Goal: Task Accomplishment & Management: Manage account settings

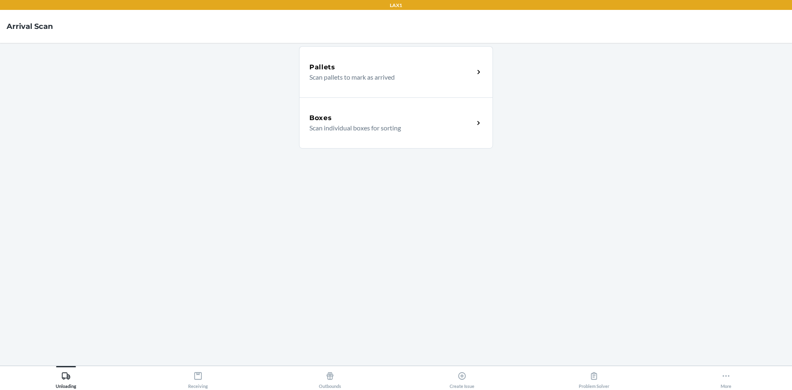
click at [446, 132] on p "Scan individual boxes for sorting" at bounding box center [388, 128] width 158 height 10
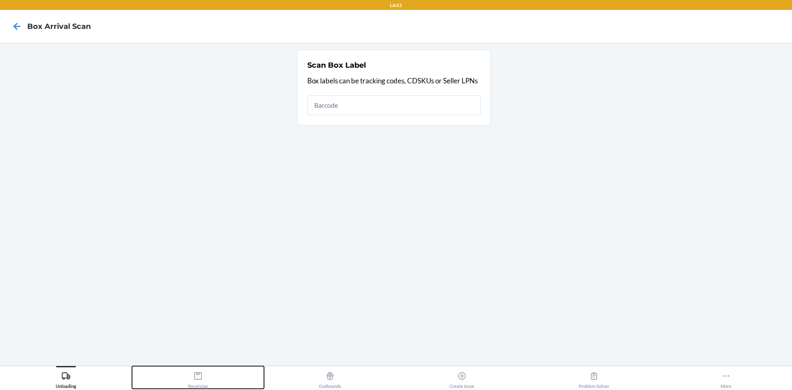
click at [201, 380] on div "Receiving" at bounding box center [198, 378] width 20 height 21
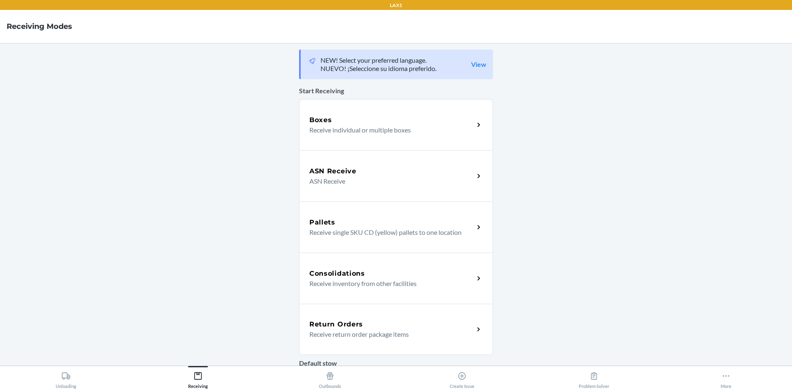
click at [390, 332] on p "Receive return order package items" at bounding box center [388, 334] width 158 height 10
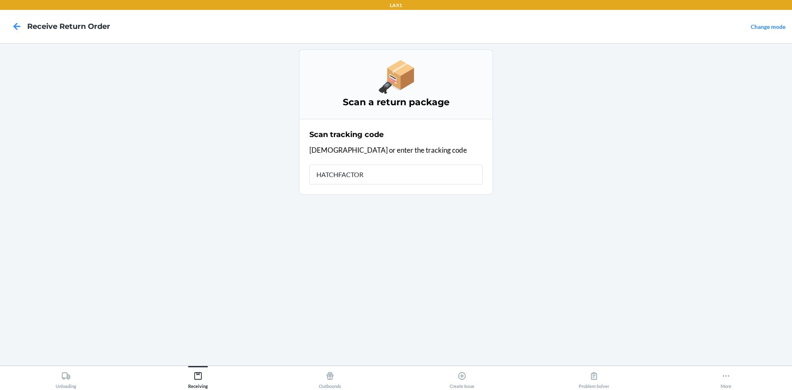
type input "HATCHFACTORY"
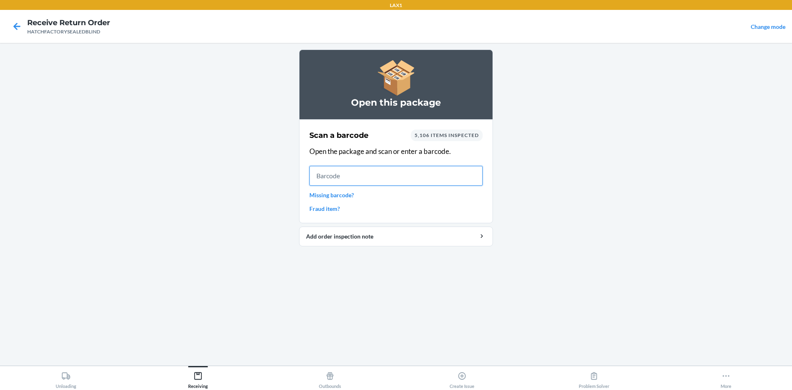
click at [360, 176] on input "text" at bounding box center [395, 176] width 173 height 20
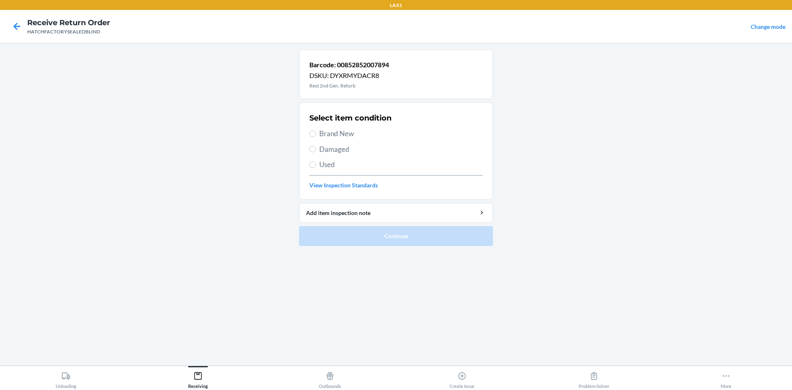
click at [317, 133] on label "Brand New" at bounding box center [395, 133] width 173 height 11
click at [316, 133] on input "Brand New" at bounding box center [312, 133] width 7 height 7
radio input "true"
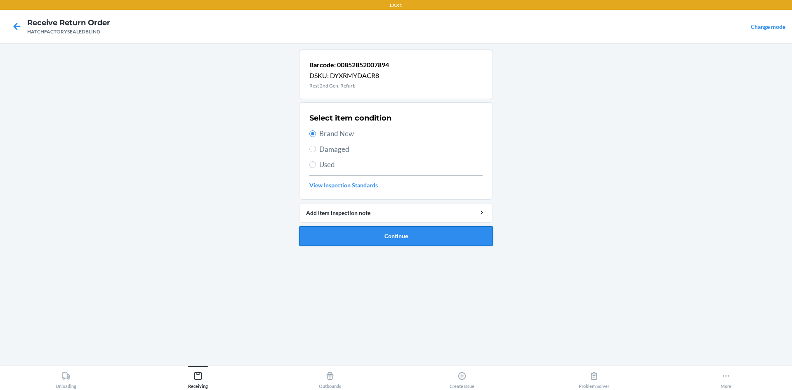
click at [339, 237] on button "Continue" at bounding box center [396, 236] width 194 height 20
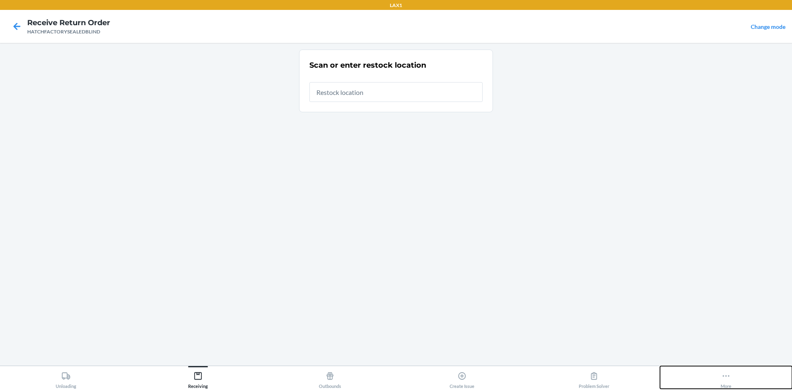
click at [725, 376] on icon at bounding box center [725, 375] width 9 height 9
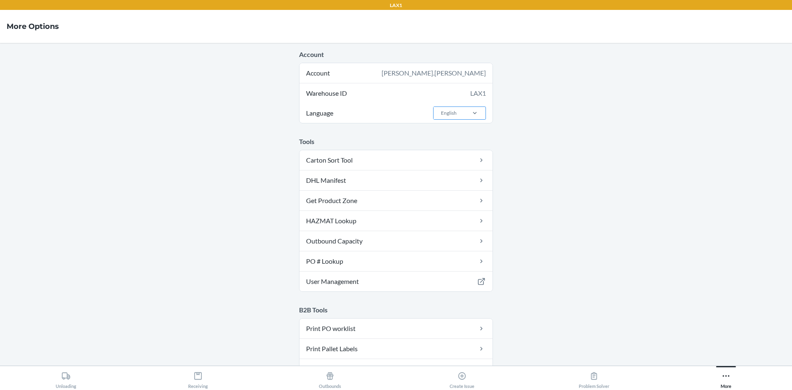
click at [454, 115] on div "English" at bounding box center [448, 113] width 31 height 12
click at [441, 115] on input "Language English" at bounding box center [440, 112] width 1 height 7
click at [462, 148] on div "Español" at bounding box center [462, 147] width 45 height 16
click at [441, 117] on input "Language option Español focused, 2 of 2. 2 results available. Use Up and Down t…" at bounding box center [440, 112] width 1 height 7
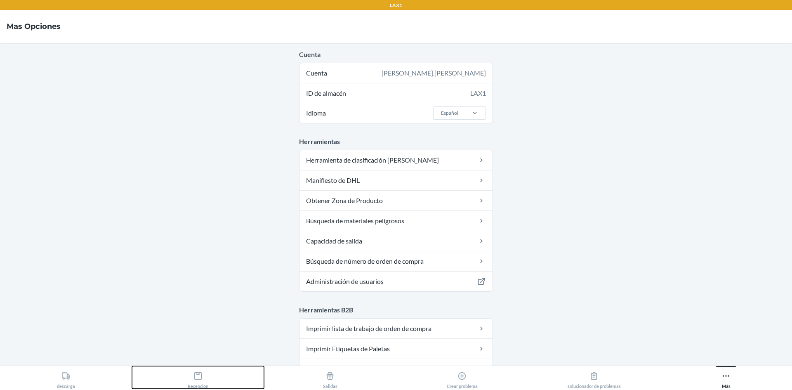
click at [198, 377] on icon at bounding box center [197, 375] width 9 height 9
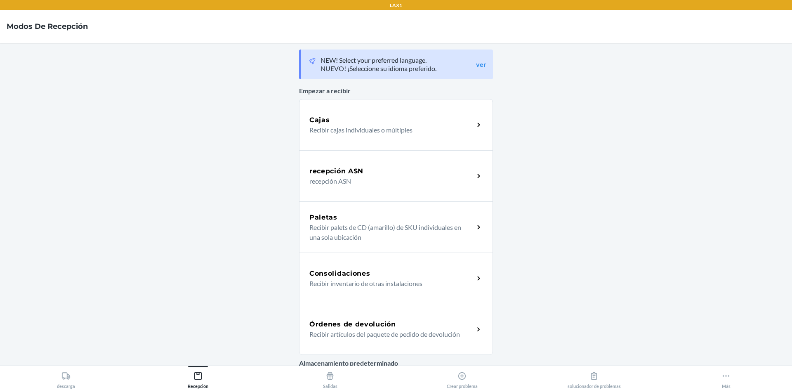
click at [401, 330] on p "Recibir artículos del paquete de pedido de devolución" at bounding box center [388, 334] width 158 height 10
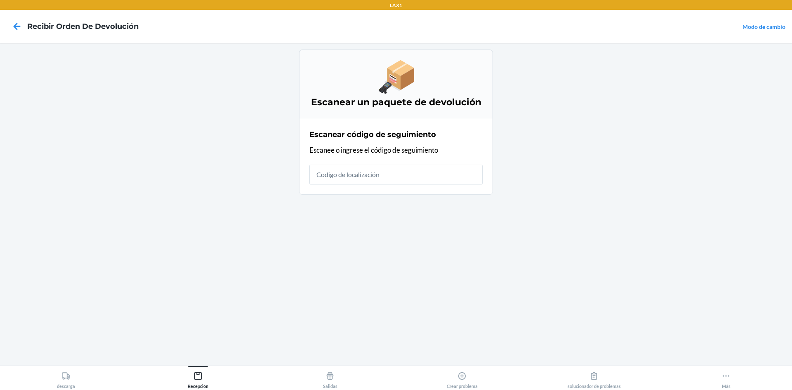
click at [440, 177] on input "text" at bounding box center [395, 175] width 173 height 20
type input "HATCHFACTORYSEA"
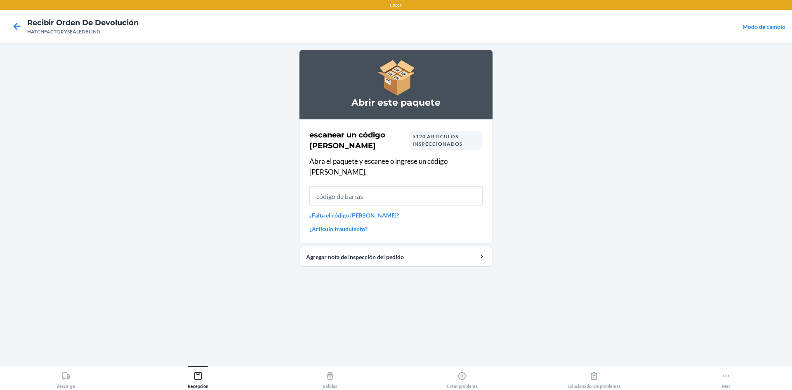
click at [446, 195] on input "text" at bounding box center [395, 196] width 173 height 20
type input "0085285200"
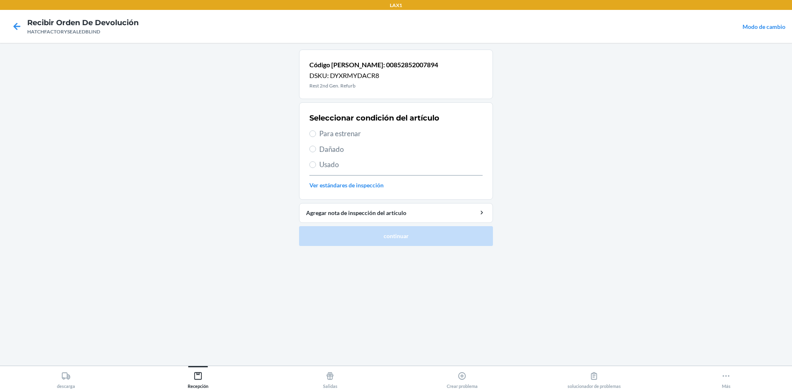
click at [319, 130] on label "Para estrenar" at bounding box center [395, 133] width 173 height 11
click at [316, 130] on input "Para estrenar" at bounding box center [312, 133] width 7 height 7
radio input "true"
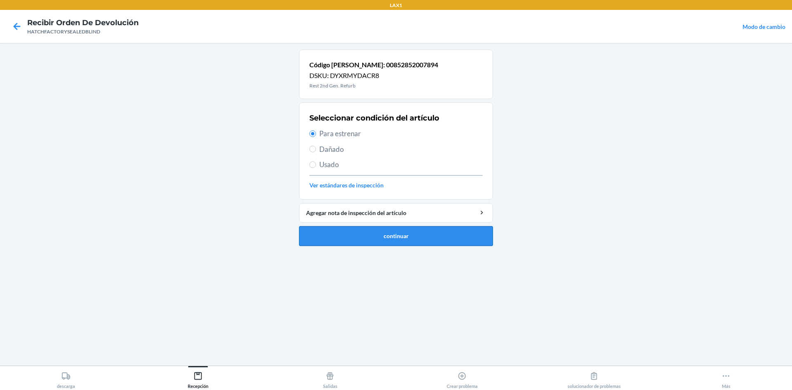
click at [324, 235] on button "continuar" at bounding box center [396, 236] width 194 height 20
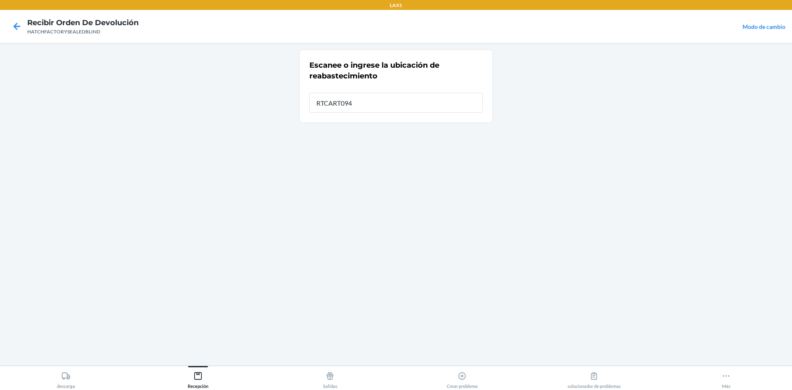
type input "RTCART094"
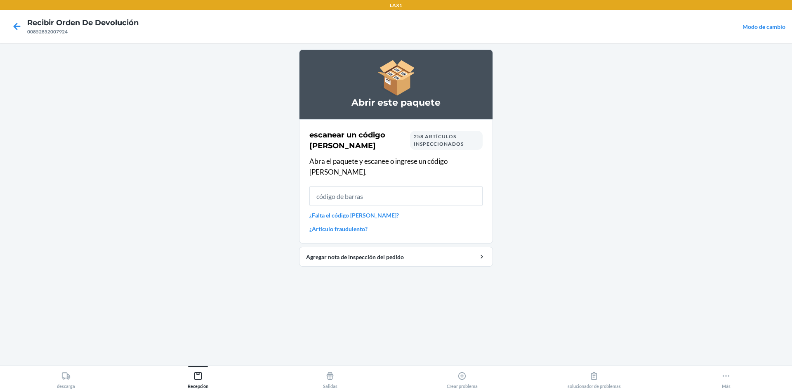
click at [380, 190] on input "text" at bounding box center [395, 196] width 173 height 20
click at [20, 24] on icon at bounding box center [17, 26] width 14 height 14
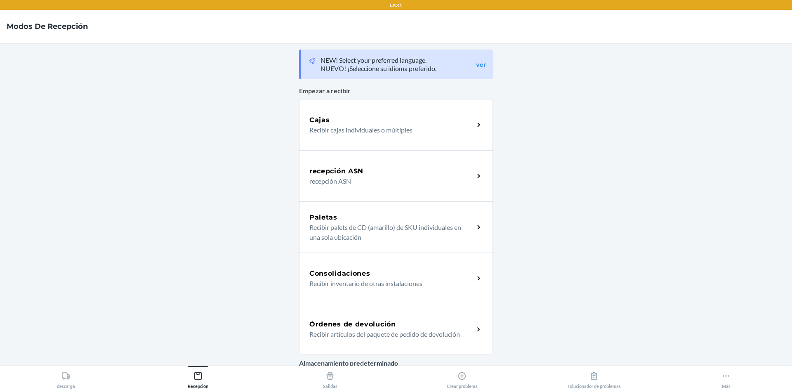
click at [407, 325] on div "Órdenes de devolución" at bounding box center [391, 324] width 165 height 10
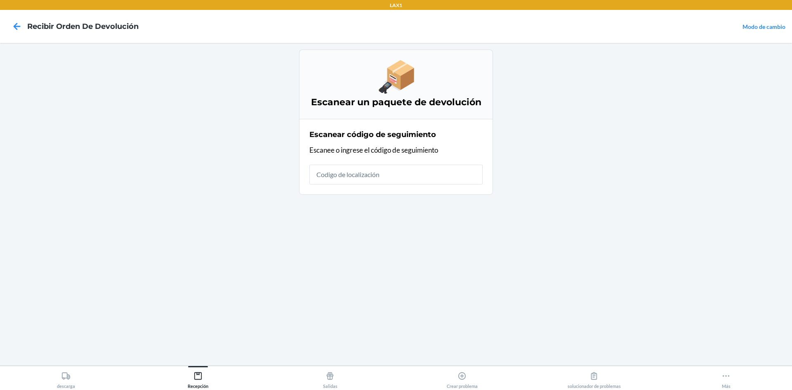
click at [434, 174] on input "text" at bounding box center [395, 175] width 173 height 20
type input "HATCHFACTORYSEAL"
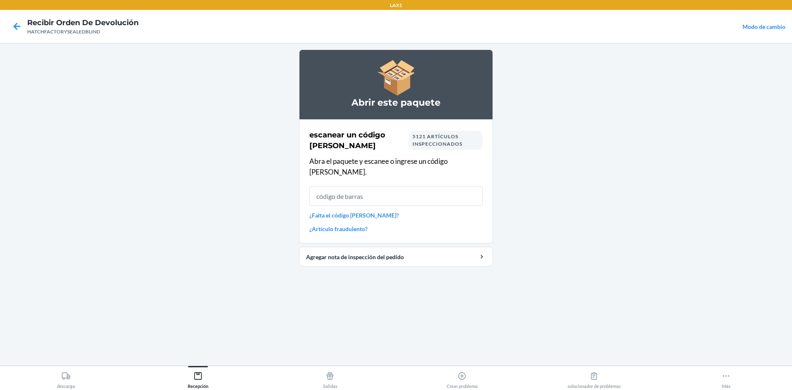
click at [352, 191] on input "text" at bounding box center [395, 196] width 173 height 20
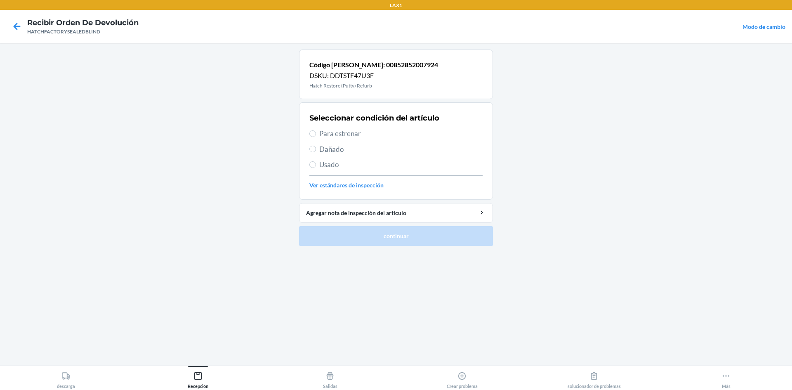
drag, startPoint x: 322, startPoint y: 134, endPoint x: 322, endPoint y: 139, distance: 5.8
click at [322, 139] on div "Seleccionar condición del artículo Para estrenar Dañado Usado Ver estándares de…" at bounding box center [395, 151] width 173 height 82
click at [320, 132] on span "Para estrenar" at bounding box center [400, 133] width 163 height 11
click at [316, 132] on input "Para estrenar" at bounding box center [312, 133] width 7 height 7
radio input "true"
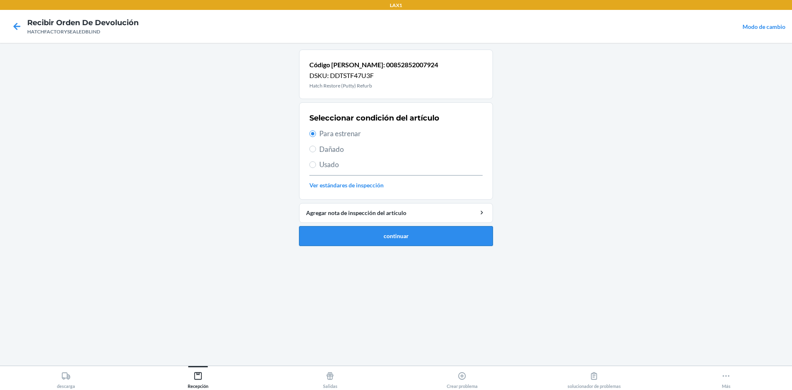
drag, startPoint x: 317, startPoint y: 244, endPoint x: 323, endPoint y: 231, distance: 14.6
click at [317, 244] on button "continuar" at bounding box center [396, 236] width 194 height 20
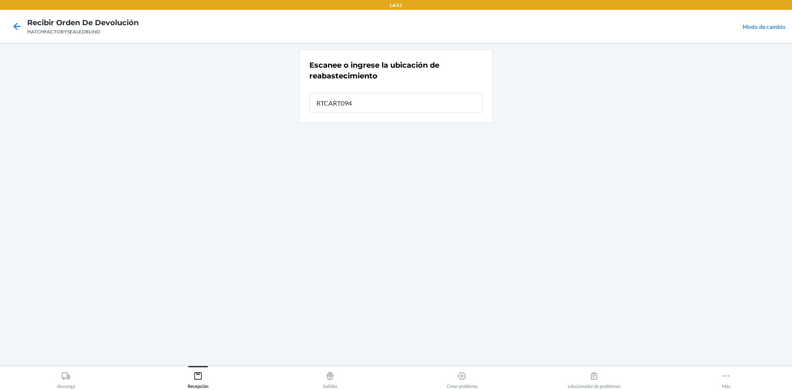
type input "RTCART094"
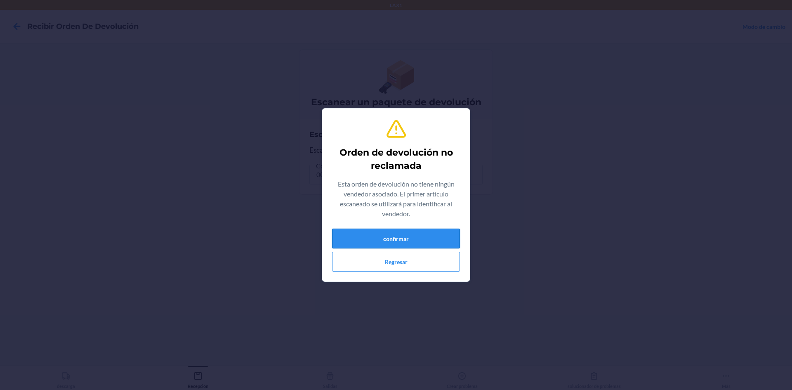
click at [340, 235] on button "confirmar" at bounding box center [396, 238] width 128 height 20
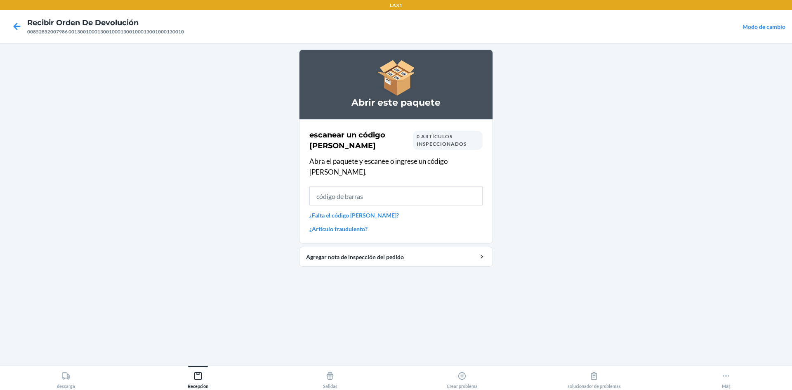
click at [344, 190] on input "text" at bounding box center [395, 196] width 173 height 20
click at [14, 26] on icon at bounding box center [17, 26] width 14 height 14
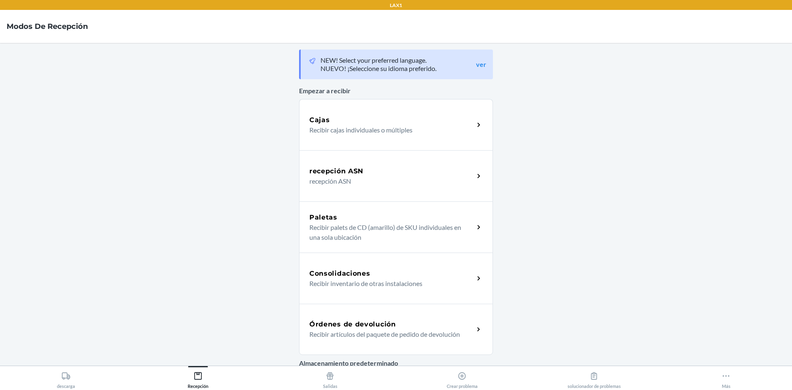
click at [372, 321] on h5 "Órdenes de devolución" at bounding box center [352, 324] width 87 height 10
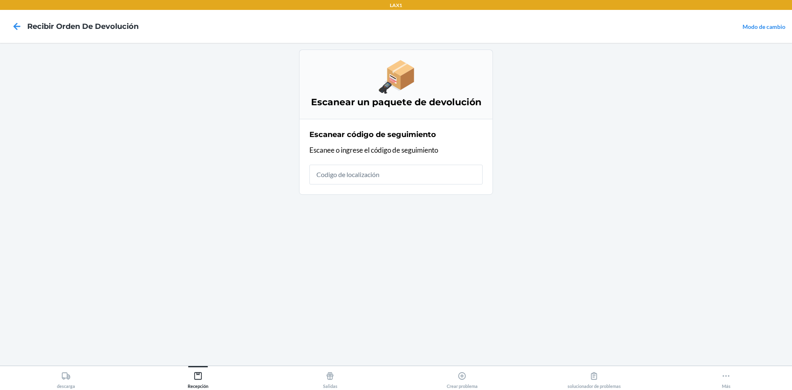
click at [414, 178] on input "text" at bounding box center [395, 175] width 173 height 20
type input "HATCHFACTORYS"
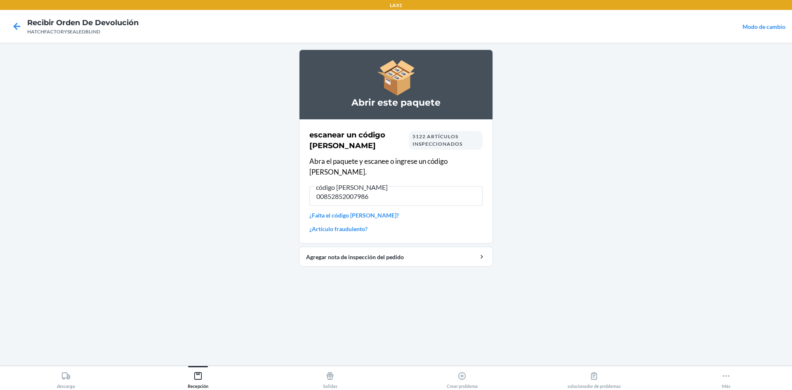
type input "00852852007986"
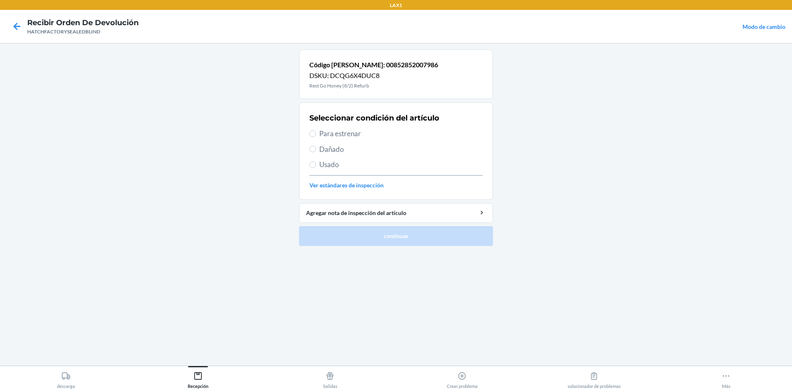
drag, startPoint x: 323, startPoint y: 134, endPoint x: 330, endPoint y: 148, distance: 15.9
click at [324, 136] on span "Para estrenar" at bounding box center [400, 133] width 163 height 11
click at [316, 136] on input "Para estrenar" at bounding box center [312, 133] width 7 height 7
radio input "true"
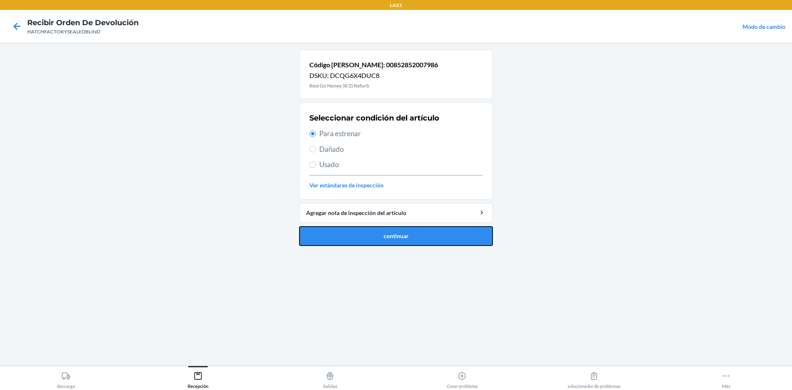
drag, startPoint x: 340, startPoint y: 235, endPoint x: 346, endPoint y: 225, distance: 12.6
click at [341, 235] on button "continuar" at bounding box center [396, 236] width 194 height 20
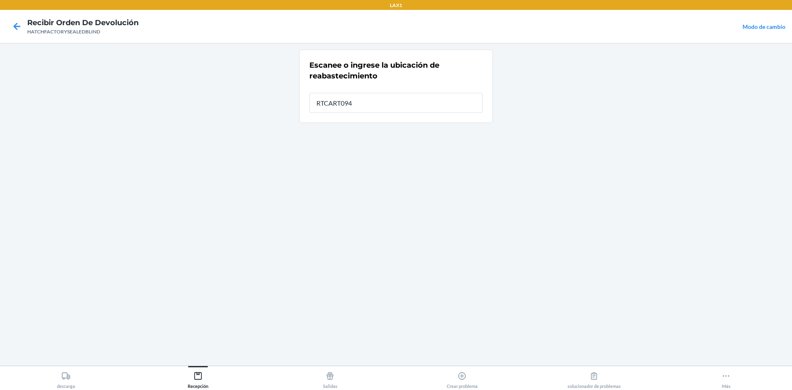
type input "RTCART094"
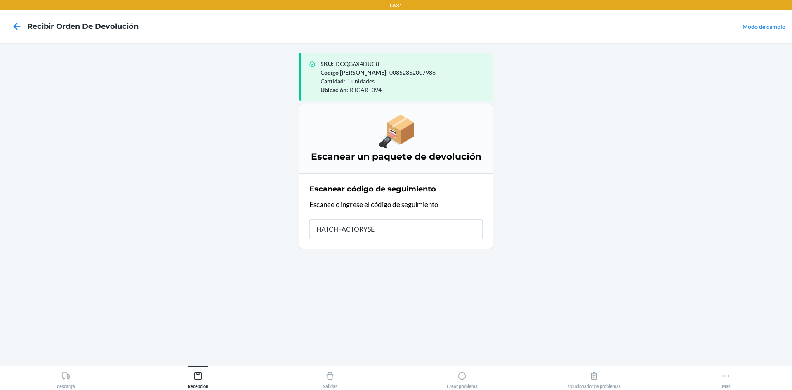
type input "HATCHFACTORYSEA"
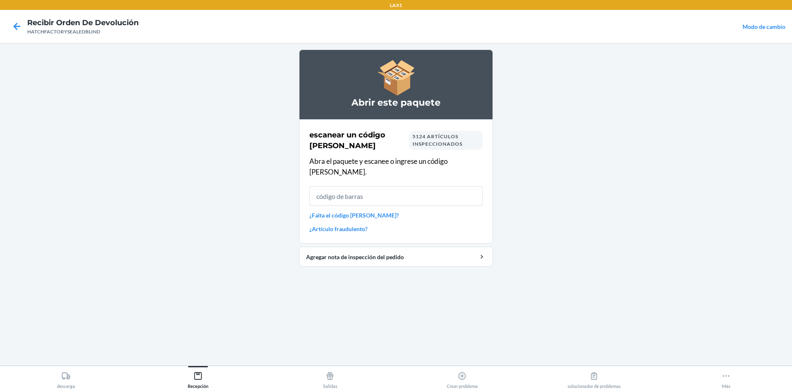
drag, startPoint x: 6, startPoint y: 0, endPoint x: 0, endPoint y: 299, distance: 298.7
click at [448, 193] on input "text" at bounding box center [395, 196] width 173 height 20
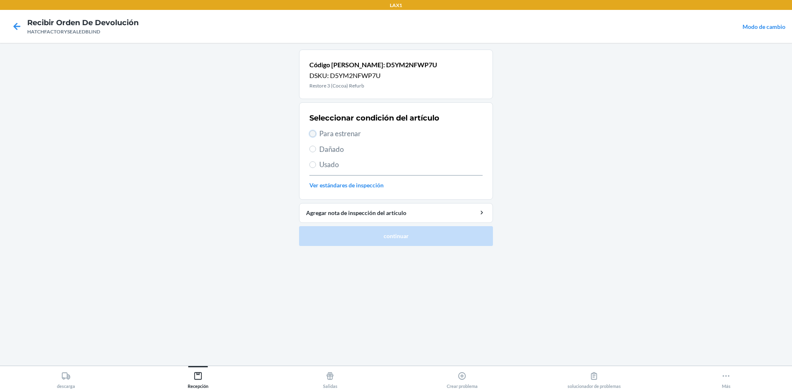
click at [316, 134] on input "Para estrenar" at bounding box center [312, 133] width 7 height 7
radio input "true"
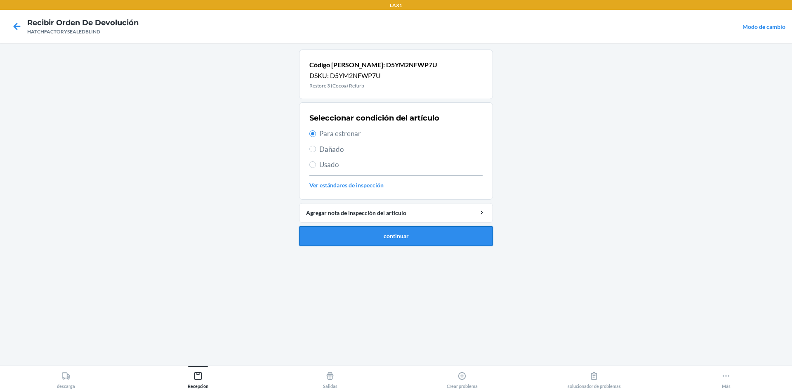
click at [378, 243] on button "continuar" at bounding box center [396, 236] width 194 height 20
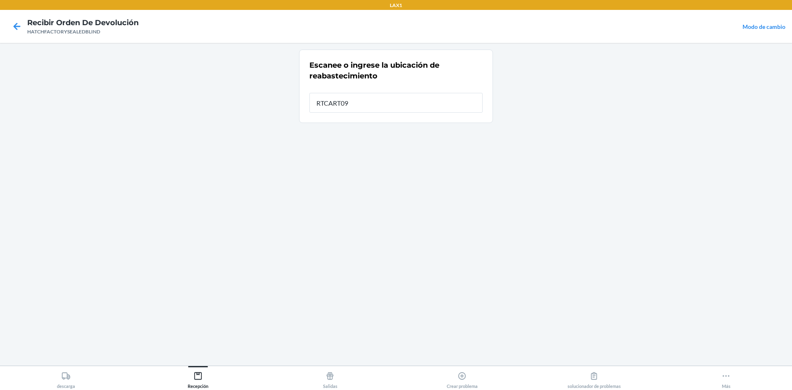
type input "RTCART094"
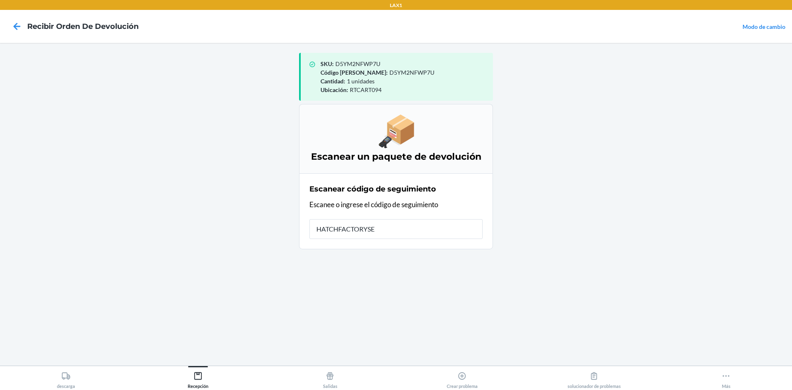
type input "HATCHFACTORYSEA"
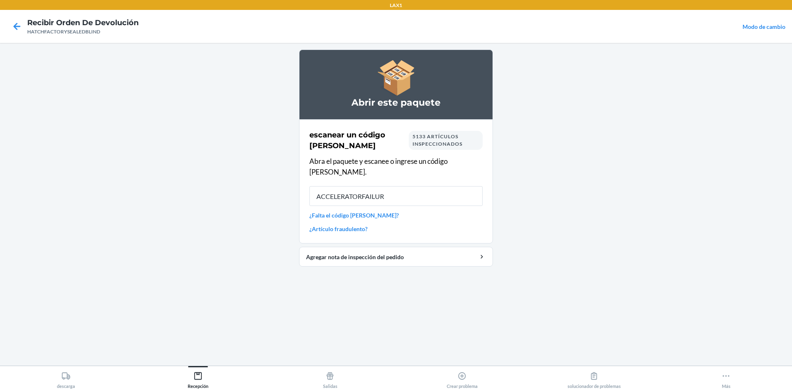
type input "ACCELERATORFAILURE"
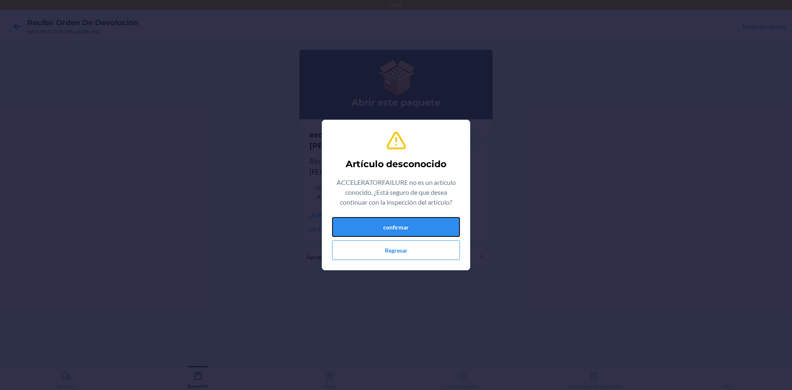
drag, startPoint x: 410, startPoint y: 220, endPoint x: 409, endPoint y: 226, distance: 5.8
click at [409, 226] on button "confirmar" at bounding box center [396, 227] width 128 height 20
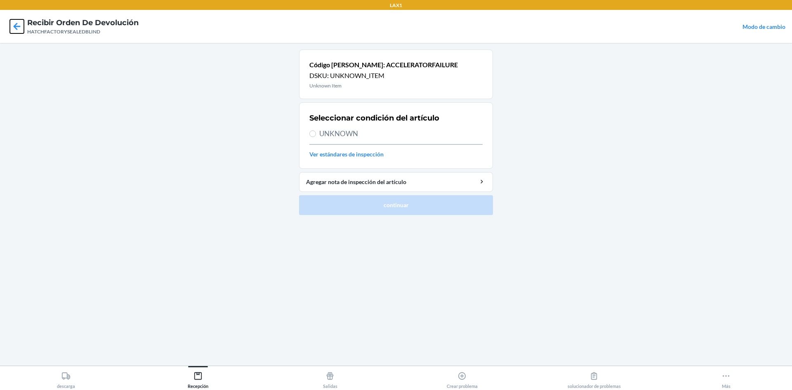
click at [19, 24] on icon at bounding box center [17, 26] width 14 height 14
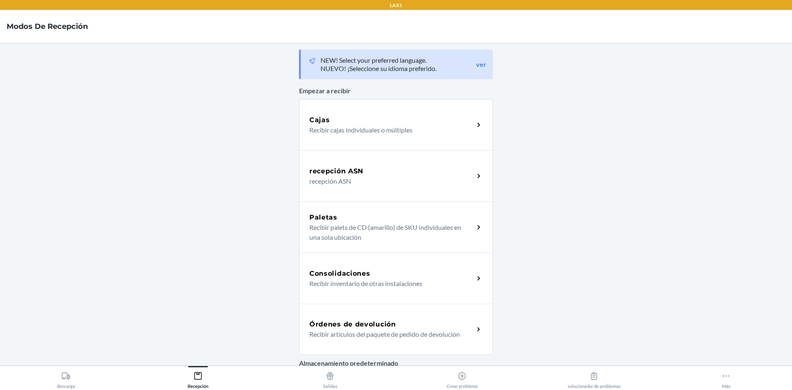
click at [435, 317] on div "Órdenes de devolución Recibir artículos del paquete de pedido de devolución" at bounding box center [396, 329] width 194 height 51
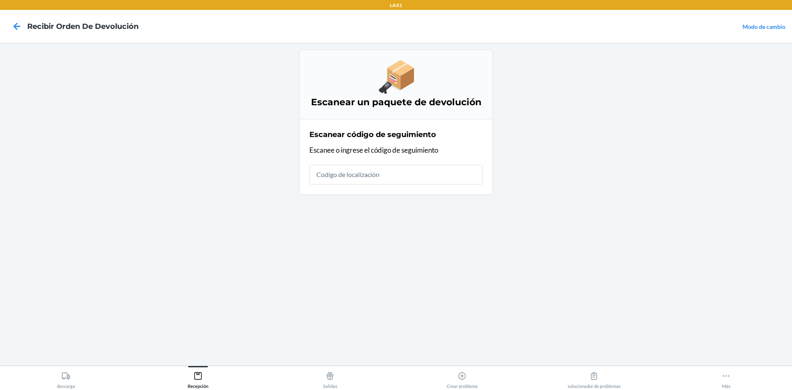
click at [424, 179] on input "text" at bounding box center [395, 175] width 173 height 20
type input "HATCHFACTORYSE"
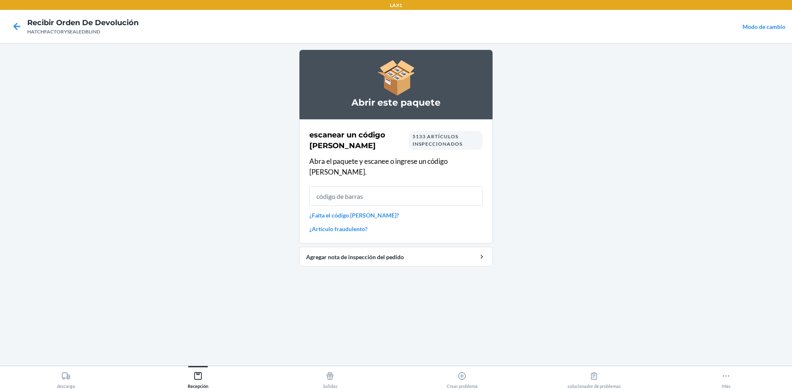
click at [417, 187] on input "text" at bounding box center [395, 196] width 173 height 20
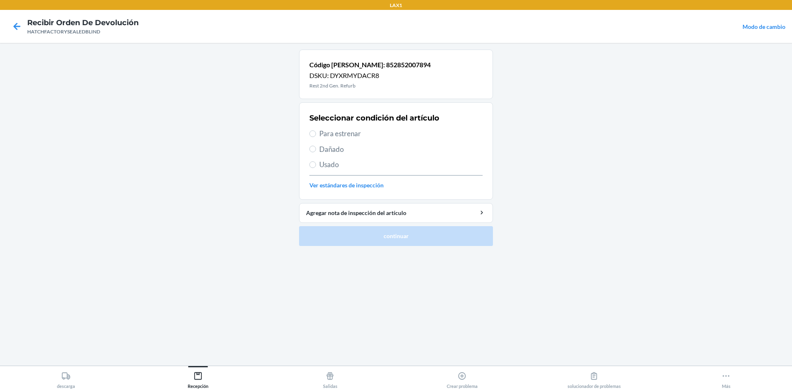
click at [324, 166] on span "Usado" at bounding box center [400, 164] width 163 height 11
click at [316, 166] on input "Usado" at bounding box center [312, 164] width 7 height 7
radio input "true"
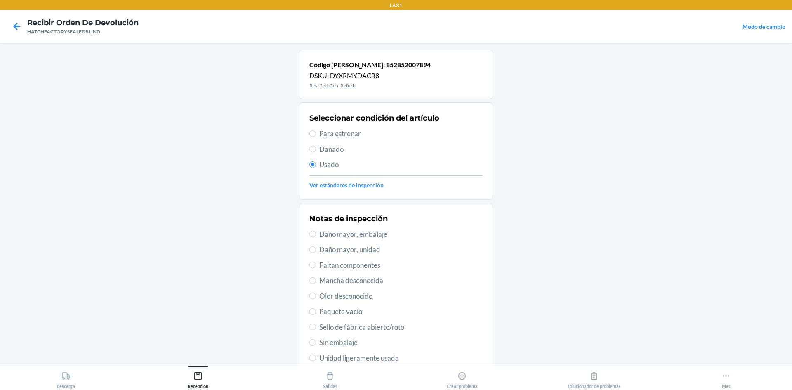
click at [346, 252] on span "Daño mayor, unidad" at bounding box center [400, 249] width 163 height 11
click at [316, 252] on input "Daño mayor, unidad" at bounding box center [312, 249] width 7 height 7
radio input "true"
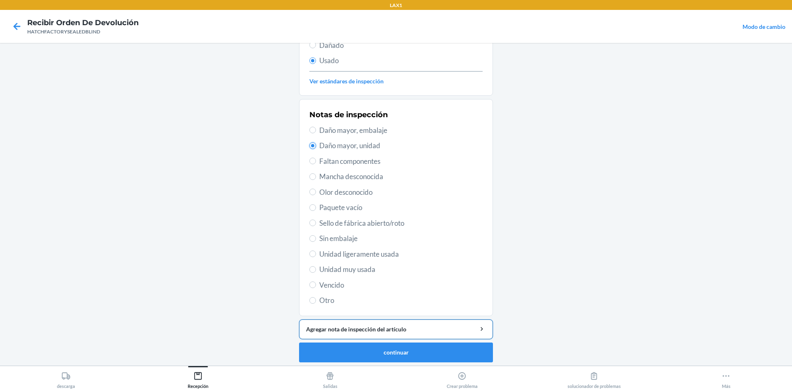
scroll to position [107, 0]
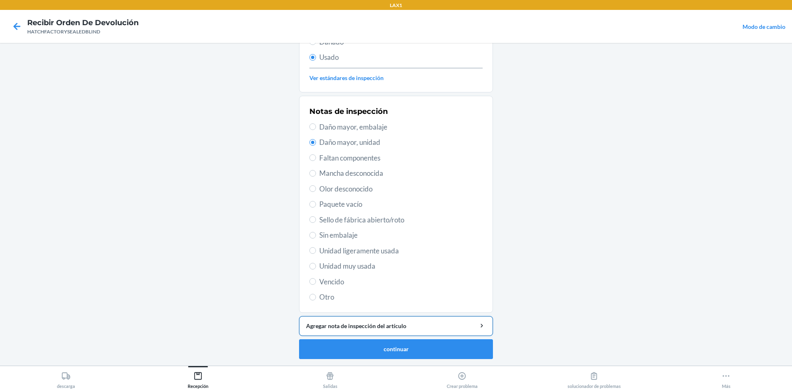
click at [334, 328] on div "Agregar nota de inspección del artículo" at bounding box center [396, 325] width 180 height 9
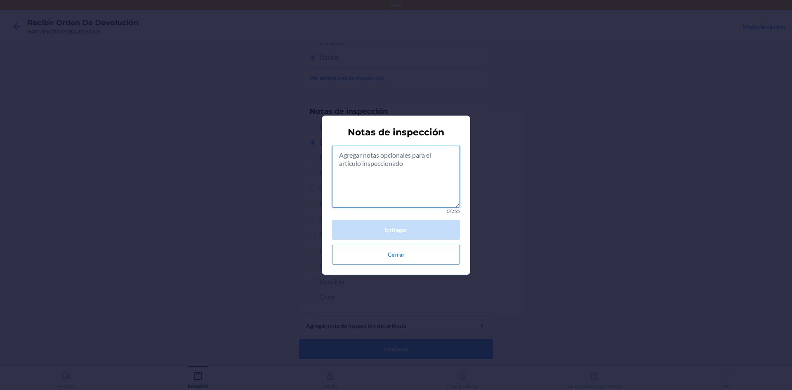
click at [384, 190] on textarea at bounding box center [396, 177] width 128 height 62
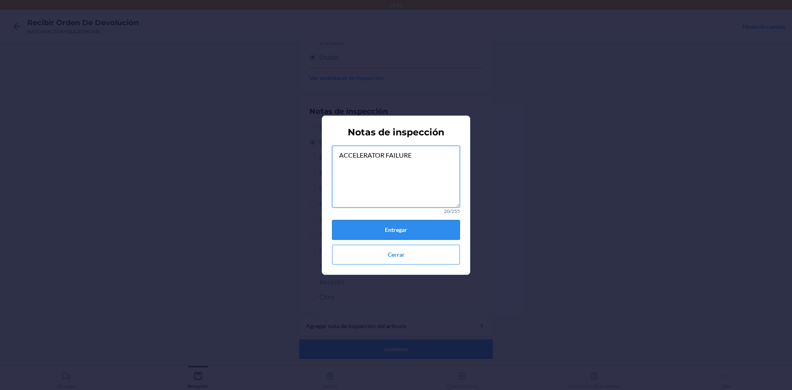
type textarea "ACCELERATOR FAILURE"
click at [402, 228] on button "Entregar" at bounding box center [396, 230] width 128 height 20
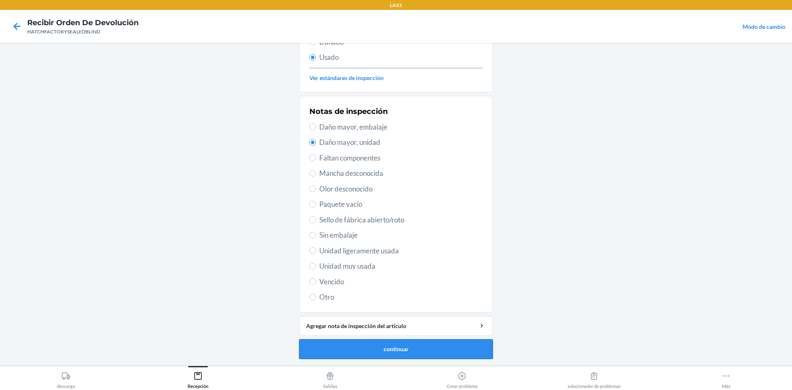
click at [412, 349] on button "continuar" at bounding box center [396, 349] width 194 height 20
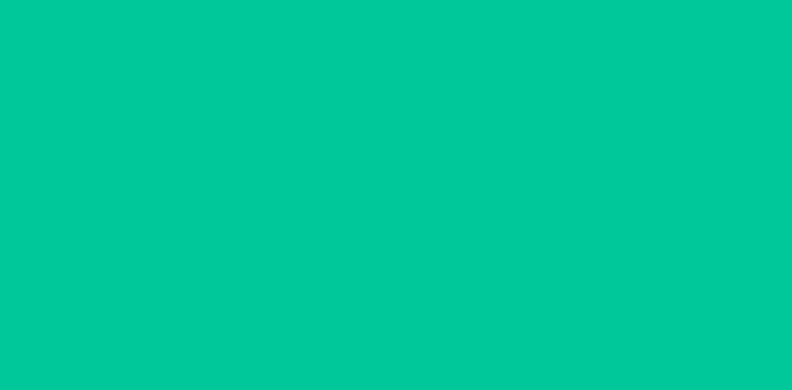
scroll to position [0, 0]
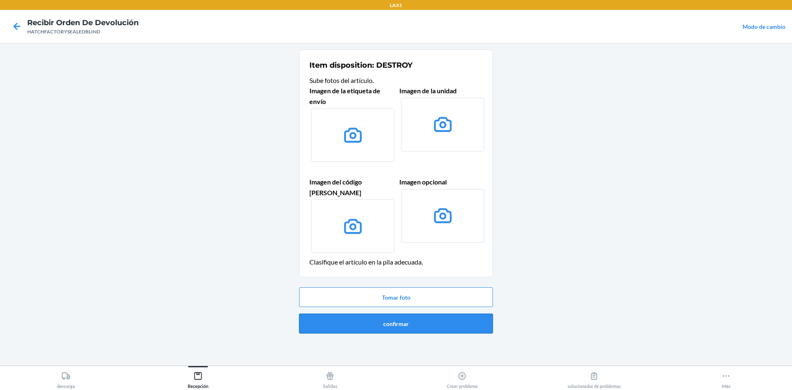
click at [424, 314] on button "confirmar" at bounding box center [396, 323] width 194 height 20
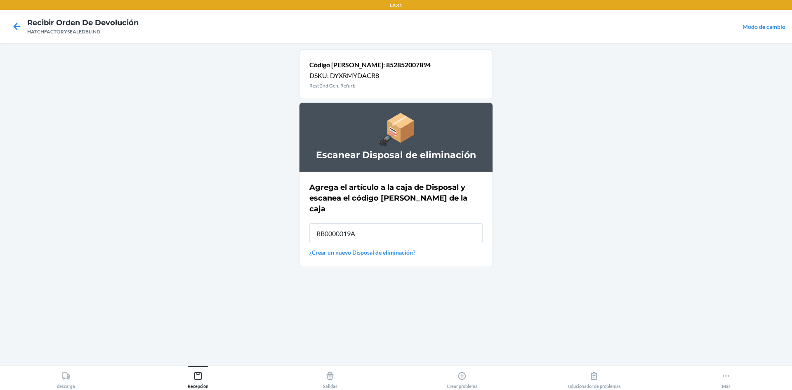
type input "RB0000019A4"
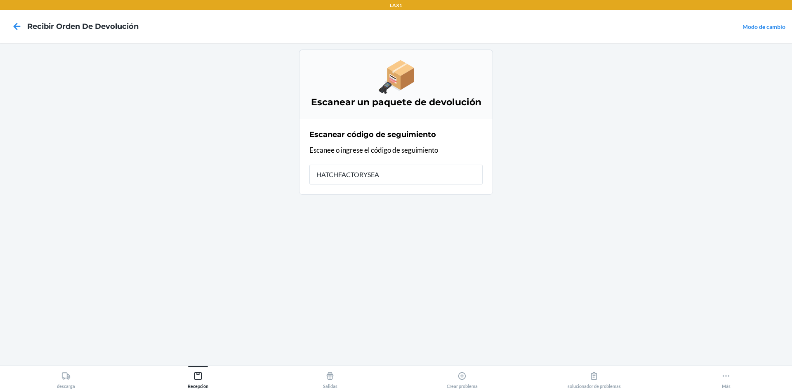
type input "HATCHFACTORYSEAL"
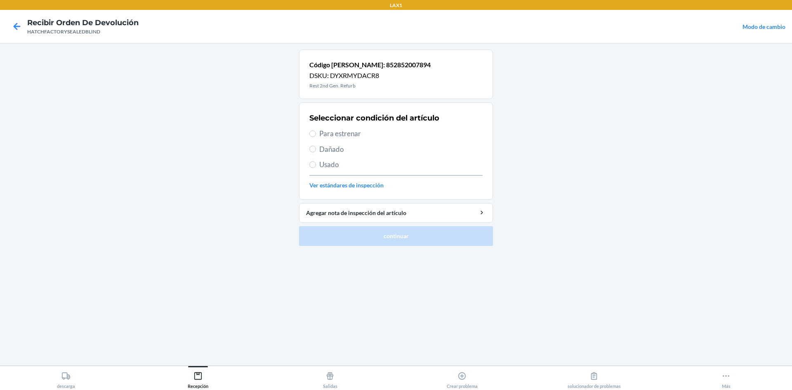
click at [327, 152] on span "Dañado" at bounding box center [400, 149] width 163 height 11
click at [316, 152] on input "Dañado" at bounding box center [312, 149] width 7 height 7
radio input "true"
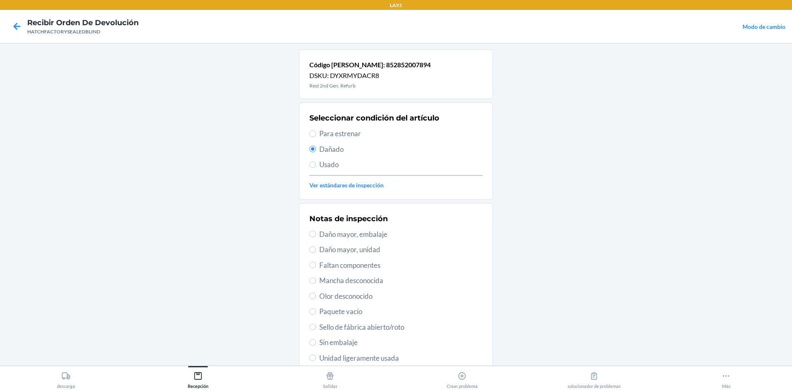
click at [369, 252] on span "Daño mayor, unidad" at bounding box center [400, 249] width 163 height 11
click at [316, 252] on input "Daño mayor, unidad" at bounding box center [312, 249] width 7 height 7
radio input "true"
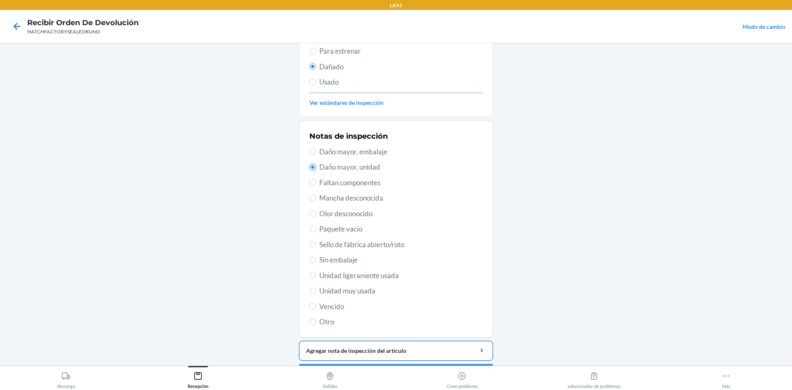
scroll to position [107, 0]
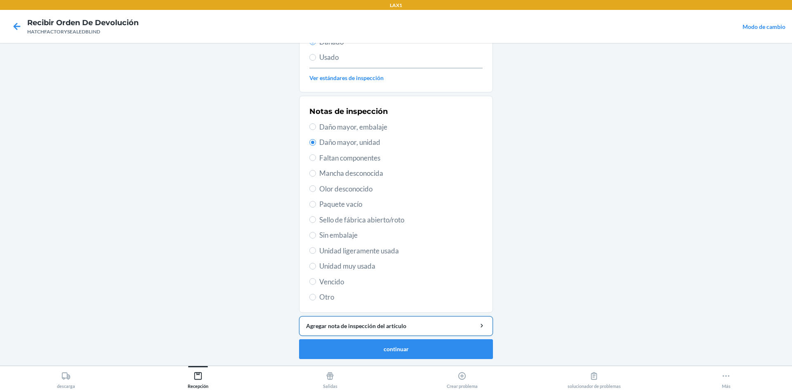
click at [405, 326] on div "Agregar nota de inspección del artículo" at bounding box center [396, 325] width 180 height 9
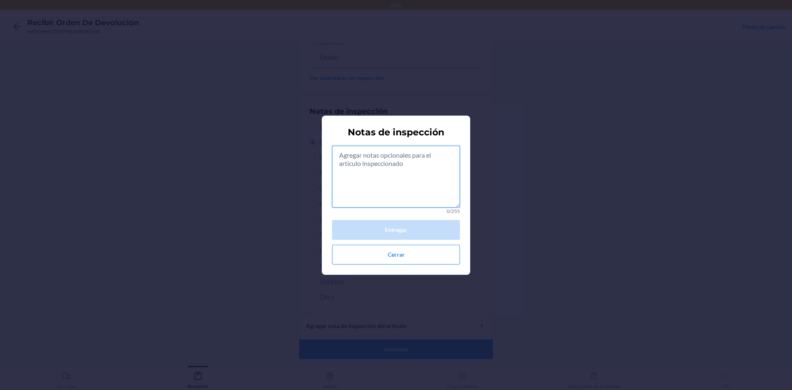
click at [405, 182] on textarea at bounding box center [396, 177] width 128 height 62
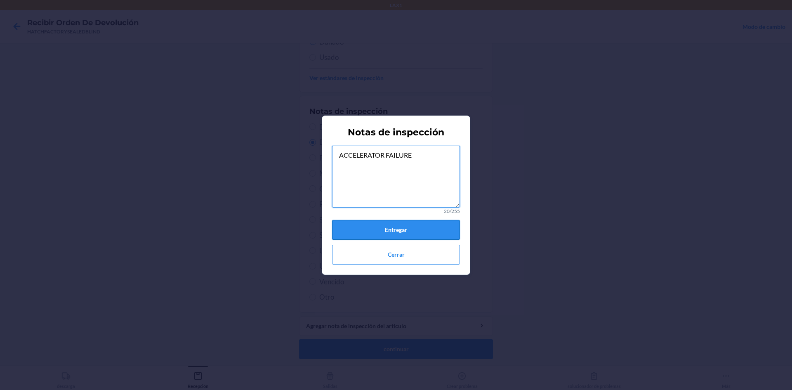
type textarea "ACCELERATOR FAILURE"
click at [414, 231] on button "Entregar" at bounding box center [396, 230] width 128 height 20
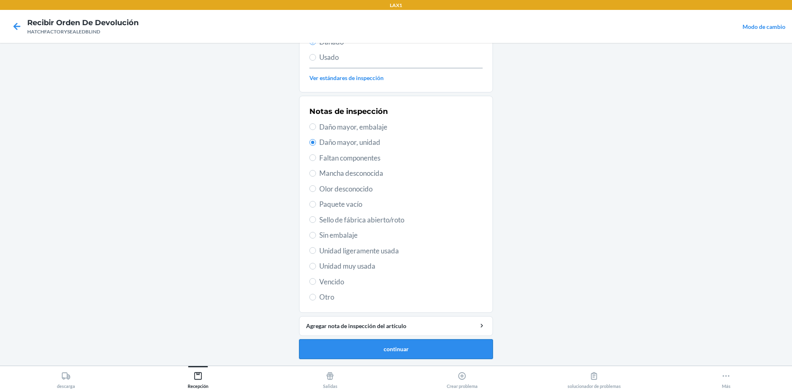
click at [373, 349] on button "continuar" at bounding box center [396, 349] width 194 height 20
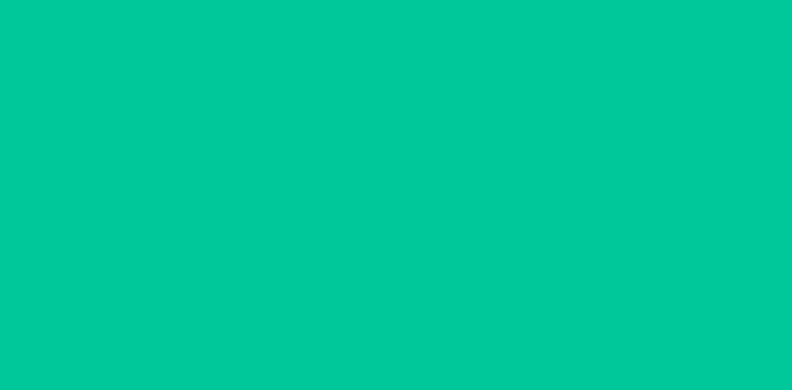
scroll to position [55, 0]
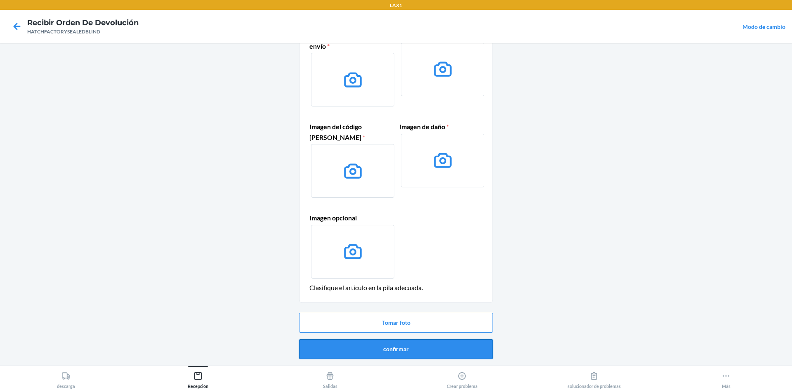
click at [430, 352] on button "confirmar" at bounding box center [396, 349] width 194 height 20
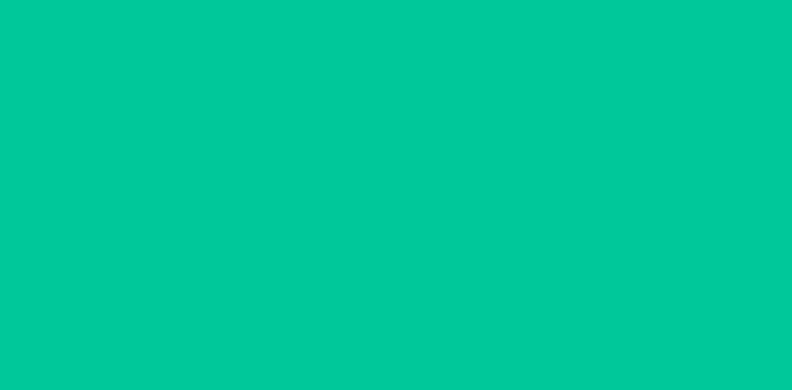
scroll to position [0, 0]
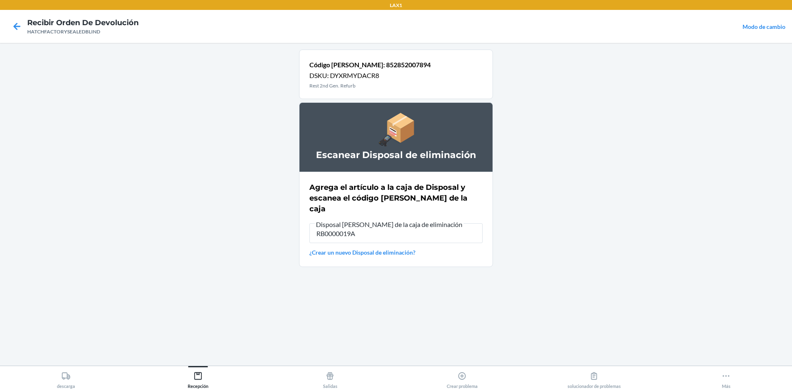
type input "RB0000019A4"
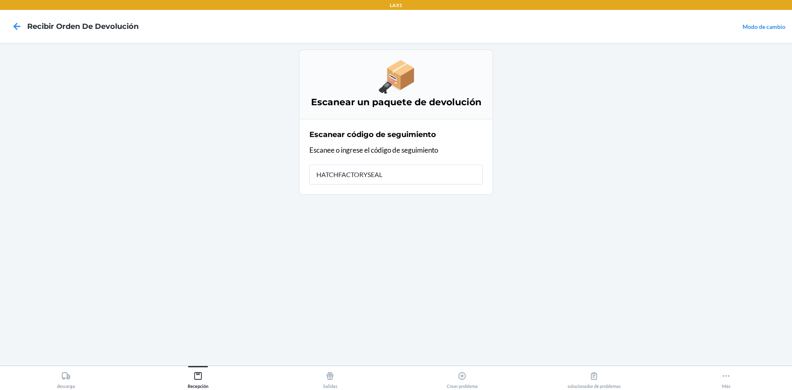
type input "HATCHFACTORYSEALE"
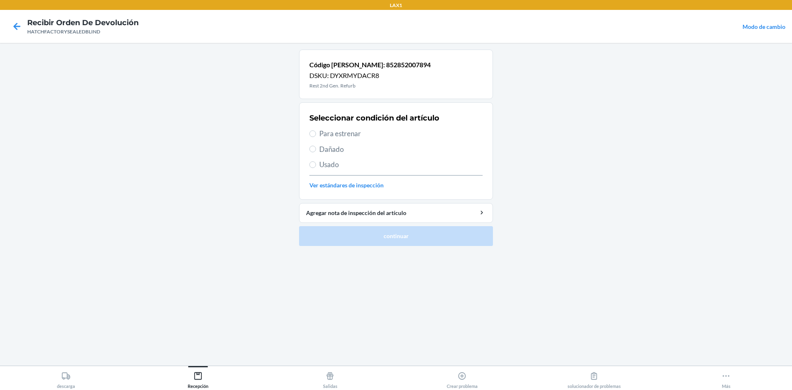
click at [321, 133] on span "Para estrenar" at bounding box center [400, 133] width 163 height 11
click at [316, 133] on input "Para estrenar" at bounding box center [312, 133] width 7 height 7
radio input "true"
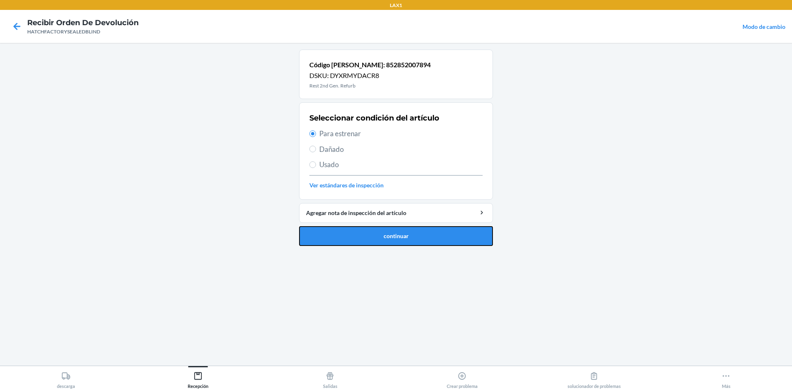
click at [363, 235] on button "continuar" at bounding box center [396, 236] width 194 height 20
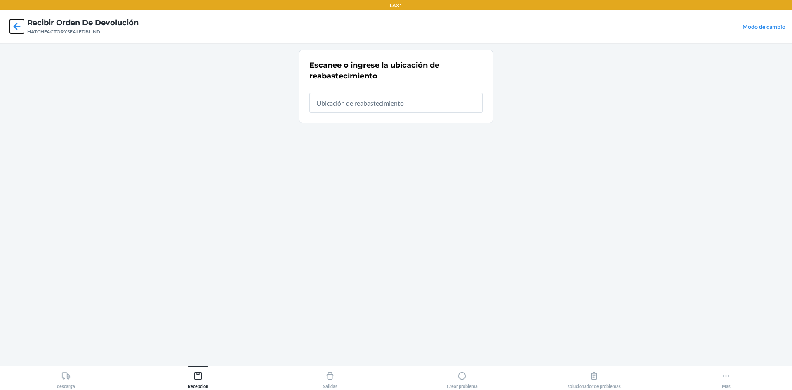
click at [11, 27] on icon at bounding box center [17, 26] width 14 height 14
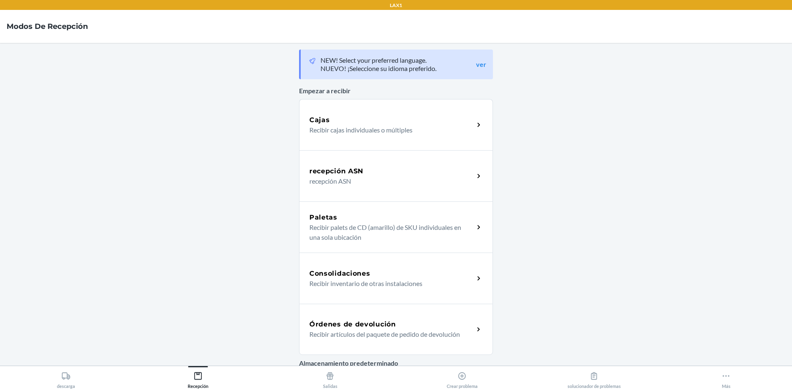
click at [361, 326] on h5 "Órdenes de devolución" at bounding box center [352, 324] width 87 height 10
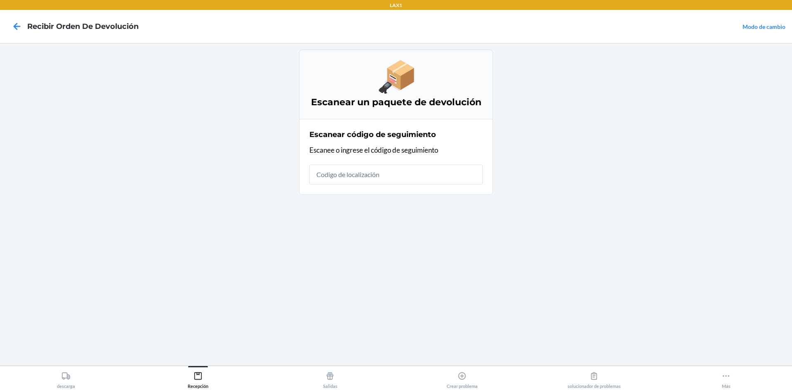
click at [411, 177] on input "text" at bounding box center [395, 175] width 173 height 20
type input "HATCHFACTORYSEALEDBLIND"
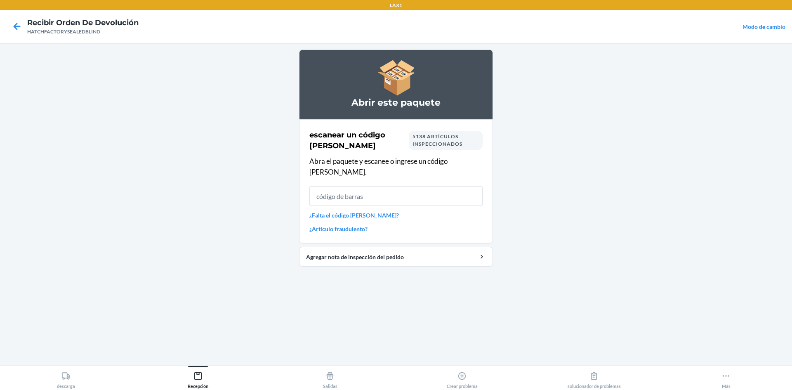
click at [378, 188] on input "text" at bounding box center [395, 196] width 173 height 20
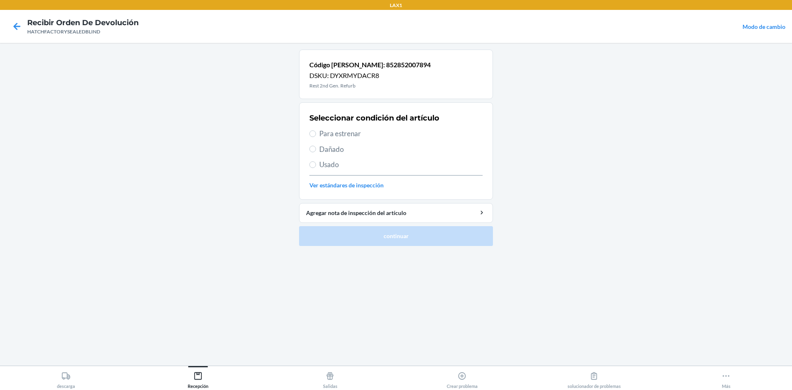
click at [323, 151] on span "Dañado" at bounding box center [400, 149] width 163 height 11
click at [316, 151] on input "Dañado" at bounding box center [312, 149] width 7 height 7
radio input "true"
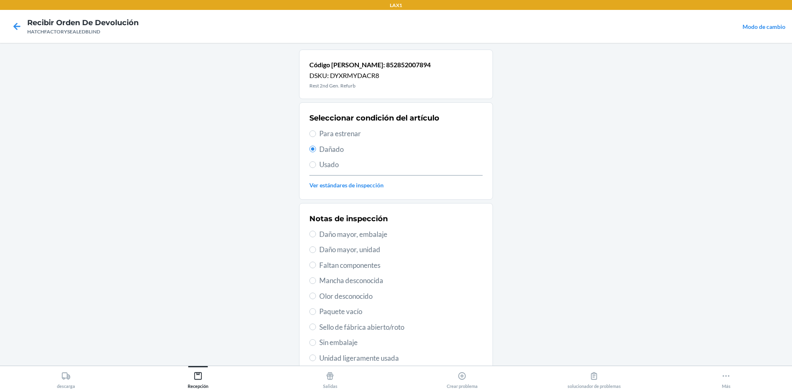
click at [339, 248] on span "Daño mayor, unidad" at bounding box center [400, 249] width 163 height 11
click at [316, 248] on input "Daño mayor, unidad" at bounding box center [312, 249] width 7 height 7
radio input "true"
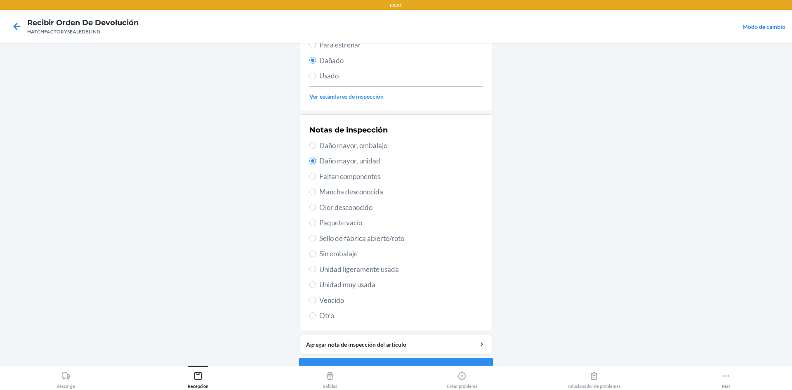
scroll to position [107, 0]
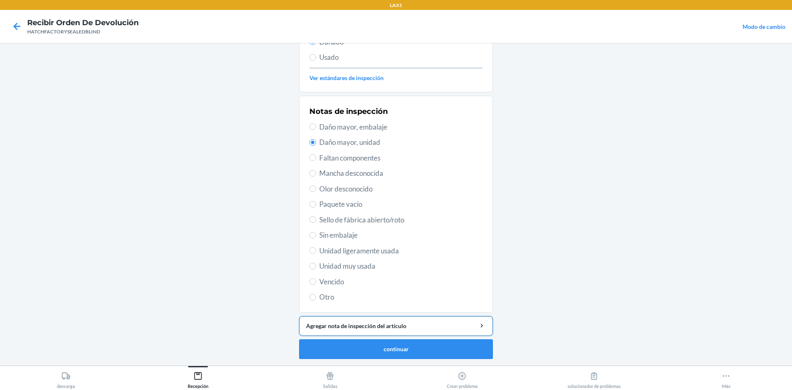
click at [389, 323] on div "Agregar nota de inspección del artículo" at bounding box center [396, 325] width 180 height 9
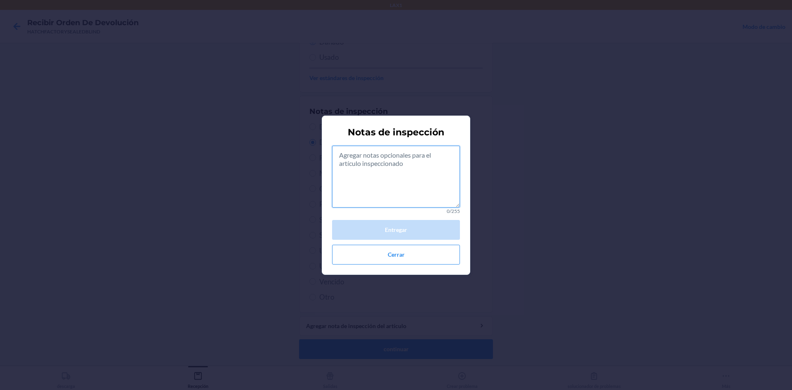
click at [402, 187] on textarea at bounding box center [396, 177] width 128 height 62
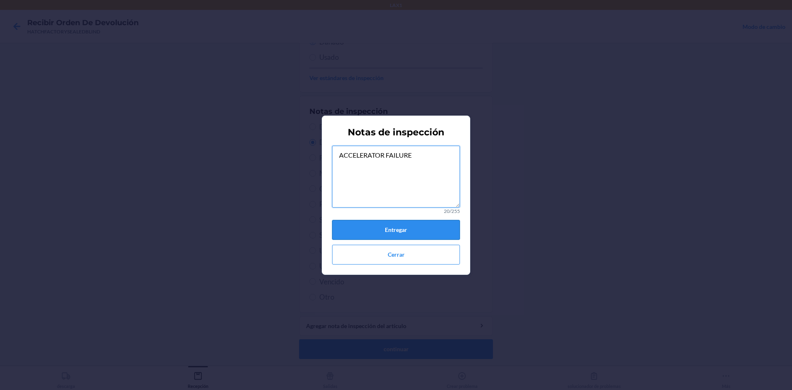
type textarea "ACCELERATOR FAILURE"
click at [418, 227] on button "Entregar" at bounding box center [396, 230] width 128 height 20
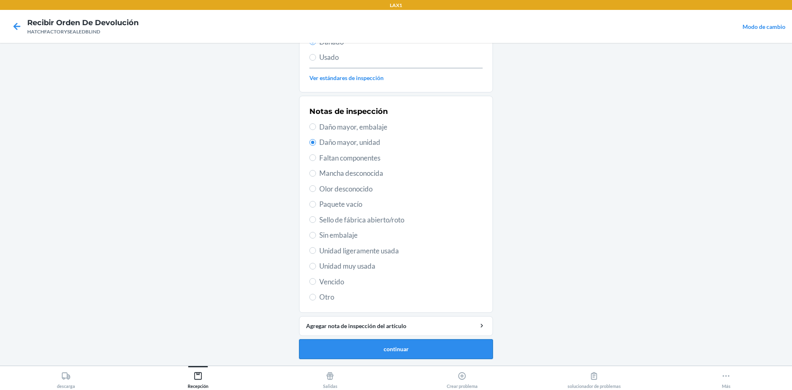
click at [424, 349] on button "continuar" at bounding box center [396, 349] width 194 height 20
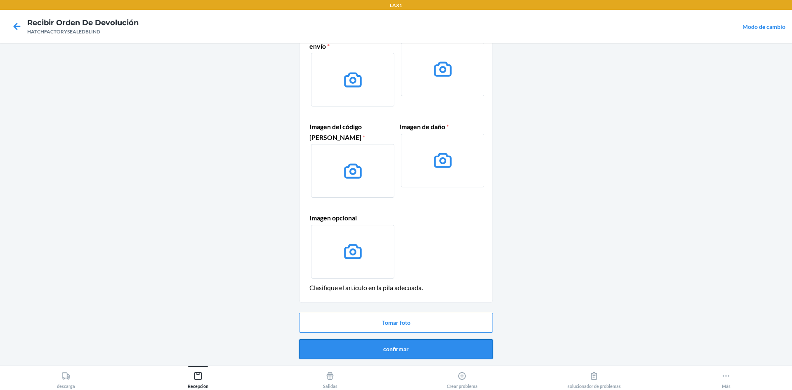
click at [390, 356] on button "confirmar" at bounding box center [396, 349] width 194 height 20
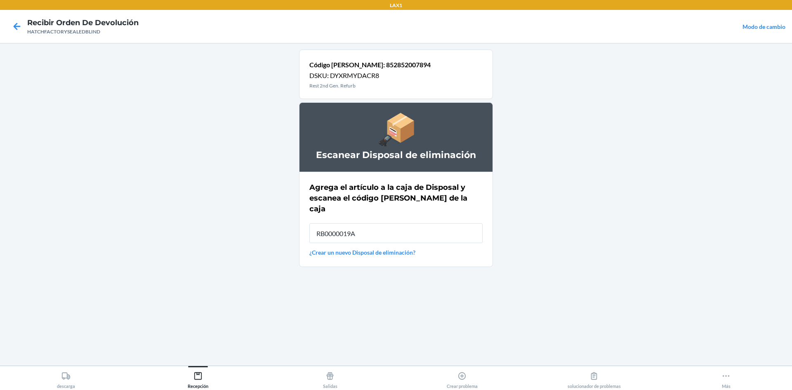
type input "RB0000019A4"
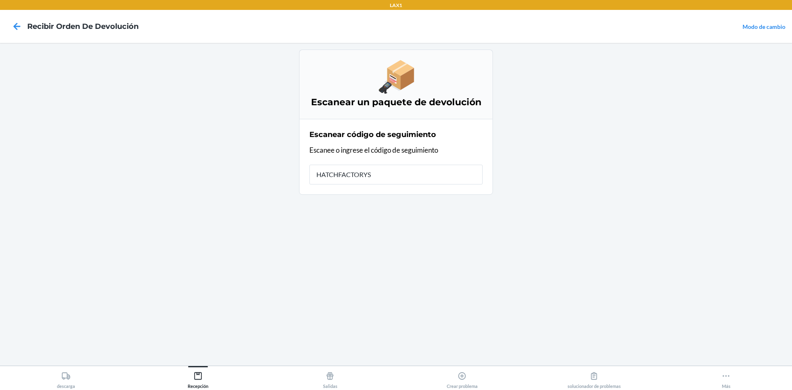
type input "HATCHFACTORYSE"
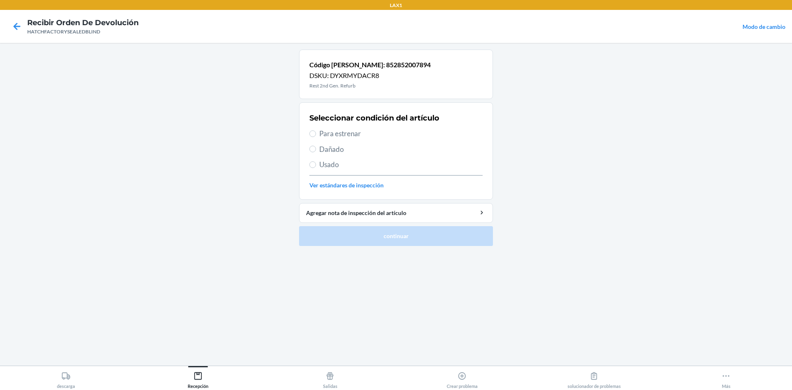
click at [320, 153] on span "Dañado" at bounding box center [400, 149] width 163 height 11
click at [316, 152] on input "Dañado" at bounding box center [312, 149] width 7 height 7
radio input "true"
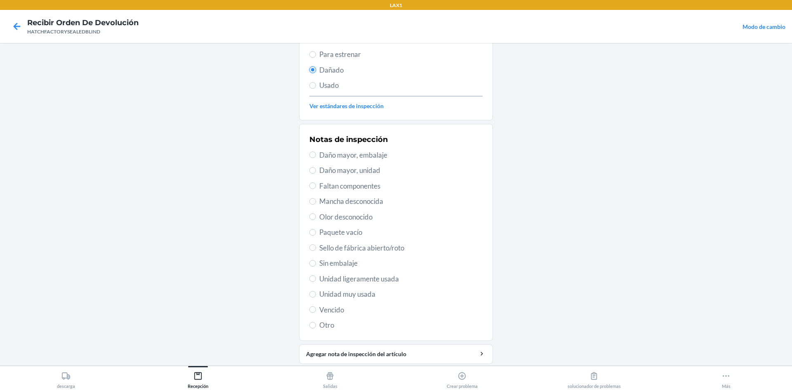
scroll to position [82, 0]
click at [363, 167] on span "Daño mayor, unidad" at bounding box center [400, 167] width 163 height 11
click at [316, 167] on input "Daño mayor, unidad" at bounding box center [312, 167] width 7 height 7
radio input "true"
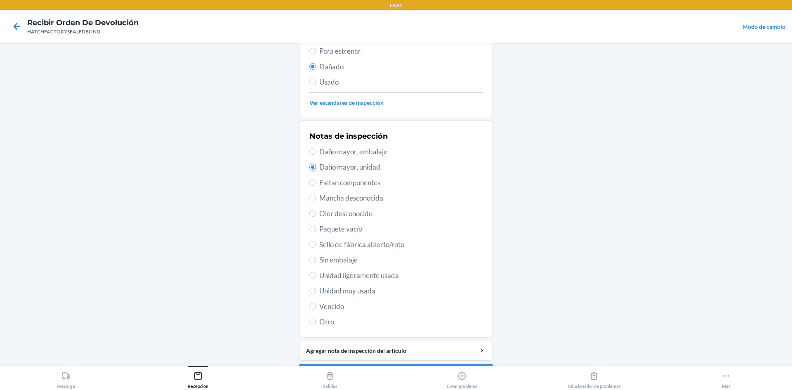
scroll to position [107, 0]
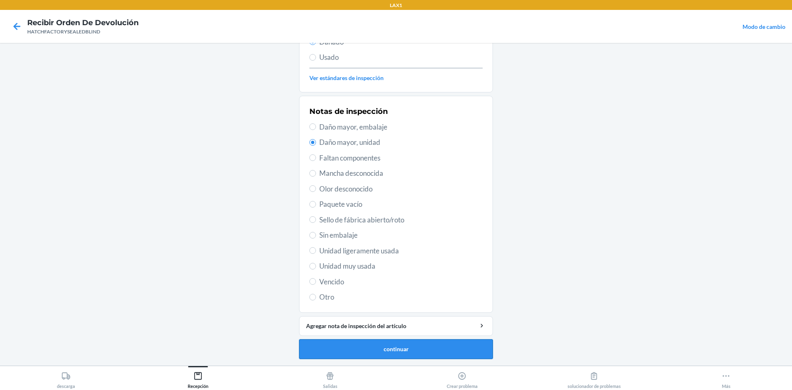
click at [366, 348] on button "continuar" at bounding box center [396, 349] width 194 height 20
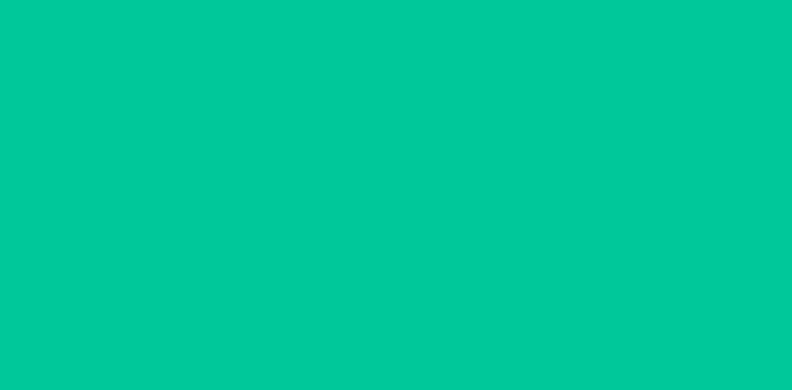
scroll to position [55, 0]
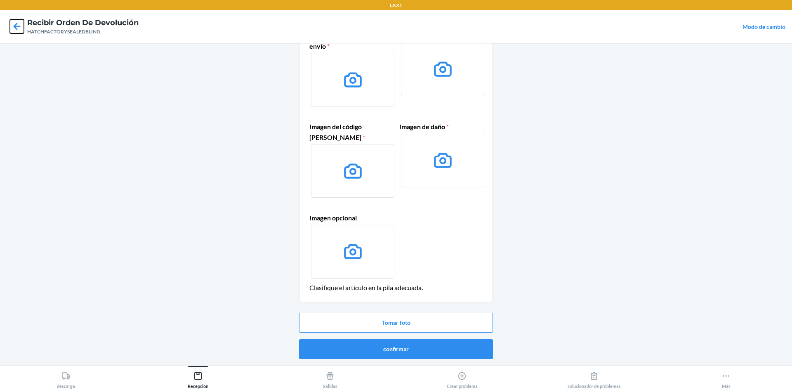
click at [16, 23] on icon at bounding box center [17, 26] width 14 height 14
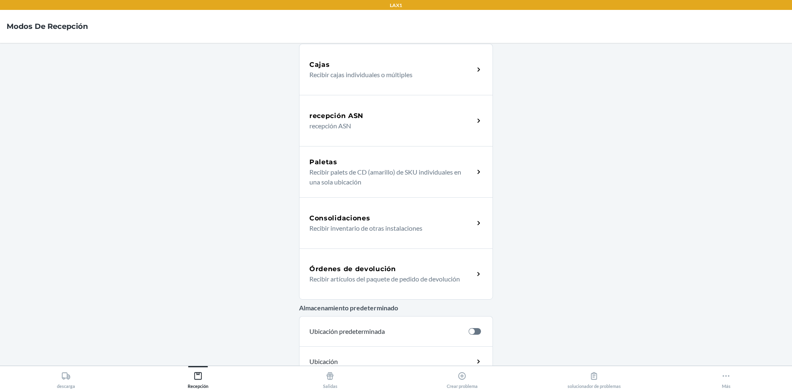
click at [403, 271] on div "Órdenes de devolución" at bounding box center [391, 269] width 165 height 10
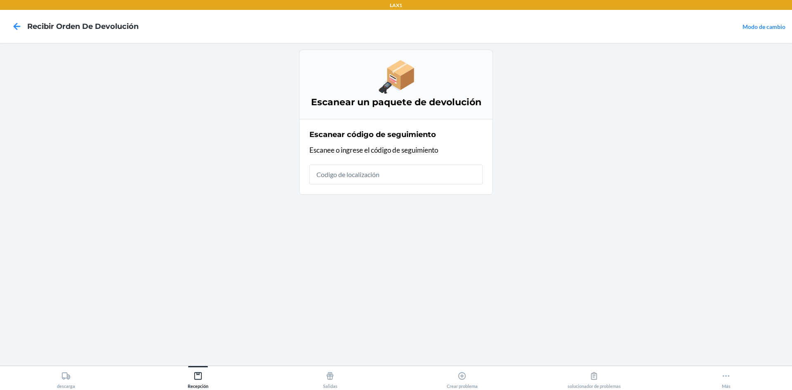
click at [409, 171] on input "text" at bounding box center [395, 175] width 173 height 20
type input "HATCHFACTOR"
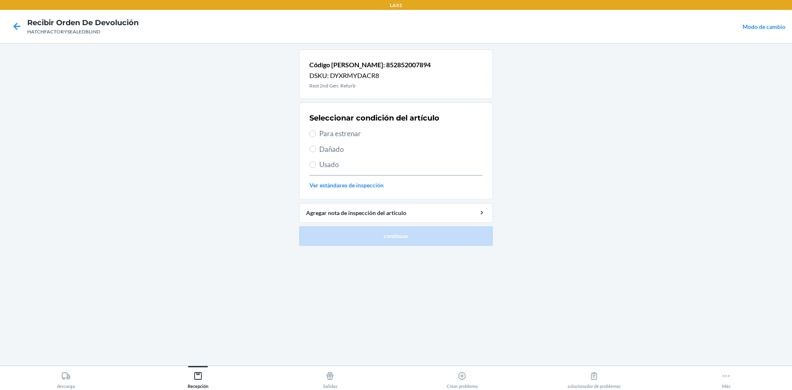
click at [318, 151] on label "Dañado" at bounding box center [395, 149] width 173 height 11
click at [316, 151] on input "Dañado" at bounding box center [312, 149] width 7 height 7
radio input "true"
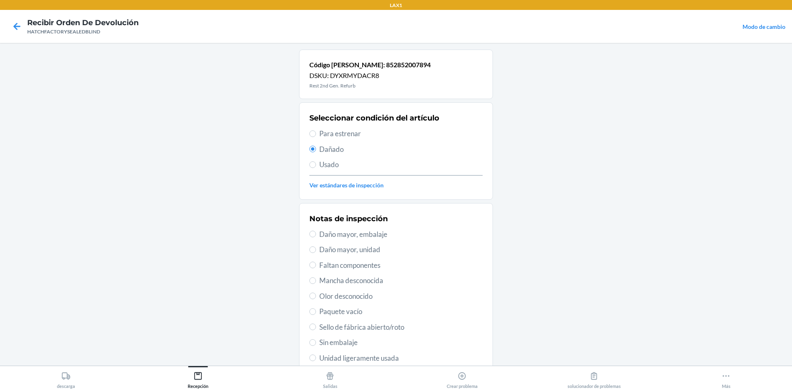
click at [351, 250] on span "Daño mayor, unidad" at bounding box center [400, 249] width 163 height 11
click at [316, 250] on input "Daño mayor, unidad" at bounding box center [312, 249] width 7 height 7
radio input "true"
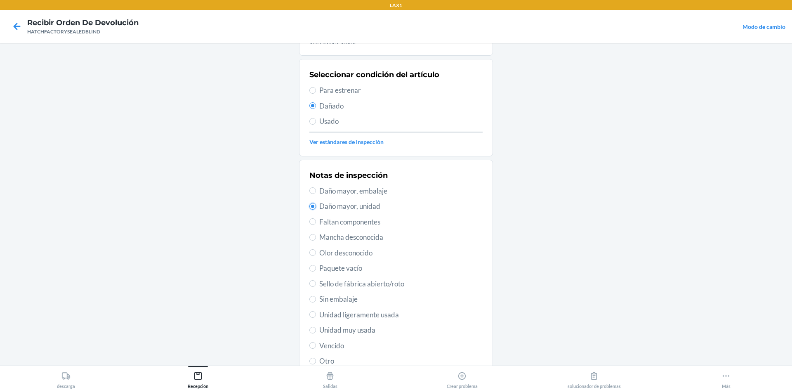
scroll to position [107, 0]
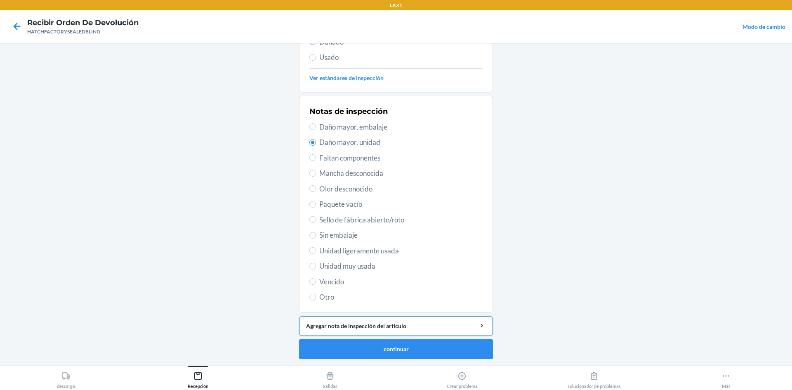
click at [381, 330] on button "Agregar nota de inspección del artículo" at bounding box center [396, 326] width 194 height 20
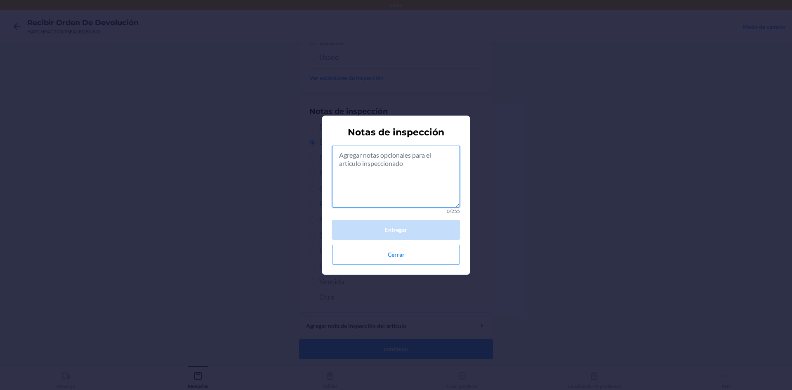
click at [389, 174] on textarea at bounding box center [396, 177] width 128 height 62
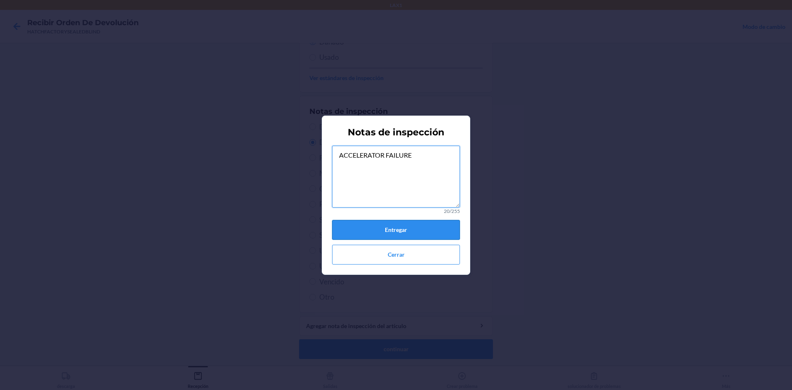
type textarea "ACCELERATOR FAILURE"
click at [432, 230] on button "Entregar" at bounding box center [396, 230] width 128 height 20
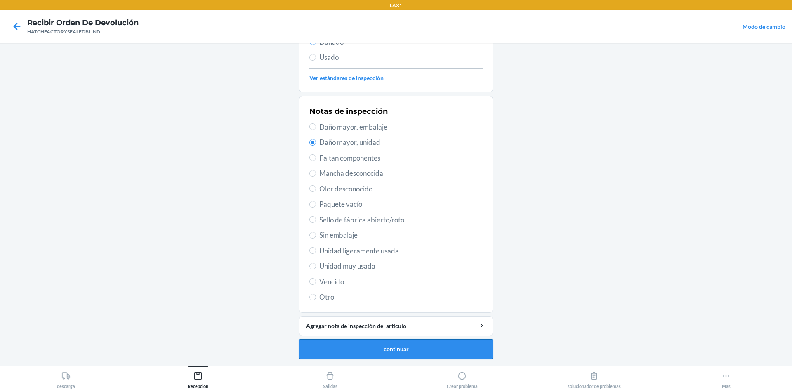
click at [413, 353] on button "continuar" at bounding box center [396, 349] width 194 height 20
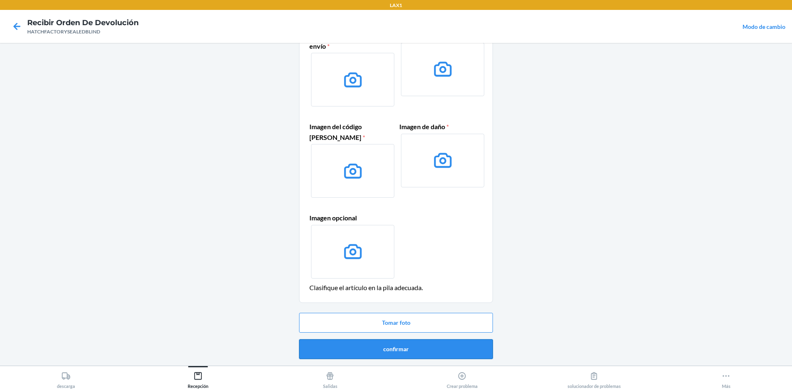
click at [450, 340] on button "confirmar" at bounding box center [396, 349] width 194 height 20
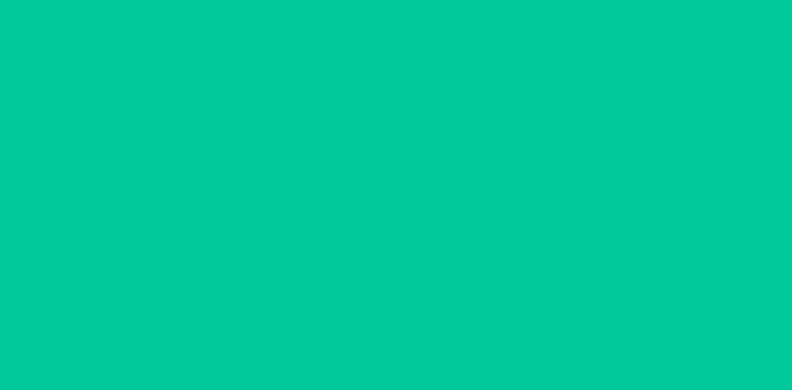
scroll to position [0, 0]
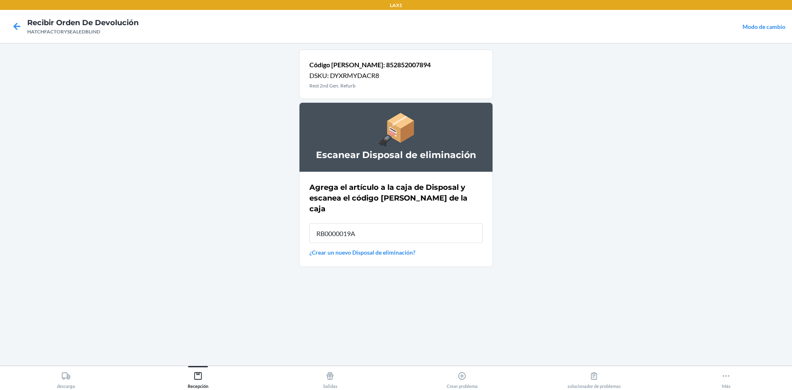
type input "RB0000019A4"
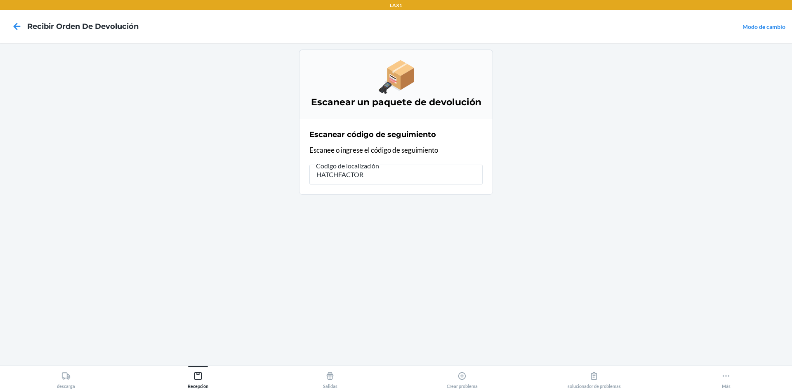
type input "HATCHFACTORY"
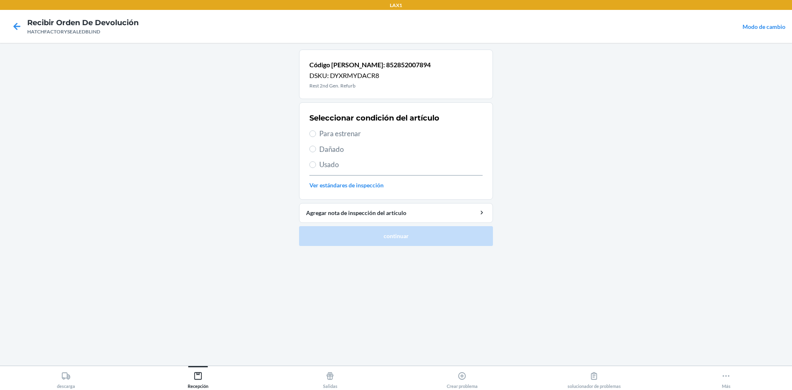
click at [316, 151] on label "Dañado" at bounding box center [395, 149] width 173 height 11
click at [316, 151] on input "Dañado" at bounding box center [312, 149] width 7 height 7
radio input "true"
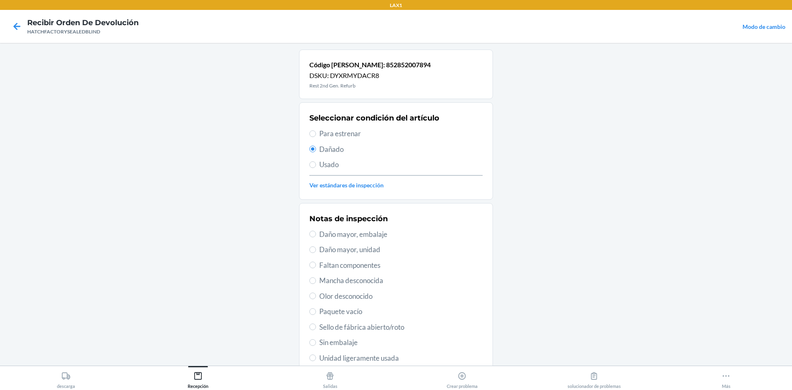
click at [348, 252] on span "Daño mayor, unidad" at bounding box center [400, 249] width 163 height 11
click at [316, 252] on input "Daño mayor, unidad" at bounding box center [312, 249] width 7 height 7
radio input "true"
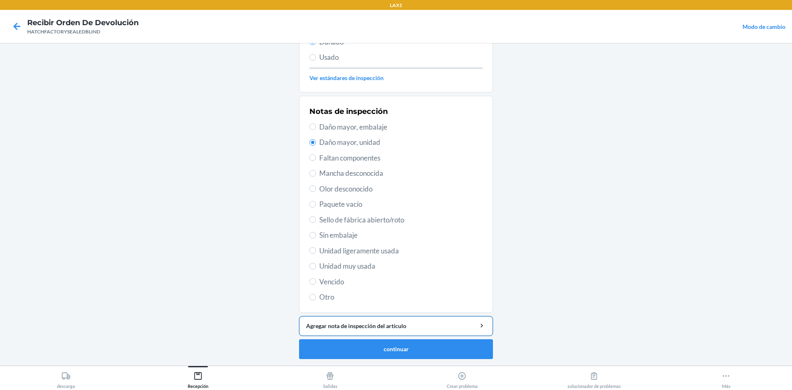
click at [360, 330] on div "Agregar nota de inspección del artículo" at bounding box center [396, 325] width 180 height 9
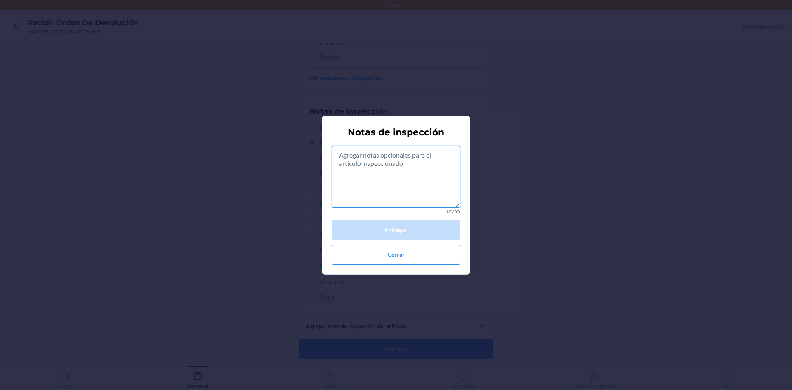
click at [396, 185] on textarea at bounding box center [396, 177] width 128 height 62
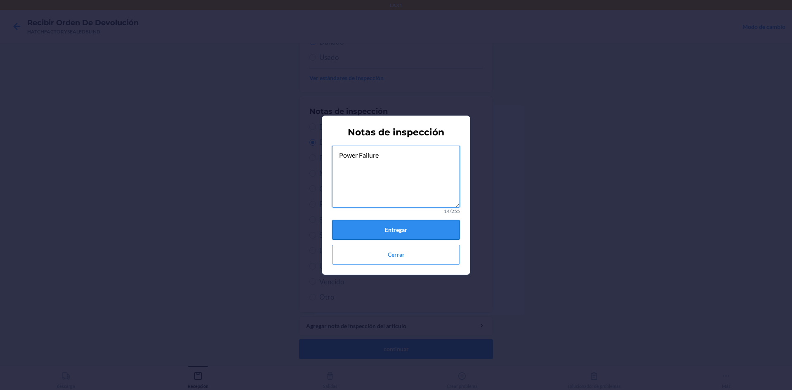
type textarea "Power Failure"
click at [383, 227] on button "Entregar" at bounding box center [396, 230] width 128 height 20
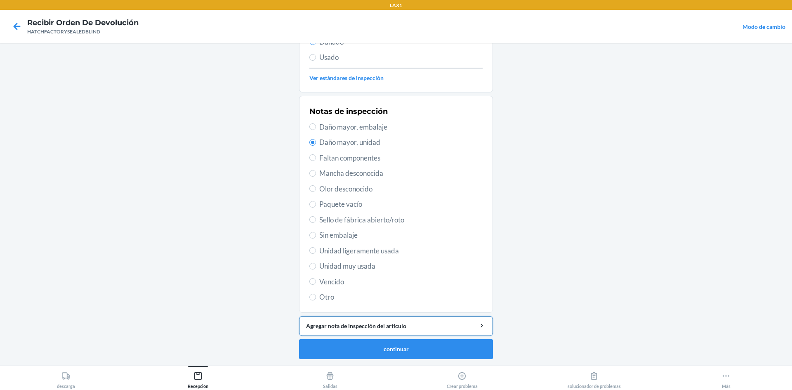
click at [372, 329] on div "Agregar nota de inspección del artículo" at bounding box center [396, 325] width 180 height 9
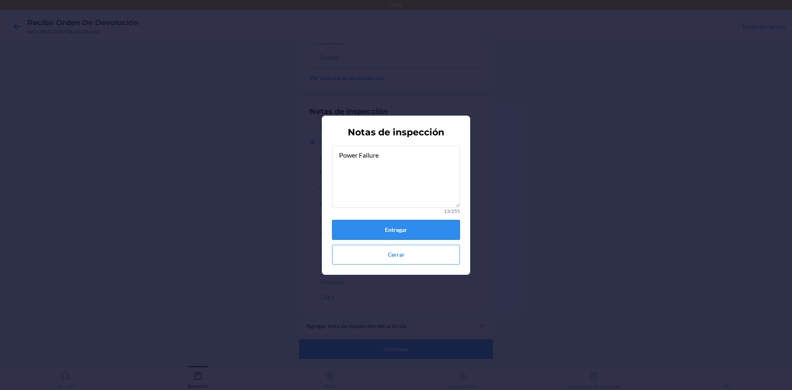
click at [420, 229] on button "Entregar" at bounding box center [396, 230] width 128 height 20
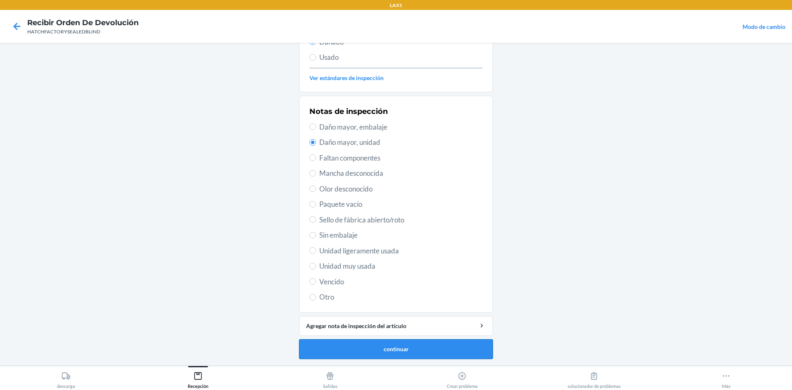
click at [409, 351] on button "continuar" at bounding box center [396, 349] width 194 height 20
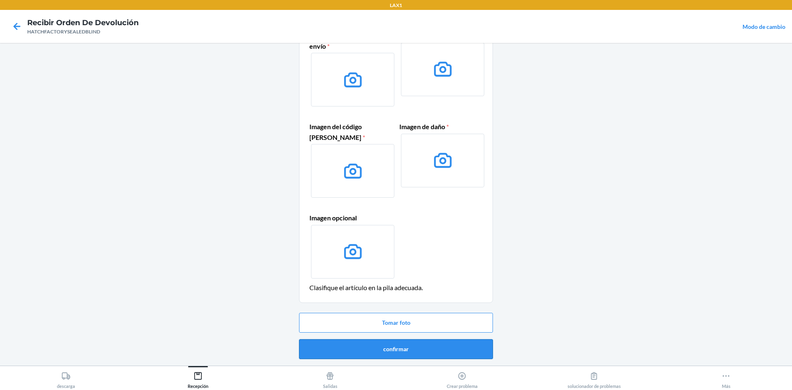
click at [367, 348] on button "confirmar" at bounding box center [396, 349] width 194 height 20
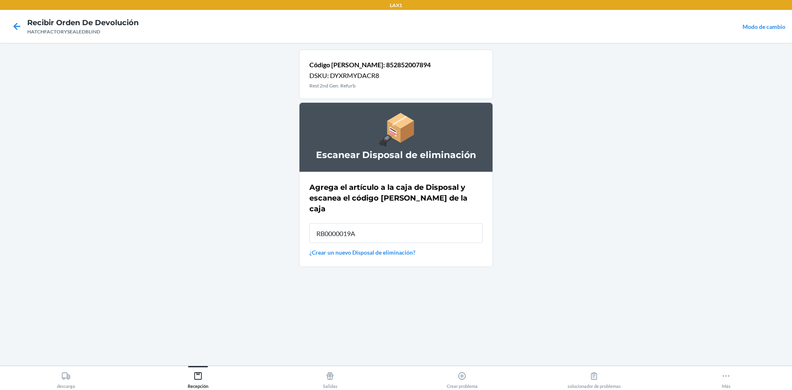
type input "RB0000019A4"
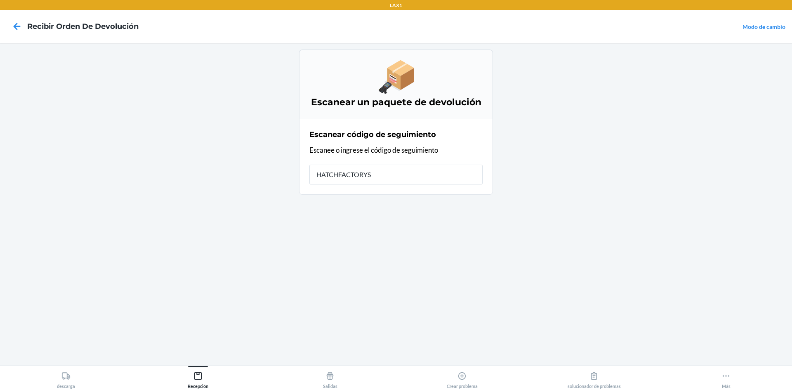
type input "HATCHFACTORYSE"
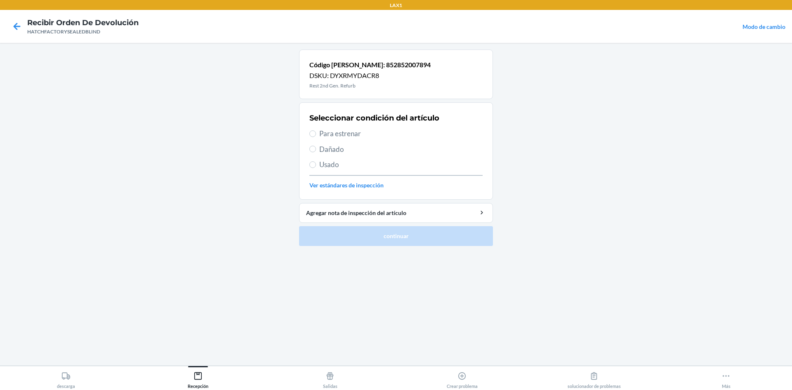
click at [335, 151] on span "Dañado" at bounding box center [400, 149] width 163 height 11
click at [316, 151] on input "Dañado" at bounding box center [312, 149] width 7 height 7
radio input "true"
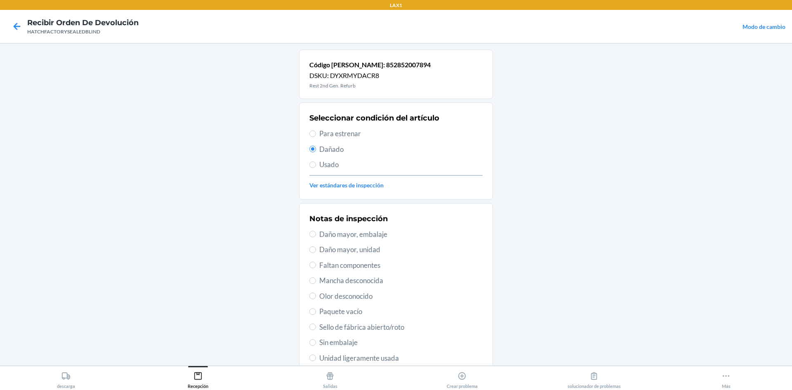
click at [355, 251] on span "Daño mayor, unidad" at bounding box center [400, 249] width 163 height 11
click at [316, 251] on input "Daño mayor, unidad" at bounding box center [312, 249] width 7 height 7
radio input "true"
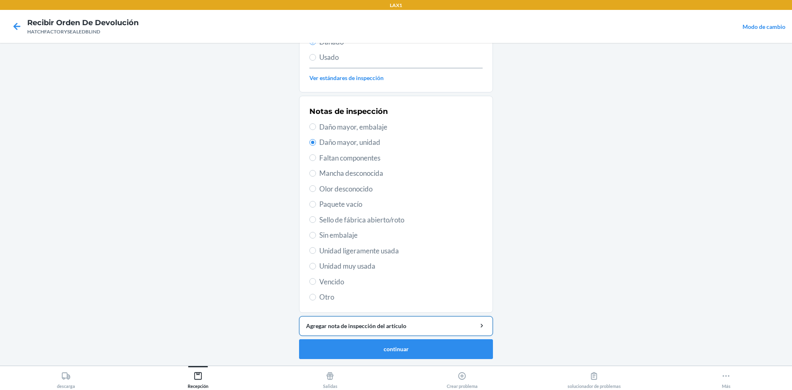
click at [373, 326] on div "Agregar nota de inspección del artículo" at bounding box center [396, 325] width 180 height 9
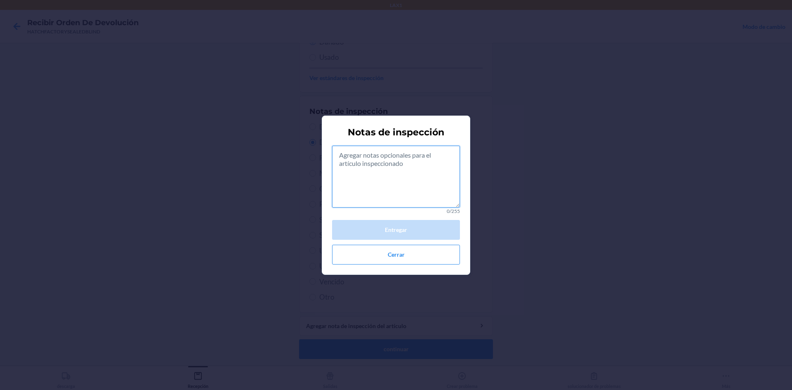
drag, startPoint x: 403, startPoint y: 185, endPoint x: 392, endPoint y: 189, distance: 12.1
click at [403, 185] on textarea at bounding box center [396, 177] width 128 height 62
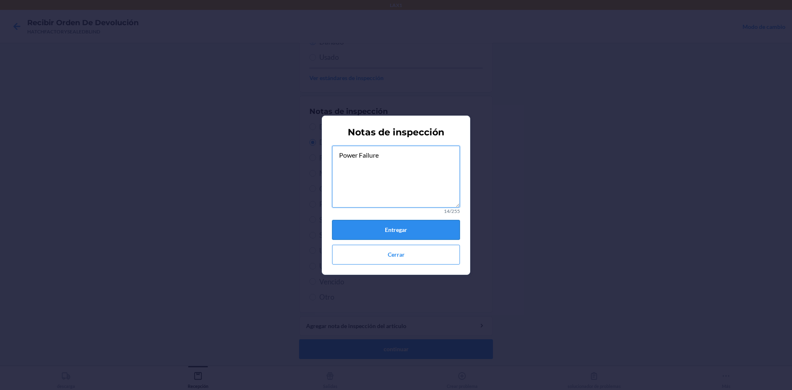
type textarea "Power Failure"
click at [418, 227] on button "Entregar" at bounding box center [396, 230] width 128 height 20
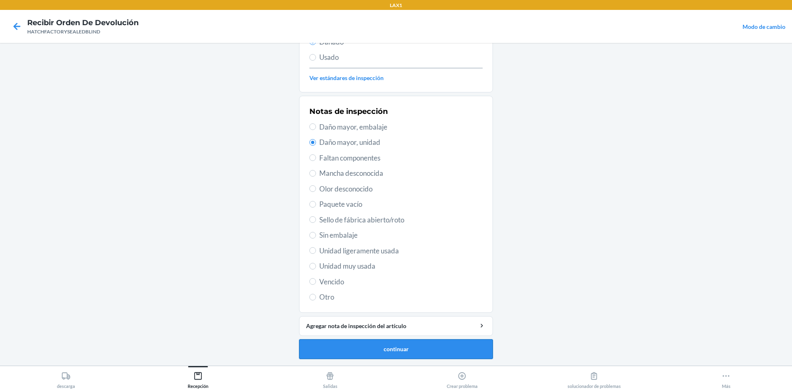
click at [398, 349] on button "continuar" at bounding box center [396, 349] width 194 height 20
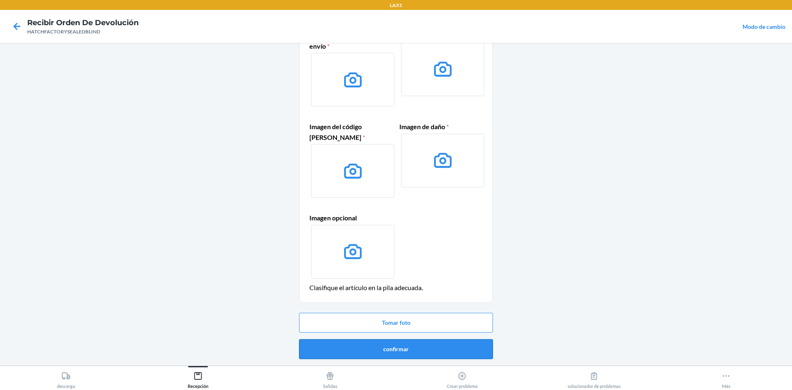
click at [414, 351] on button "confirmar" at bounding box center [396, 349] width 194 height 20
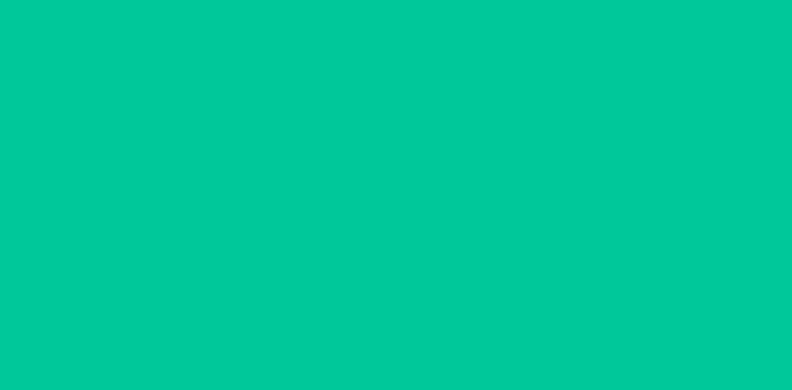
scroll to position [0, 0]
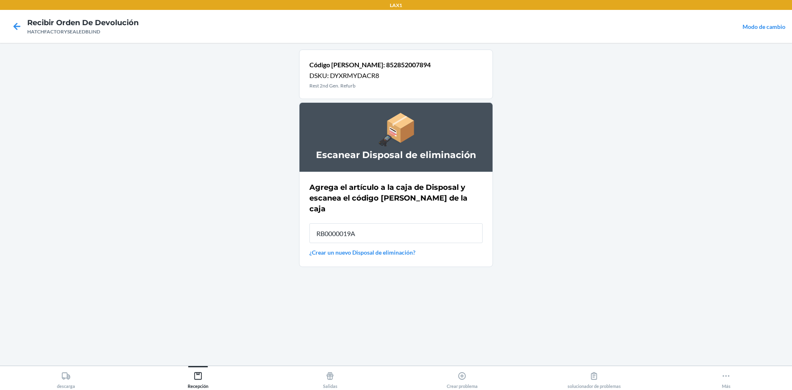
type input "RB0000019A4"
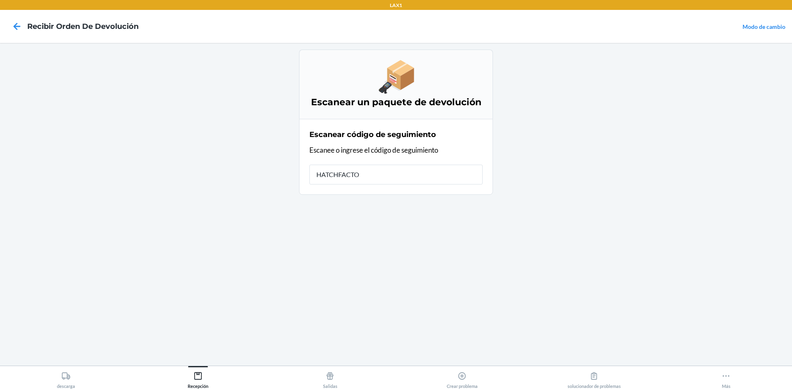
type input "HATCHFACTOR"
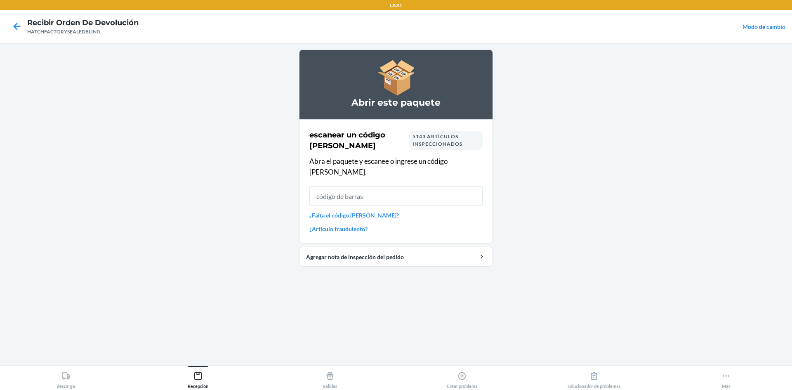
click at [408, 191] on input "text" at bounding box center [395, 196] width 173 height 20
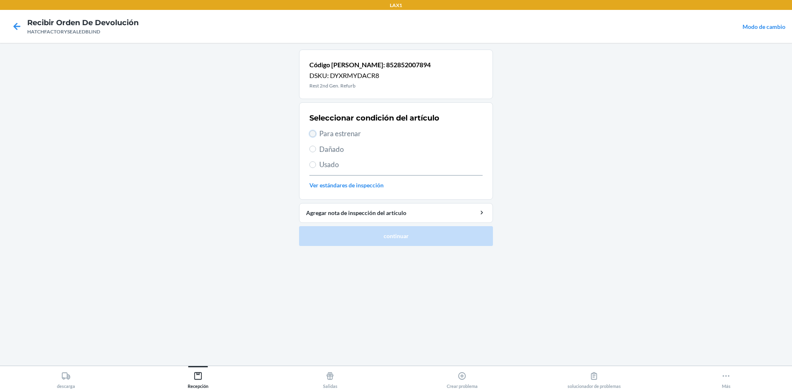
click at [313, 131] on input "Para estrenar" at bounding box center [312, 133] width 7 height 7
radio input "true"
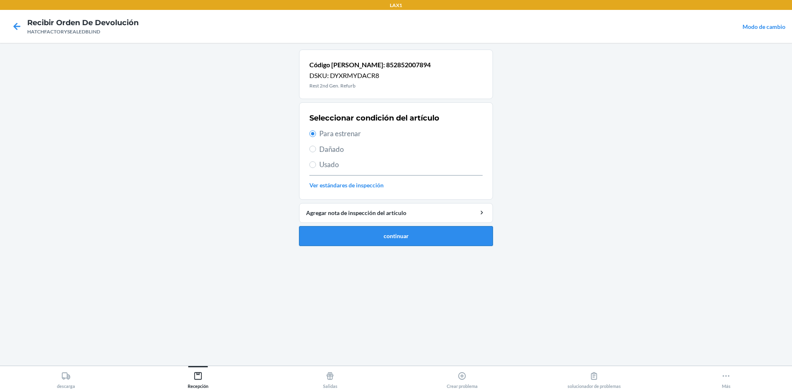
click at [383, 238] on button "continuar" at bounding box center [396, 236] width 194 height 20
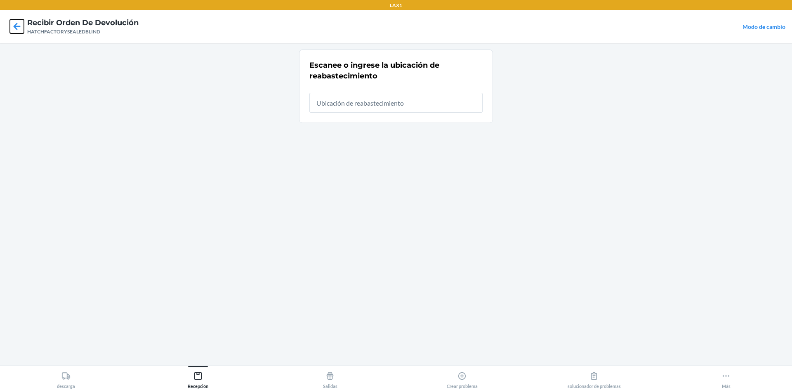
click at [14, 28] on icon at bounding box center [17, 26] width 14 height 14
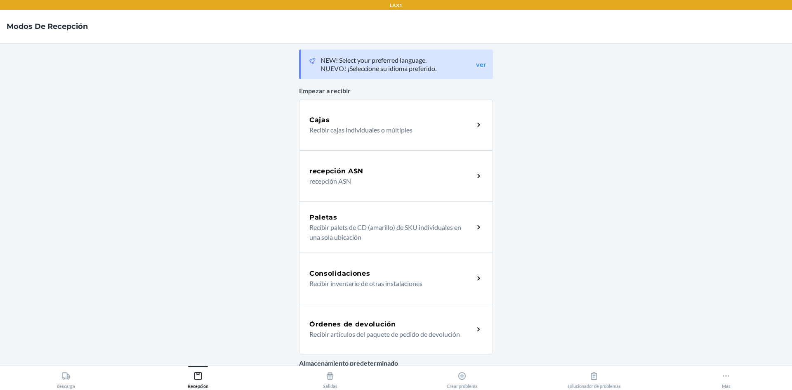
drag, startPoint x: 419, startPoint y: 327, endPoint x: 417, endPoint y: 323, distance: 4.7
click at [419, 327] on div "Órdenes de devolución" at bounding box center [391, 324] width 165 height 10
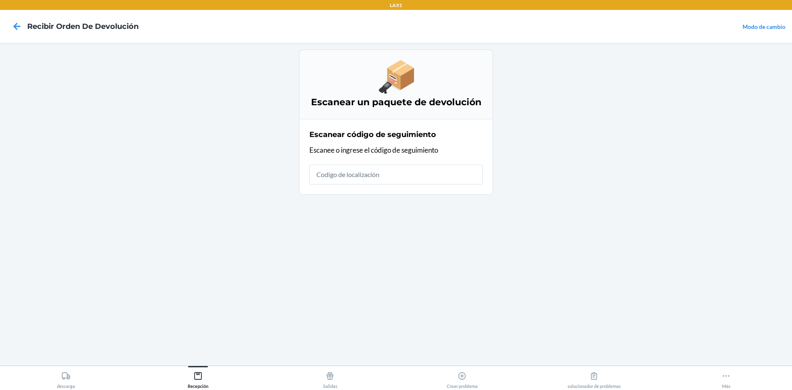
click at [360, 181] on input "text" at bounding box center [395, 175] width 173 height 20
type input "HATCHFACTORYSEALEDBLIN"
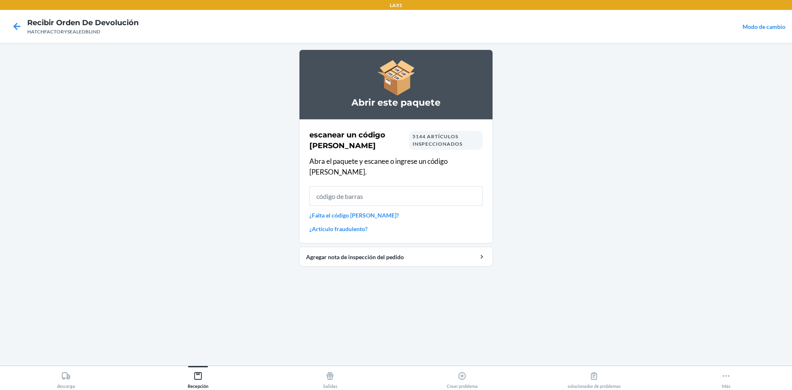
click at [368, 189] on input "text" at bounding box center [395, 196] width 173 height 20
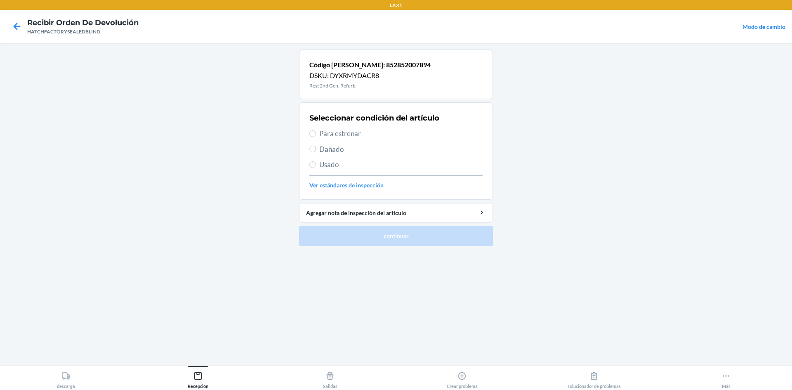
click at [324, 149] on span "Dañado" at bounding box center [400, 149] width 163 height 11
click at [316, 149] on input "Dañado" at bounding box center [312, 149] width 7 height 7
radio input "true"
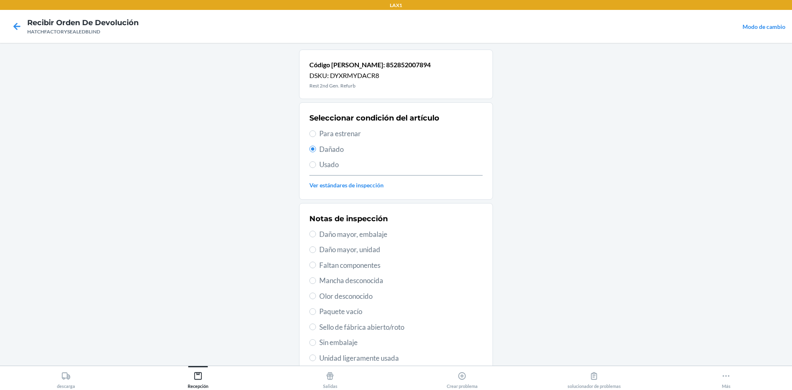
click at [379, 250] on span "Daño mayor, unidad" at bounding box center [400, 249] width 163 height 11
click at [316, 250] on input "Daño mayor, unidad" at bounding box center [312, 249] width 7 height 7
radio input "true"
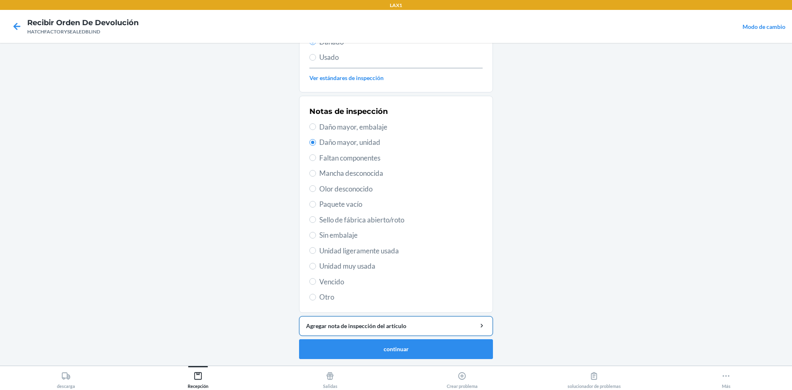
click at [409, 325] on div "Agregar nota de inspección del artículo" at bounding box center [396, 325] width 180 height 9
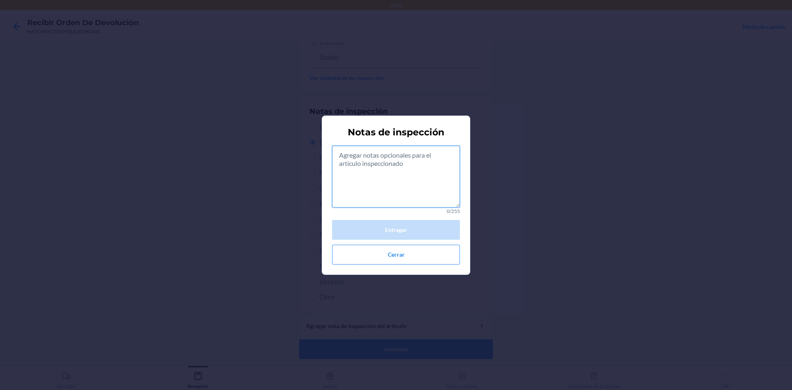
click at [382, 167] on textarea at bounding box center [396, 177] width 128 height 62
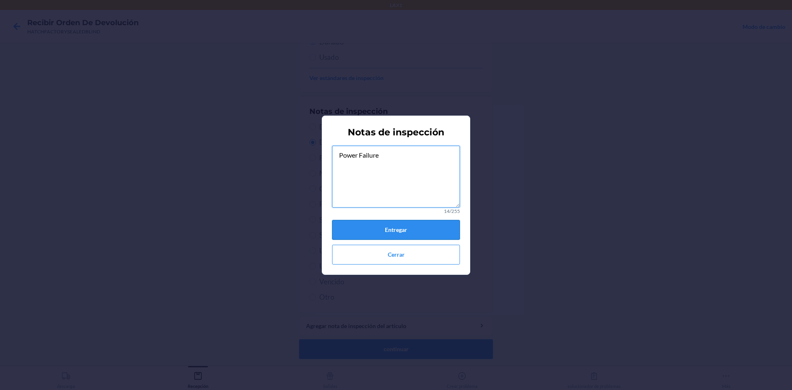
type textarea "Power Failure"
click at [405, 227] on button "Entregar" at bounding box center [396, 230] width 128 height 20
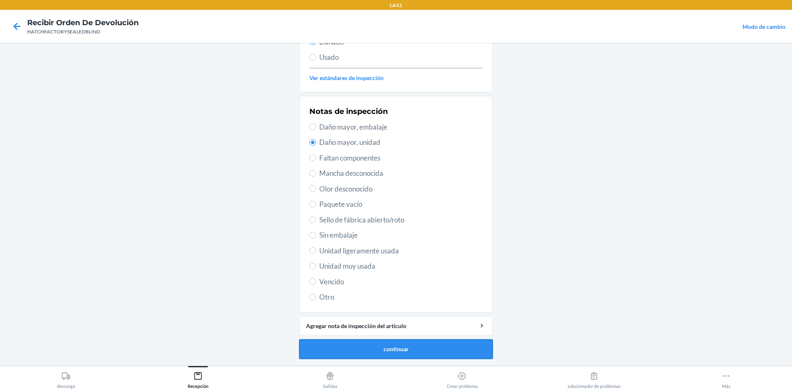
click at [377, 345] on button "continuar" at bounding box center [396, 349] width 194 height 20
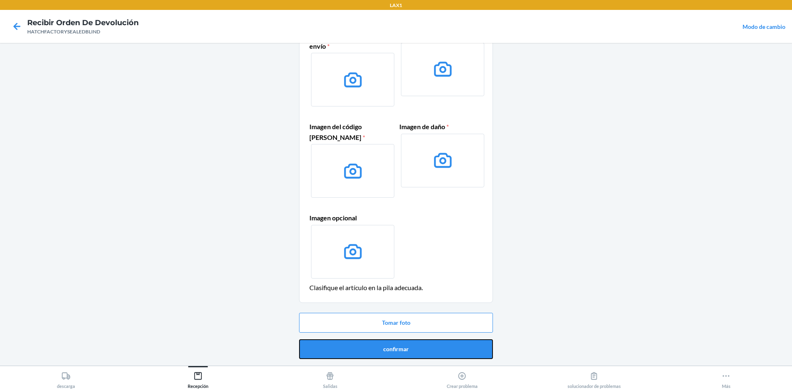
drag, startPoint x: 439, startPoint y: 346, endPoint x: 435, endPoint y: 341, distance: 6.1
click at [436, 341] on button "confirmar" at bounding box center [396, 349] width 194 height 20
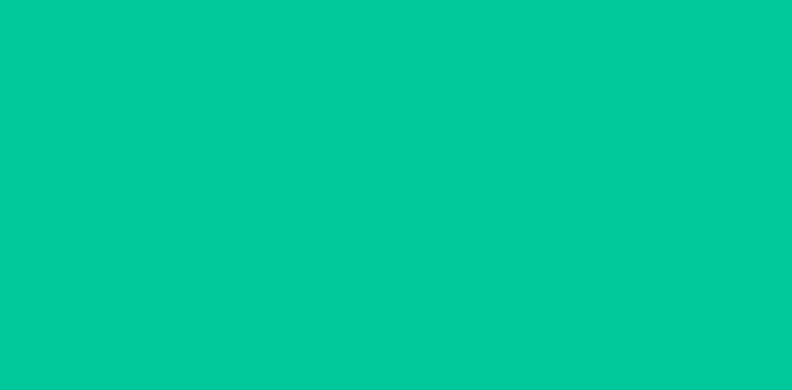
scroll to position [0, 0]
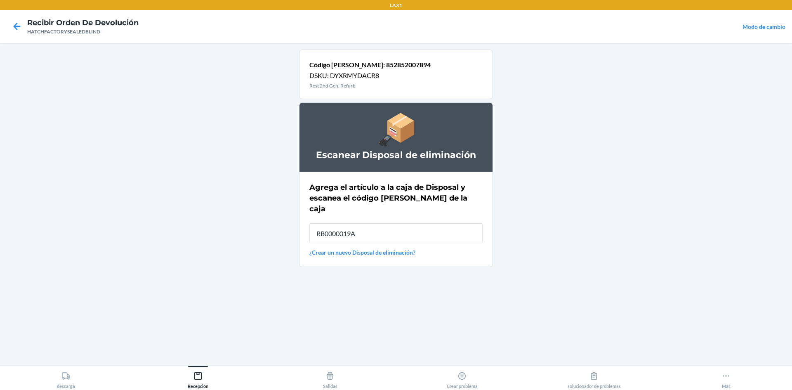
type input "RB0000019A4"
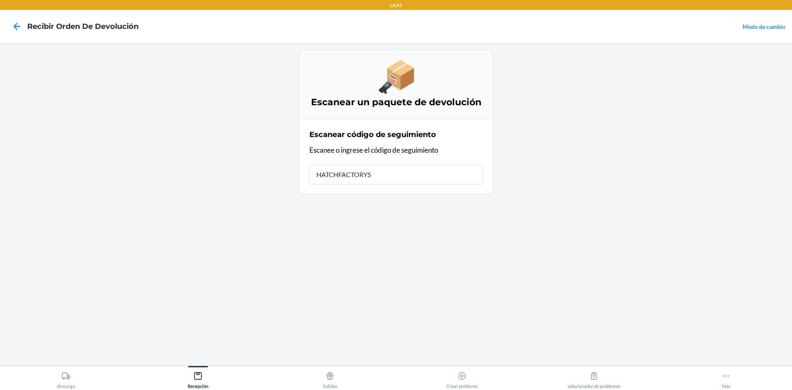
type input "HATCHFACTORYSE"
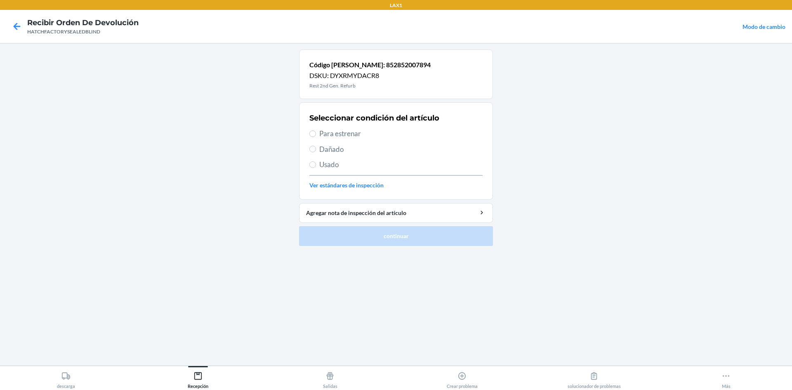
click at [319, 148] on label "Dañado" at bounding box center [395, 149] width 173 height 11
click at [316, 148] on input "Dañado" at bounding box center [312, 149] width 7 height 7
radio input "true"
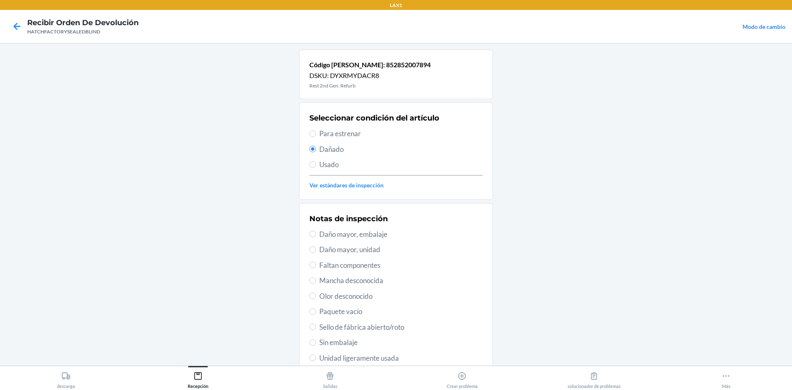
click at [332, 250] on span "Daño mayor, unidad" at bounding box center [400, 249] width 163 height 11
click at [316, 250] on input "Daño mayor, unidad" at bounding box center [312, 249] width 7 height 7
radio input "true"
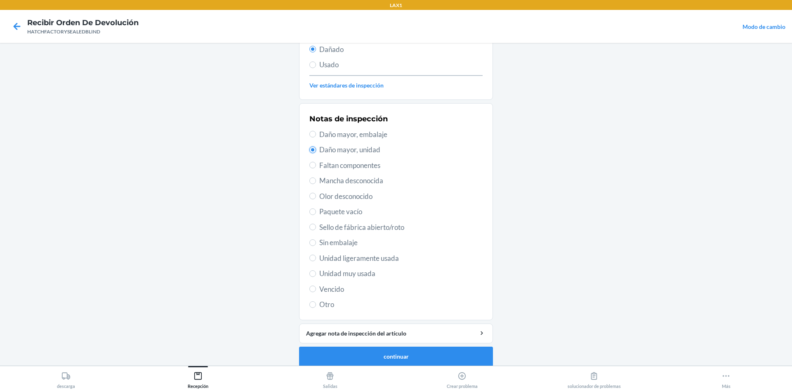
scroll to position [107, 0]
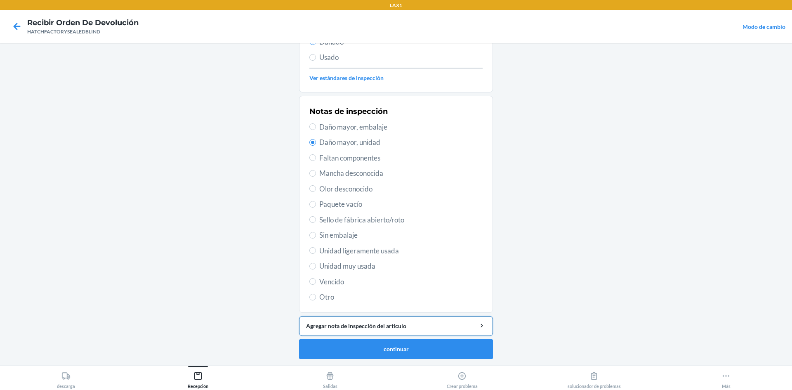
click at [344, 328] on div "Agregar nota de inspección del artículo" at bounding box center [396, 325] width 180 height 9
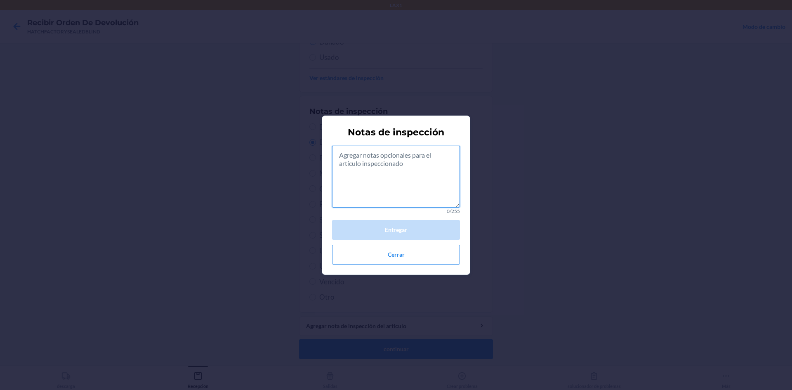
click at [391, 185] on textarea at bounding box center [396, 177] width 128 height 62
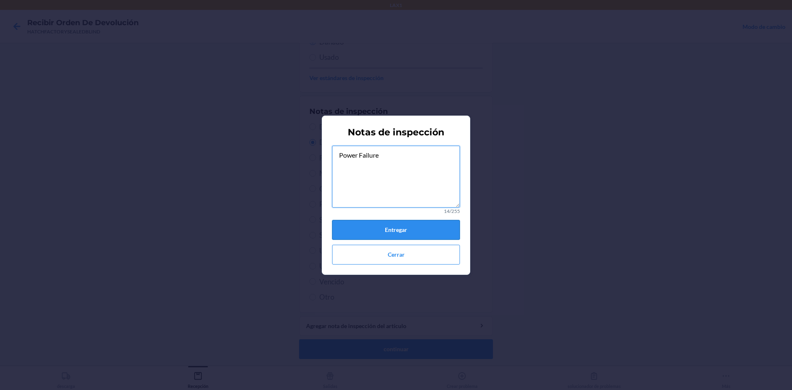
type textarea "Power Failure"
click at [408, 229] on button "Entregar" at bounding box center [396, 230] width 128 height 20
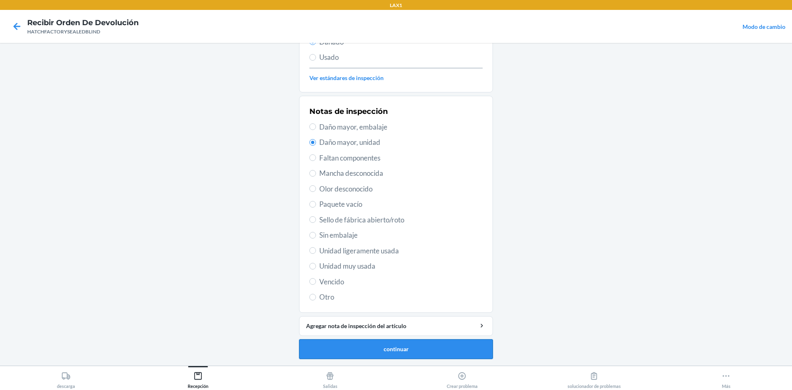
click at [426, 351] on button "continuar" at bounding box center [396, 349] width 194 height 20
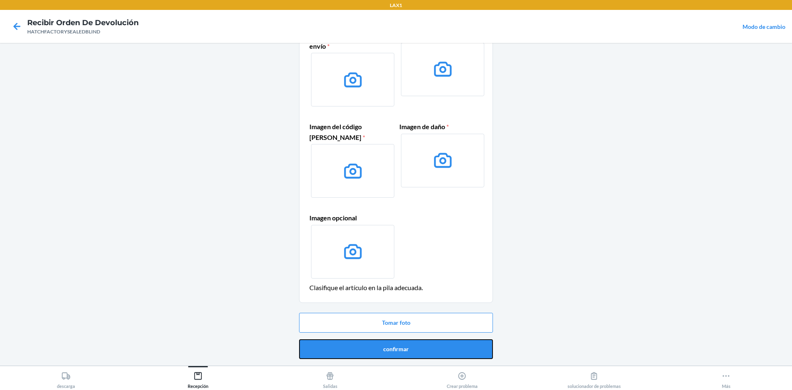
drag, startPoint x: 442, startPoint y: 347, endPoint x: 435, endPoint y: 340, distance: 10.2
click at [440, 340] on button "confirmar" at bounding box center [396, 349] width 194 height 20
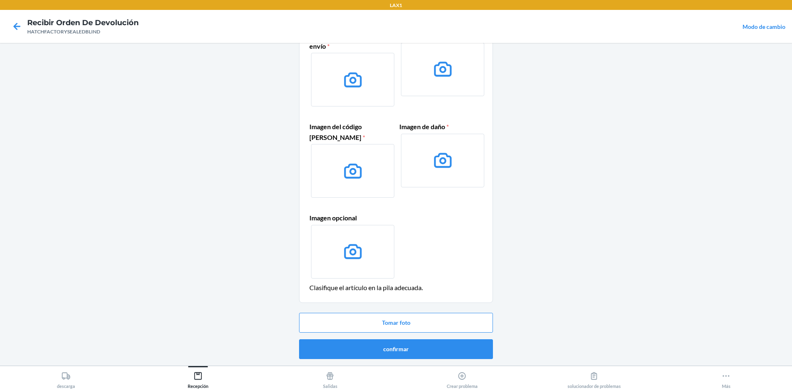
scroll to position [0, 0]
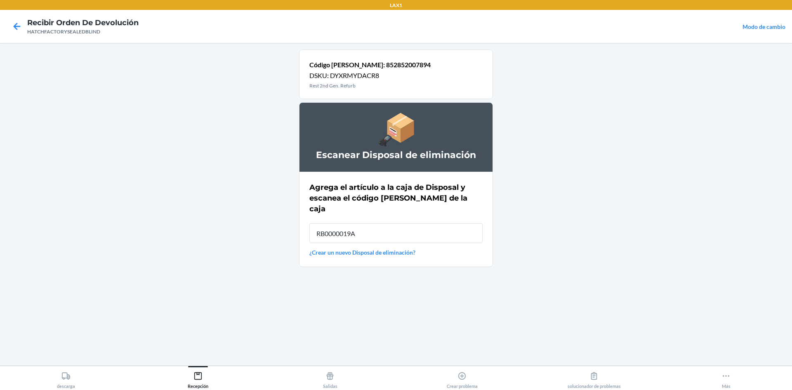
type input "RB0000019A4"
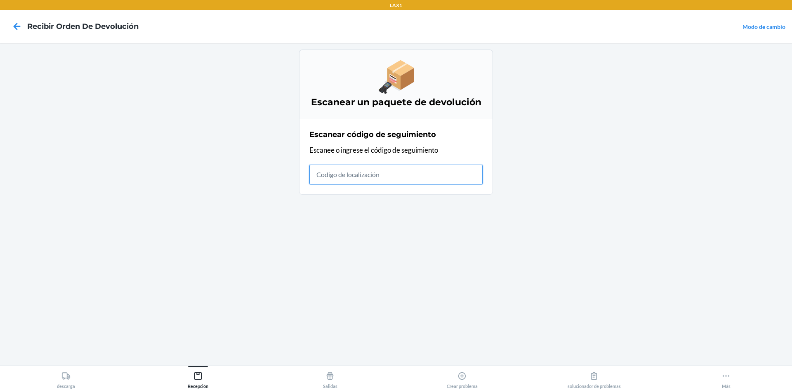
click at [454, 171] on input "text" at bounding box center [395, 175] width 173 height 20
click at [438, 183] on input "text" at bounding box center [395, 175] width 173 height 20
click at [421, 172] on input "text" at bounding box center [395, 175] width 173 height 20
type input "HATCHFACTORYSEAL"
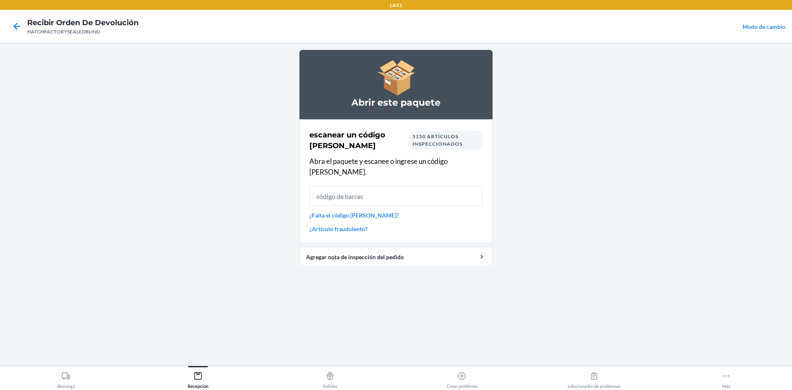
click at [412, 194] on input "text" at bounding box center [395, 196] width 173 height 20
click at [419, 186] on input "text" at bounding box center [395, 196] width 173 height 20
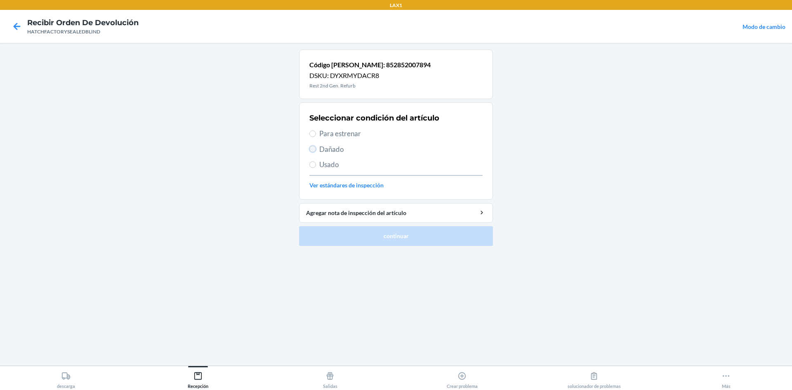
click at [313, 152] on input "Dañado" at bounding box center [312, 149] width 7 height 7
radio input "true"
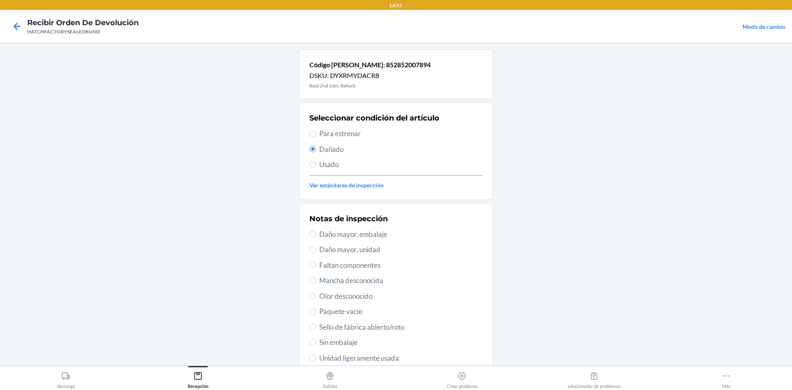
click at [319, 254] on span "Daño mayor, unidad" at bounding box center [400, 249] width 163 height 11
click at [316, 253] on input "Daño mayor, unidad" at bounding box center [312, 249] width 7 height 7
radio input "true"
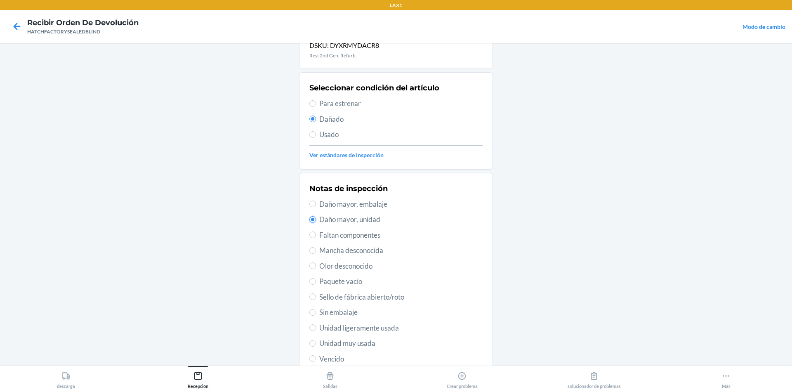
scroll to position [107, 0]
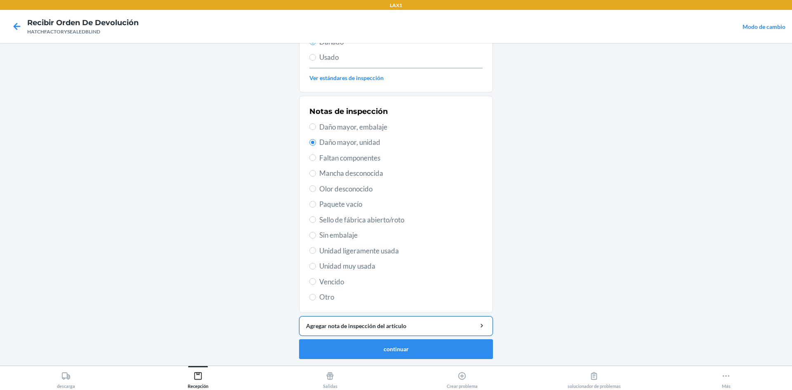
click at [359, 328] on div "Agregar nota de inspección del artículo" at bounding box center [396, 325] width 180 height 9
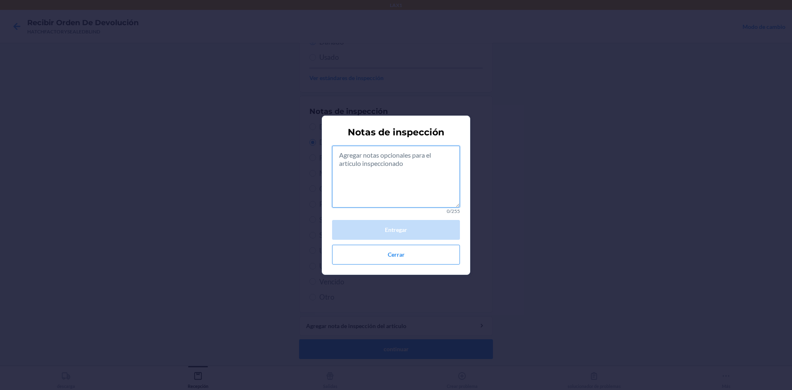
click at [390, 175] on textarea at bounding box center [396, 177] width 128 height 62
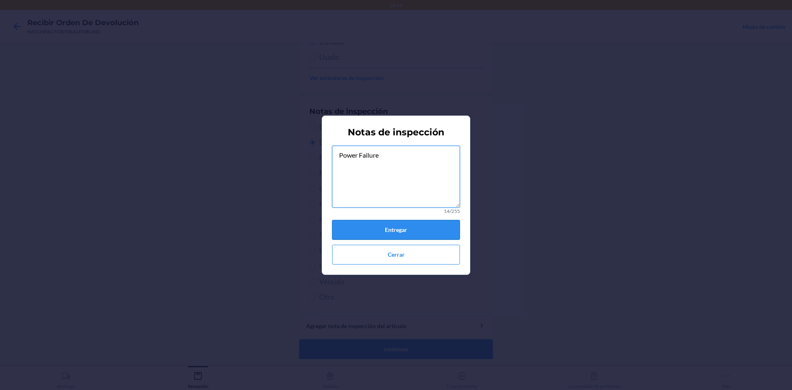
type textarea "Power Failure"
click at [408, 239] on button "Entregar" at bounding box center [396, 230] width 128 height 20
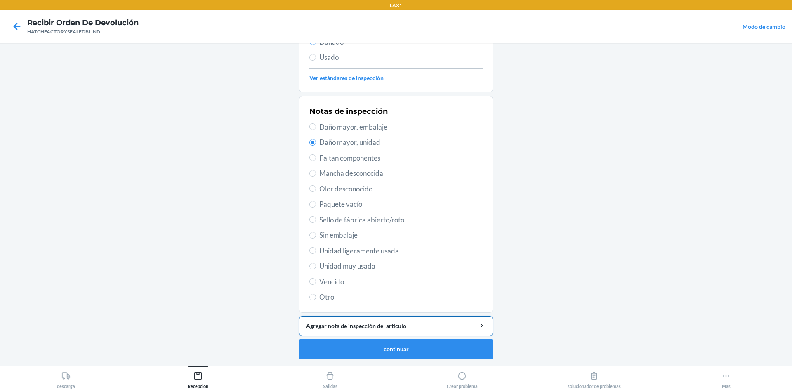
click at [387, 331] on button "Agregar nota de inspección del artículo" at bounding box center [396, 326] width 194 height 20
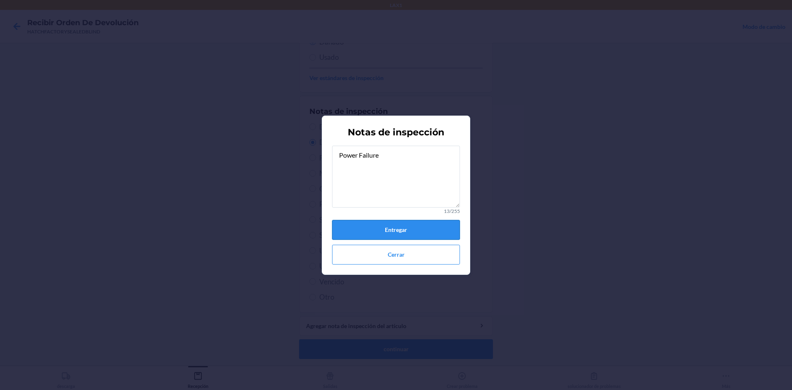
click at [391, 226] on button "Entregar" at bounding box center [396, 230] width 128 height 20
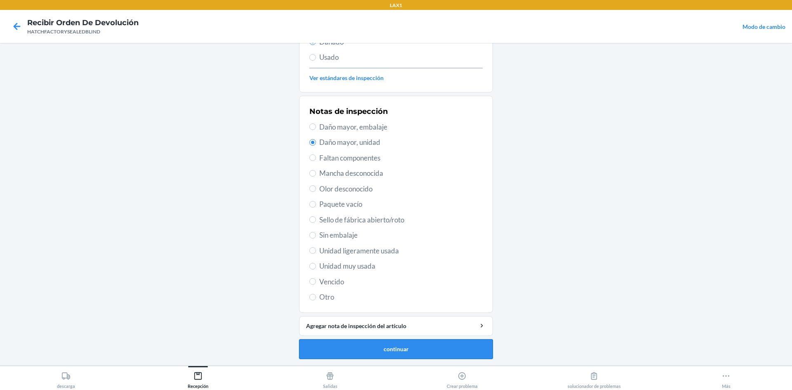
click at [394, 349] on button "continuar" at bounding box center [396, 349] width 194 height 20
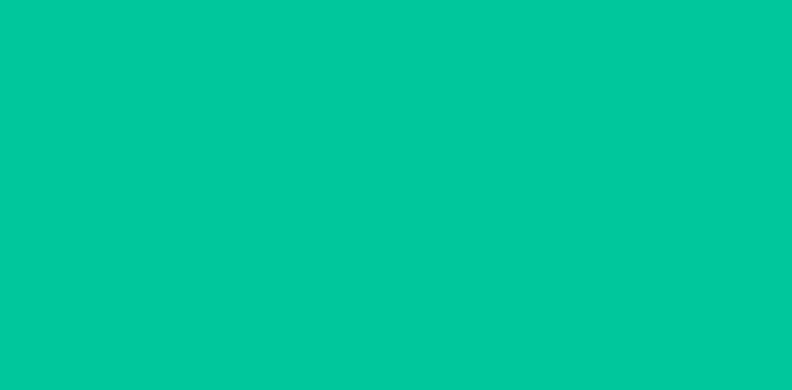
scroll to position [55, 0]
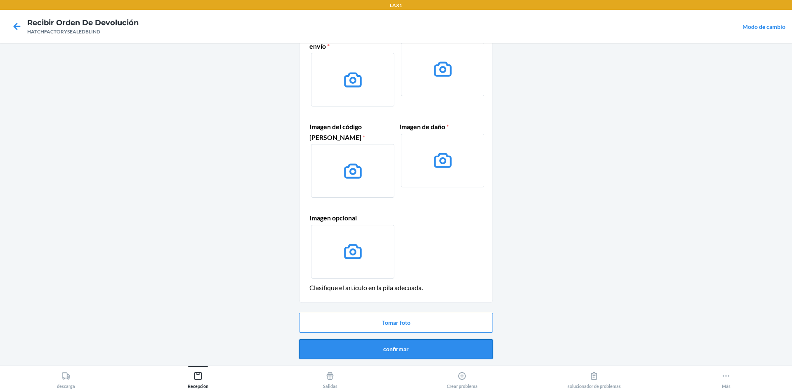
click at [407, 350] on button "confirmar" at bounding box center [396, 349] width 194 height 20
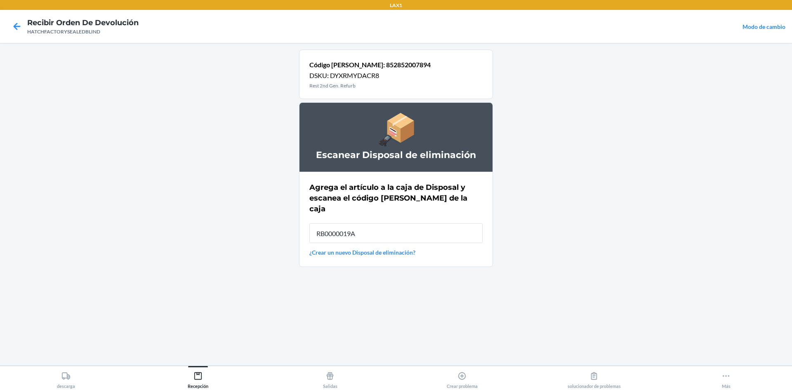
type input "RB0000019A4"
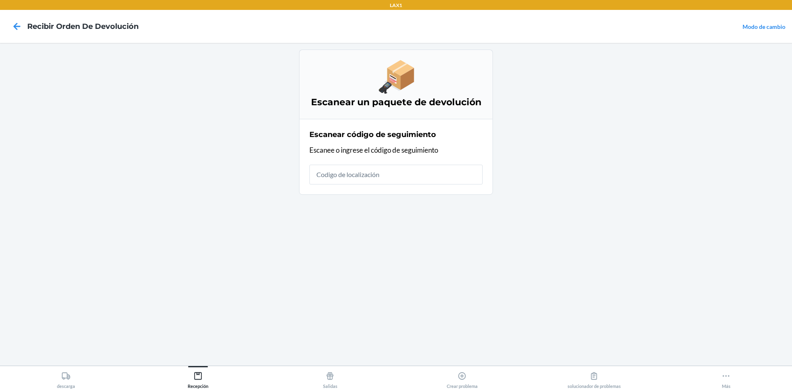
click at [341, 179] on input "text" at bounding box center [395, 175] width 173 height 20
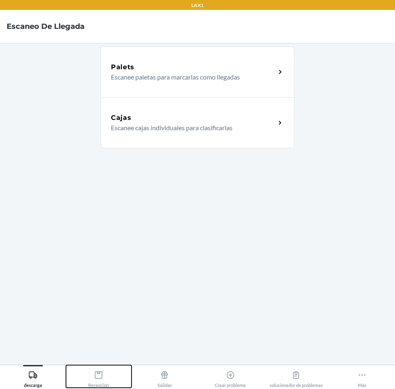
drag, startPoint x: 104, startPoint y: 377, endPoint x: 110, endPoint y: 373, distance: 7.8
click at [104, 377] on div "Recepción" at bounding box center [98, 377] width 21 height 21
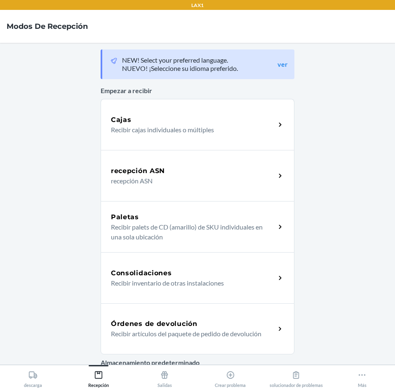
click at [172, 317] on div "Órdenes de devolución Recibir artículos del paquete de pedido de devolución" at bounding box center [198, 329] width 194 height 51
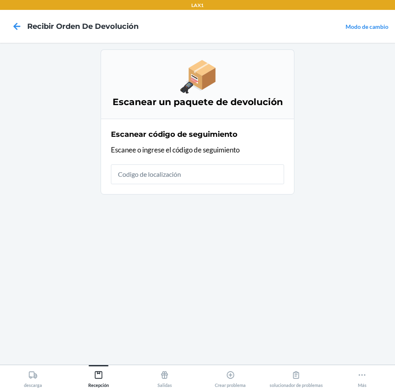
click at [226, 178] on input "text" at bounding box center [197, 175] width 173 height 20
type input "HATCHFACTORYS"
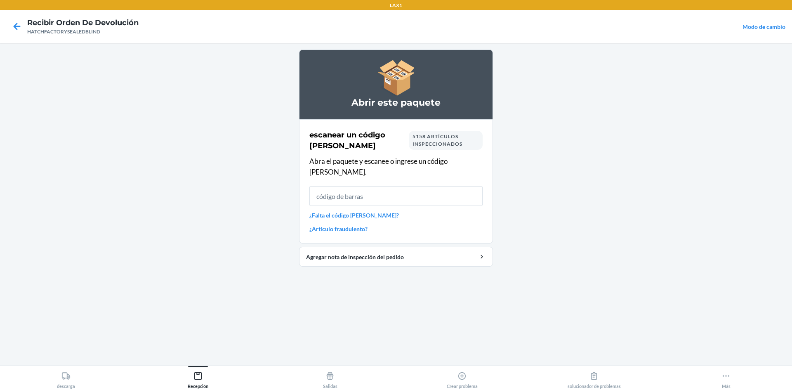
click at [345, 190] on input "text" at bounding box center [395, 196] width 173 height 20
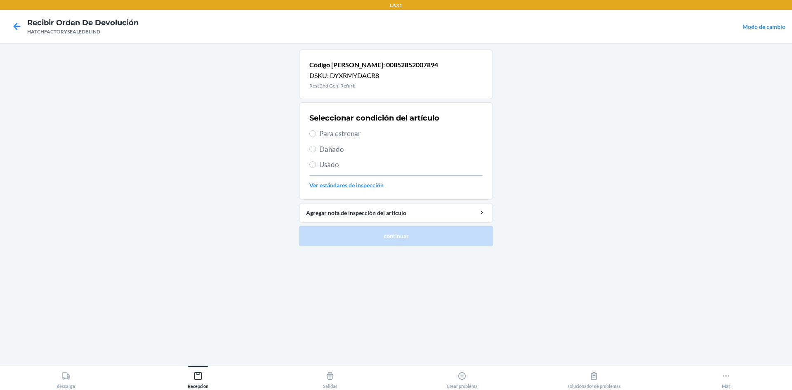
click at [323, 132] on span "Para estrenar" at bounding box center [400, 133] width 163 height 11
click at [316, 132] on input "Para estrenar" at bounding box center [312, 133] width 7 height 7
radio input "true"
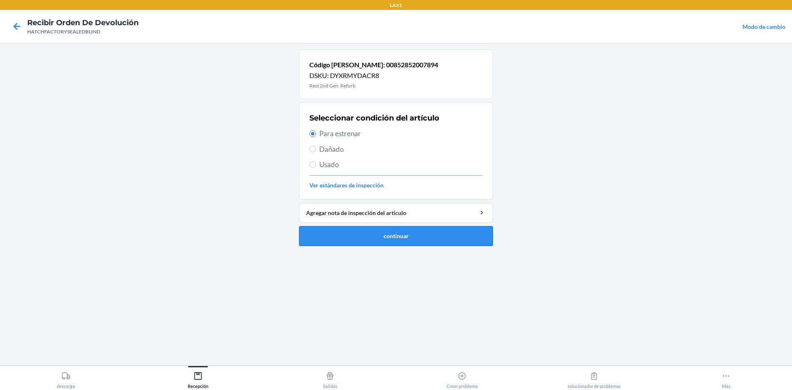
click at [345, 232] on button "continuar" at bounding box center [396, 236] width 194 height 20
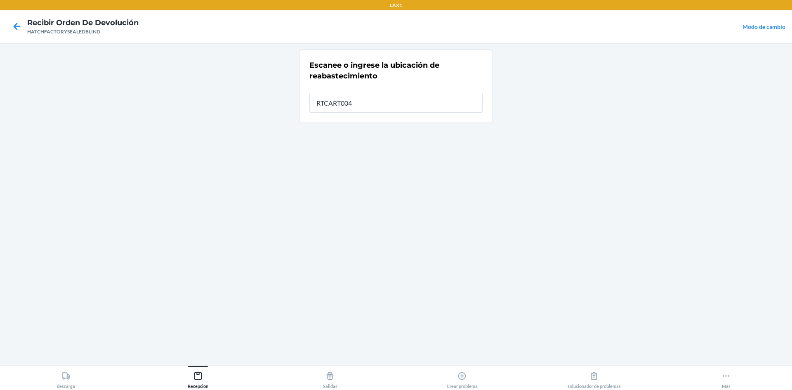
type input "RTCART004"
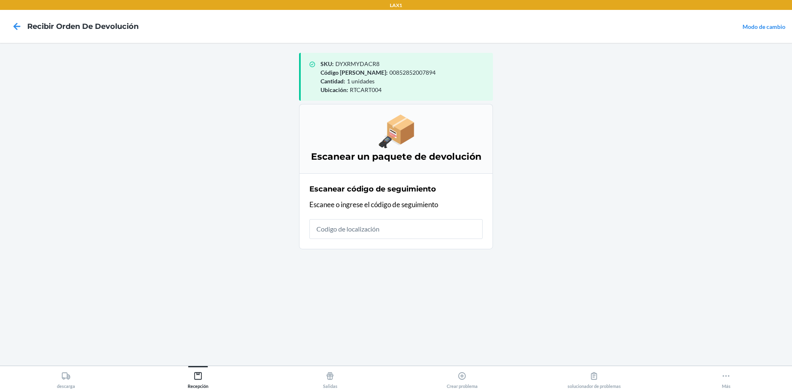
click at [395, 231] on input "text" at bounding box center [395, 229] width 173 height 20
type input "HATCHFACTORYS"
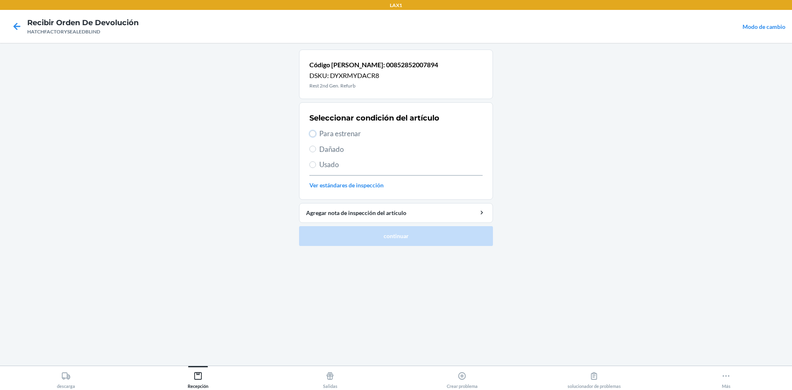
click at [316, 132] on label "Para estrenar" at bounding box center [395, 133] width 173 height 11
click at [316, 132] on input "Para estrenar" at bounding box center [312, 133] width 7 height 7
radio input "true"
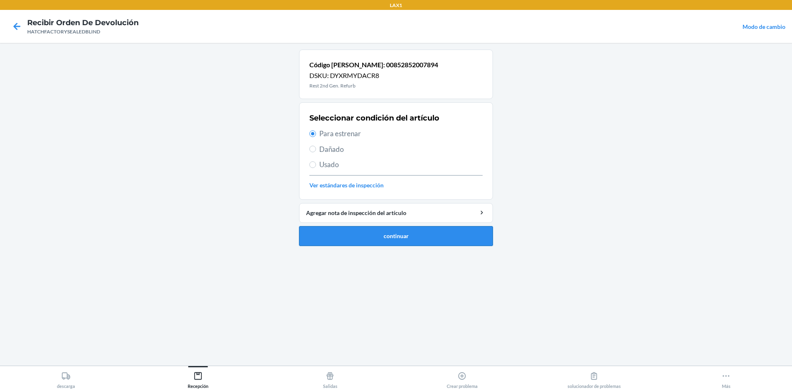
click at [353, 234] on button "continuar" at bounding box center [396, 236] width 194 height 20
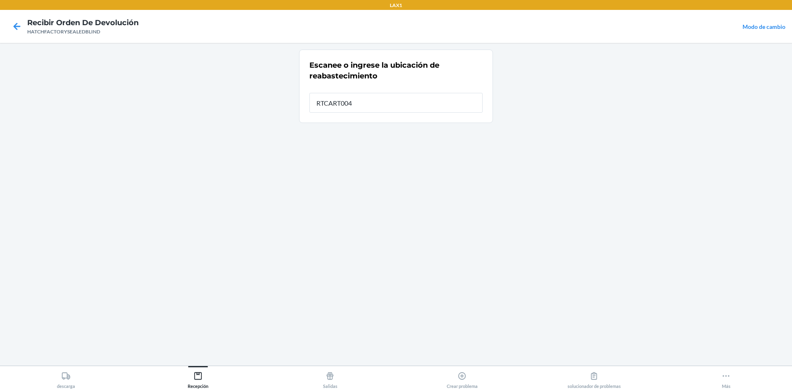
type input "RTCART004"
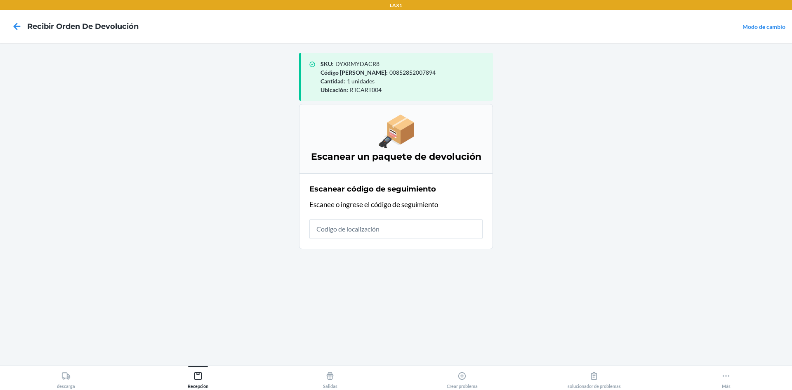
click at [377, 228] on input "text" at bounding box center [395, 229] width 173 height 20
type input "HATCHFACTOR"
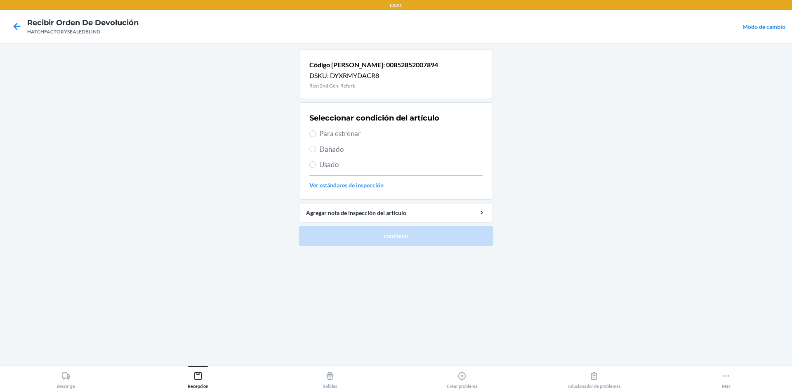
click at [324, 137] on span "Para estrenar" at bounding box center [400, 133] width 163 height 11
click at [316, 137] on input "Para estrenar" at bounding box center [312, 133] width 7 height 7
radio input "true"
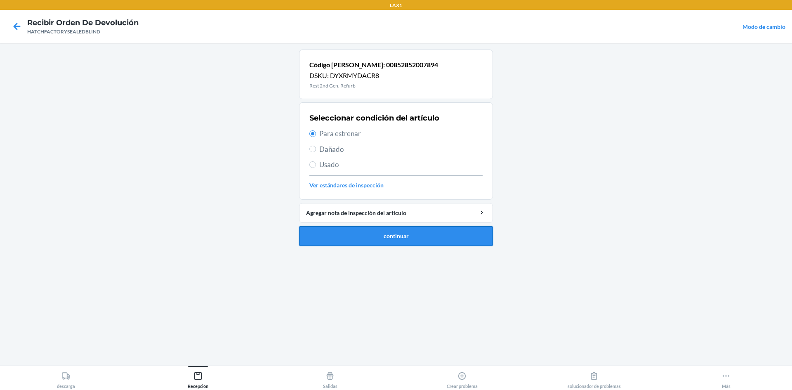
click at [331, 233] on button "continuar" at bounding box center [396, 236] width 194 height 20
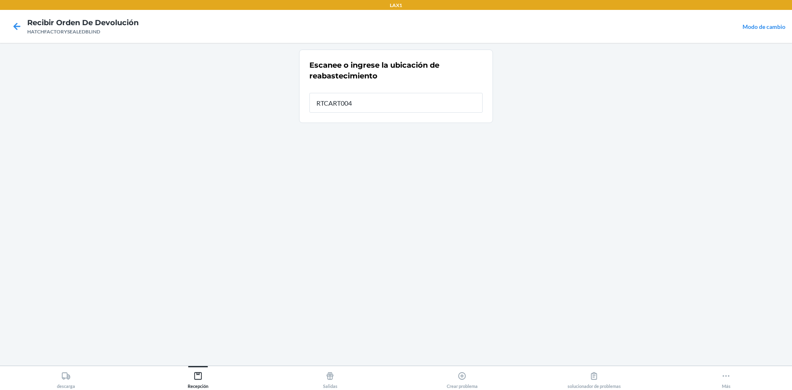
type input "RTCART004"
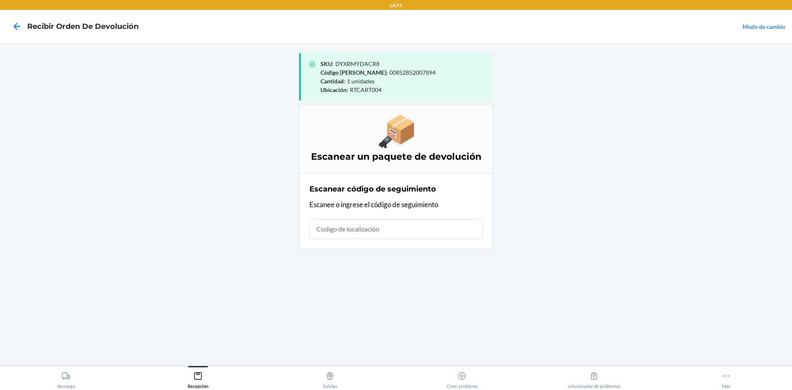
click at [395, 230] on input "text" at bounding box center [395, 229] width 173 height 20
type input "HATCHFACTORYSEAL"
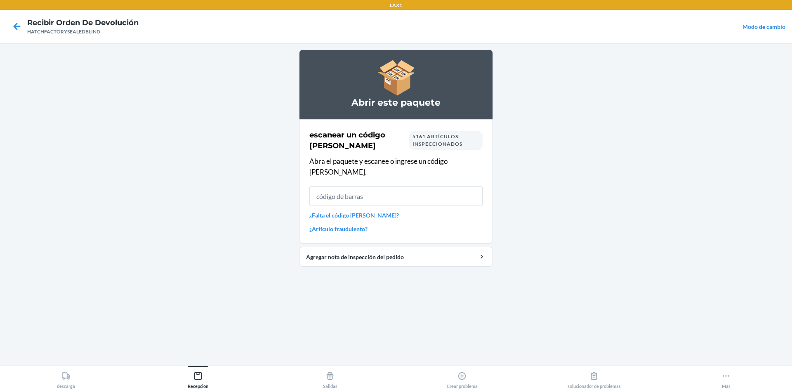
click at [395, 186] on input "text" at bounding box center [395, 196] width 173 height 20
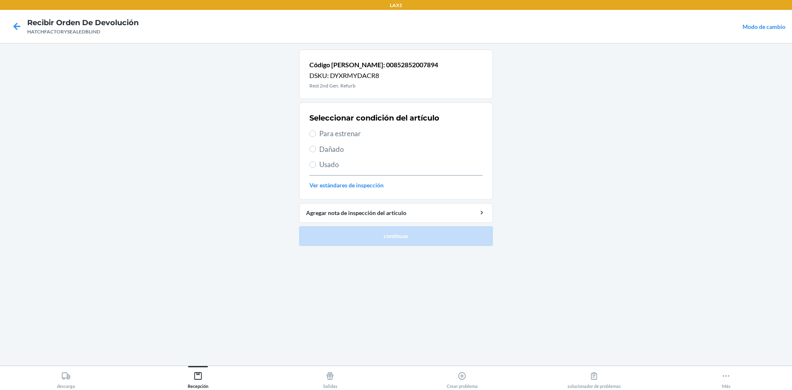
drag, startPoint x: 316, startPoint y: 134, endPoint x: 321, endPoint y: 165, distance: 32.1
click at [316, 136] on label "Para estrenar" at bounding box center [395, 133] width 173 height 11
click at [316, 136] on input "Para estrenar" at bounding box center [312, 133] width 7 height 7
radio input "true"
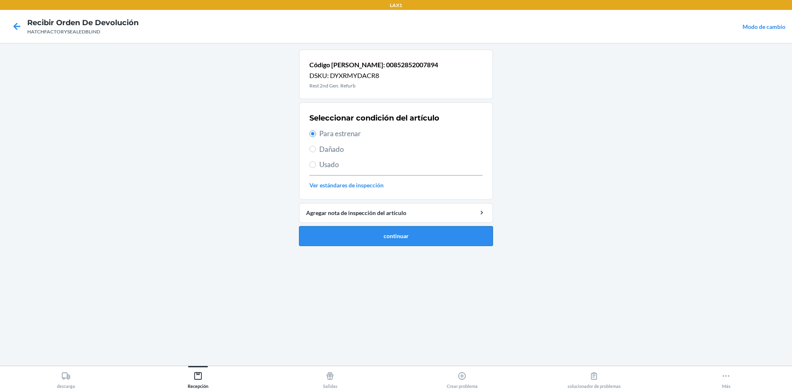
click at [344, 243] on button "continuar" at bounding box center [396, 236] width 194 height 20
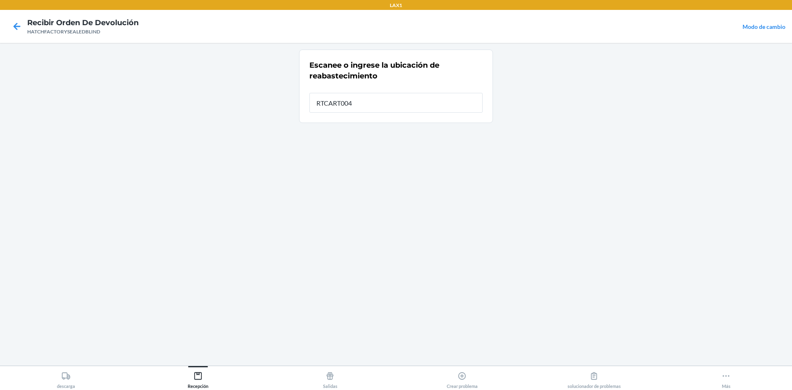
type input "RTCART004"
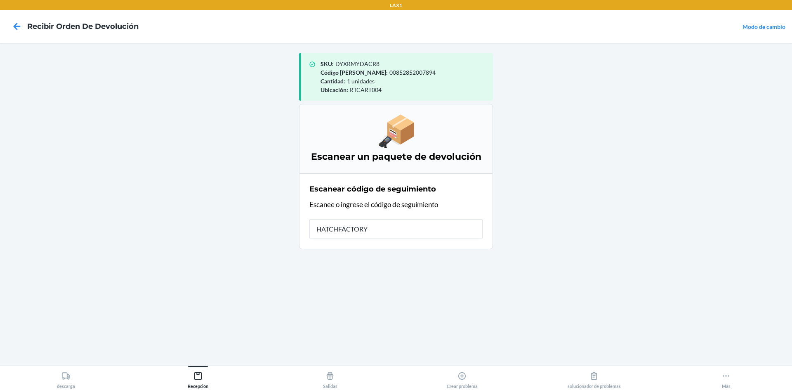
type input "HATCHFACTORYS"
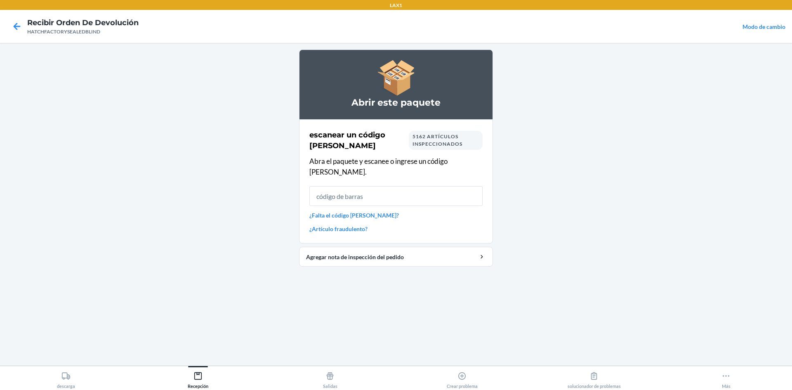
click at [395, 191] on input "text" at bounding box center [395, 196] width 173 height 20
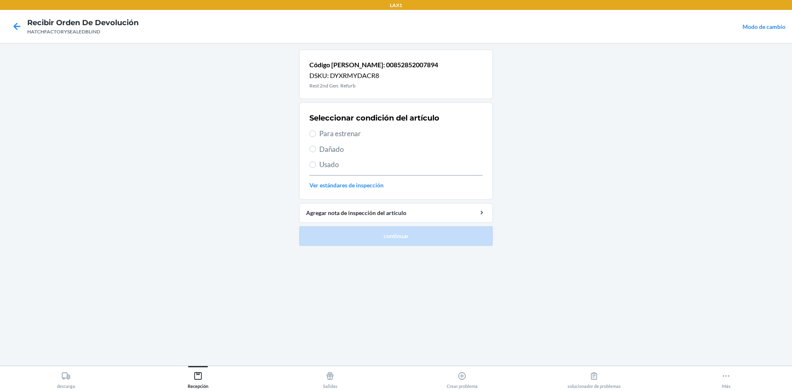
drag, startPoint x: 325, startPoint y: 134, endPoint x: 346, endPoint y: 175, distance: 45.7
click at [325, 135] on span "Para estrenar" at bounding box center [400, 133] width 163 height 11
click at [316, 135] on input "Para estrenar" at bounding box center [312, 133] width 7 height 7
radio input "true"
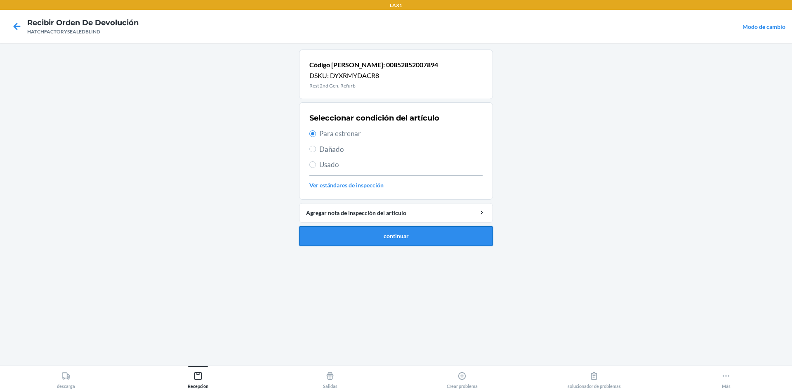
click at [356, 234] on button "continuar" at bounding box center [396, 236] width 194 height 20
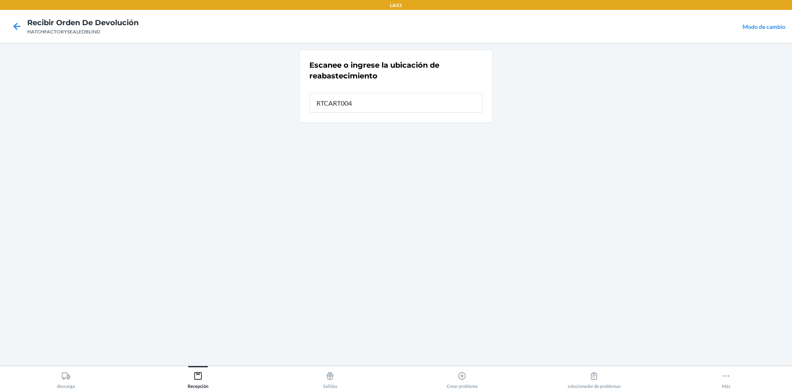
type input "RTCART004"
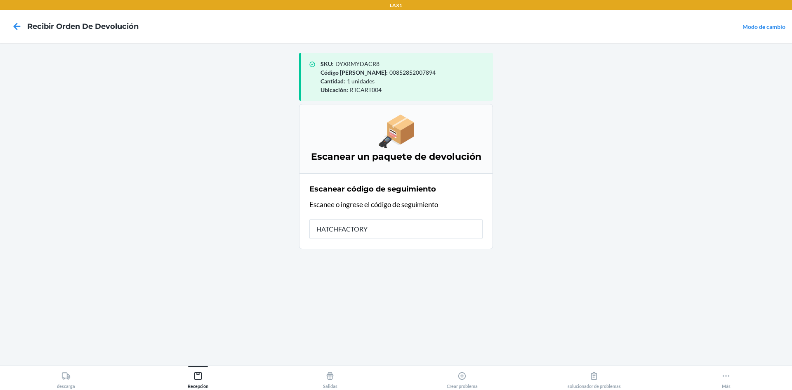
type input "HATCHFACTORYS"
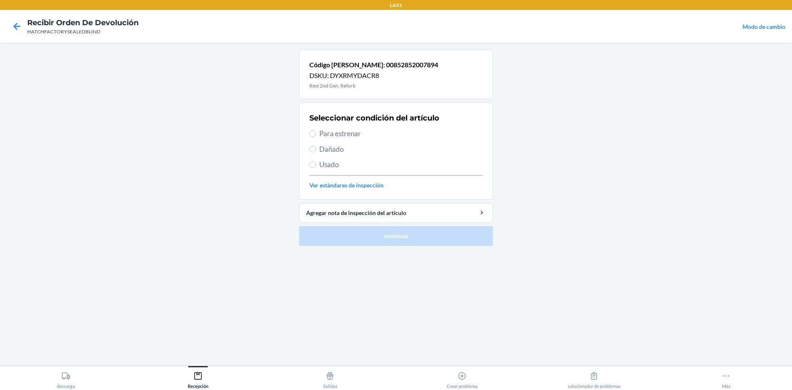
click at [318, 133] on label "Para estrenar" at bounding box center [395, 133] width 173 height 11
click at [316, 133] on input "Para estrenar" at bounding box center [312, 133] width 7 height 7
radio input "true"
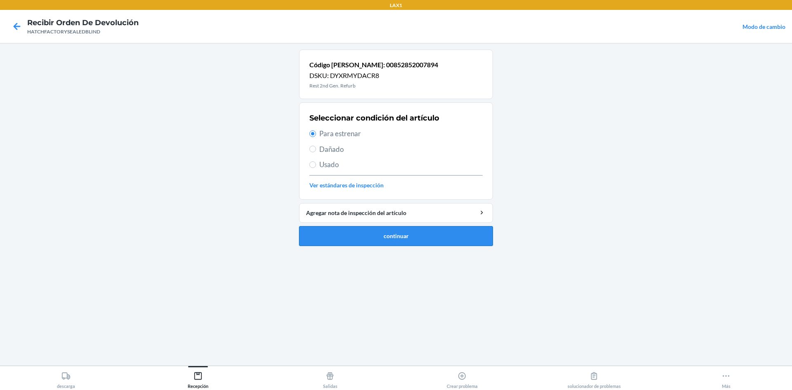
click at [356, 235] on button "continuar" at bounding box center [396, 236] width 194 height 20
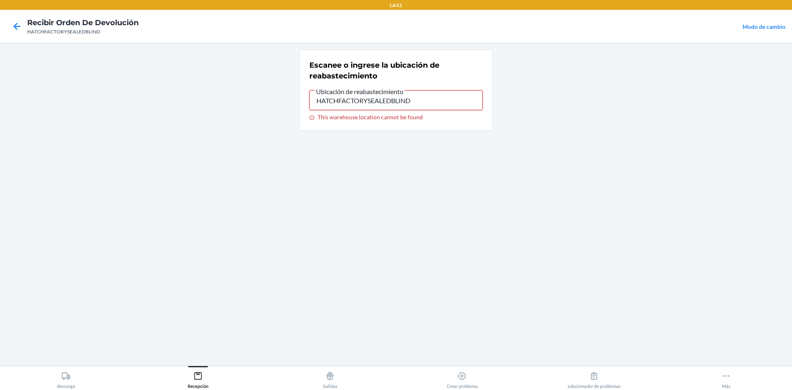
click at [395, 104] on input "HATCHFACTORYSEALEDBLIND" at bounding box center [395, 100] width 173 height 20
type input "H"
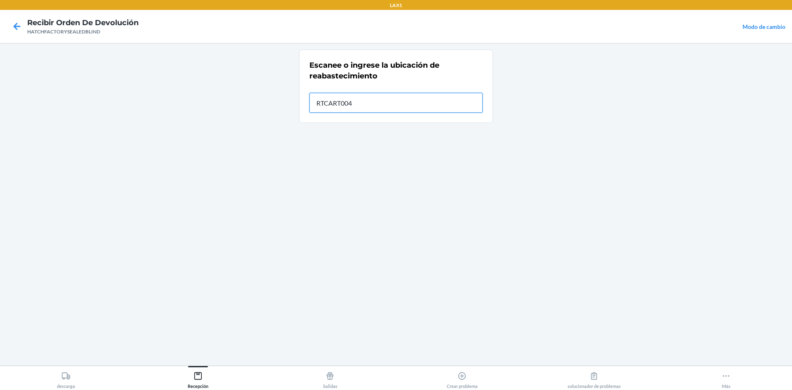
type input "RTCART004"
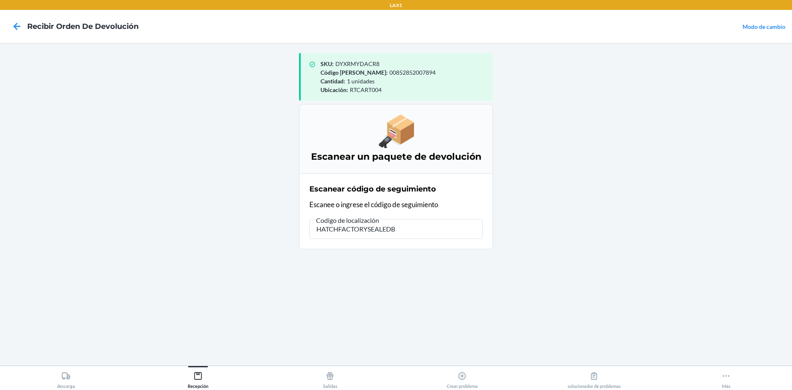
type input "HATCHFACTORYSEALEDBL"
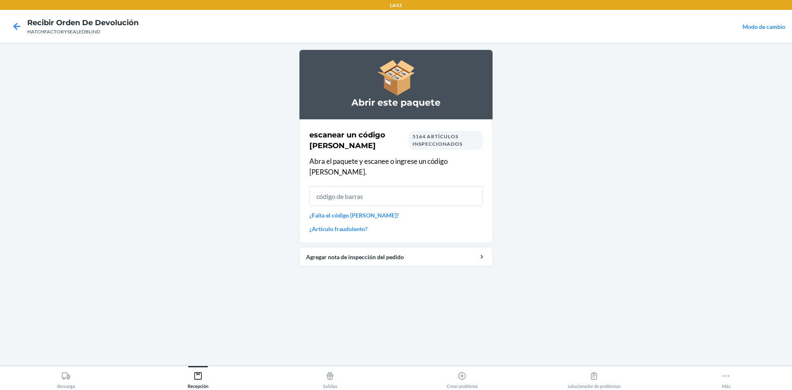
click at [383, 186] on input "text" at bounding box center [395, 196] width 173 height 20
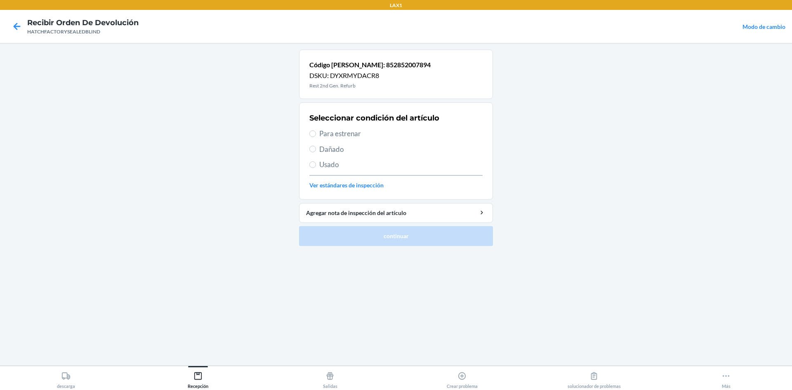
click at [319, 148] on span "Dañado" at bounding box center [400, 149] width 163 height 11
click at [316, 148] on input "Dañado" at bounding box center [312, 149] width 7 height 7
radio input "true"
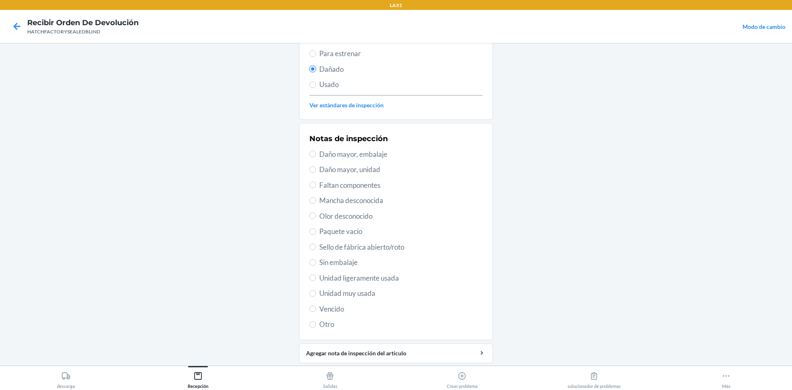
scroll to position [82, 0]
click at [349, 169] on span "Daño mayor, unidad" at bounding box center [400, 167] width 163 height 11
click at [316, 169] on input "Daño mayor, unidad" at bounding box center [312, 167] width 7 height 7
radio input "true"
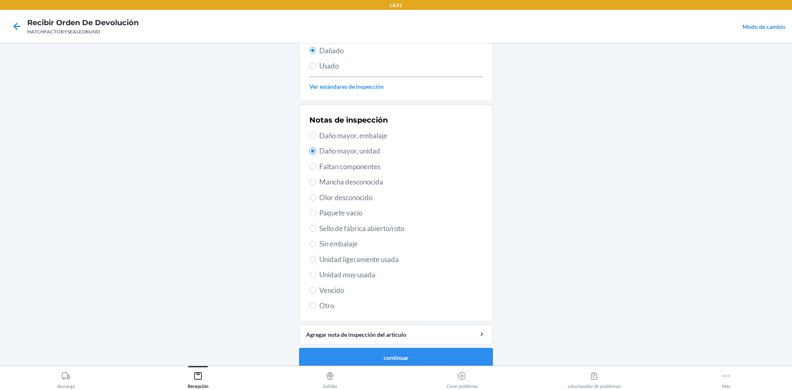
scroll to position [107, 0]
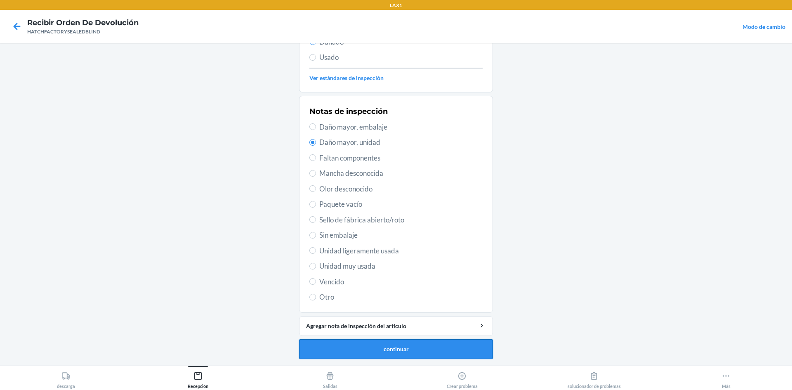
click at [380, 354] on button "continuar" at bounding box center [396, 349] width 194 height 20
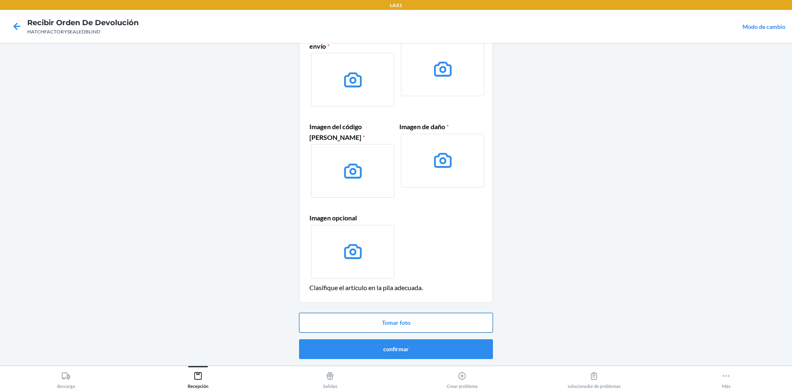
click at [395, 319] on button "Tomar foto" at bounding box center [396, 323] width 194 height 20
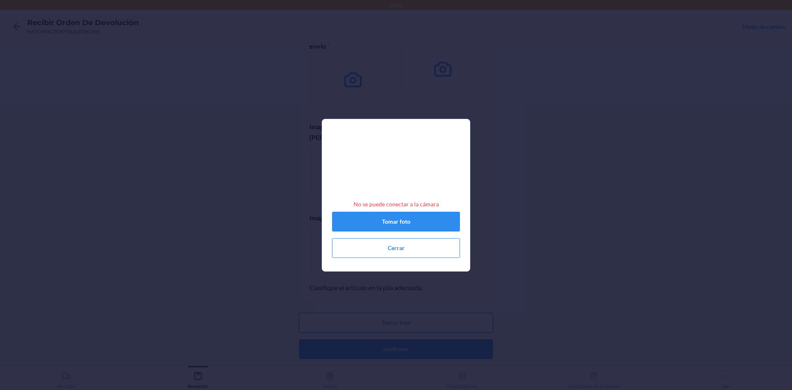
click at [299, 313] on button "Tomar foto" at bounding box center [396, 323] width 194 height 20
click at [395, 252] on button "Cerrar" at bounding box center [396, 248] width 128 height 20
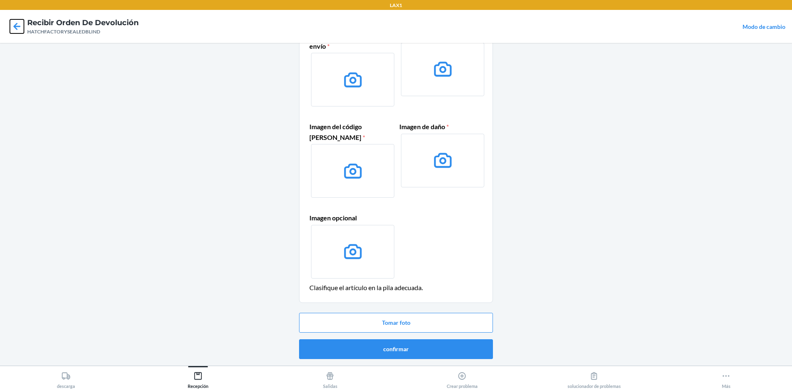
click at [14, 30] on icon at bounding box center [17, 26] width 14 height 14
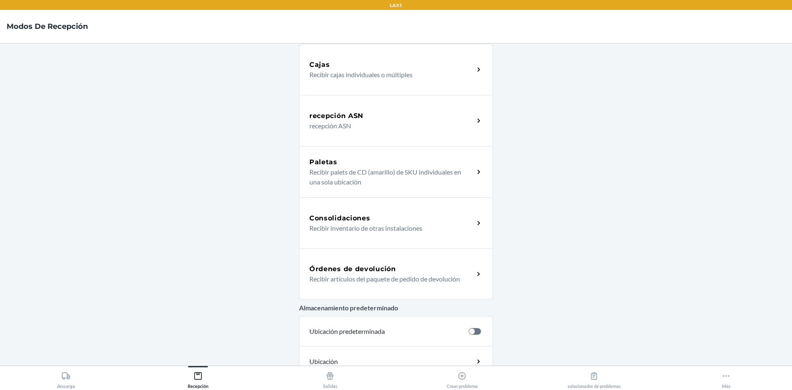
click at [388, 278] on p "Recibir artículos del paquete de pedido de devolución" at bounding box center [388, 279] width 158 height 10
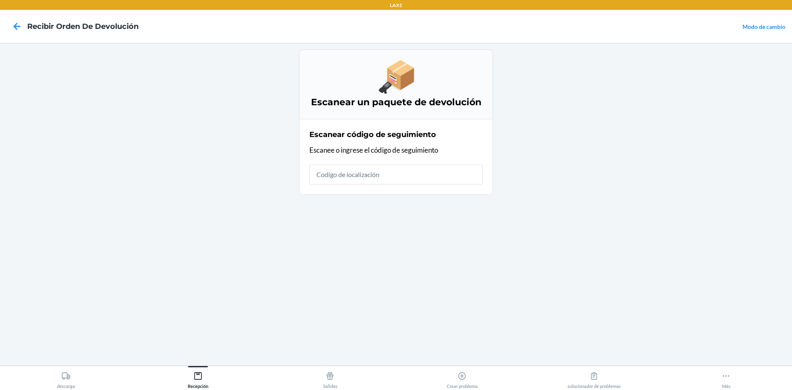
click at [395, 178] on input "text" at bounding box center [395, 175] width 173 height 20
type input "HATCHFACTORYSEALEDB"
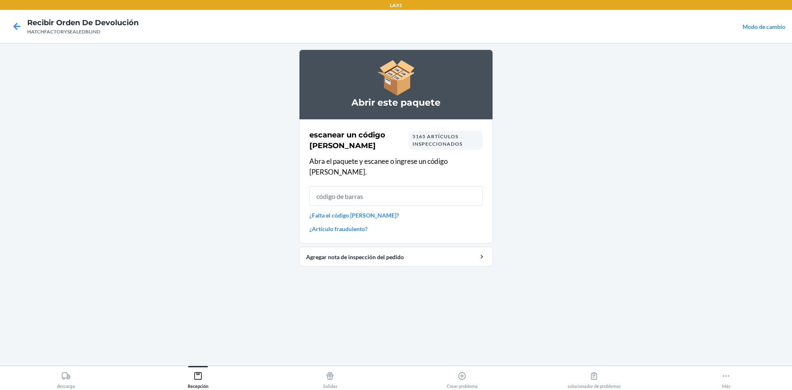
click at [395, 191] on input "text" at bounding box center [395, 196] width 173 height 20
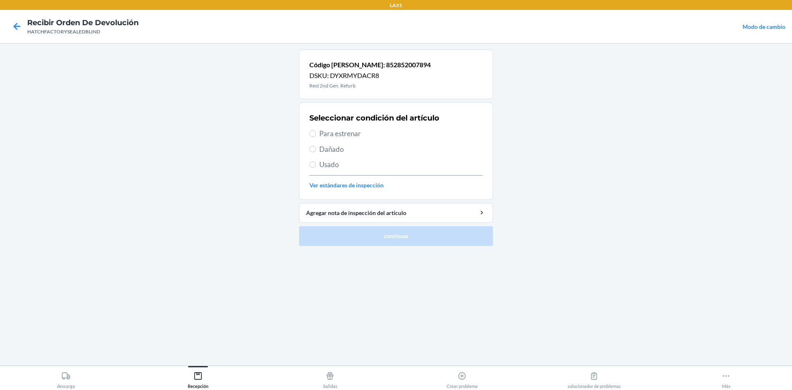
drag, startPoint x: 318, startPoint y: 149, endPoint x: 325, endPoint y: 162, distance: 15.5
click at [318, 149] on label "Dañado" at bounding box center [395, 149] width 173 height 11
click at [316, 149] on input "Dañado" at bounding box center [312, 149] width 7 height 7
radio input "true"
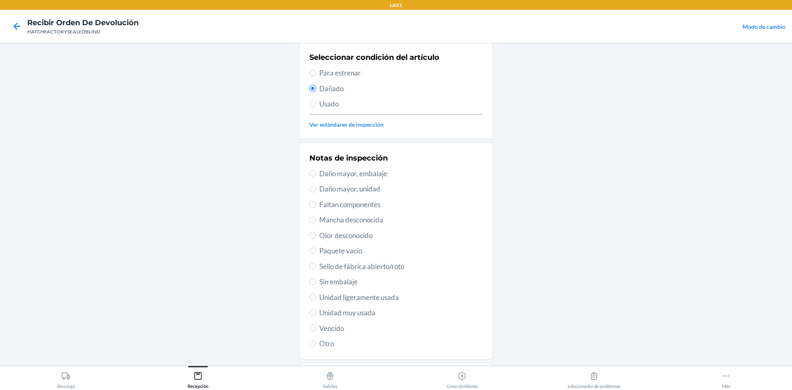
scroll to position [82, 0]
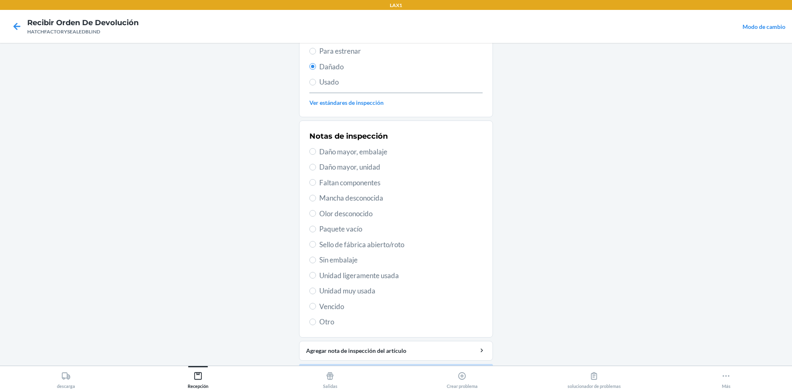
click at [321, 167] on span "Daño mayor, unidad" at bounding box center [400, 167] width 163 height 11
click at [316, 167] on input "Daño mayor, unidad" at bounding box center [312, 167] width 7 height 7
radio input "true"
click at [369, 347] on div "Agregar nota de inspección del artículo" at bounding box center [396, 350] width 180 height 9
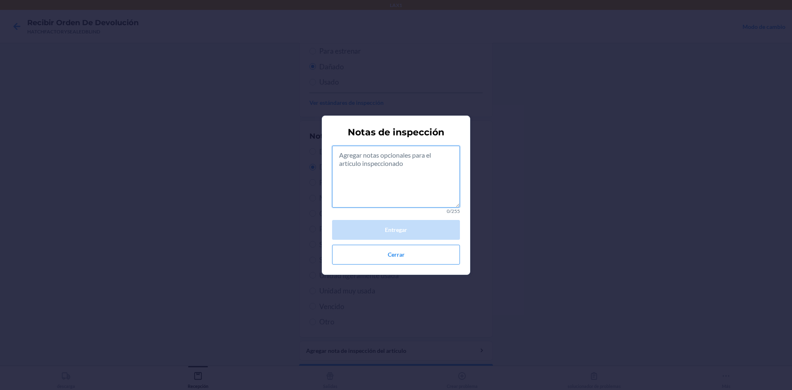
click at [395, 176] on textarea at bounding box center [396, 177] width 128 height 62
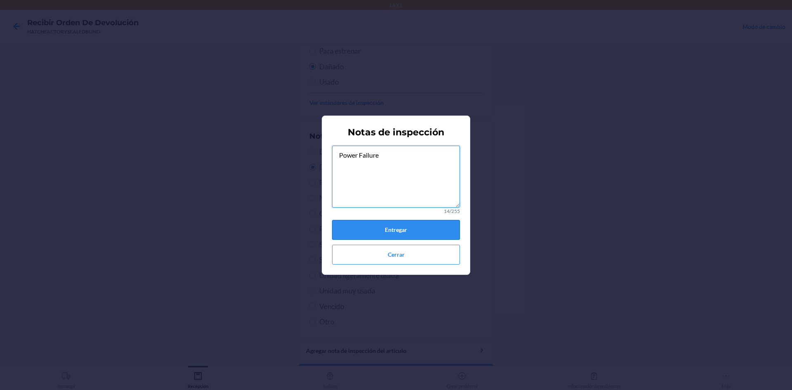
type textarea "Power Failure"
click at [395, 232] on button "Entregar" at bounding box center [396, 230] width 128 height 20
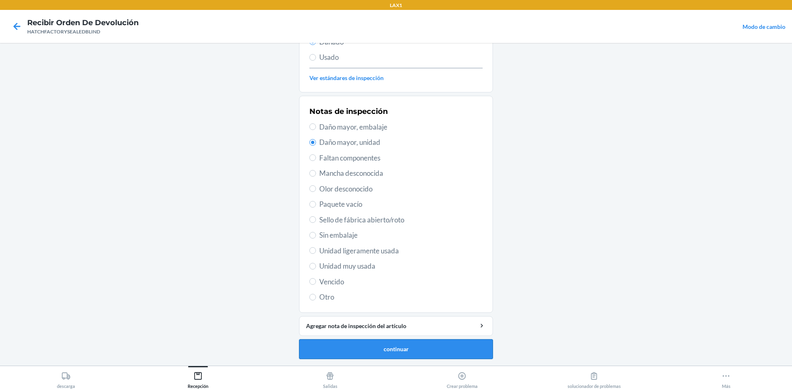
click at [367, 350] on button "continuar" at bounding box center [396, 349] width 194 height 20
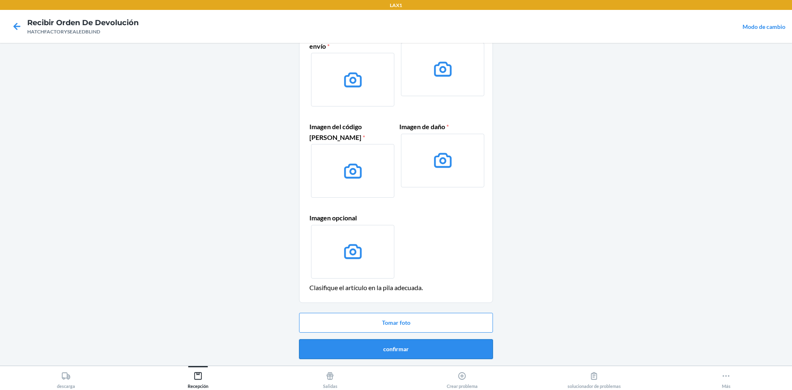
click at [329, 349] on button "confirmar" at bounding box center [396, 349] width 194 height 20
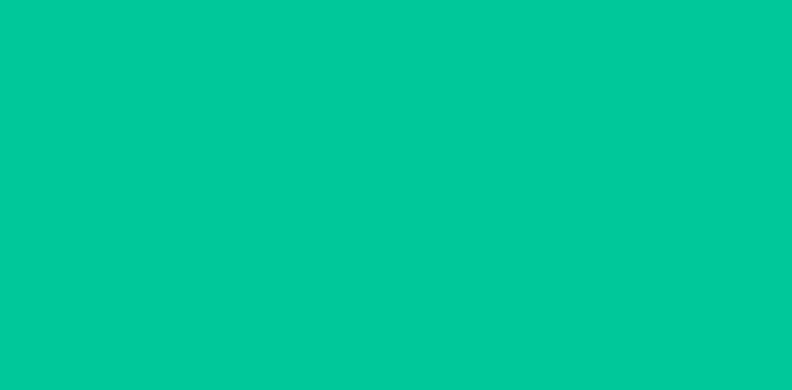
scroll to position [0, 0]
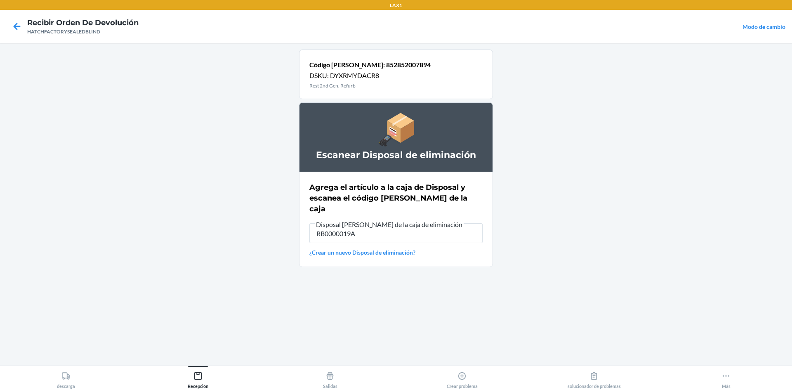
type input "RB0000019A4"
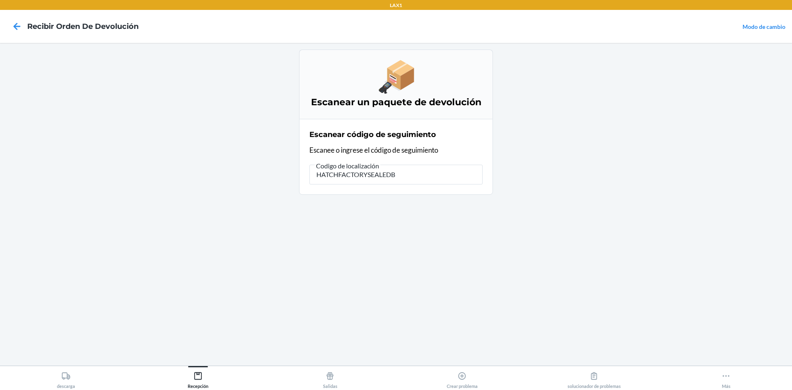
type input "HATCHFACTORYSEALEDBL"
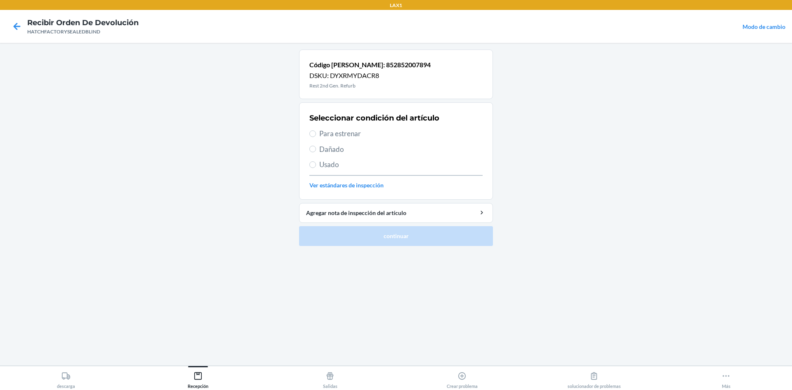
click at [316, 147] on label "Dañado" at bounding box center [395, 149] width 173 height 11
click at [316, 147] on input "Dañado" at bounding box center [312, 149] width 7 height 7
radio input "true"
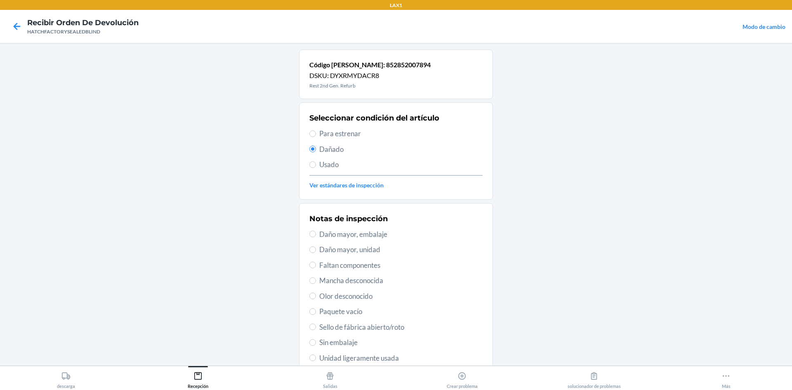
click at [339, 252] on span "Daño mayor, unidad" at bounding box center [400, 249] width 163 height 11
click at [316, 252] on input "Daño mayor, unidad" at bounding box center [312, 249] width 7 height 7
radio input "true"
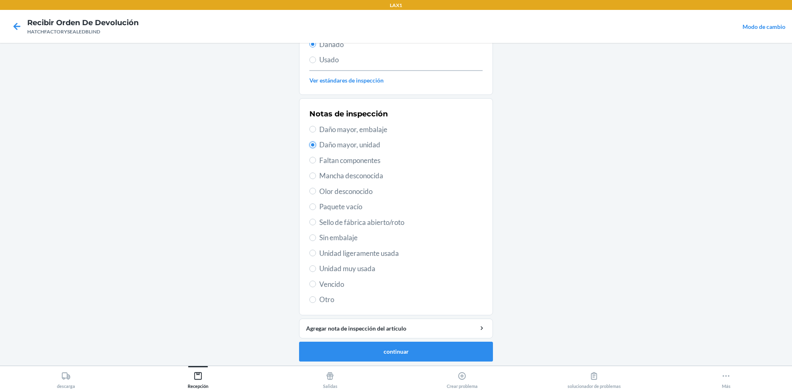
scroll to position [107, 0]
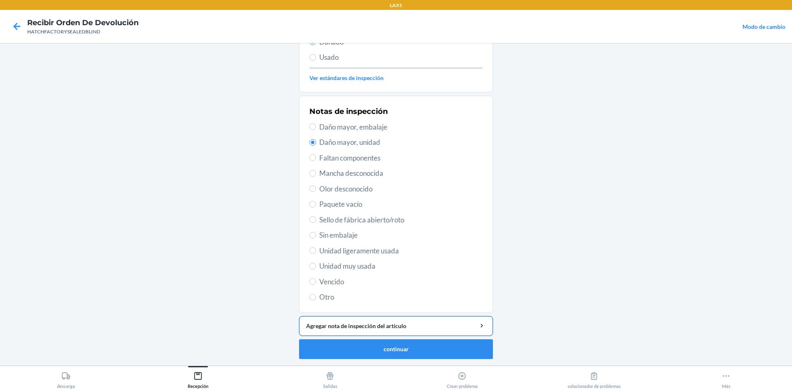
click at [377, 328] on div "Agregar nota de inspección del artículo" at bounding box center [396, 325] width 180 height 9
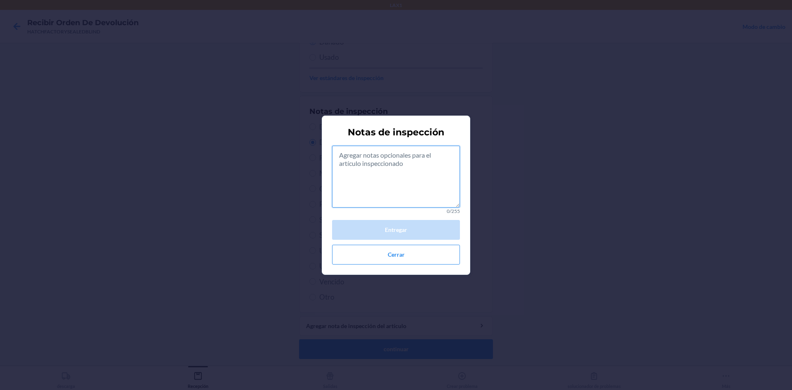
click at [384, 191] on textarea at bounding box center [396, 177] width 128 height 62
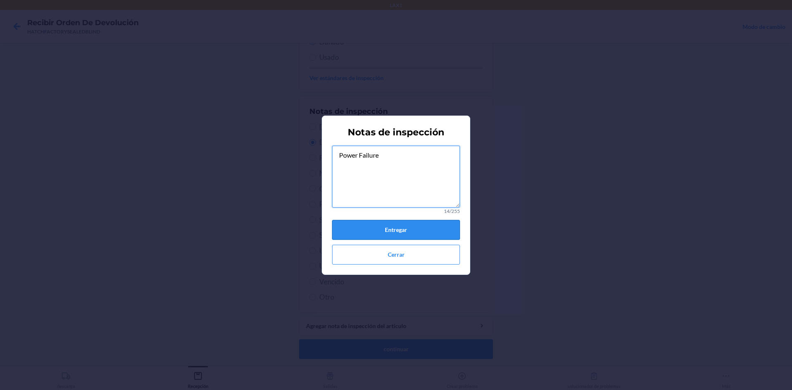
type textarea "Power Failure"
click at [393, 232] on button "Entregar" at bounding box center [396, 230] width 128 height 20
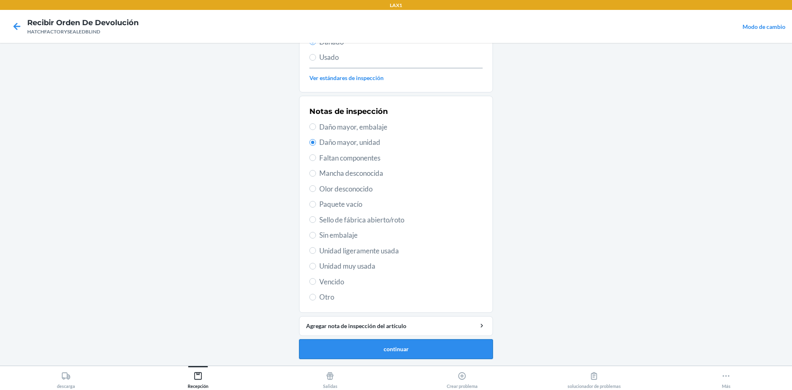
click at [395, 351] on button "continuar" at bounding box center [396, 349] width 194 height 20
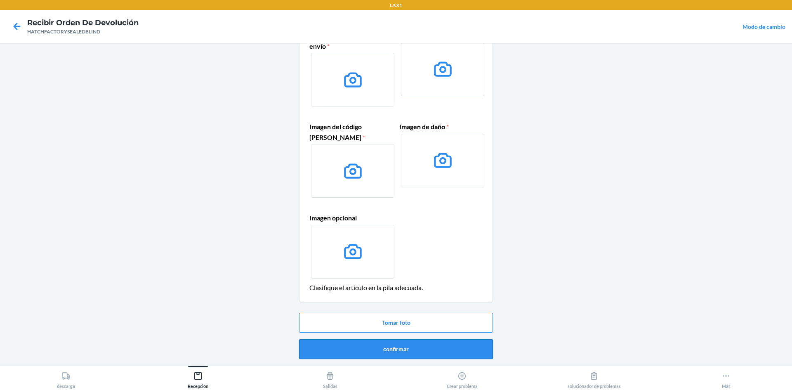
click at [395, 349] on button "confirmar" at bounding box center [396, 349] width 194 height 20
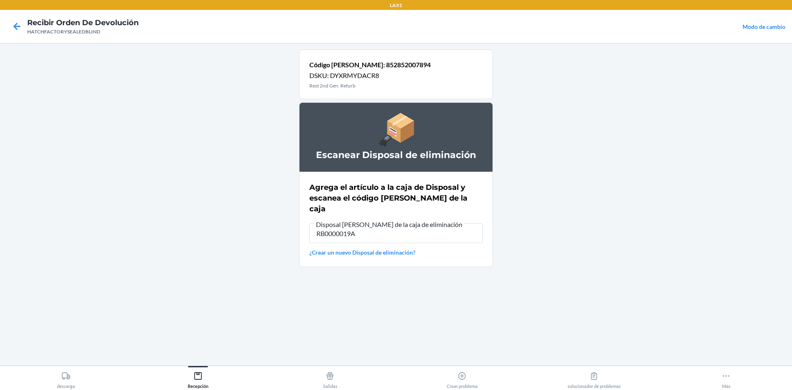
type input "RB0000019A4"
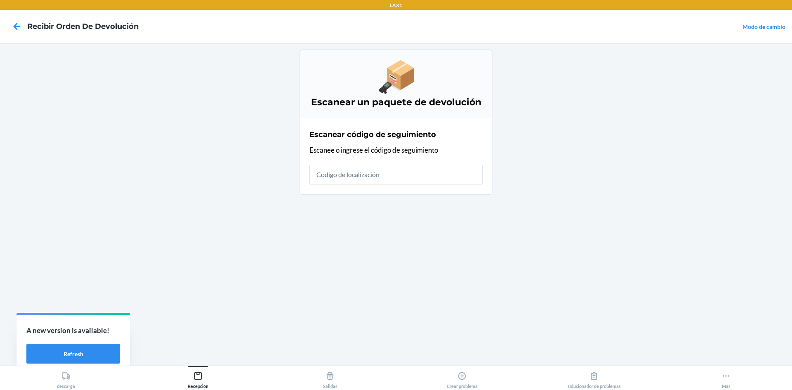
click at [395, 184] on main "Escanear un paquete de devolución Escanear código de seguimiento Escanee o ingr…" at bounding box center [396, 204] width 792 height 323
click at [395, 179] on input "text" at bounding box center [395, 175] width 173 height 20
click at [107, 350] on button "Refresh" at bounding box center [73, 354] width 94 height 20
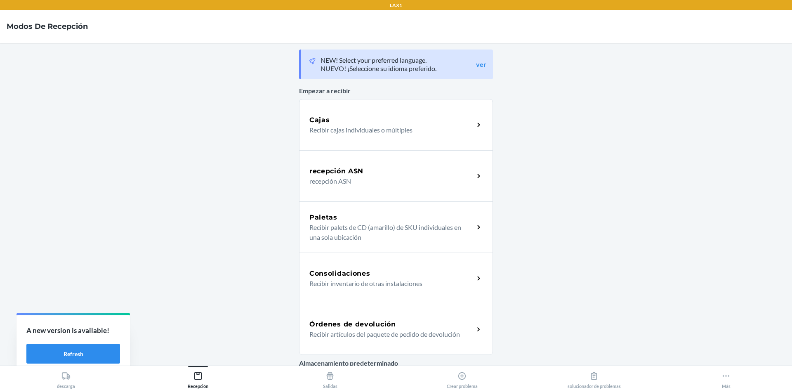
click at [450, 328] on div "Órdenes de devolución" at bounding box center [391, 324] width 165 height 10
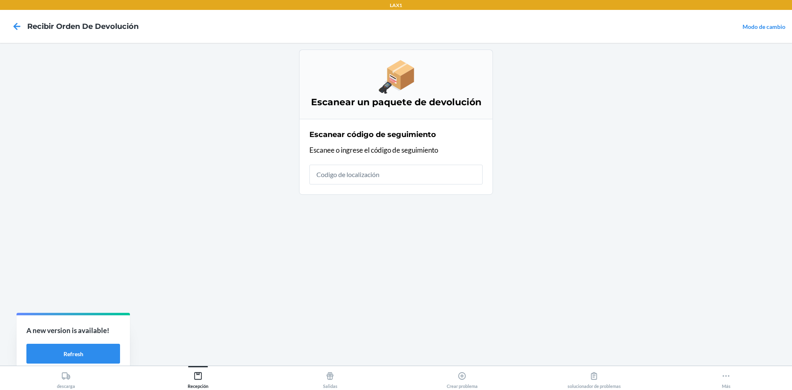
click at [459, 176] on input "text" at bounding box center [395, 175] width 173 height 20
type input "HATCHFACTORYSEAL"
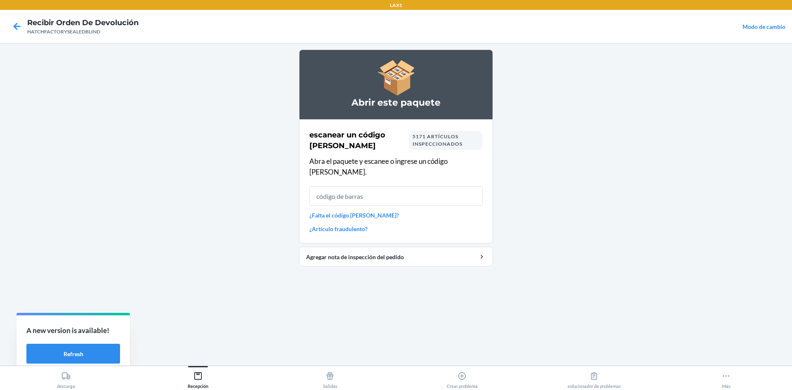
click at [429, 191] on input "text" at bounding box center [395, 196] width 173 height 20
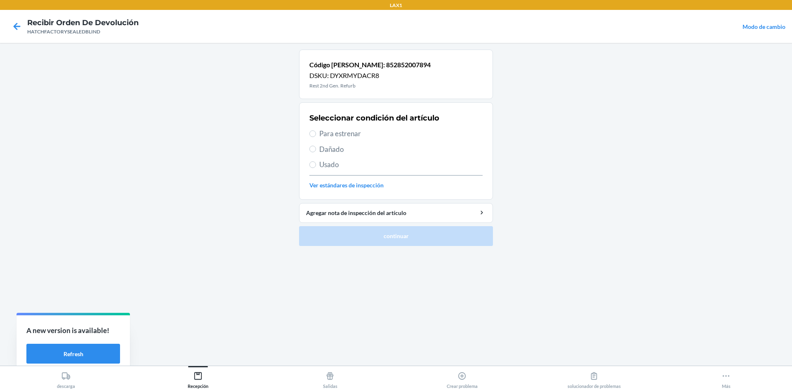
click at [337, 148] on span "Dañado" at bounding box center [400, 149] width 163 height 11
click at [316, 148] on input "Dañado" at bounding box center [312, 149] width 7 height 7
radio input "true"
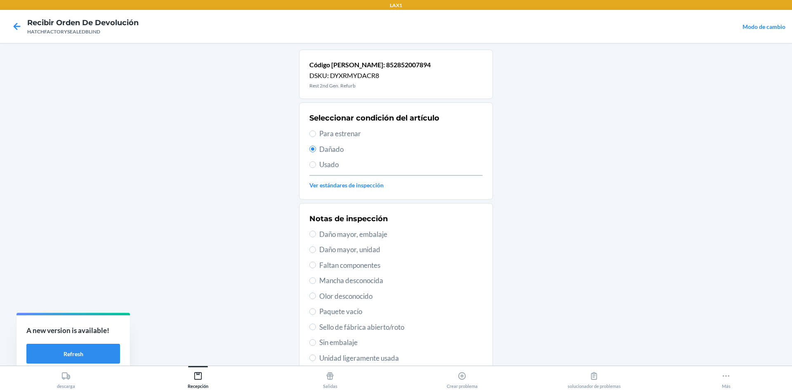
click at [363, 251] on span "Daño mayor, unidad" at bounding box center [400, 249] width 163 height 11
click at [316, 251] on input "Daño mayor, unidad" at bounding box center [312, 249] width 7 height 7
radio input "true"
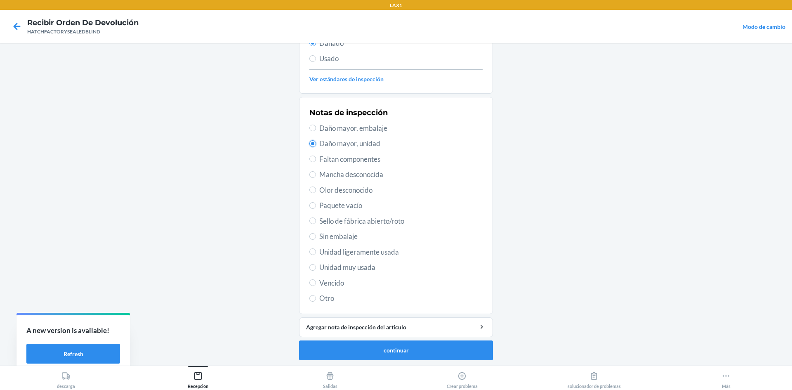
scroll to position [107, 0]
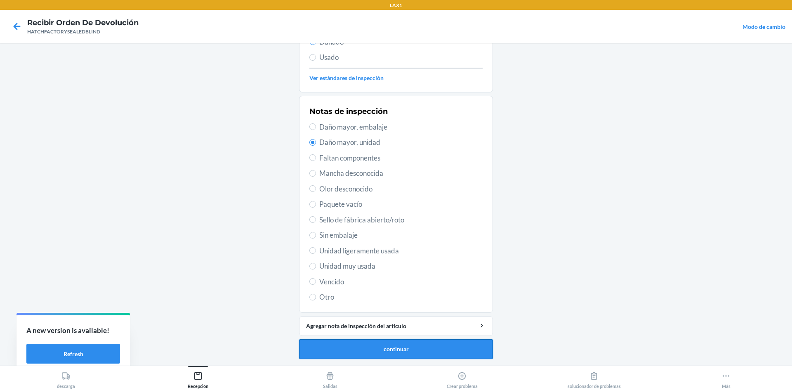
click at [386, 352] on button "continuar" at bounding box center [396, 349] width 194 height 20
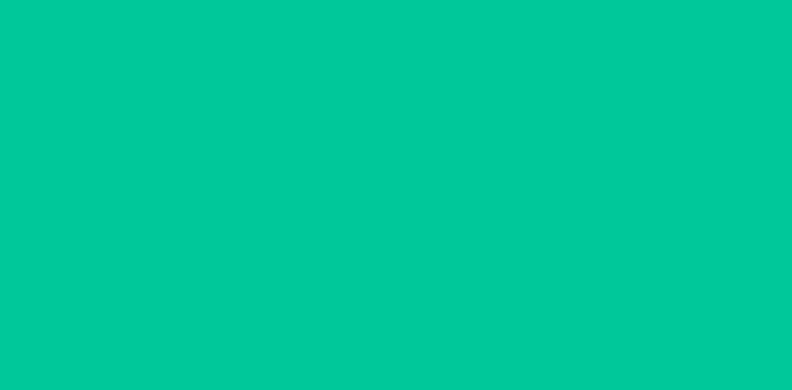
scroll to position [60, 0]
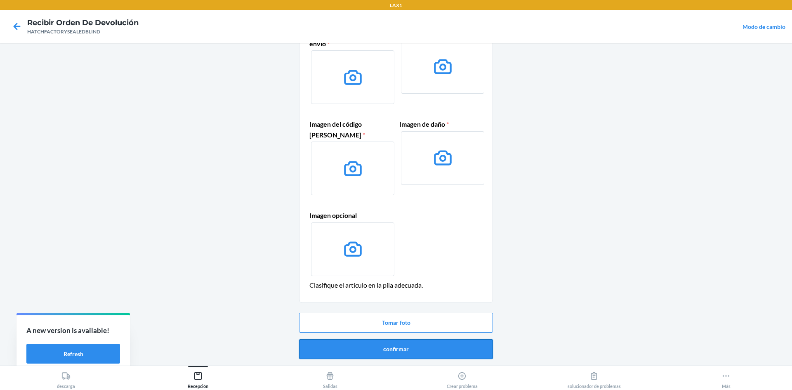
click at [452, 358] on button "confirmar" at bounding box center [396, 349] width 194 height 20
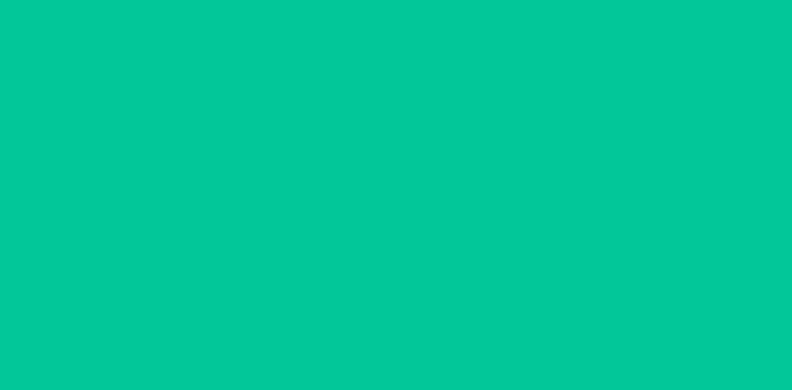
scroll to position [0, 0]
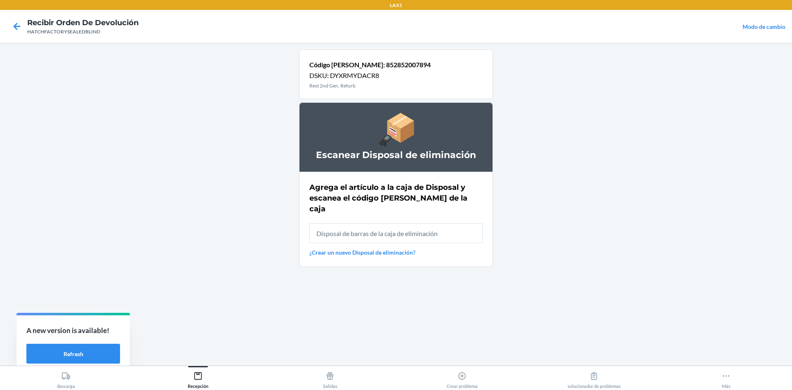
click at [461, 233] on div "Agrega el artículo a la caja de Disposal y escanea el código de barras de la ca…" at bounding box center [395, 219] width 173 height 80
click at [9, 24] on div at bounding box center [17, 26] width 21 height 21
click at [14, 26] on icon at bounding box center [17, 26] width 7 height 7
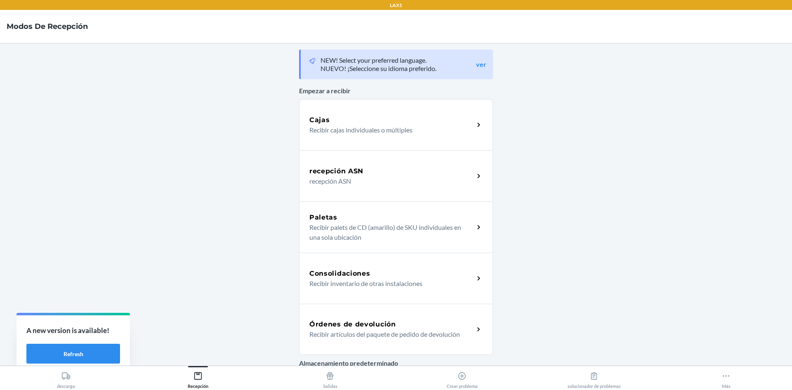
click at [370, 313] on div "Órdenes de devolución Recibir artículos del paquete de pedido de devolución" at bounding box center [396, 329] width 194 height 51
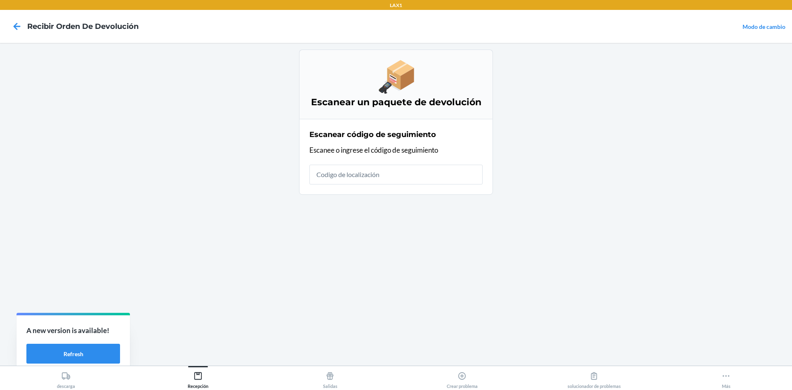
click at [401, 178] on input "text" at bounding box center [395, 175] width 173 height 20
type input "HATCHFACTORYS"
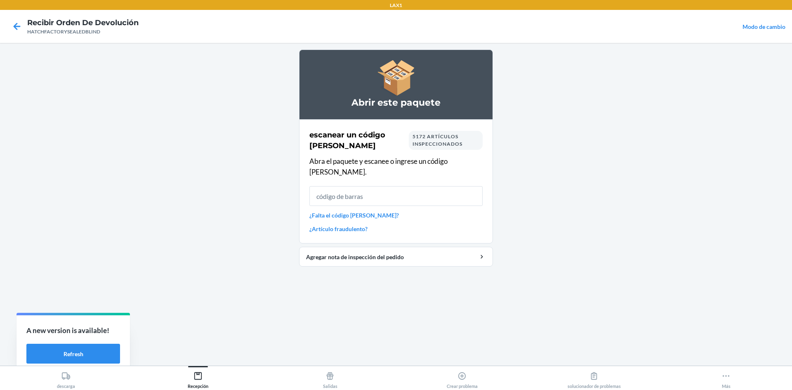
click at [429, 190] on input "text" at bounding box center [395, 196] width 173 height 20
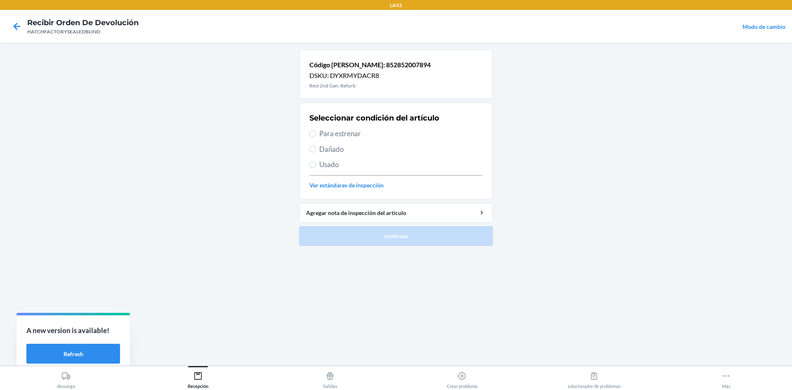
click at [322, 151] on span "Dañado" at bounding box center [400, 149] width 163 height 11
click at [316, 151] on input "Dañado" at bounding box center [312, 149] width 7 height 7
radio input "true"
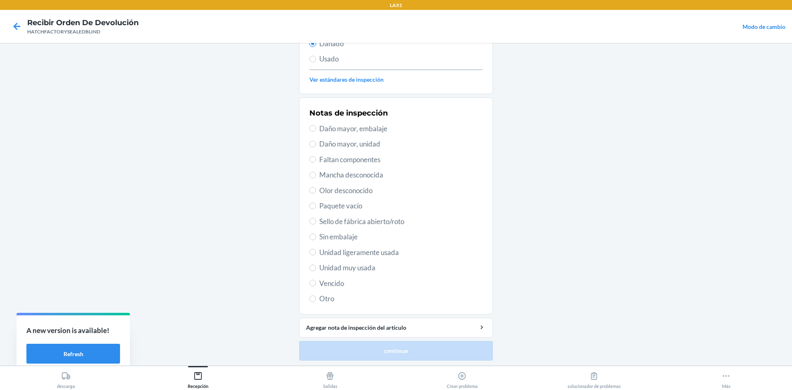
scroll to position [107, 0]
click at [425, 327] on div "Agregar nota de inspección del artículo" at bounding box center [396, 325] width 180 height 9
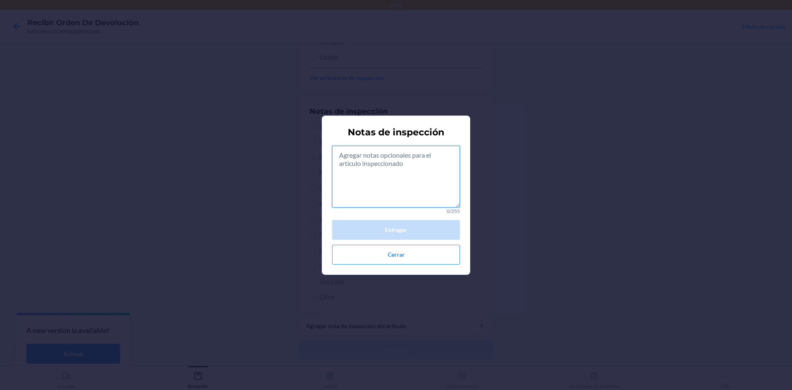
click at [408, 178] on textarea at bounding box center [396, 177] width 128 height 62
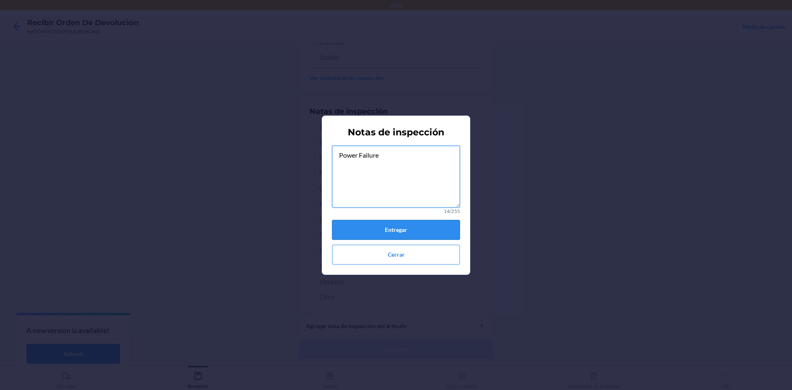
type textarea "Power Failure"
click at [409, 228] on button "Entregar" at bounding box center [396, 230] width 128 height 20
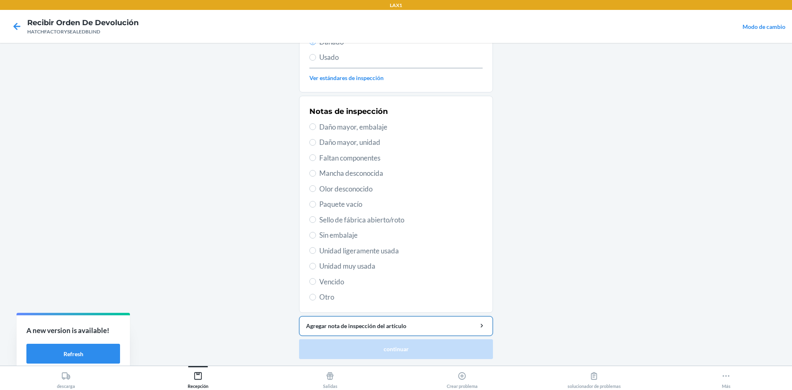
click at [433, 329] on div "Agregar nota de inspección del artículo" at bounding box center [396, 325] width 180 height 9
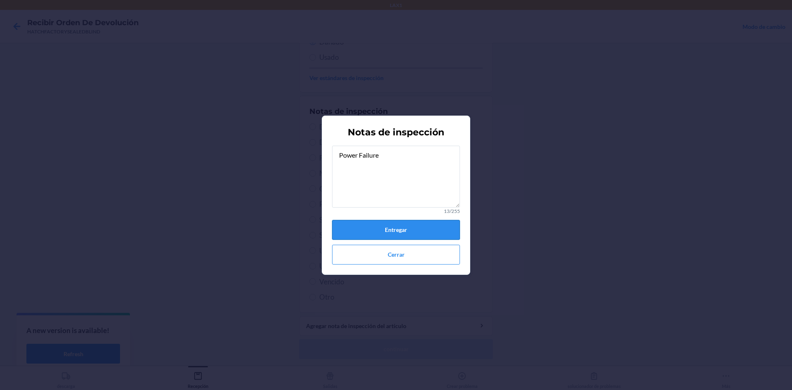
click at [424, 231] on button "Entregar" at bounding box center [396, 230] width 128 height 20
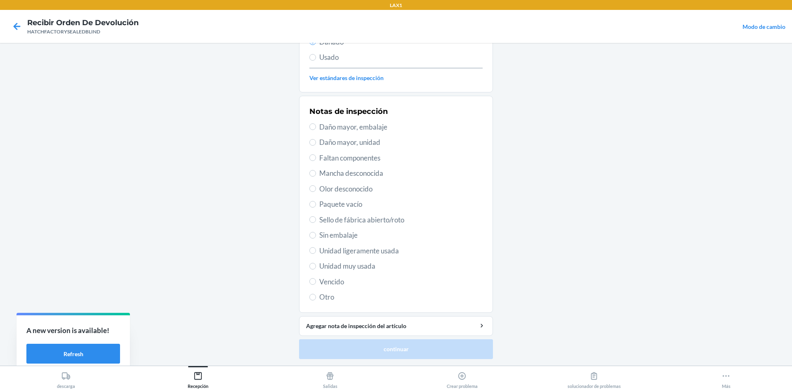
click at [335, 144] on span "Daño mayor, unidad" at bounding box center [400, 142] width 163 height 11
click at [316, 144] on input "Daño mayor, unidad" at bounding box center [312, 142] width 7 height 7
radio input "true"
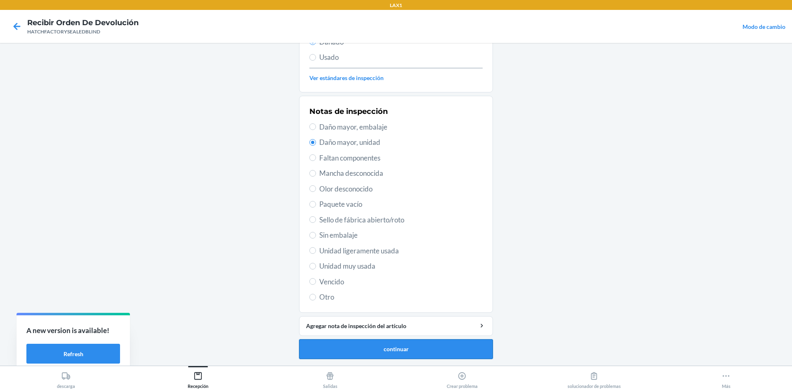
click at [391, 355] on button "continuar" at bounding box center [396, 349] width 194 height 20
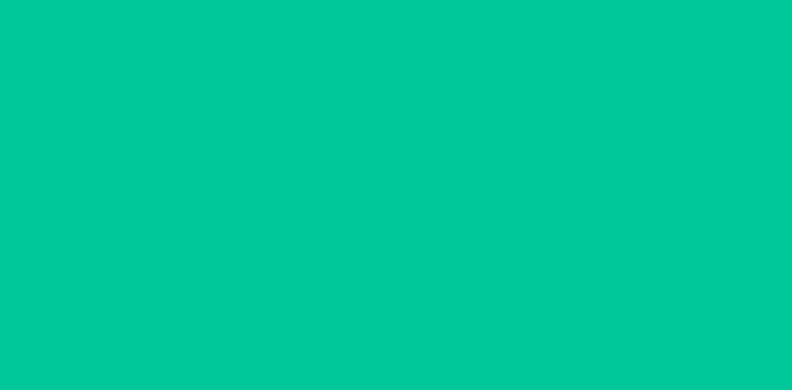
scroll to position [60, 0]
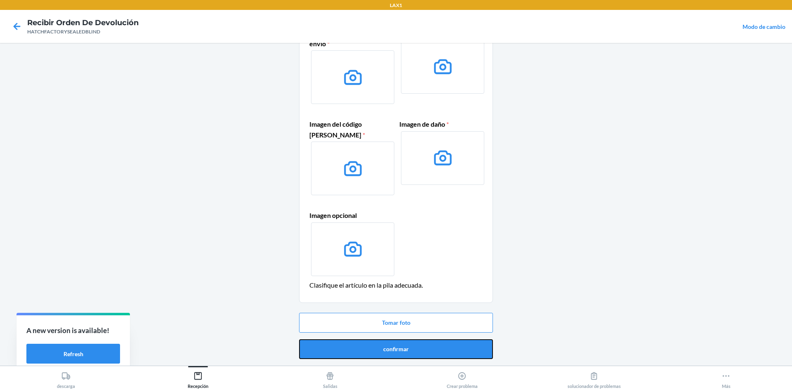
drag, startPoint x: 434, startPoint y: 350, endPoint x: 450, endPoint y: 324, distance: 30.6
click at [434, 350] on button "confirmar" at bounding box center [396, 349] width 194 height 20
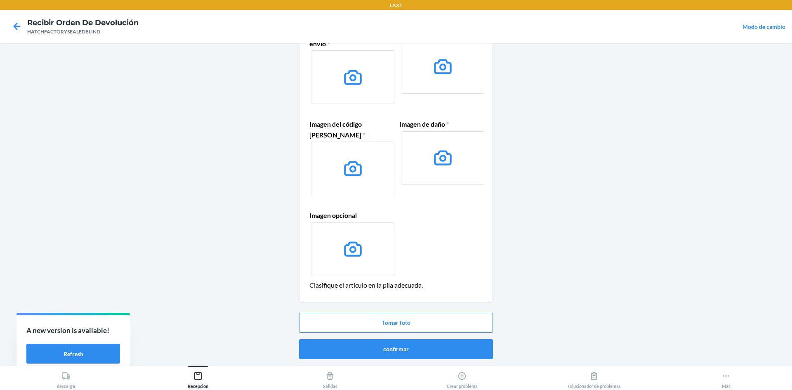
scroll to position [0, 0]
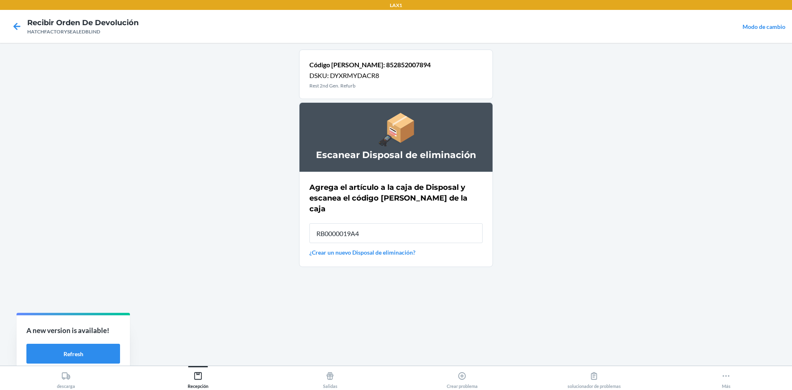
type input "RB0000019A4"
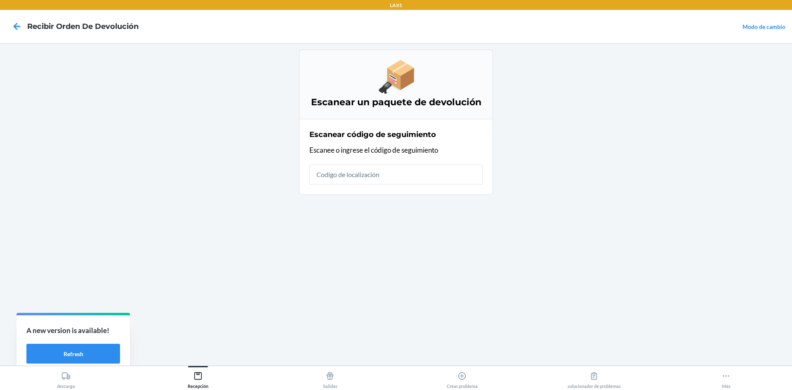
click at [382, 173] on input "text" at bounding box center [395, 175] width 173 height 20
type input "HATCHFACTORYSEAL"
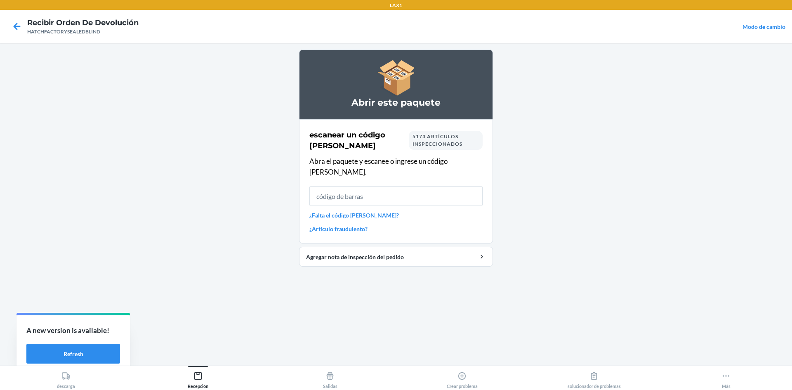
click at [380, 186] on input "text" at bounding box center [395, 196] width 173 height 20
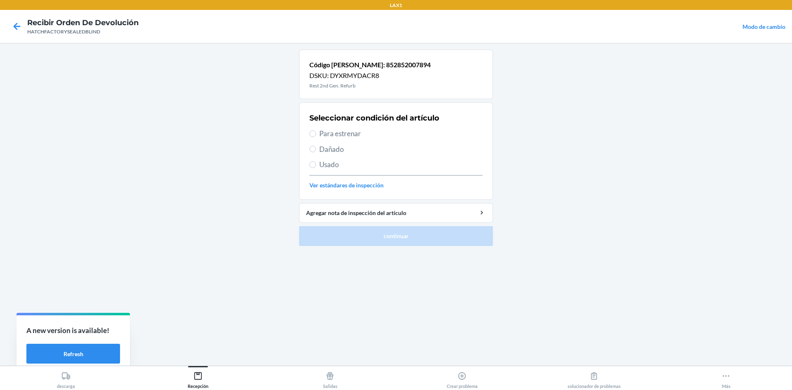
click at [319, 131] on span "Para estrenar" at bounding box center [400, 133] width 163 height 11
click at [316, 131] on input "Para estrenar" at bounding box center [312, 133] width 7 height 7
radio input "true"
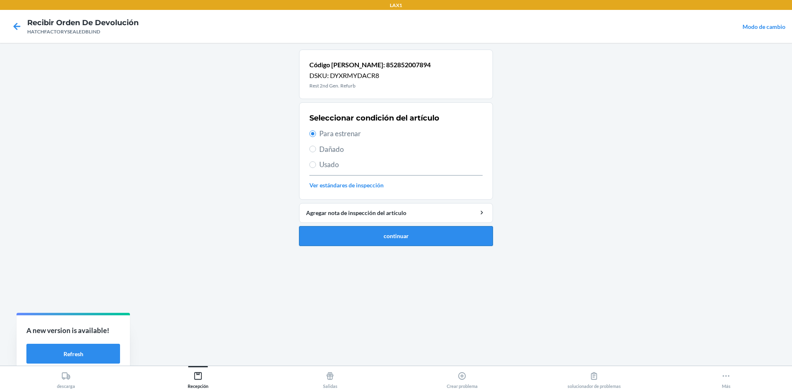
click at [358, 241] on button "continuar" at bounding box center [396, 236] width 194 height 20
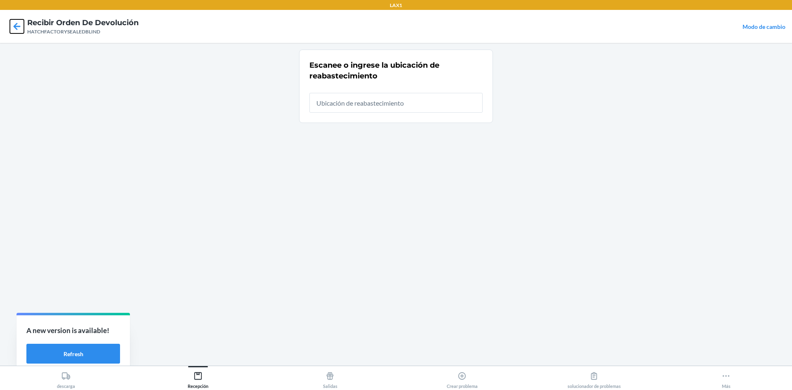
click at [21, 29] on icon at bounding box center [17, 26] width 14 height 14
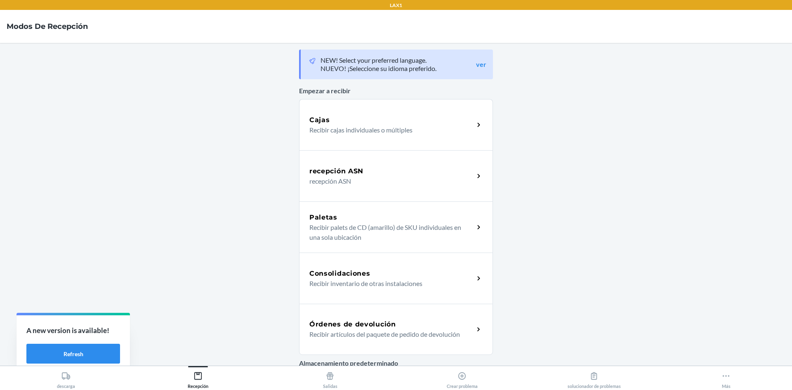
click at [386, 321] on h5 "Órdenes de devolución" at bounding box center [352, 324] width 87 height 10
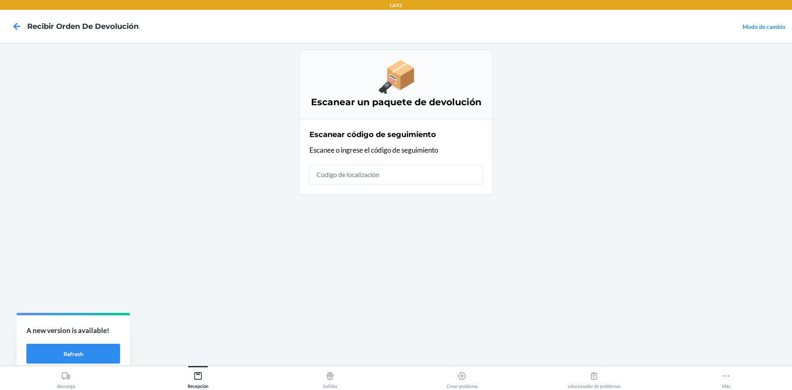
click at [378, 170] on input "text" at bounding box center [395, 175] width 173 height 20
type input "HATCHFACTORYSEAL"
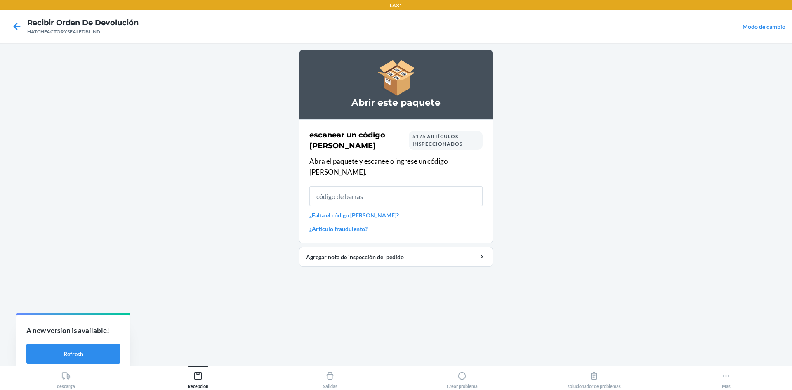
click at [365, 189] on input "text" at bounding box center [395, 196] width 173 height 20
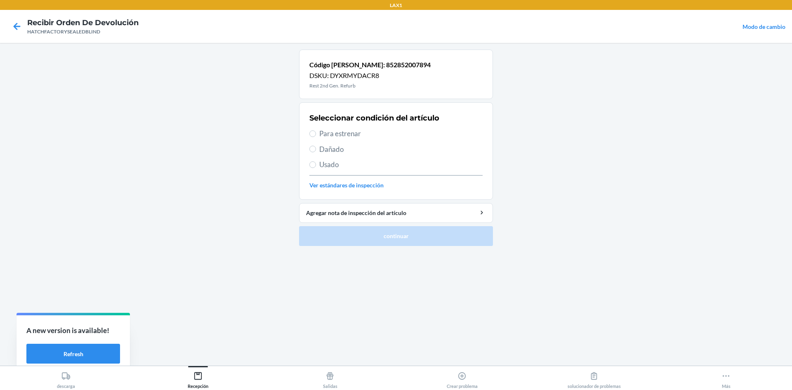
click at [325, 154] on span "Dañado" at bounding box center [400, 149] width 163 height 11
click at [316, 152] on input "Dañado" at bounding box center [312, 149] width 7 height 7
radio input "true"
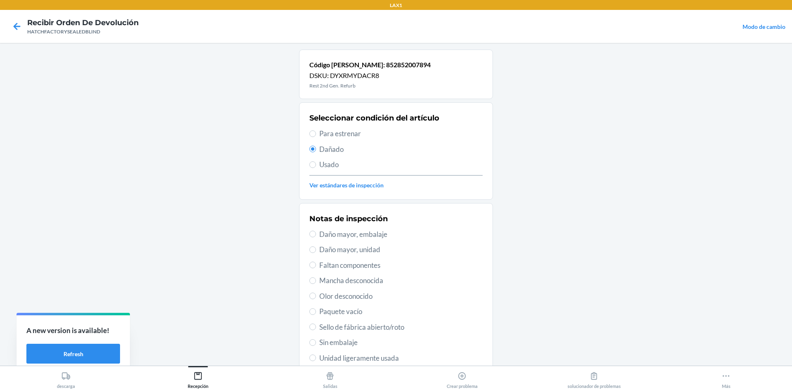
click at [344, 250] on span "Daño mayor, unidad" at bounding box center [400, 249] width 163 height 11
click at [316, 250] on input "Daño mayor, unidad" at bounding box center [312, 249] width 7 height 7
radio input "true"
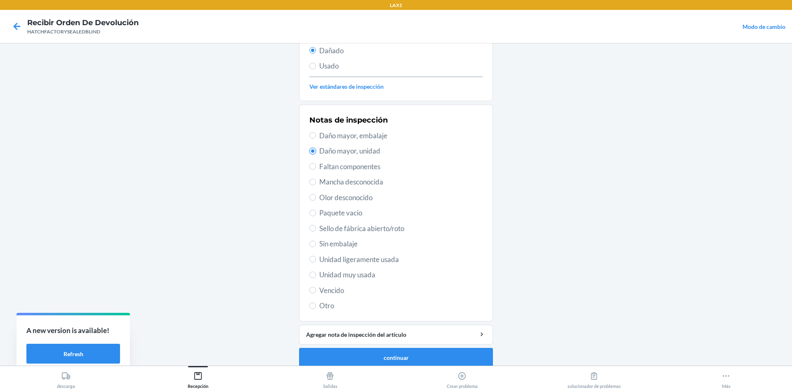
scroll to position [107, 0]
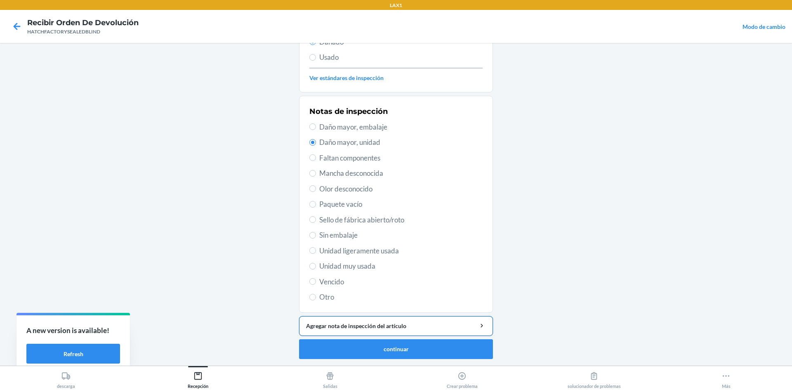
click at [400, 329] on div "Agregar nota de inspección del artículo" at bounding box center [396, 325] width 180 height 9
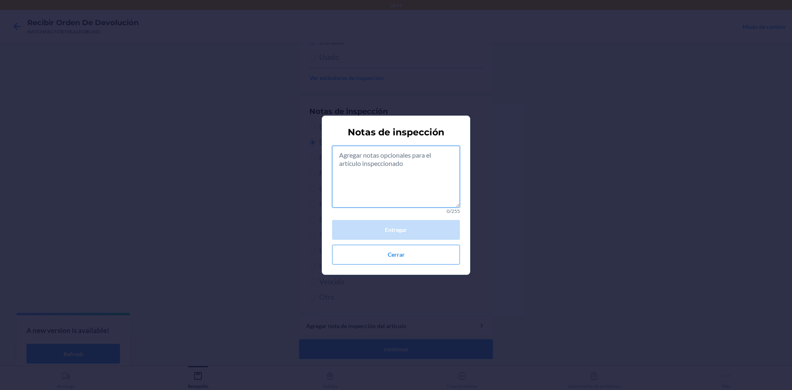
click at [433, 188] on textarea at bounding box center [396, 177] width 128 height 62
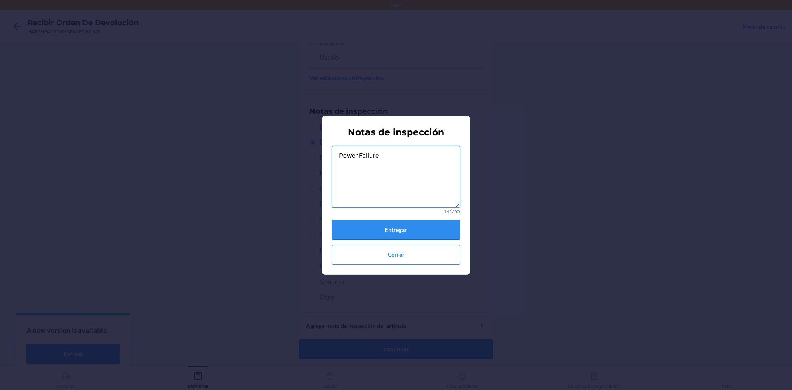
type textarea "Power Failure"
click at [434, 228] on button "Entregar" at bounding box center [396, 230] width 128 height 20
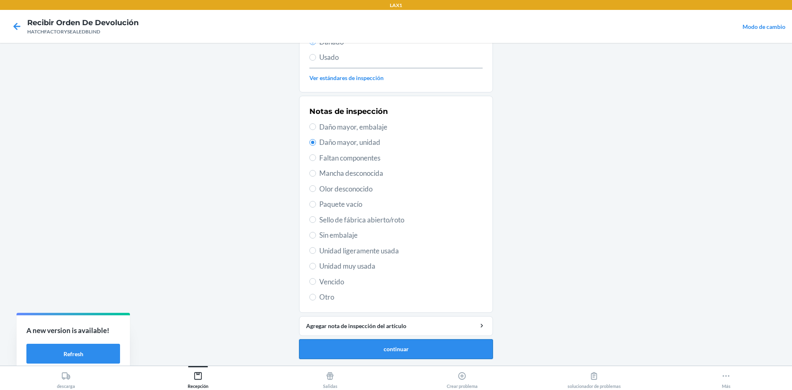
click at [398, 348] on button "continuar" at bounding box center [396, 349] width 194 height 20
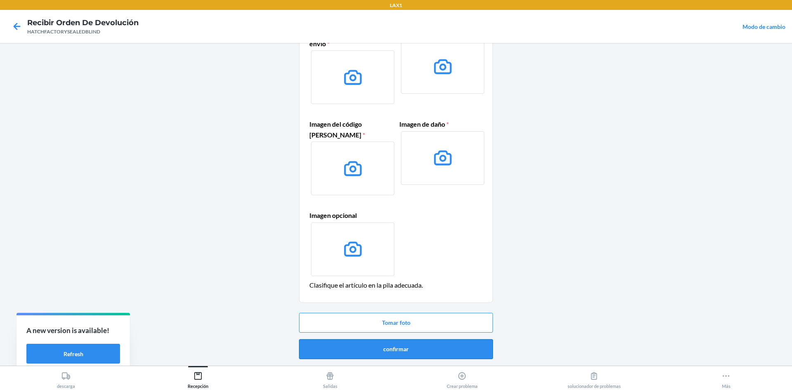
click at [417, 351] on button "confirmar" at bounding box center [396, 349] width 194 height 20
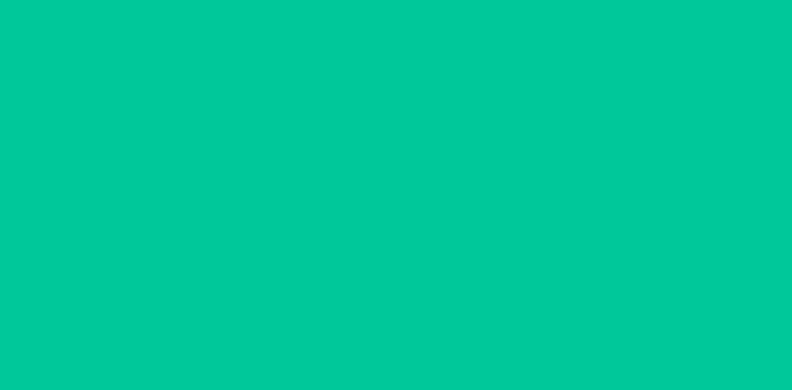
scroll to position [0, 0]
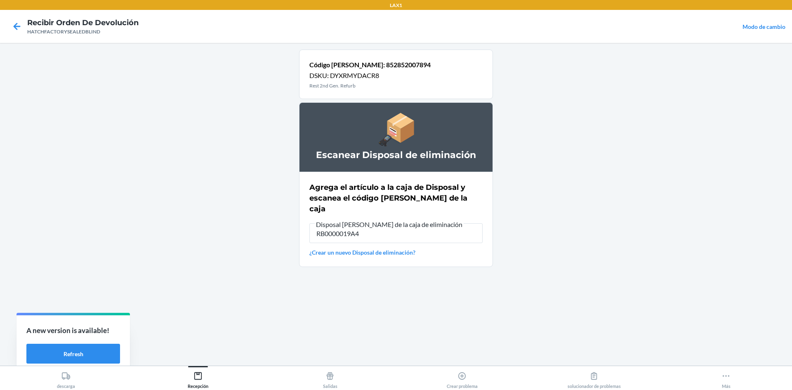
type input "RB0000019A4"
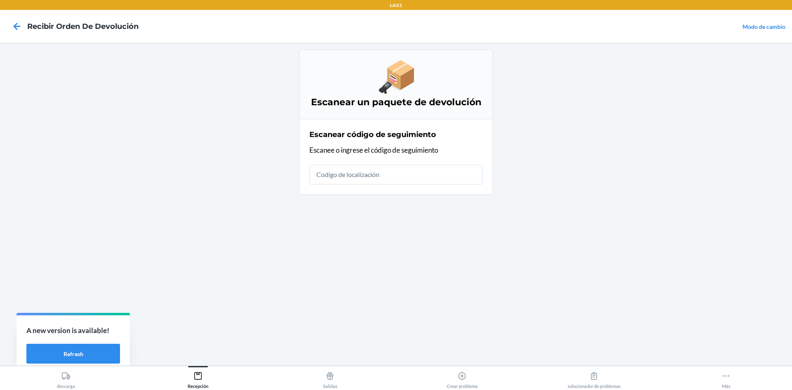
click at [443, 181] on input "text" at bounding box center [395, 175] width 173 height 20
type input "HATCHFACTORYSEAL"
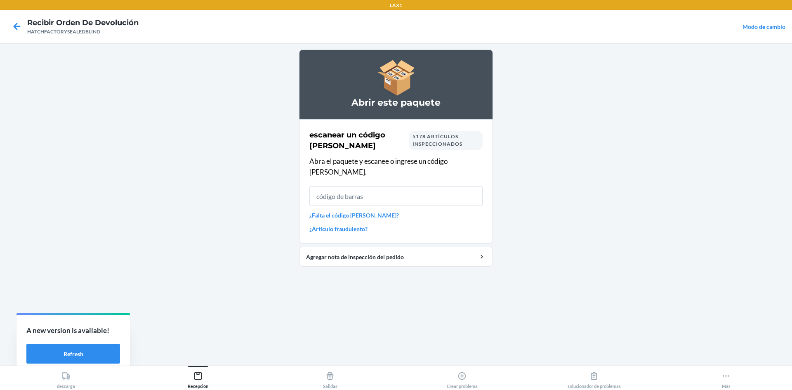
click at [381, 186] on input "text" at bounding box center [395, 196] width 173 height 20
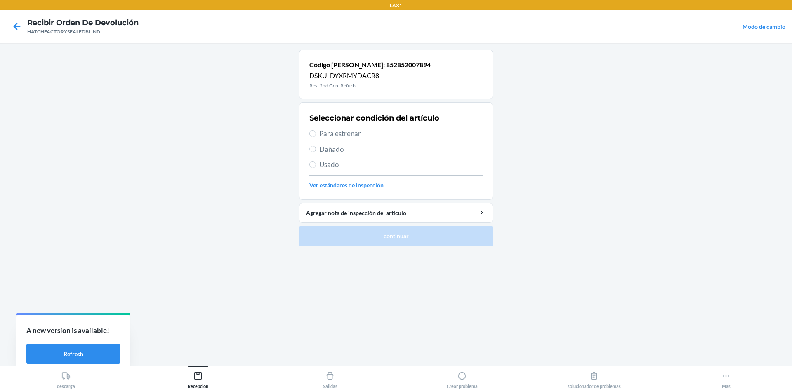
click at [326, 148] on span "Dañado" at bounding box center [400, 149] width 163 height 11
click at [316, 148] on input "Dañado" at bounding box center [312, 149] width 7 height 7
radio input "true"
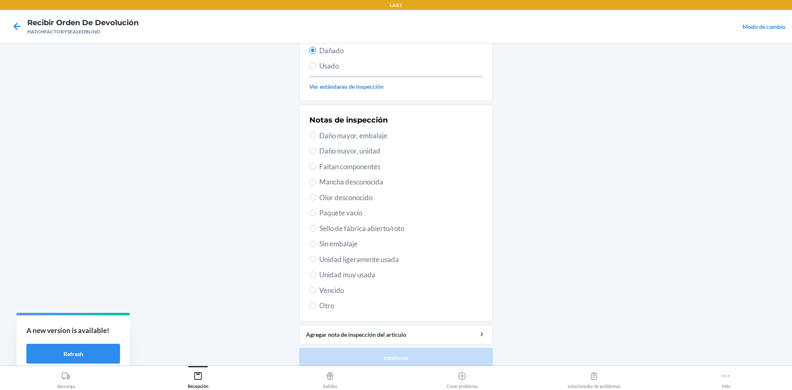
scroll to position [107, 0]
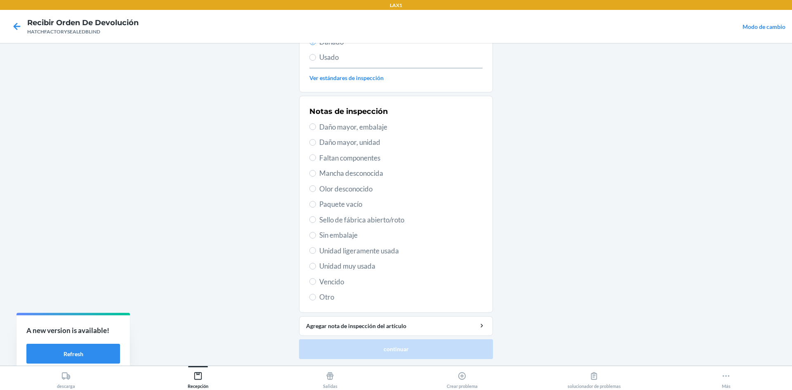
click at [370, 144] on span "Daño mayor, unidad" at bounding box center [400, 142] width 163 height 11
click at [316, 144] on input "Daño mayor, unidad" at bounding box center [312, 142] width 7 height 7
radio input "true"
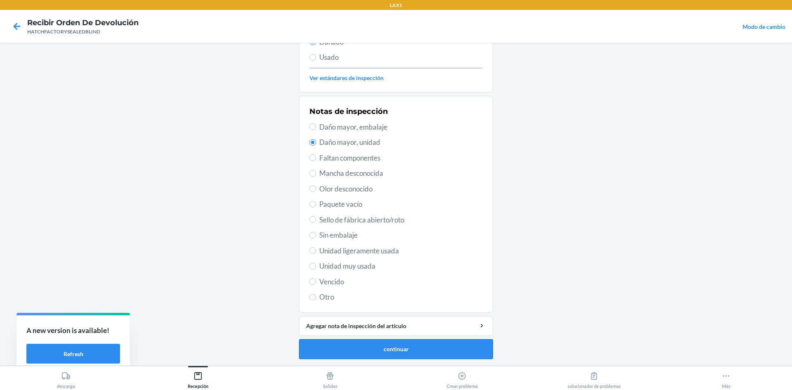
click at [384, 350] on button "continuar" at bounding box center [396, 349] width 194 height 20
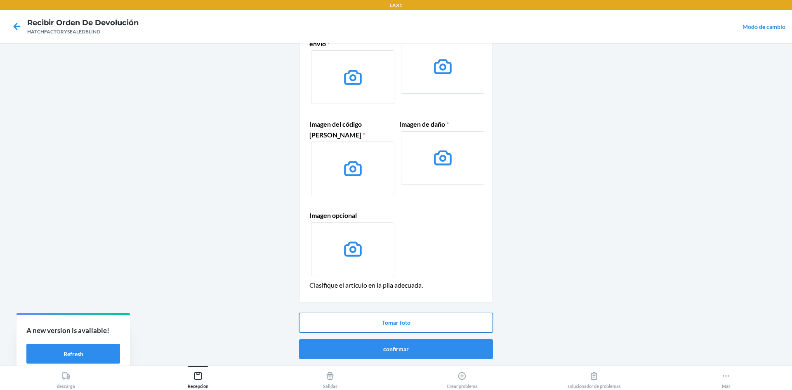
click at [424, 322] on button "Tomar foto" at bounding box center [396, 323] width 194 height 20
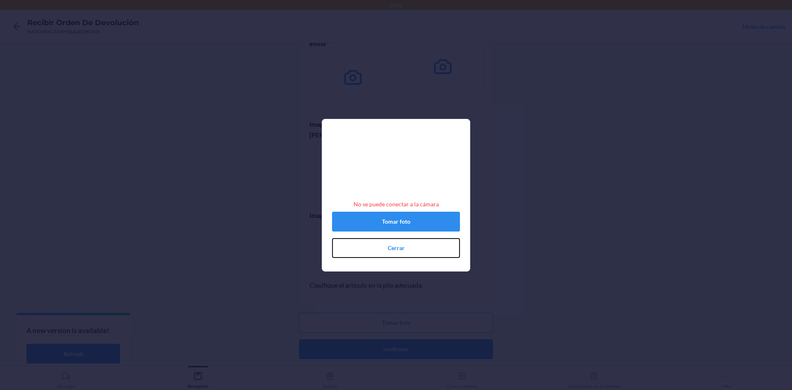
click at [394, 252] on button "Cerrar" at bounding box center [396, 248] width 128 height 20
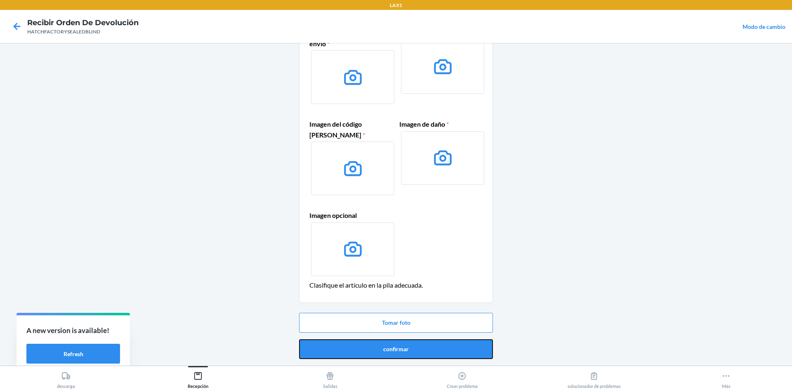
drag, startPoint x: 355, startPoint y: 354, endPoint x: 356, endPoint y: 329, distance: 25.6
click at [355, 354] on button "confirmar" at bounding box center [396, 349] width 194 height 20
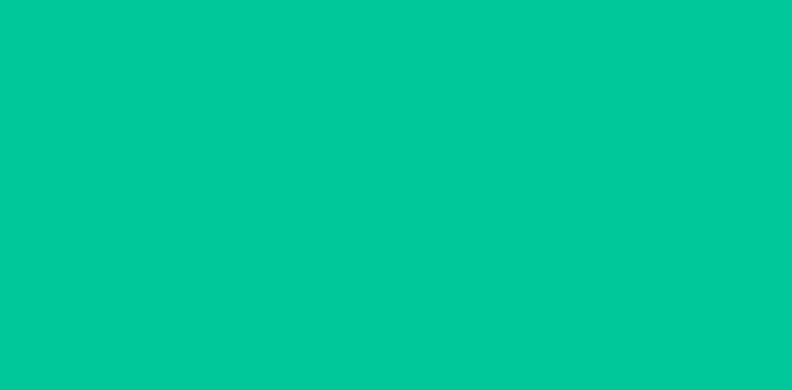
scroll to position [0, 0]
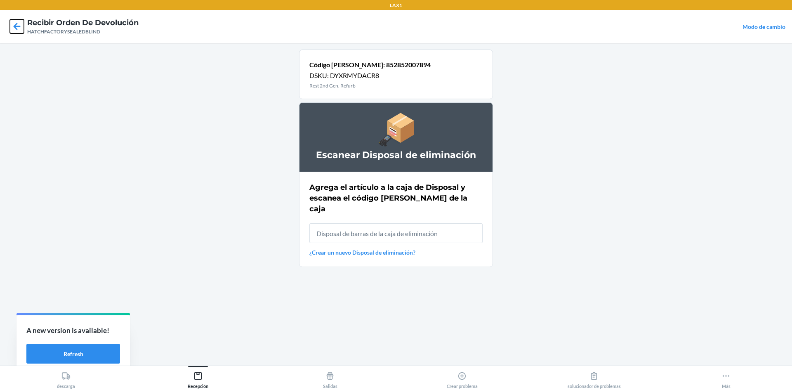
click at [16, 27] on icon at bounding box center [17, 26] width 7 height 7
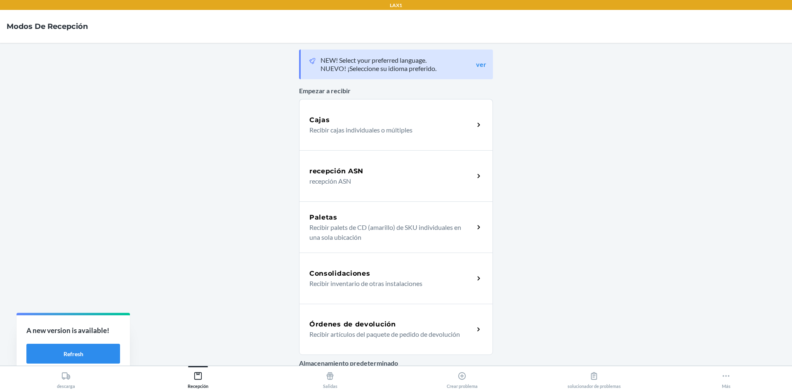
click at [402, 323] on div "Órdenes de devolución" at bounding box center [391, 324] width 165 height 10
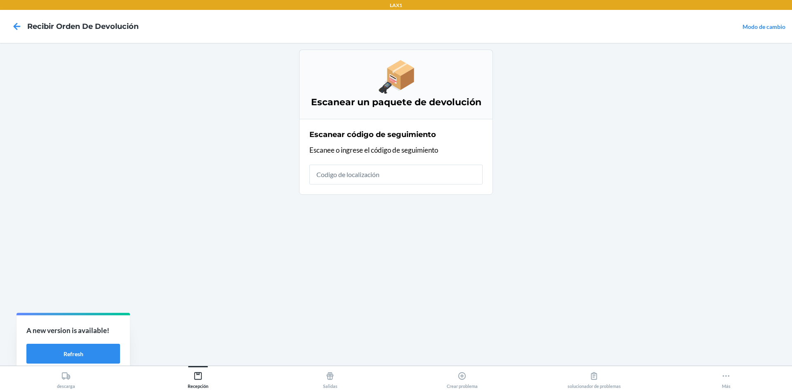
click at [432, 177] on input "text" at bounding box center [395, 175] width 173 height 20
type input "HATCHFACTORYSEA"
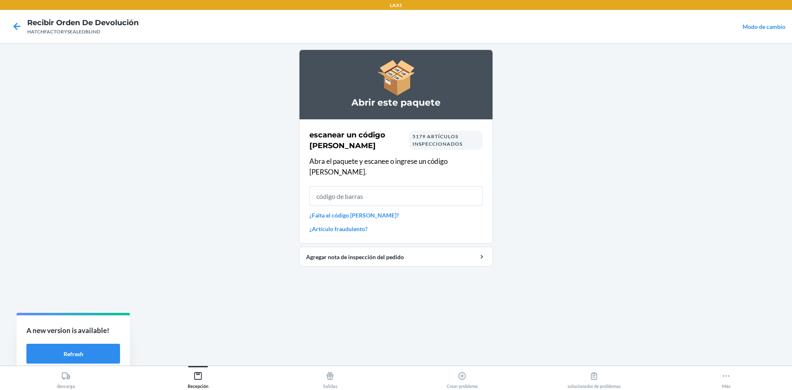
click at [374, 193] on input "text" at bounding box center [395, 196] width 173 height 20
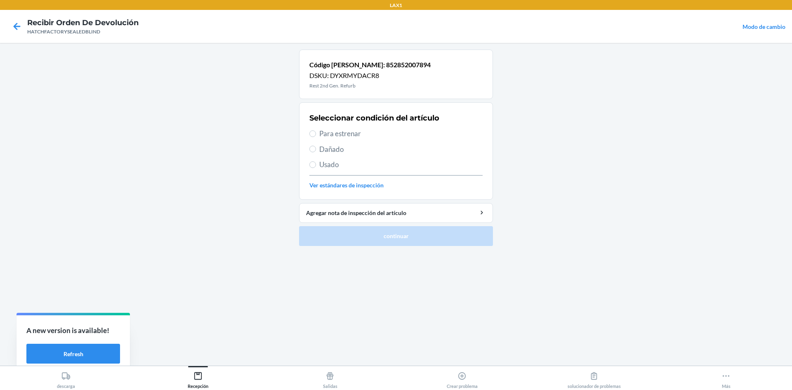
click at [323, 150] on span "Dañado" at bounding box center [400, 149] width 163 height 11
click at [316, 150] on input "Dañado" at bounding box center [312, 149] width 7 height 7
radio input "true"
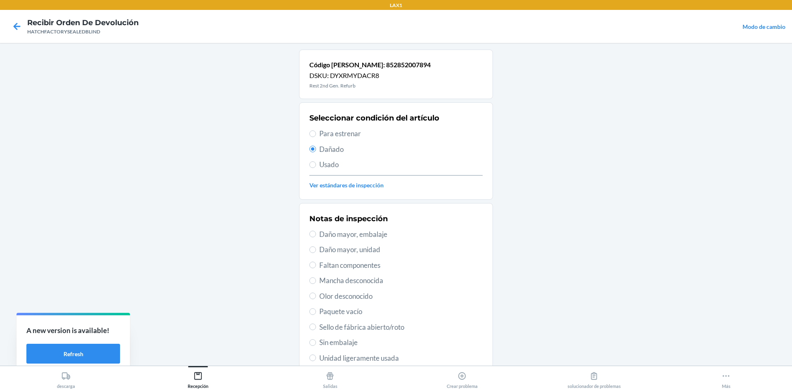
click at [344, 252] on span "Daño mayor, unidad" at bounding box center [400, 249] width 163 height 11
click at [316, 252] on input "Daño mayor, unidad" at bounding box center [312, 249] width 7 height 7
radio input "true"
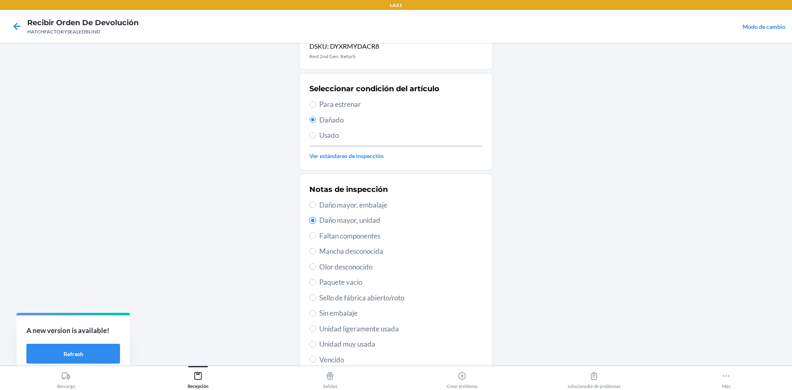
scroll to position [107, 0]
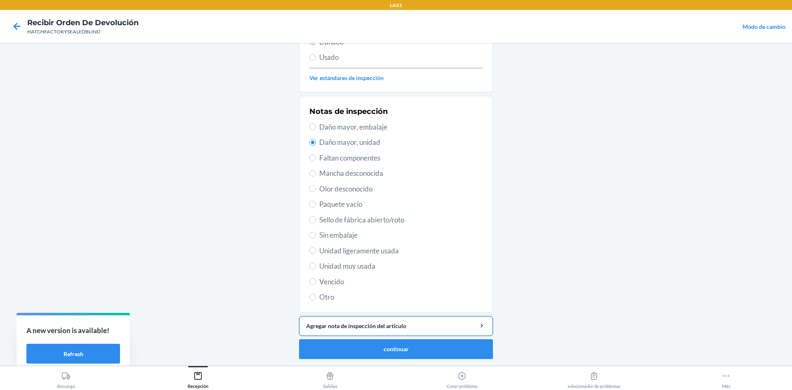
click at [377, 327] on div "Agregar nota de inspección del artículo" at bounding box center [396, 325] width 180 height 9
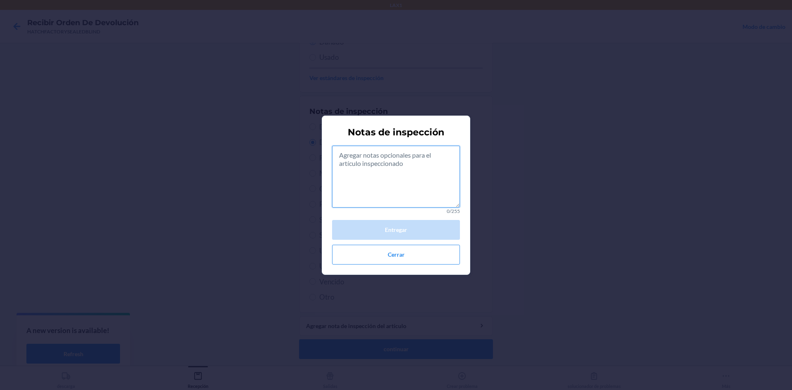
click at [434, 185] on textarea at bounding box center [396, 177] width 128 height 62
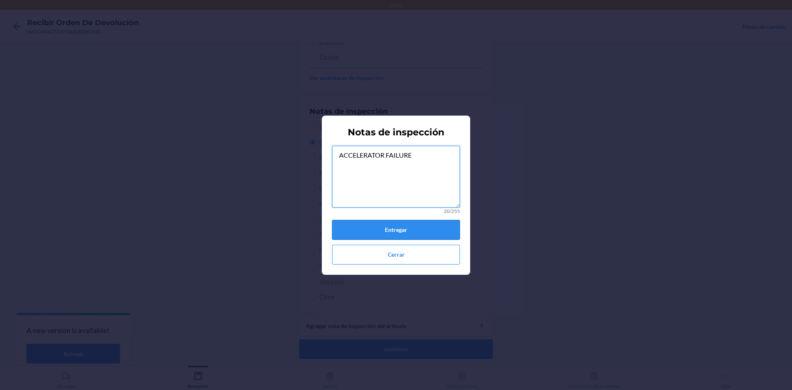
type textarea "ACCELERATOR FAILURE"
click at [429, 232] on button "Entregar" at bounding box center [396, 230] width 128 height 20
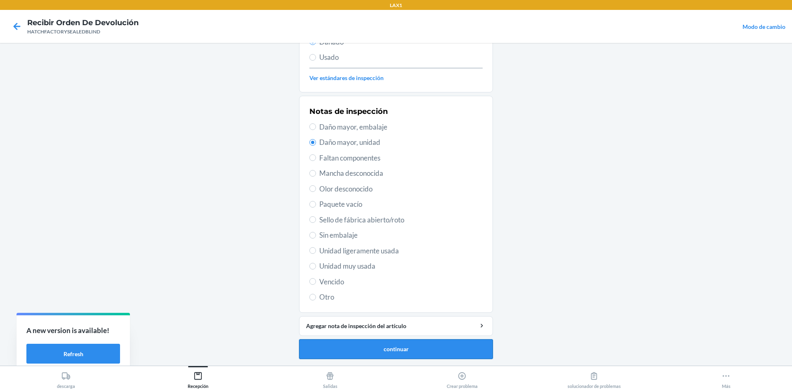
click at [433, 353] on button "continuar" at bounding box center [396, 349] width 194 height 20
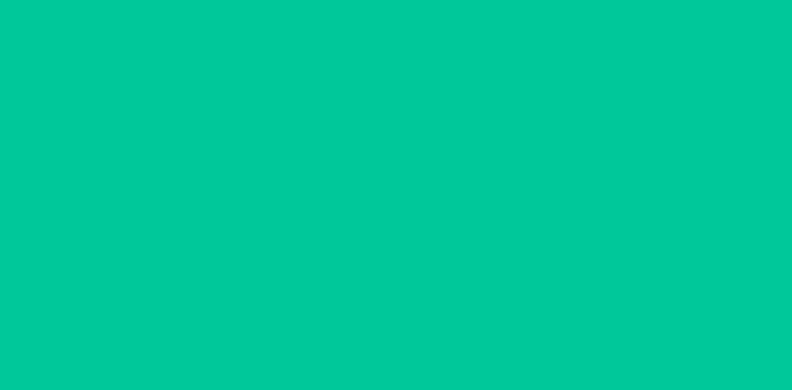
scroll to position [60, 0]
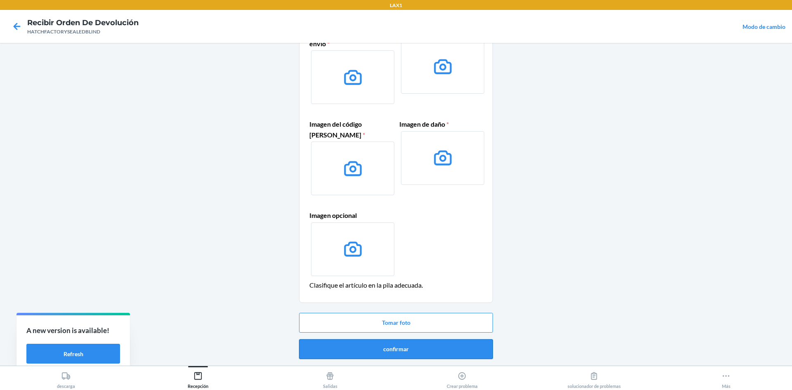
click at [427, 351] on button "confirmar" at bounding box center [396, 349] width 194 height 20
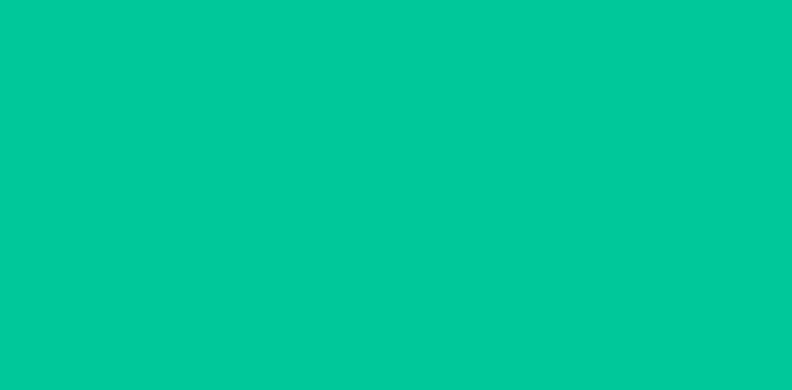
scroll to position [0, 0]
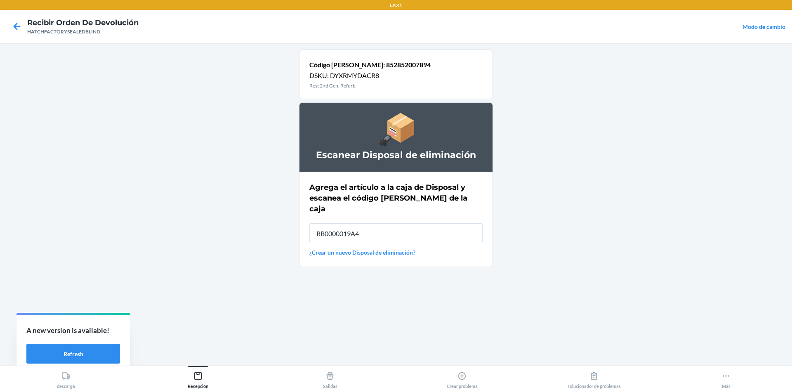
type input "RB0000019A4"
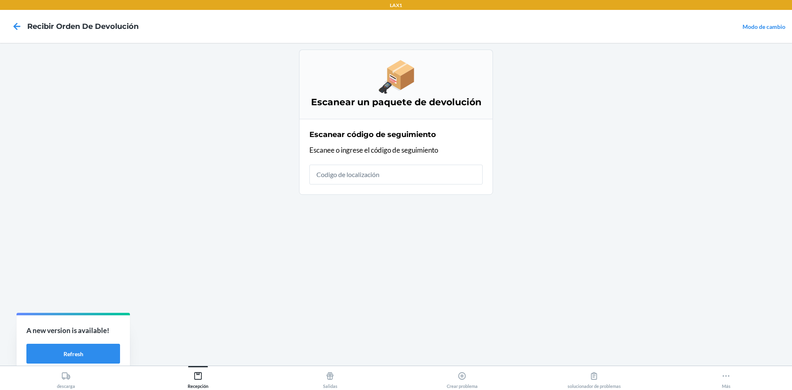
click at [456, 176] on input "text" at bounding box center [395, 175] width 173 height 20
type input "HATCHFACTORYSEALEDBLIN"
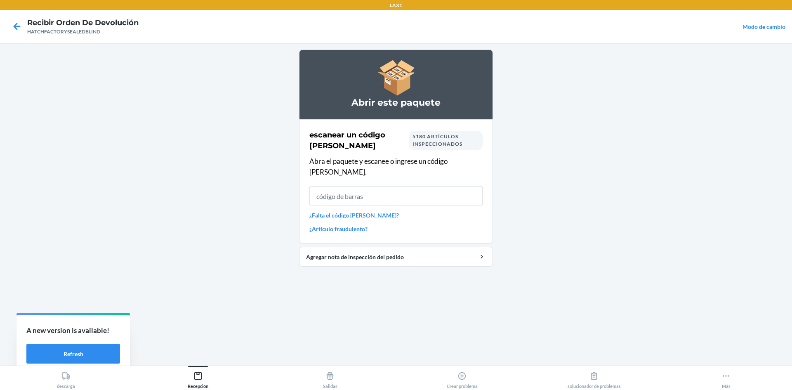
click at [417, 188] on input "text" at bounding box center [395, 196] width 173 height 20
click at [416, 188] on input "text" at bounding box center [395, 196] width 173 height 20
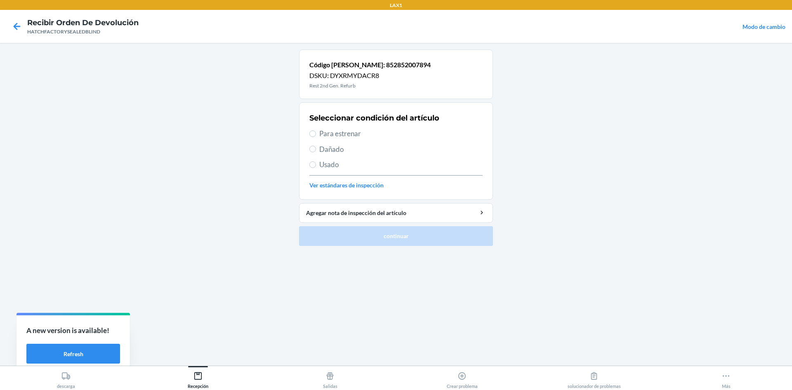
click at [322, 149] on span "Dañado" at bounding box center [400, 149] width 163 height 11
click at [316, 149] on input "Dañado" at bounding box center [312, 149] width 7 height 7
radio input "true"
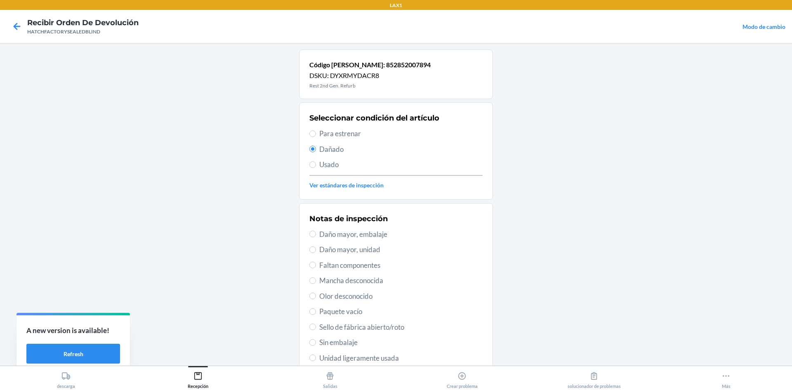
click at [339, 250] on span "Daño mayor, unidad" at bounding box center [400, 249] width 163 height 11
click at [316, 250] on input "Daño mayor, unidad" at bounding box center [312, 249] width 7 height 7
radio input "true"
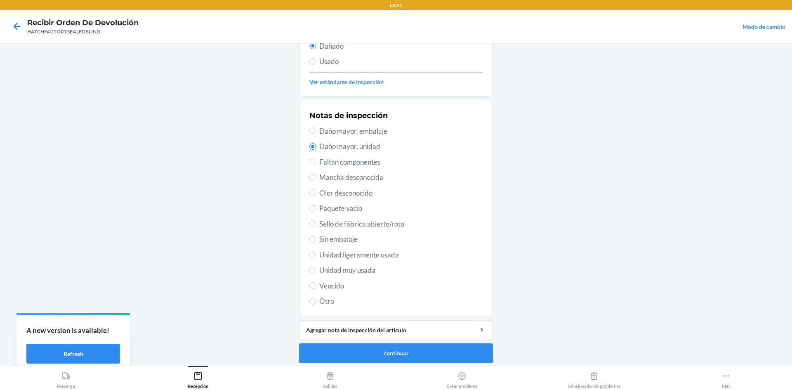
scroll to position [107, 0]
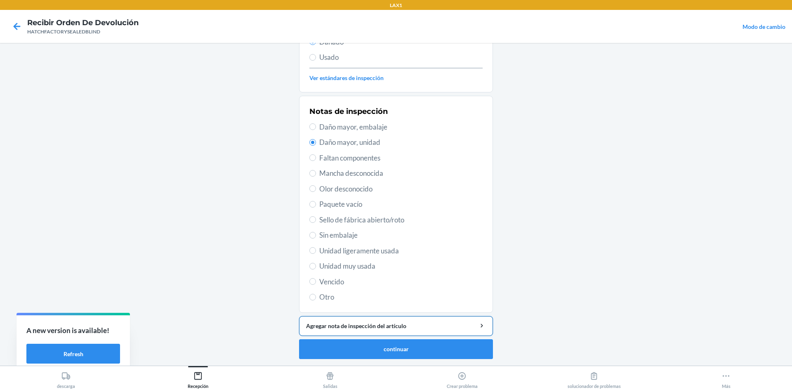
click at [383, 326] on div "Agregar nota de inspección del artículo" at bounding box center [396, 325] width 180 height 9
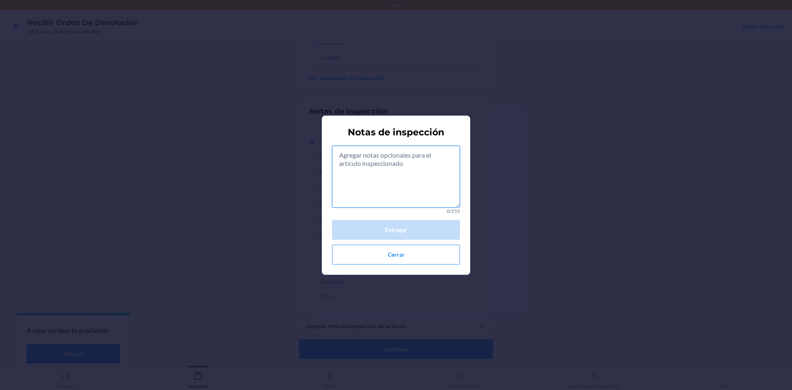
click at [441, 185] on textarea at bounding box center [396, 177] width 128 height 62
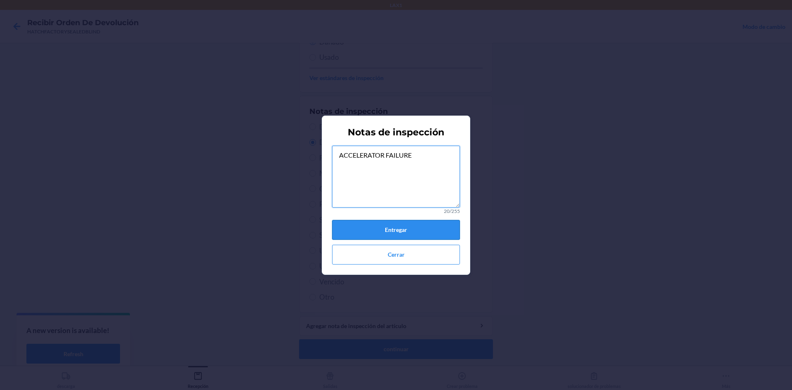
type textarea "ACCELERATOR FAILURE"
click at [436, 232] on button "Entregar" at bounding box center [396, 230] width 128 height 20
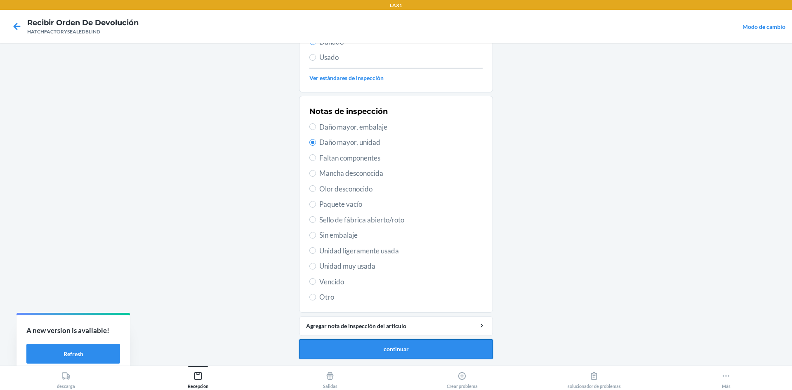
click at [413, 352] on button "continuar" at bounding box center [396, 349] width 194 height 20
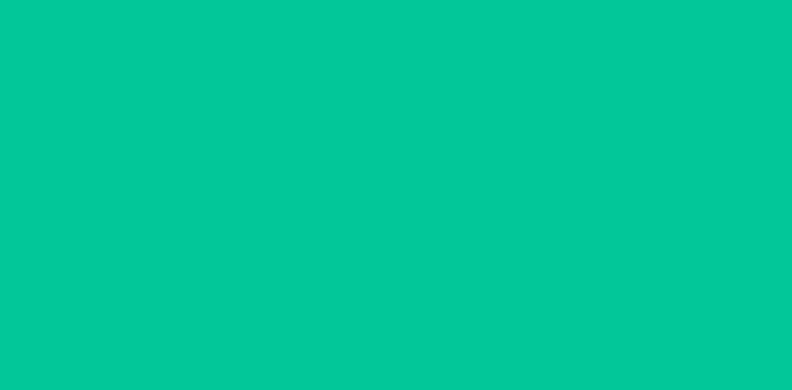
scroll to position [60, 0]
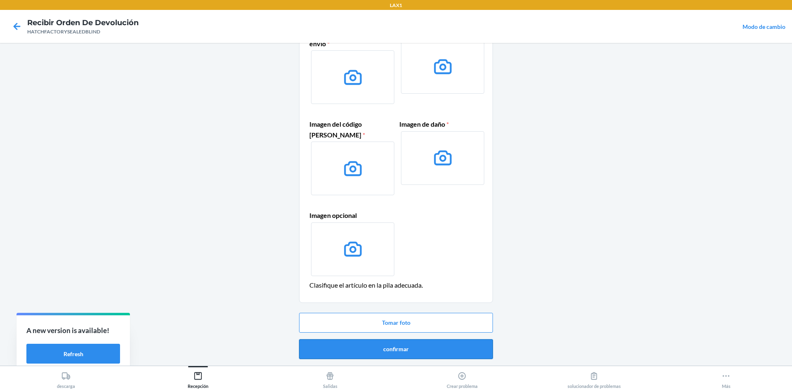
click at [376, 347] on button "confirmar" at bounding box center [396, 349] width 194 height 20
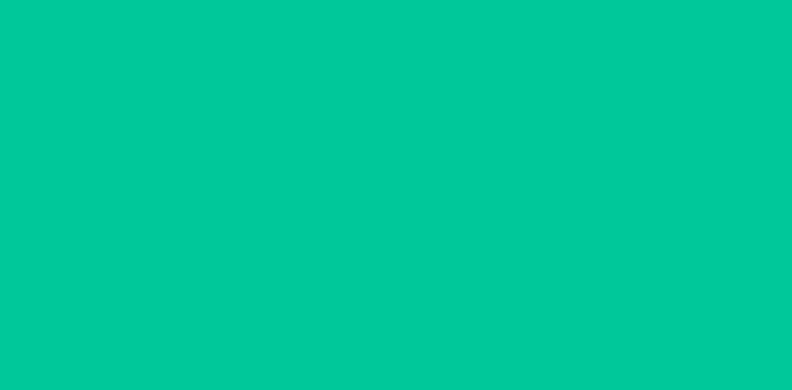
scroll to position [0, 0]
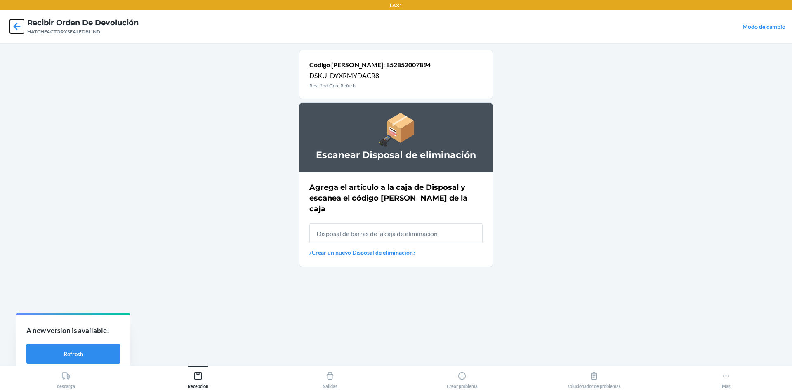
click at [23, 21] on icon at bounding box center [17, 26] width 14 height 14
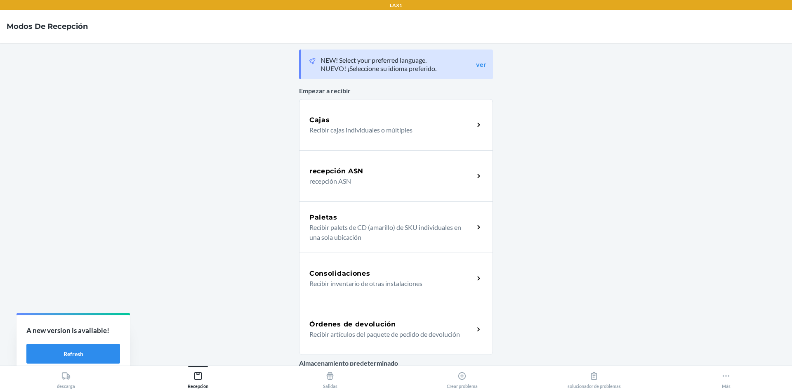
click at [448, 330] on p "Recibir artículos del paquete de pedido de devolución" at bounding box center [388, 334] width 158 height 10
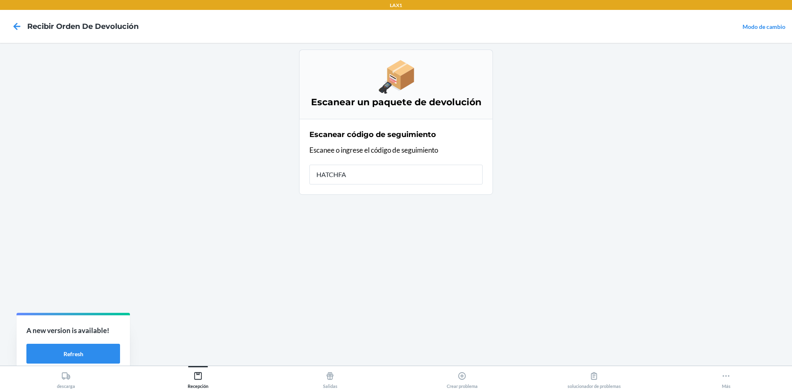
type input "HATCHFAC"
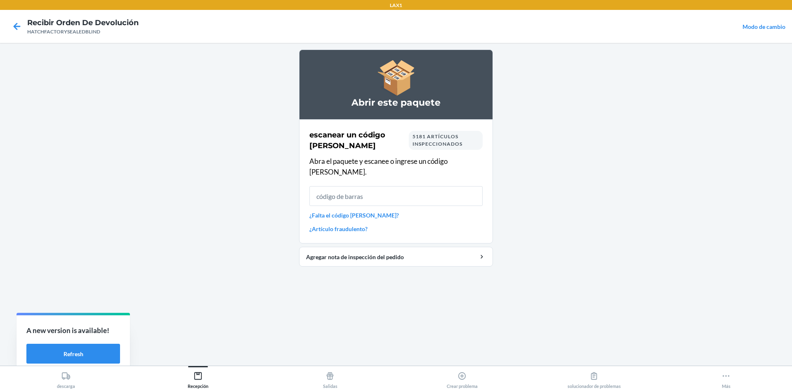
click at [415, 189] on input "text" at bounding box center [395, 196] width 173 height 20
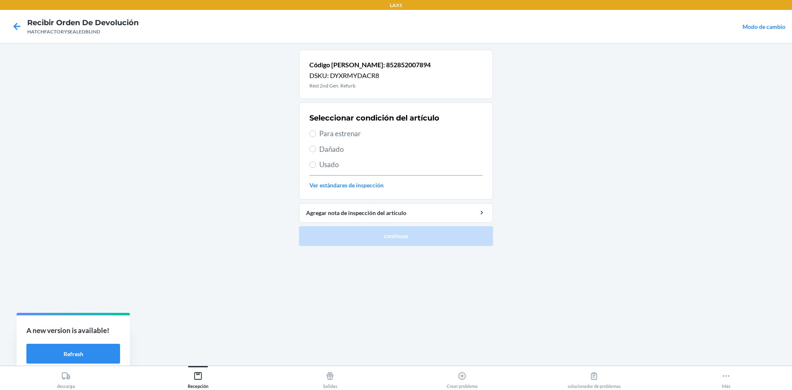
click at [331, 151] on span "Dañado" at bounding box center [400, 149] width 163 height 11
click at [316, 151] on input "Dañado" at bounding box center [312, 149] width 7 height 7
radio input "true"
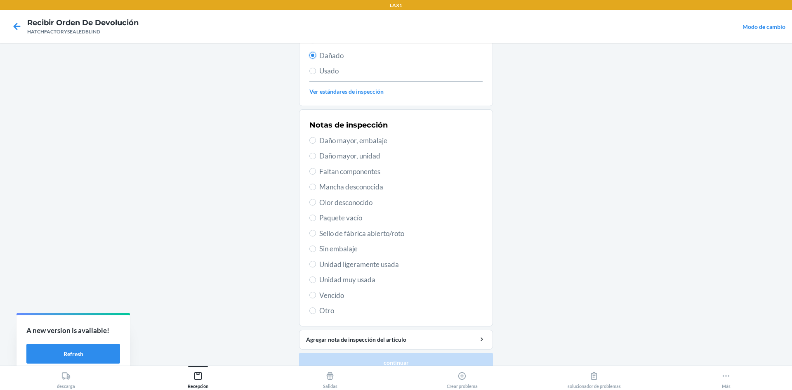
scroll to position [107, 0]
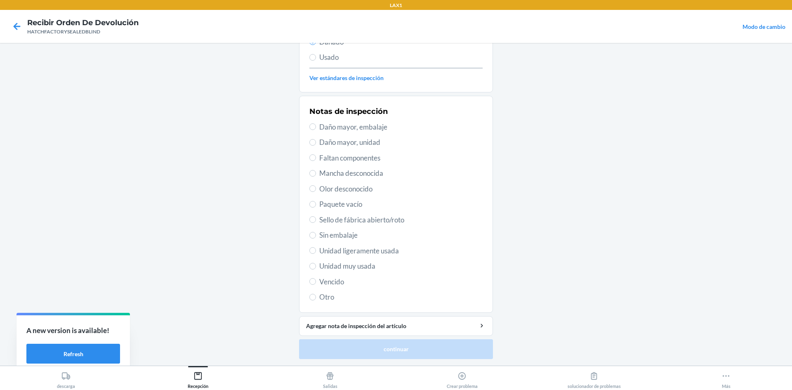
click at [350, 143] on span "Daño mayor, unidad" at bounding box center [400, 142] width 163 height 11
click at [316, 143] on input "Daño mayor, unidad" at bounding box center [312, 142] width 7 height 7
radio input "true"
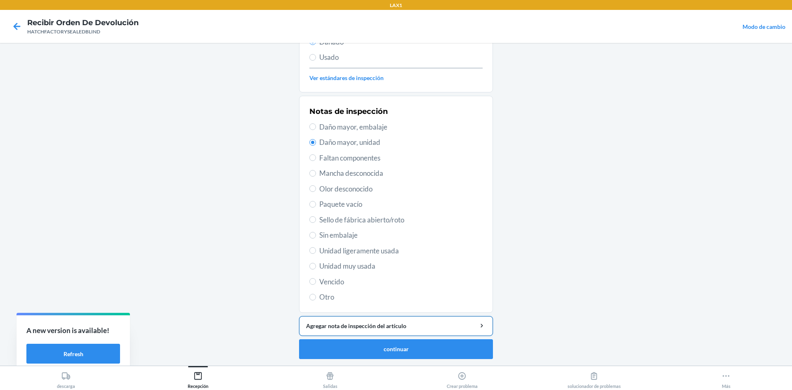
click at [381, 324] on div "Agregar nota de inspección del artículo" at bounding box center [396, 325] width 180 height 9
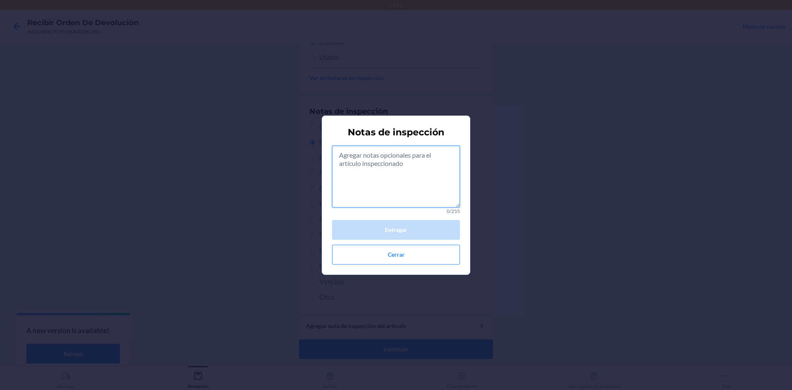
click at [413, 178] on textarea at bounding box center [396, 177] width 128 height 62
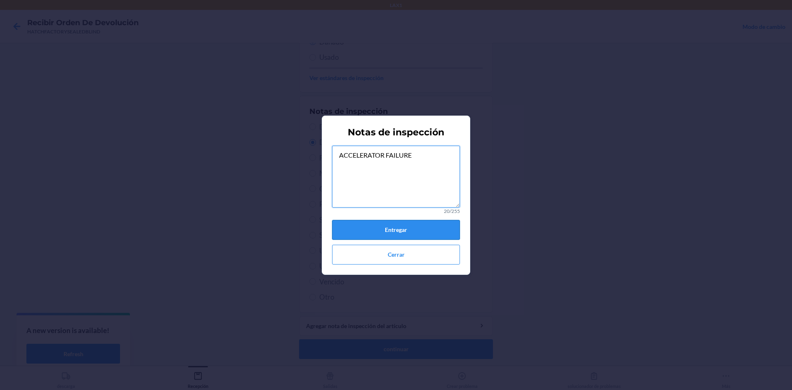
type textarea "ACCELERATOR FAILURE"
click at [393, 228] on button "Entregar" at bounding box center [396, 230] width 128 height 20
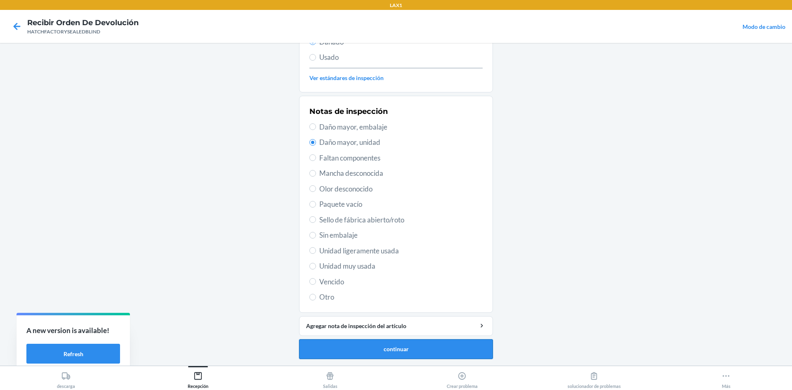
click at [372, 346] on button "continuar" at bounding box center [396, 349] width 194 height 20
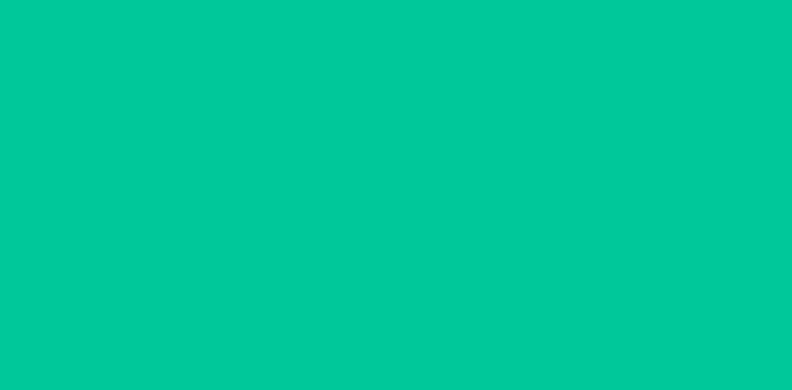
scroll to position [60, 0]
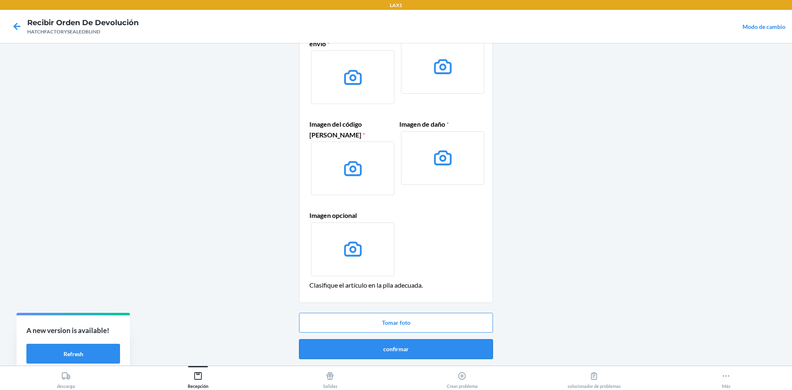
click at [438, 352] on button "confirmar" at bounding box center [396, 349] width 194 height 20
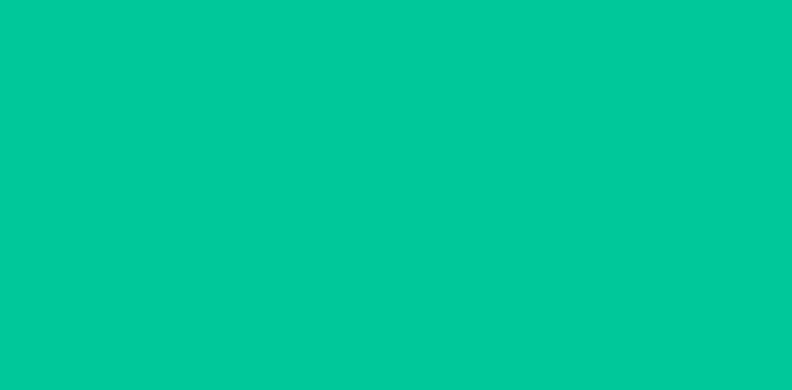
scroll to position [0, 0]
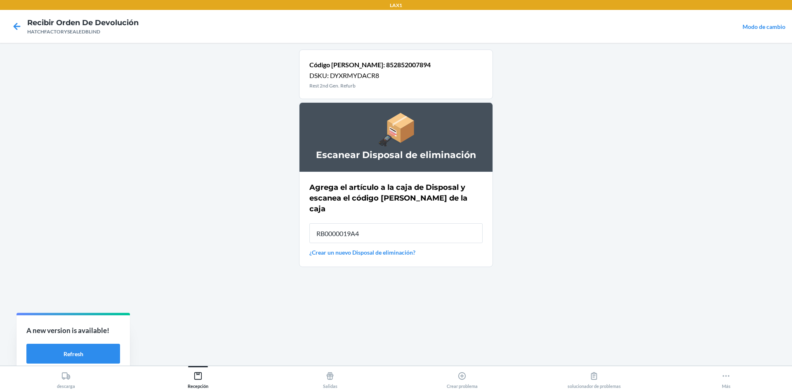
type input "RB0000019A4"
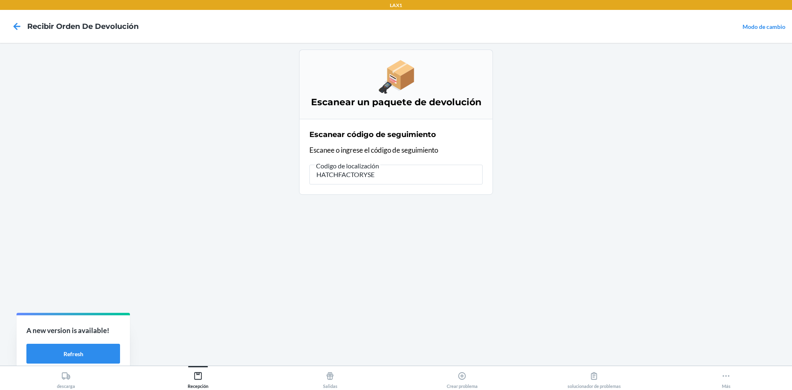
type input "HATCHFACTORYSEA"
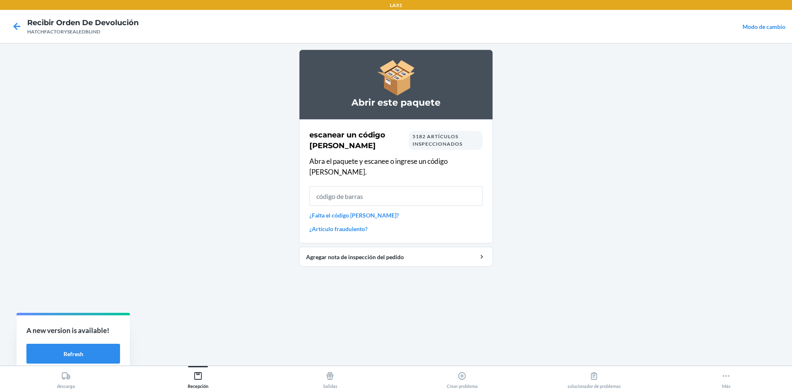
click at [396, 193] on input "text" at bounding box center [395, 196] width 173 height 20
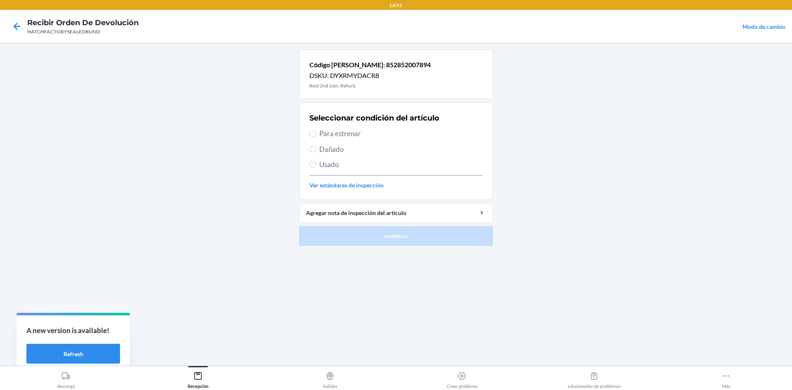
click at [326, 148] on span "Dañado" at bounding box center [400, 149] width 163 height 11
click at [316, 148] on input "Dañado" at bounding box center [312, 149] width 7 height 7
radio input "true"
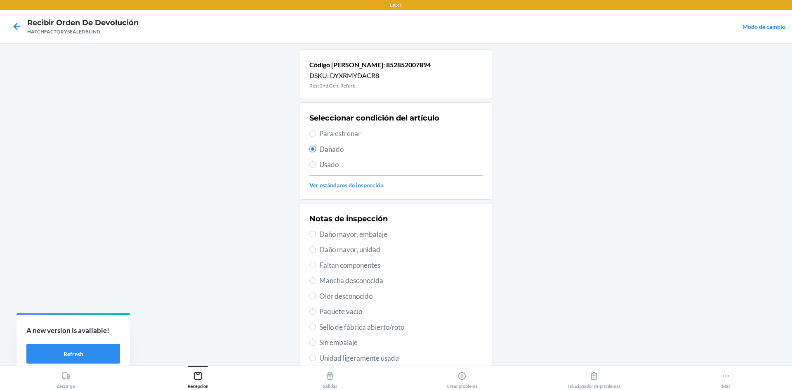
scroll to position [107, 0]
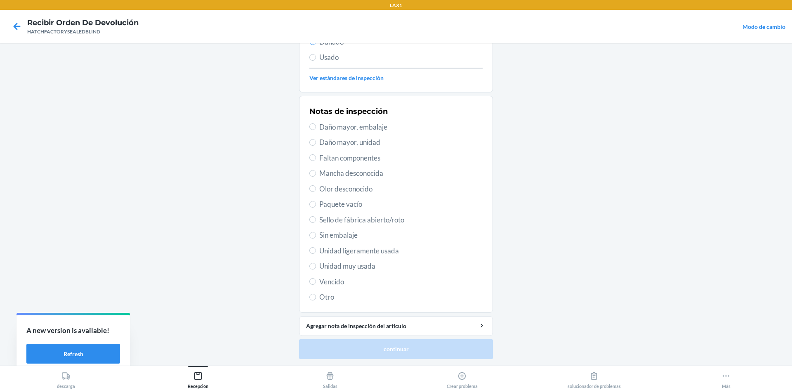
click at [364, 142] on span "Daño mayor, unidad" at bounding box center [400, 142] width 163 height 11
click at [316, 142] on input "Daño mayor, unidad" at bounding box center [312, 142] width 7 height 7
radio input "true"
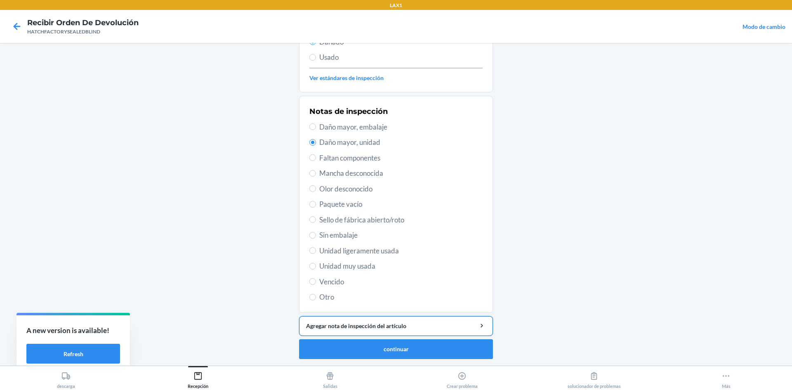
click at [361, 324] on div "Agregar nota de inspección del artículo" at bounding box center [396, 325] width 180 height 9
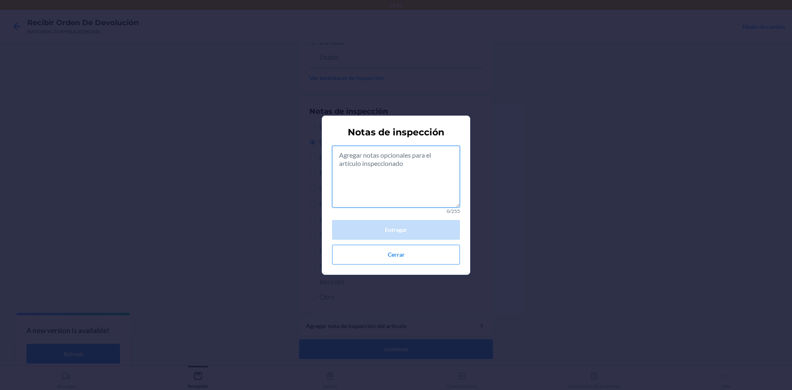
click at [426, 189] on textarea at bounding box center [396, 177] width 128 height 62
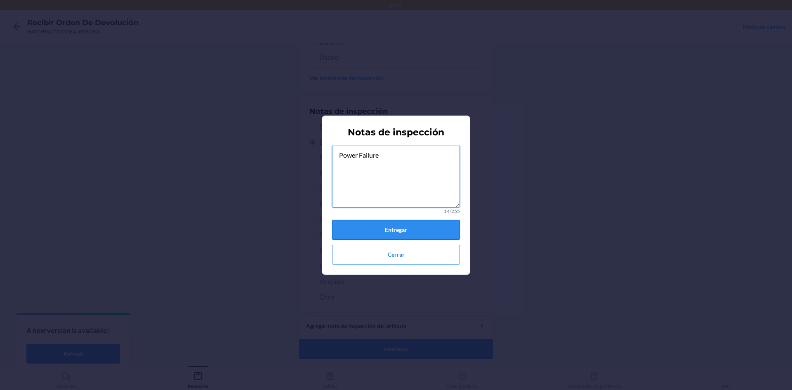
type textarea "Power Failure"
click at [449, 228] on button "Entregar" at bounding box center [396, 230] width 128 height 20
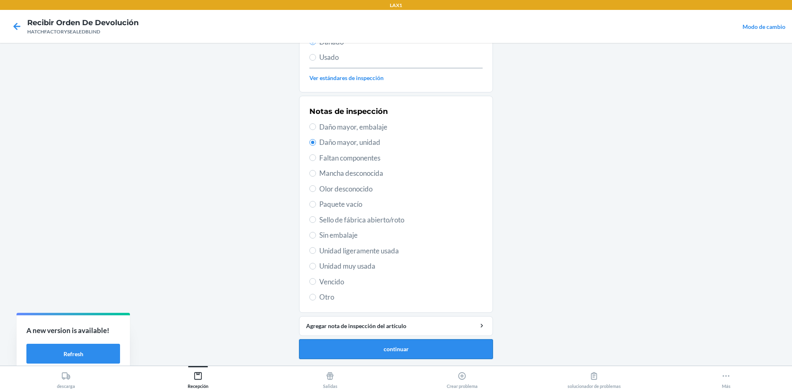
click at [427, 352] on button "continuar" at bounding box center [396, 349] width 194 height 20
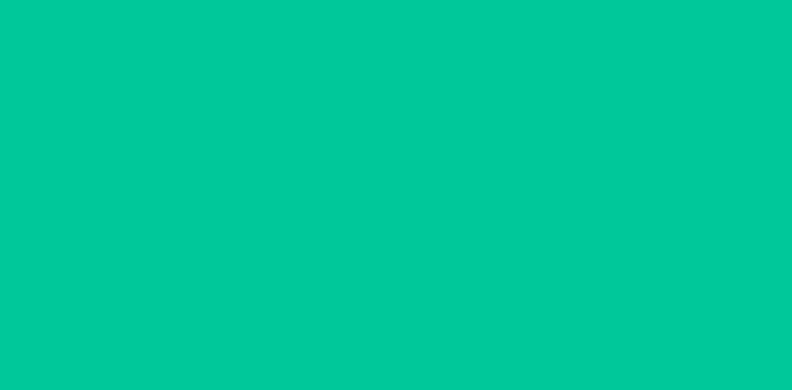
scroll to position [60, 0]
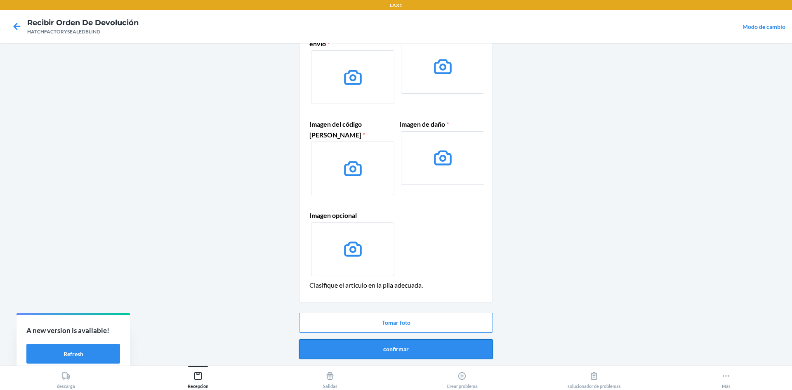
click at [418, 356] on button "confirmar" at bounding box center [396, 349] width 194 height 20
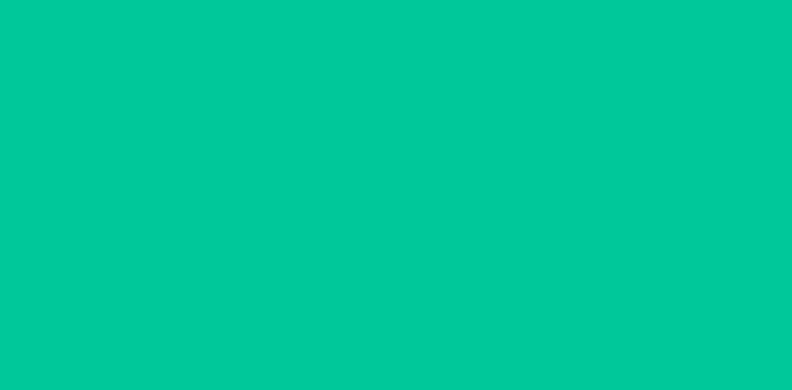
scroll to position [0, 0]
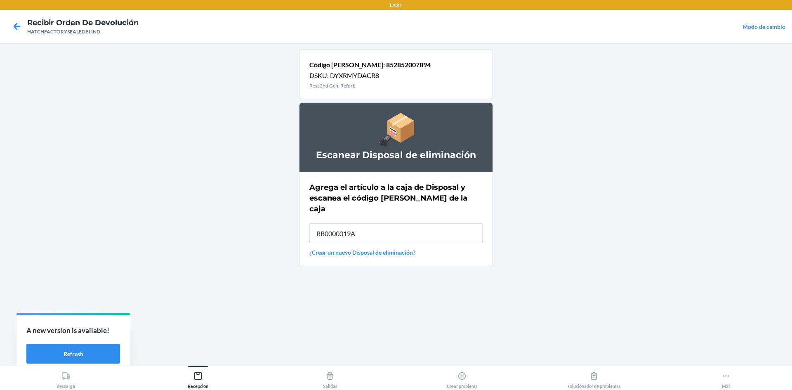
type input "RB0000019A4"
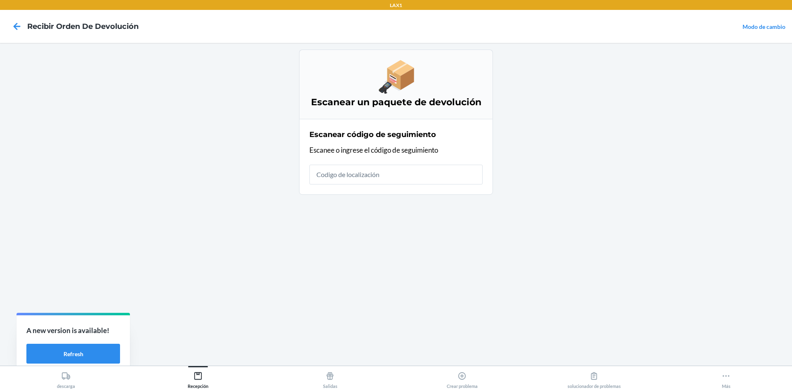
click at [417, 179] on input "text" at bounding box center [395, 175] width 173 height 20
type input "HATCHFACTORYS"
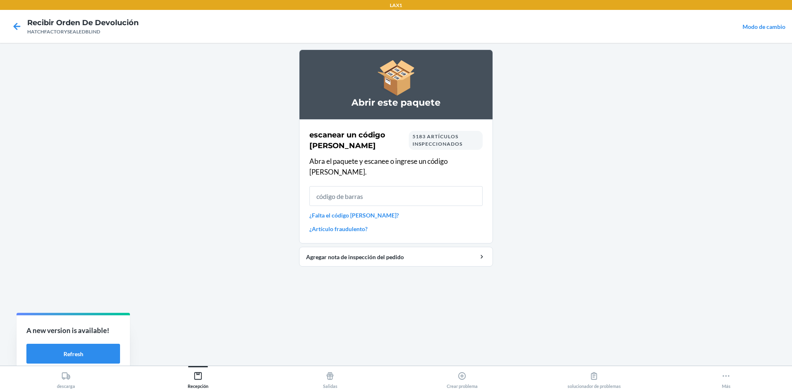
click at [446, 189] on input "text" at bounding box center [395, 196] width 173 height 20
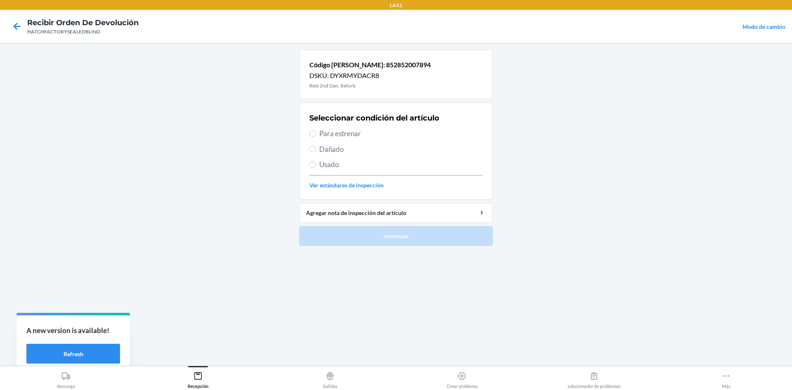
click at [333, 153] on span "Dañado" at bounding box center [400, 149] width 163 height 11
click at [316, 152] on input "Dañado" at bounding box center [312, 149] width 7 height 7
radio input "true"
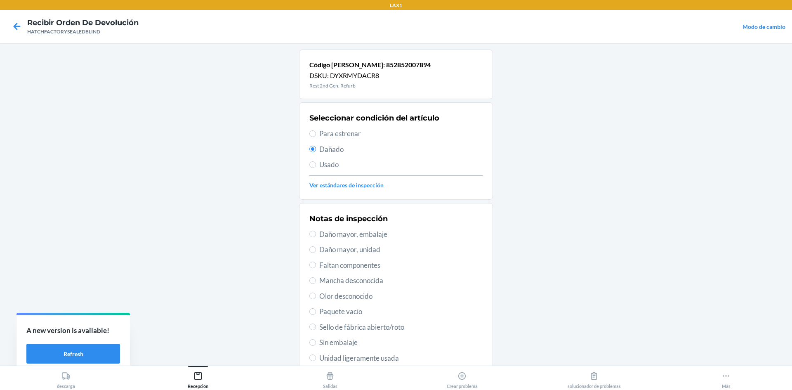
click at [364, 255] on div "Notas de inspección Daño mayor, embalaje Daño mayor, unidad Faltan componentes …" at bounding box center [395, 311] width 173 height 201
click at [363, 242] on div "Notas de inspección Daño mayor, embalaje Daño mayor, unidad Faltan componentes …" at bounding box center [395, 311] width 173 height 201
click at [365, 247] on span "Daño mayor, unidad" at bounding box center [400, 249] width 163 height 11
click at [316, 247] on input "Daño mayor, unidad" at bounding box center [312, 249] width 7 height 7
radio input "true"
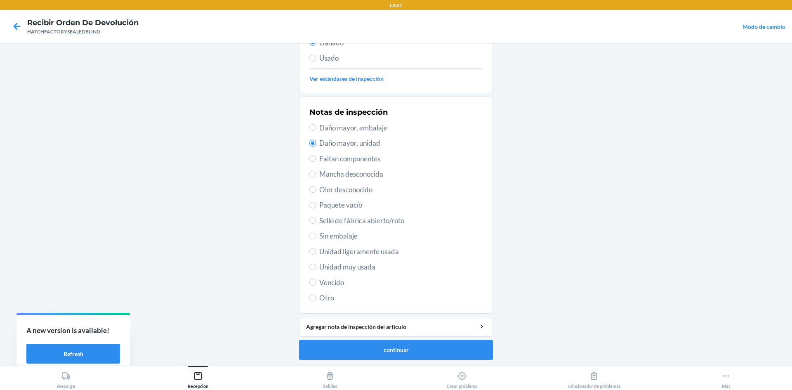
scroll to position [107, 0]
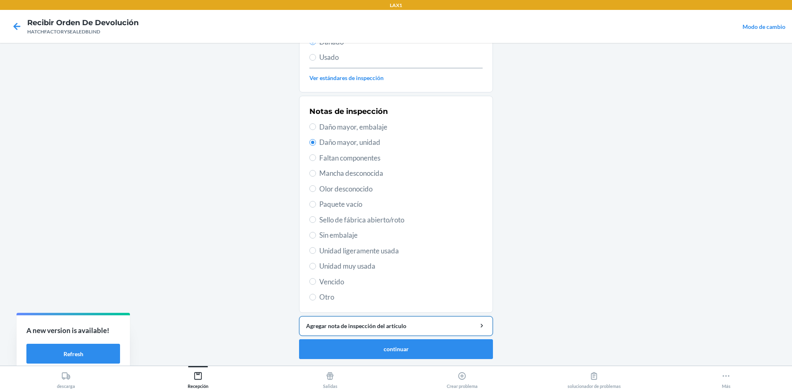
click at [364, 328] on div "Agregar nota de inspección del artículo" at bounding box center [396, 325] width 180 height 9
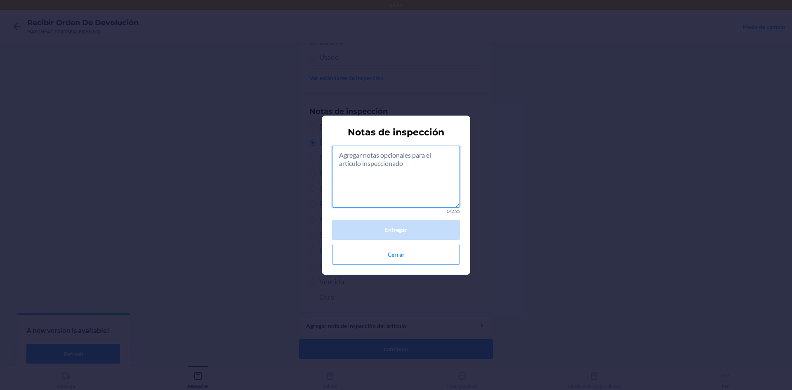
click at [406, 176] on textarea at bounding box center [396, 177] width 128 height 62
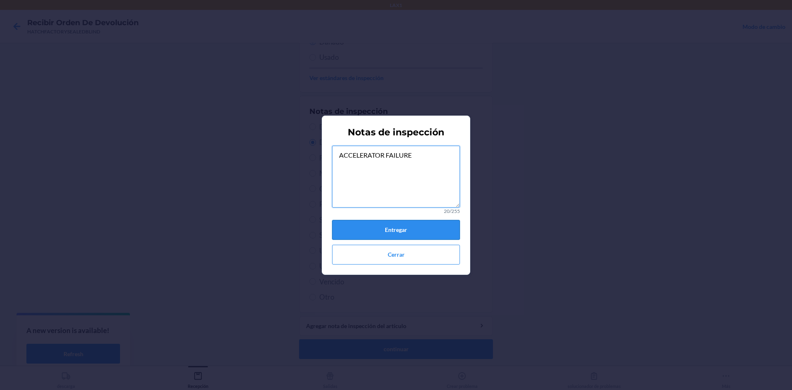
type textarea "ACCELERATOR FAILURE"
click at [393, 226] on button "Entregar" at bounding box center [396, 230] width 128 height 20
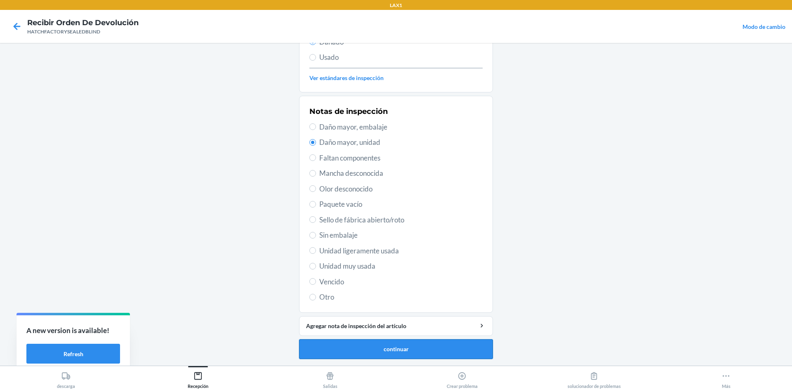
click at [374, 351] on button "continuar" at bounding box center [396, 349] width 194 height 20
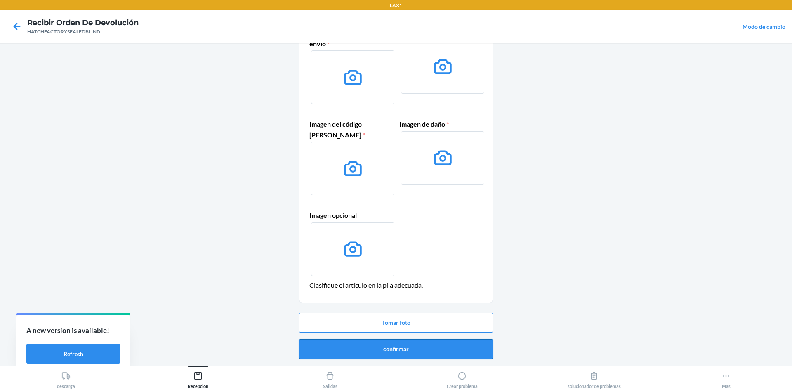
click at [440, 350] on button "confirmar" at bounding box center [396, 349] width 194 height 20
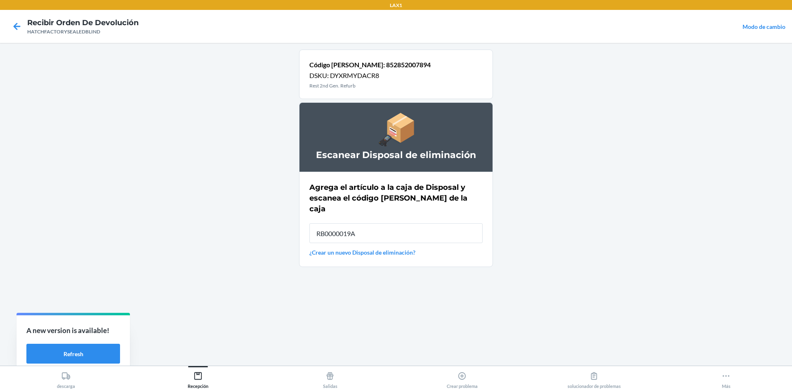
type input "RB0000019A4"
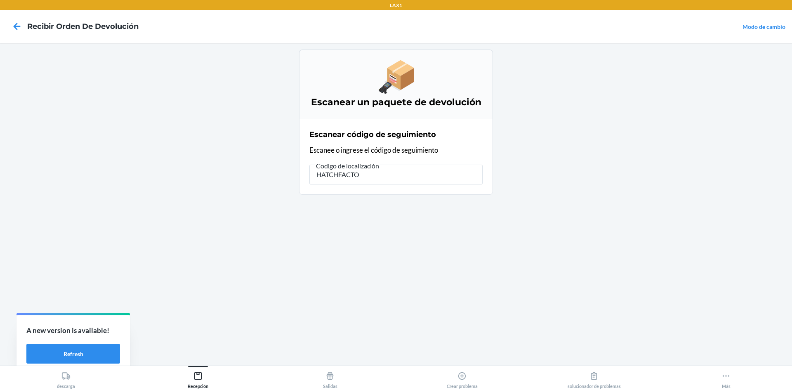
type input "HATCHFACTOR"
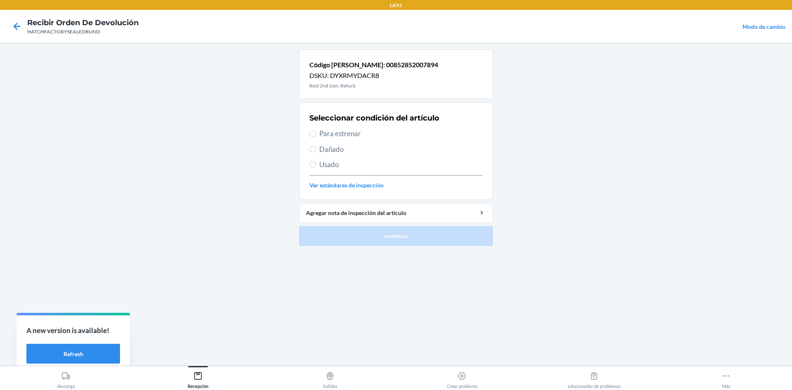
drag, startPoint x: 323, startPoint y: 133, endPoint x: 325, endPoint y: 141, distance: 8.8
click at [323, 134] on span "Para estrenar" at bounding box center [400, 133] width 163 height 11
click at [316, 134] on input "Para estrenar" at bounding box center [312, 133] width 7 height 7
radio input "true"
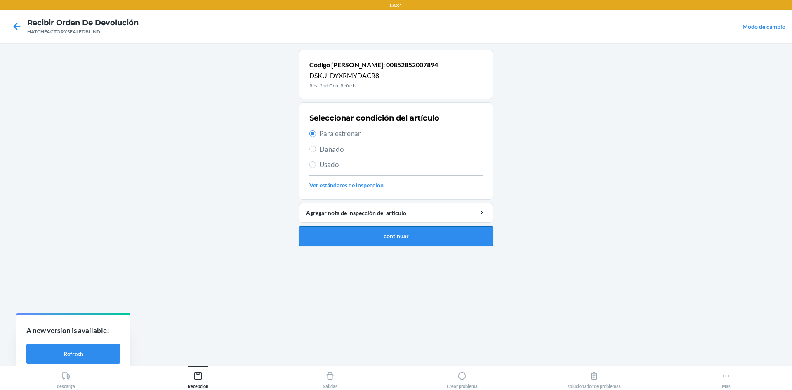
click at [418, 235] on button "continuar" at bounding box center [396, 236] width 194 height 20
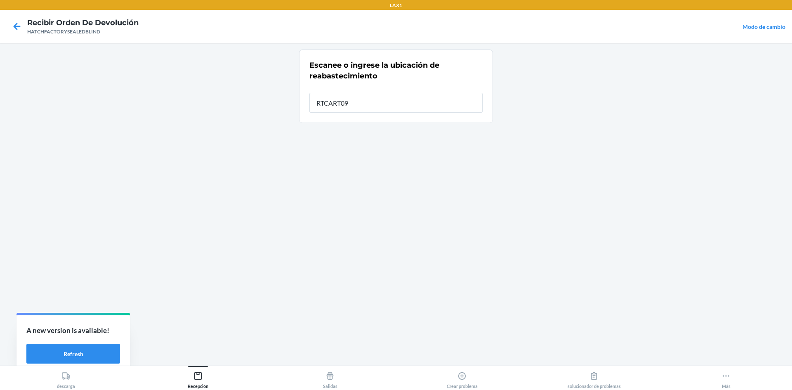
type input "RTCART094"
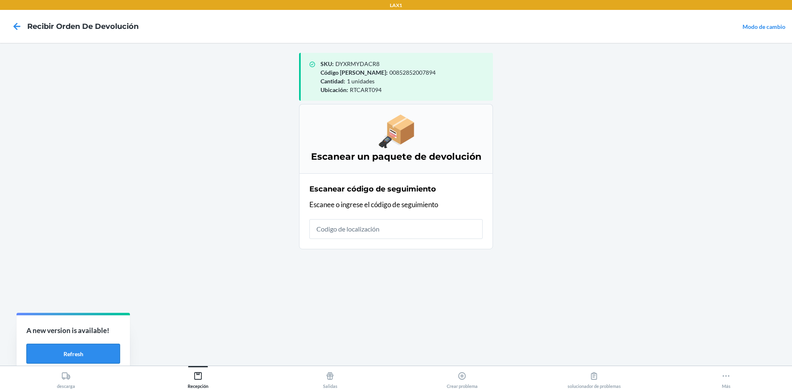
click at [82, 350] on button "Refresh" at bounding box center [73, 354] width 94 height 20
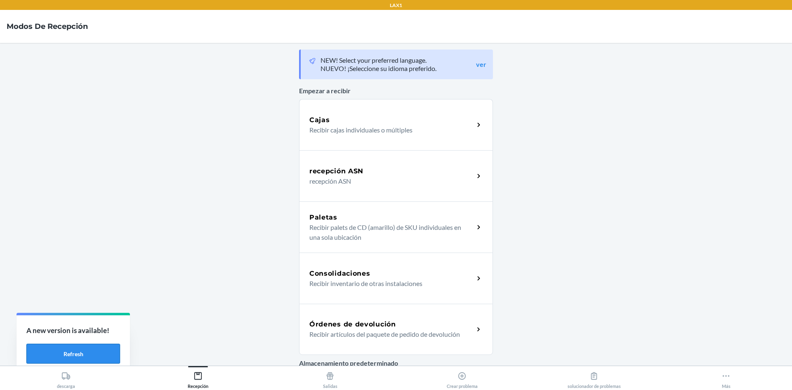
click at [80, 353] on button "Refresh" at bounding box center [73, 354] width 94 height 20
click at [95, 355] on button "Refresh" at bounding box center [73, 354] width 94 height 20
click at [100, 351] on button "Refresh" at bounding box center [73, 354] width 94 height 20
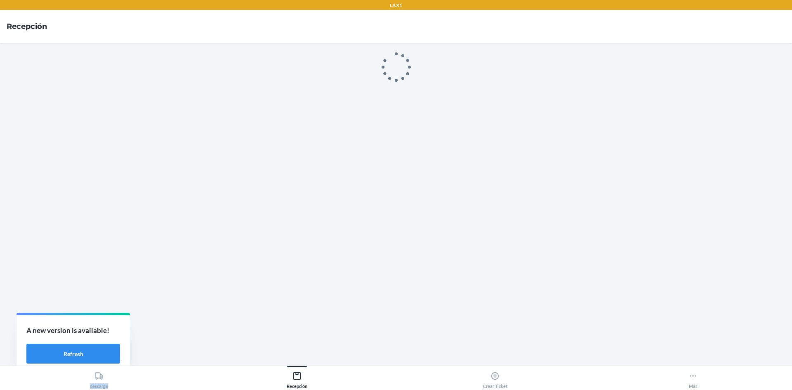
click at [96, 351] on main at bounding box center [396, 204] width 792 height 323
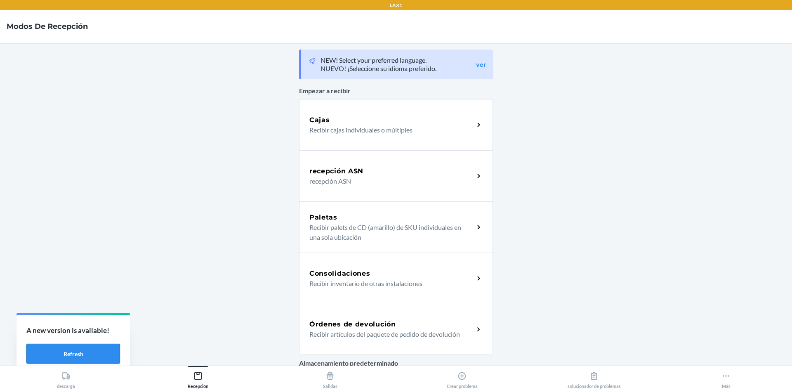
drag, startPoint x: 75, startPoint y: 357, endPoint x: 81, endPoint y: 351, distance: 8.5
click at [77, 357] on button "Refresh" at bounding box center [73, 354] width 94 height 20
click at [99, 346] on button "Refresh" at bounding box center [73, 354] width 94 height 20
click at [400, 324] on div "Órdenes de devolución" at bounding box center [391, 324] width 165 height 10
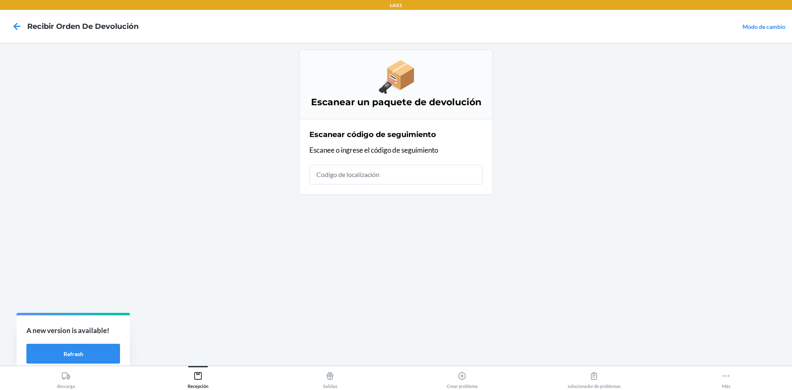
click at [344, 165] on input "text" at bounding box center [395, 175] width 173 height 20
type input "HATCHFACTORYSEALEDB"
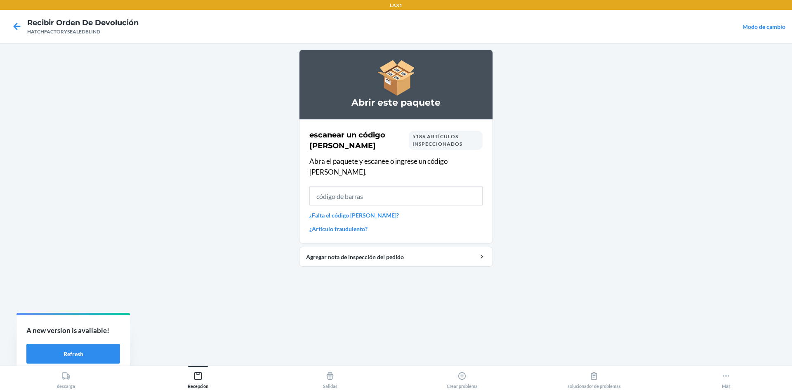
click at [459, 186] on input "text" at bounding box center [395, 196] width 173 height 20
type input "HATCHFACTORYSE"
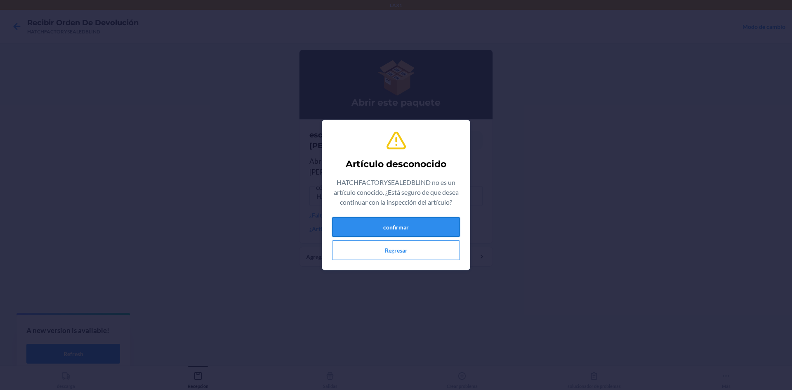
click at [435, 221] on button "confirmar" at bounding box center [396, 227] width 128 height 20
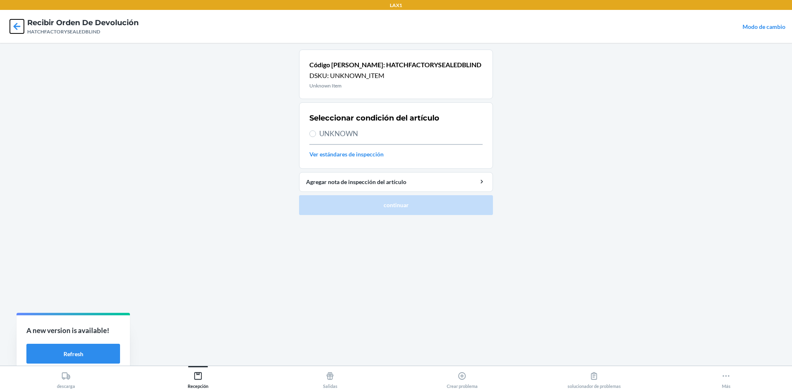
click at [15, 24] on icon at bounding box center [17, 26] width 7 height 7
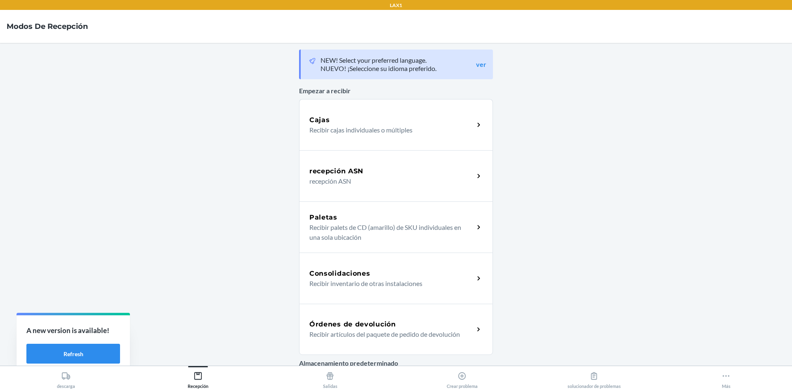
click at [374, 320] on h5 "Órdenes de devolución" at bounding box center [352, 324] width 87 height 10
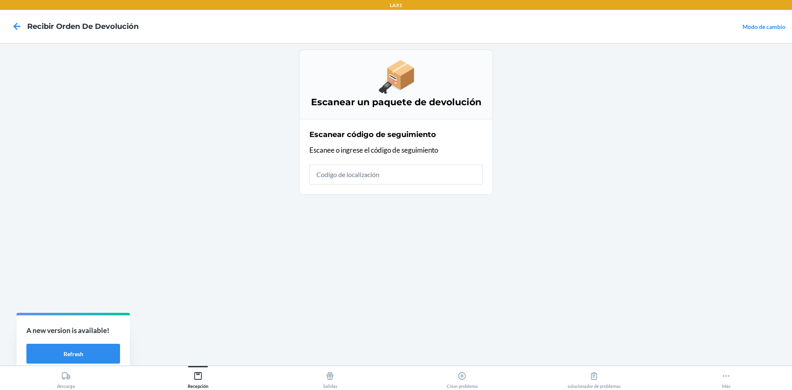
click at [447, 169] on input "text" at bounding box center [395, 175] width 173 height 20
type input "HATCHFACTORYSEALEDBLI"
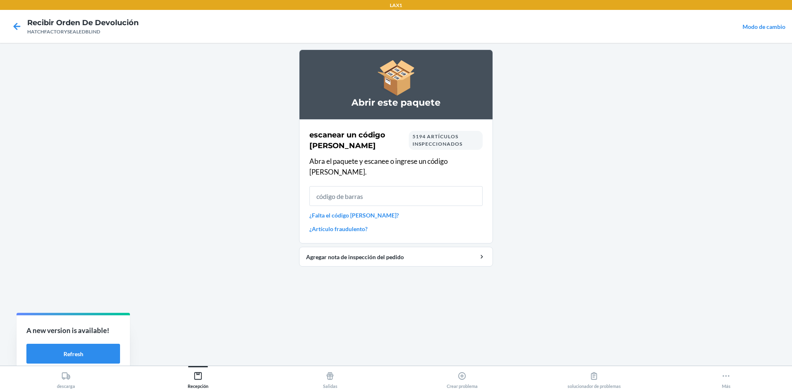
click at [444, 186] on input "text" at bounding box center [395, 196] width 173 height 20
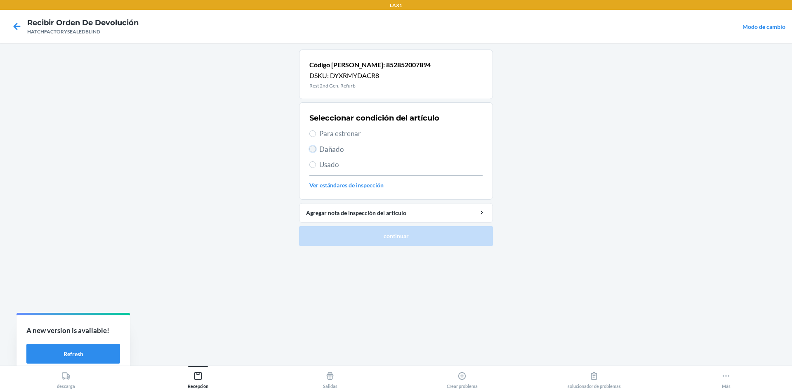
click at [314, 151] on input "Dañado" at bounding box center [312, 149] width 7 height 7
radio input "true"
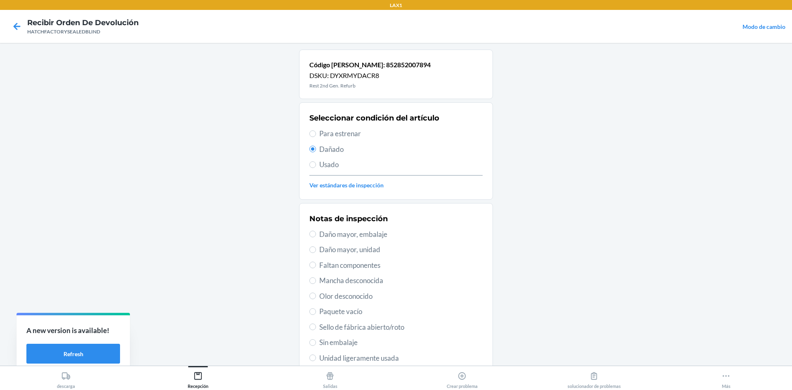
click at [333, 252] on span "Daño mayor, unidad" at bounding box center [400, 249] width 163 height 11
click at [316, 252] on input "Daño mayor, unidad" at bounding box center [312, 249] width 7 height 7
radio input "true"
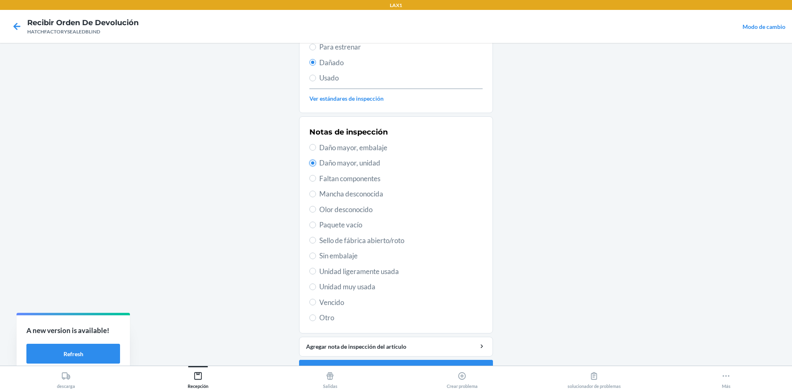
scroll to position [107, 0]
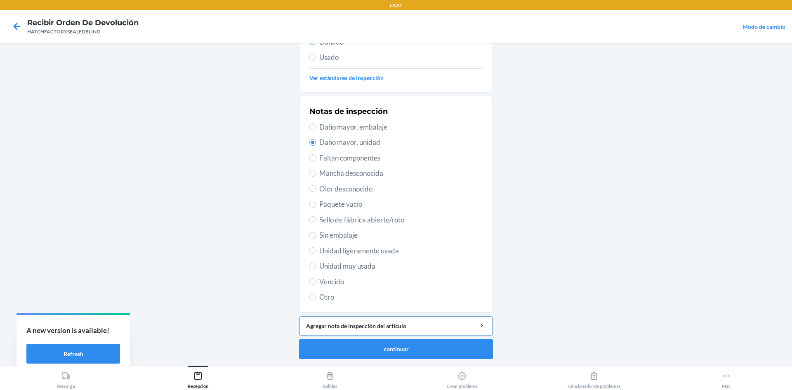
click at [365, 327] on div "Agregar nota de inspección del artículo" at bounding box center [396, 325] width 180 height 9
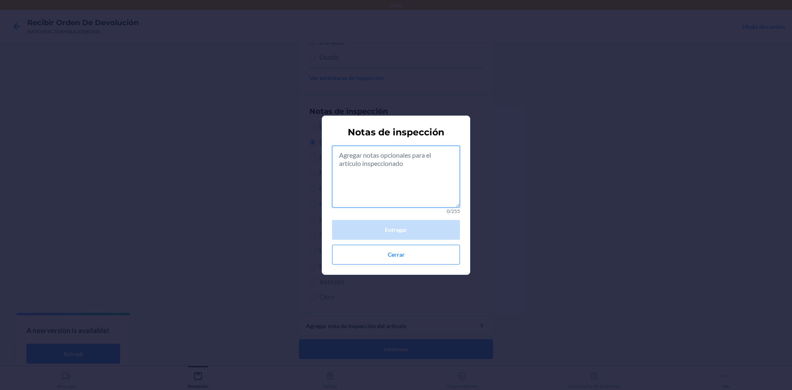
click at [398, 171] on textarea at bounding box center [396, 177] width 128 height 62
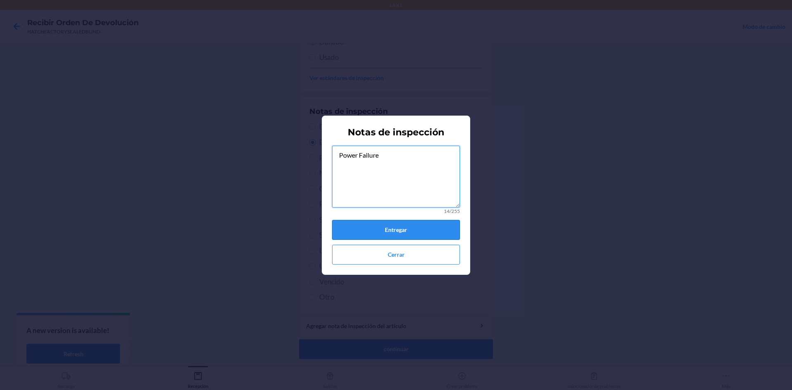
type textarea "Power Failure"
click at [405, 237] on button "Entregar" at bounding box center [396, 230] width 128 height 20
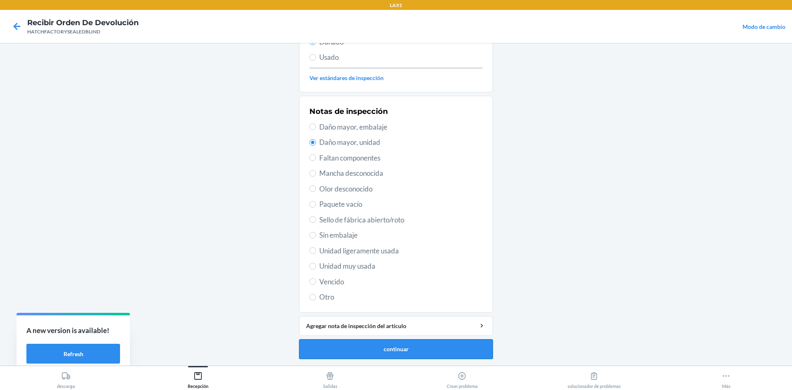
click at [377, 356] on button "continuar" at bounding box center [396, 349] width 194 height 20
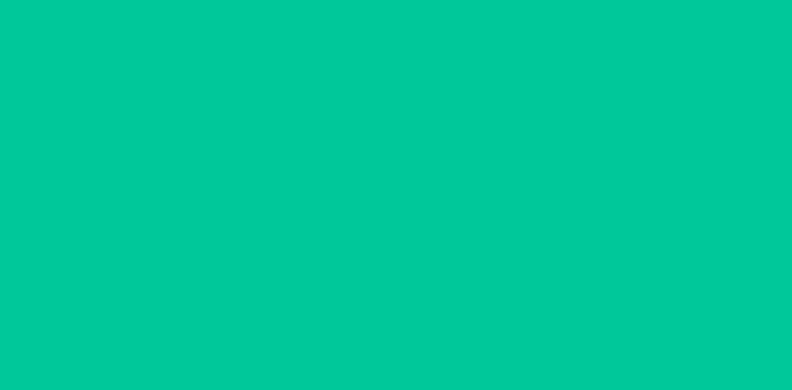
scroll to position [60, 0]
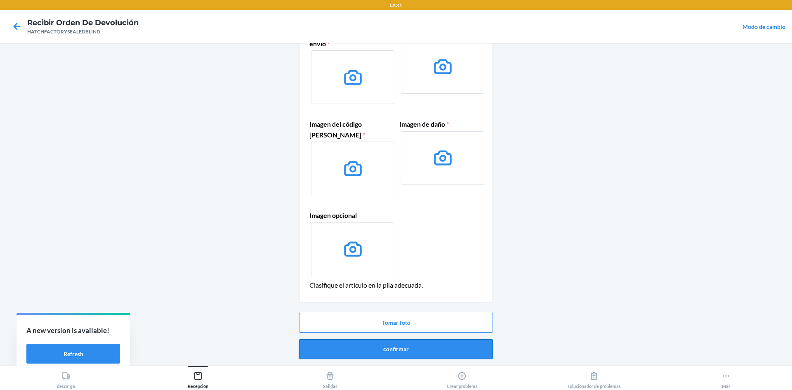
click at [400, 349] on button "confirmar" at bounding box center [396, 349] width 194 height 20
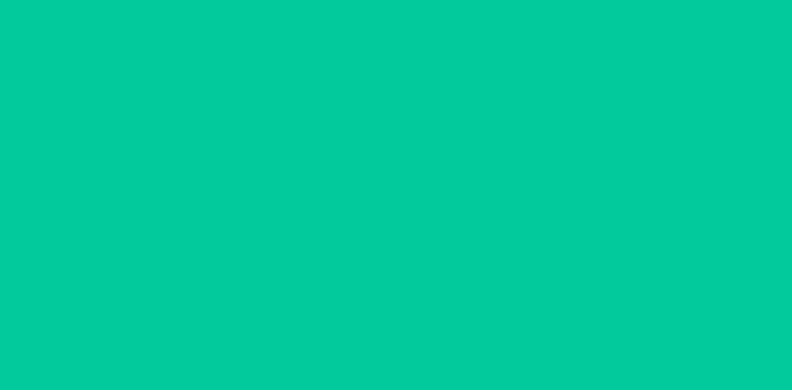
scroll to position [0, 0]
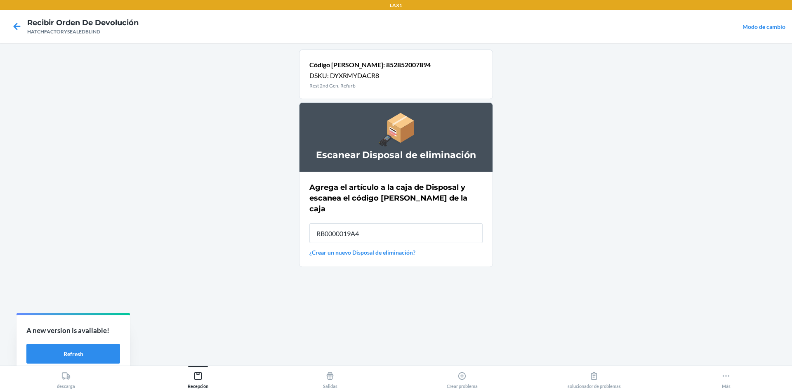
type input "RB0000019A4"
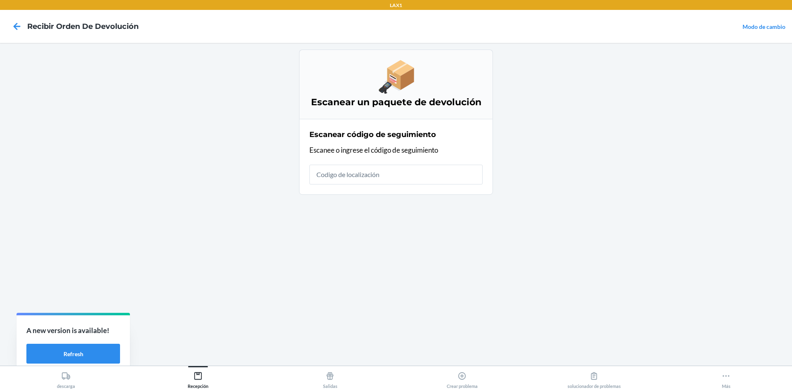
click at [445, 169] on input "text" at bounding box center [395, 175] width 173 height 20
type input "HATCHFACTORYSEA"
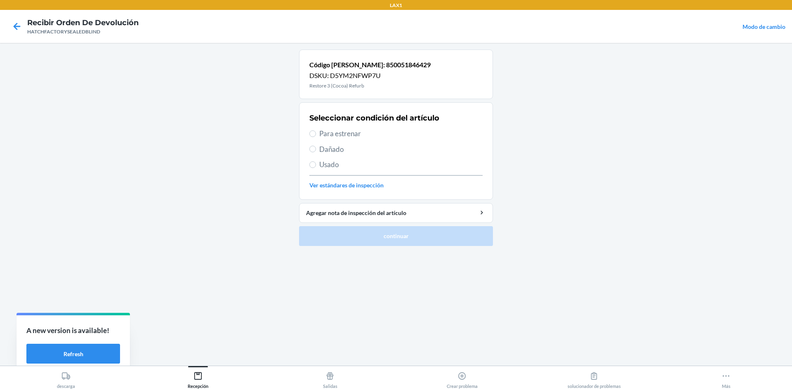
click at [318, 149] on label "Dañado" at bounding box center [395, 149] width 173 height 11
click at [316, 149] on input "Dañado" at bounding box center [312, 149] width 7 height 7
radio input "true"
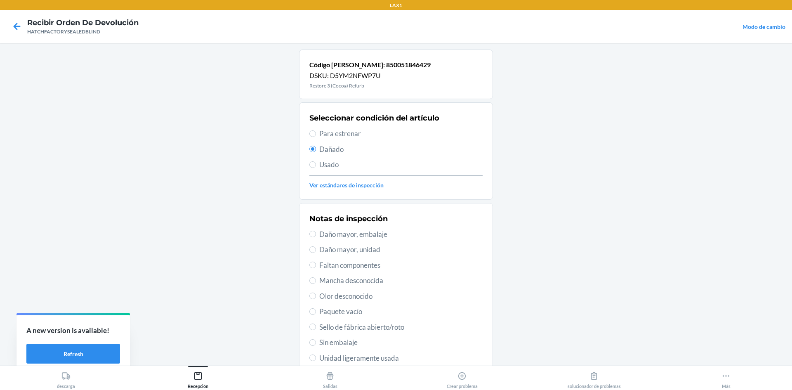
click at [345, 252] on span "Daño mayor, unidad" at bounding box center [400, 249] width 163 height 11
click at [316, 252] on input "Daño mayor, unidad" at bounding box center [312, 249] width 7 height 7
radio input "true"
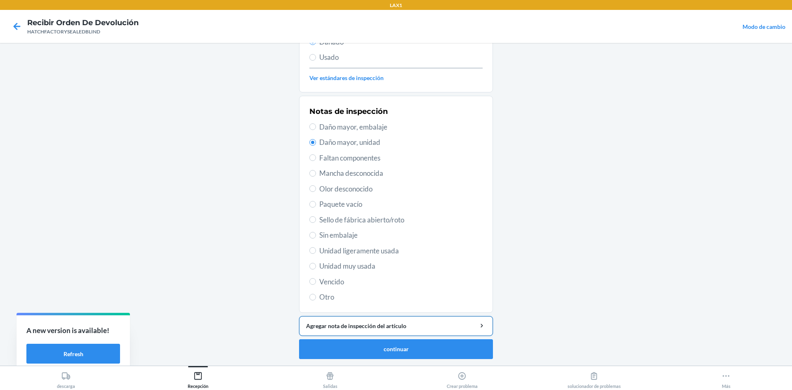
click at [401, 328] on div "Agregar nota de inspección del artículo" at bounding box center [396, 325] width 180 height 9
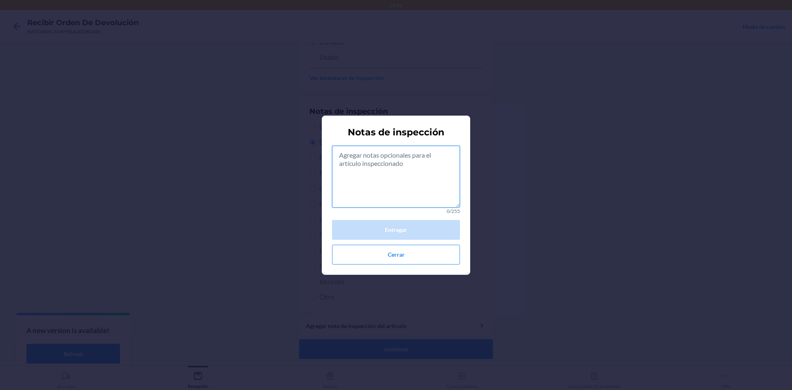
click at [365, 181] on textarea at bounding box center [396, 177] width 128 height 62
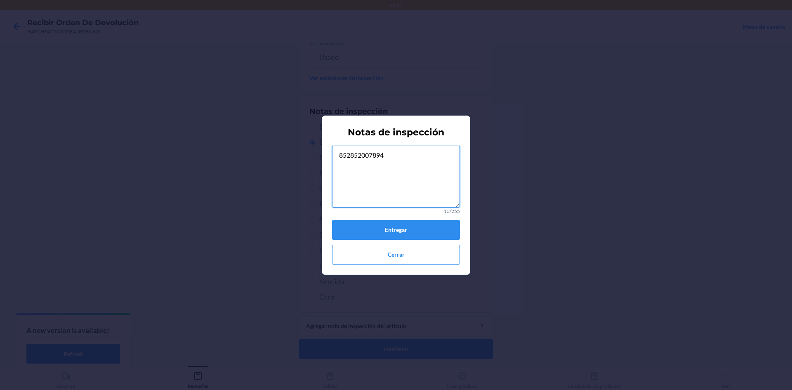
click at [407, 160] on textarea "852852007894" at bounding box center [396, 177] width 128 height 62
type textarea "8"
type textarea "Power Failure"
click at [408, 228] on button "Entregar" at bounding box center [396, 230] width 128 height 20
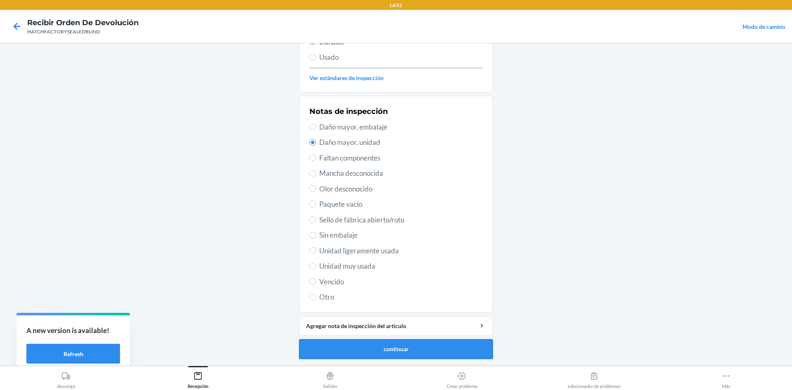
click at [423, 349] on button "continuar" at bounding box center [396, 349] width 194 height 20
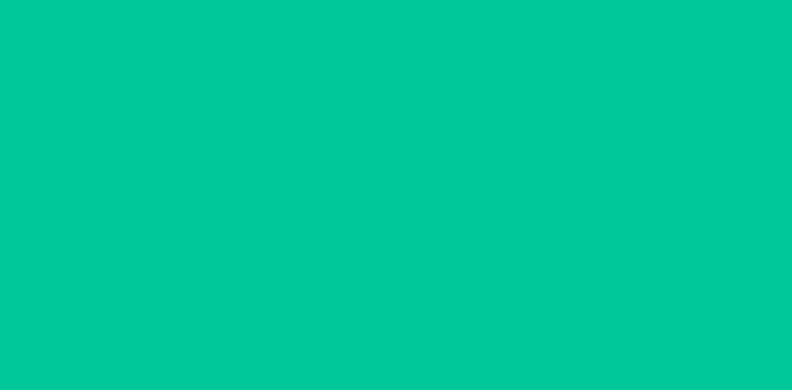
scroll to position [60, 0]
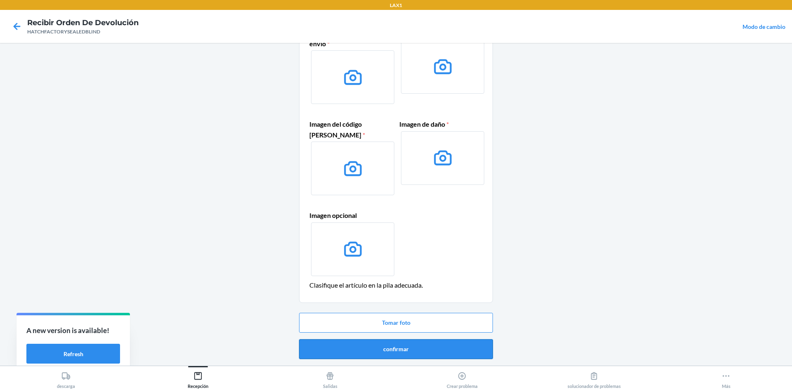
click at [378, 351] on button "confirmar" at bounding box center [396, 349] width 194 height 20
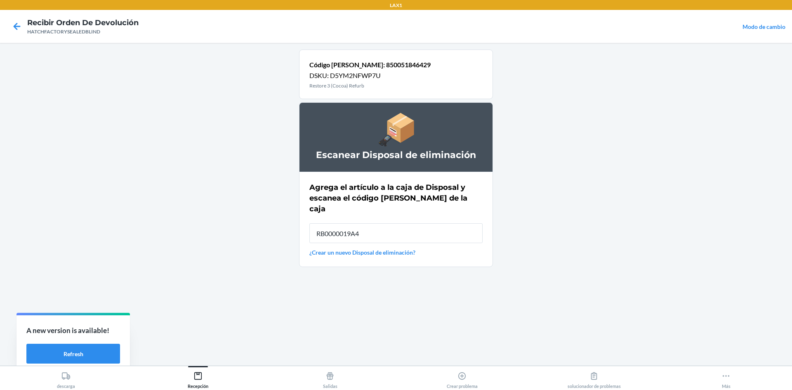
type input "RB0000019A4"
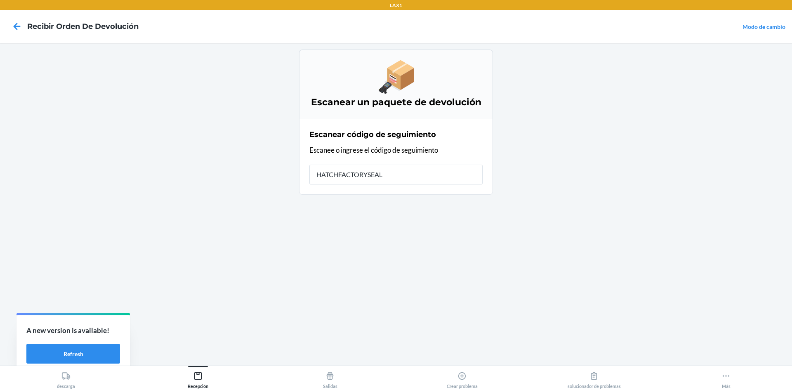
type input "HATCHFACTORYSEALE"
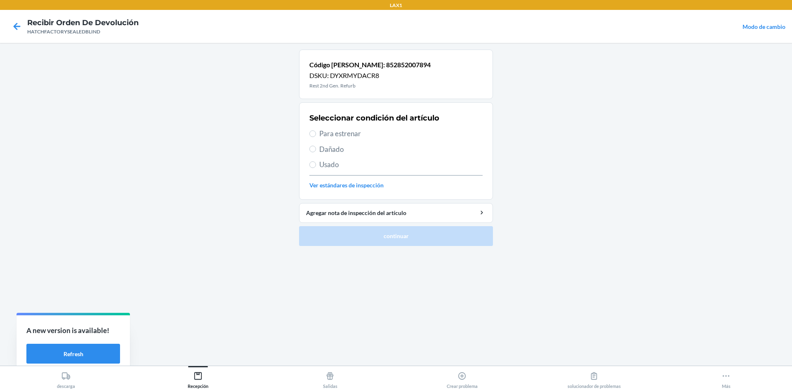
click at [321, 150] on span "Dañado" at bounding box center [400, 149] width 163 height 11
click at [316, 150] on input "Dañado" at bounding box center [312, 149] width 7 height 7
radio input "true"
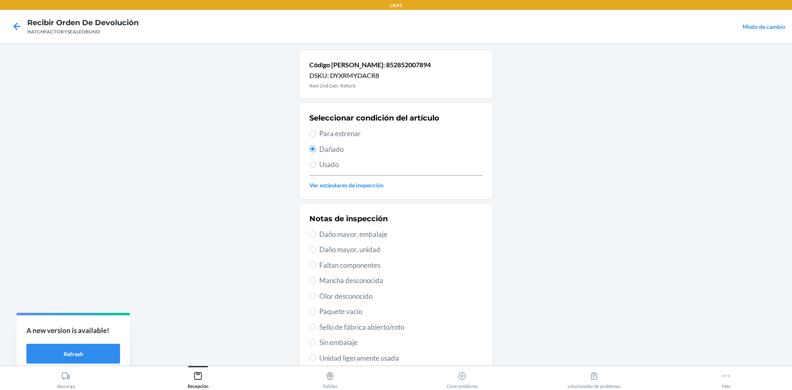
click at [341, 252] on span "Daño mayor, unidad" at bounding box center [400, 249] width 163 height 11
click at [316, 252] on input "Daño mayor, unidad" at bounding box center [312, 249] width 7 height 7
radio input "true"
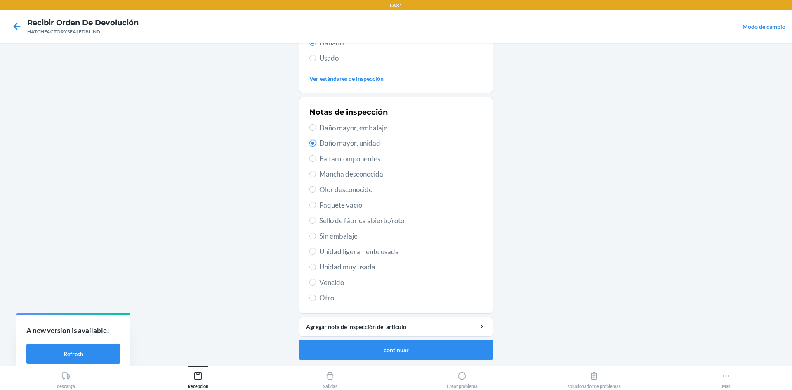
scroll to position [107, 0]
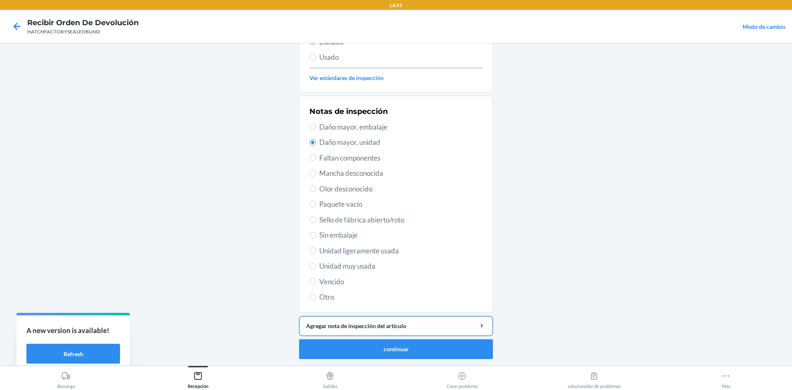
click at [388, 326] on div "Agregar nota de inspección del artículo" at bounding box center [396, 325] width 180 height 9
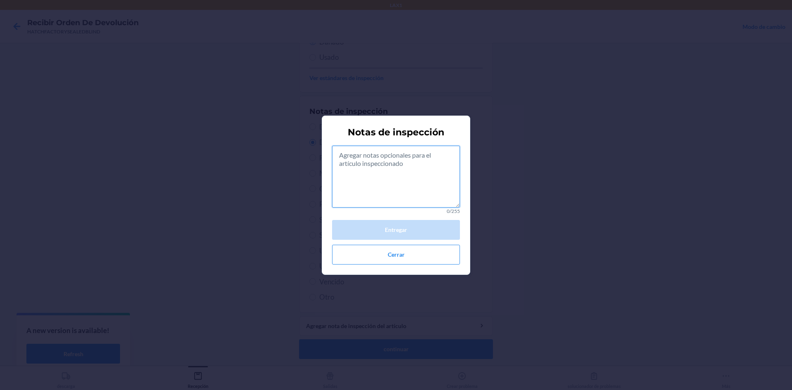
click at [424, 176] on textarea at bounding box center [396, 177] width 128 height 62
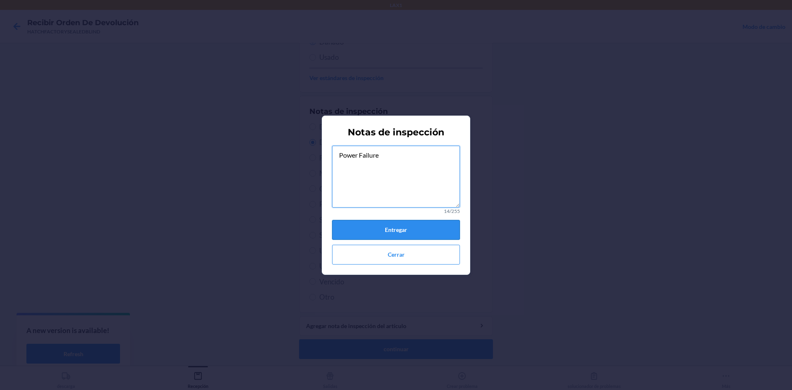
type textarea "Power Failure"
click at [394, 232] on button "Entregar" at bounding box center [396, 230] width 128 height 20
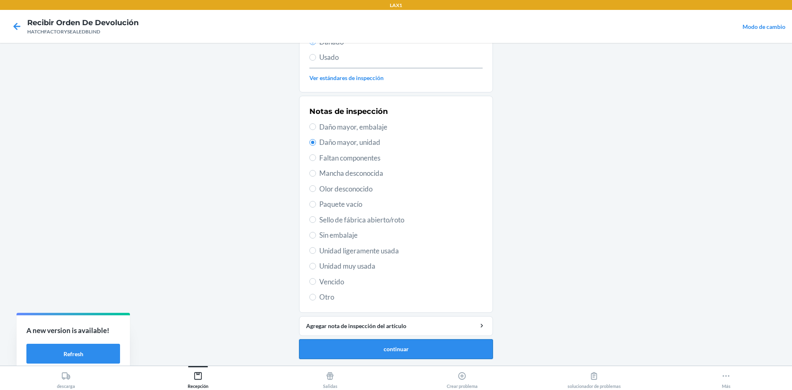
click at [374, 349] on button "continuar" at bounding box center [396, 349] width 194 height 20
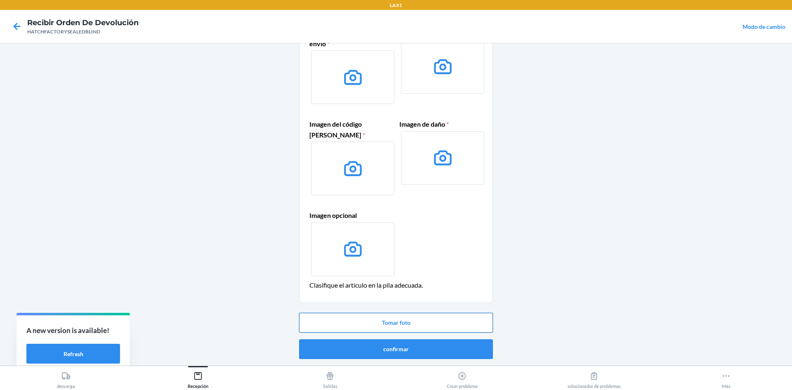
click at [402, 324] on button "Tomar foto" at bounding box center [396, 323] width 194 height 20
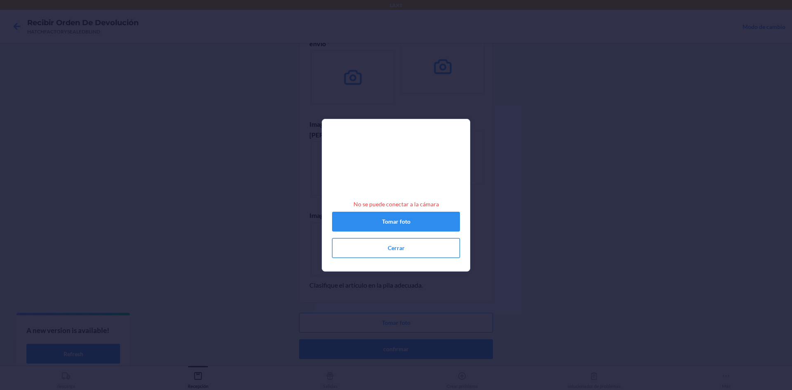
click at [424, 250] on button "Cerrar" at bounding box center [396, 248] width 128 height 20
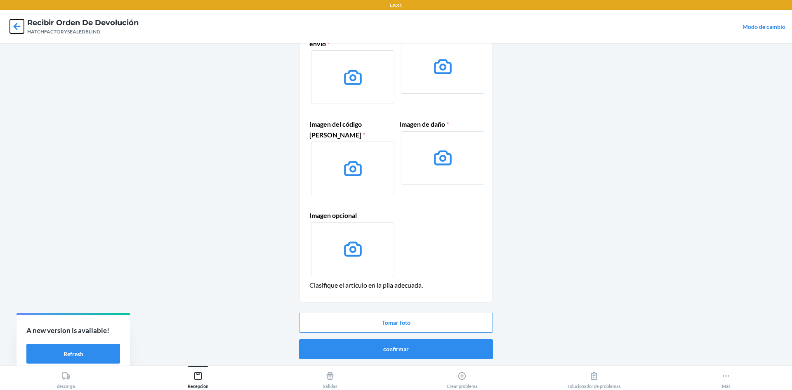
drag, startPoint x: 17, startPoint y: 26, endPoint x: 21, endPoint y: 30, distance: 6.4
click at [19, 26] on icon at bounding box center [17, 26] width 14 height 14
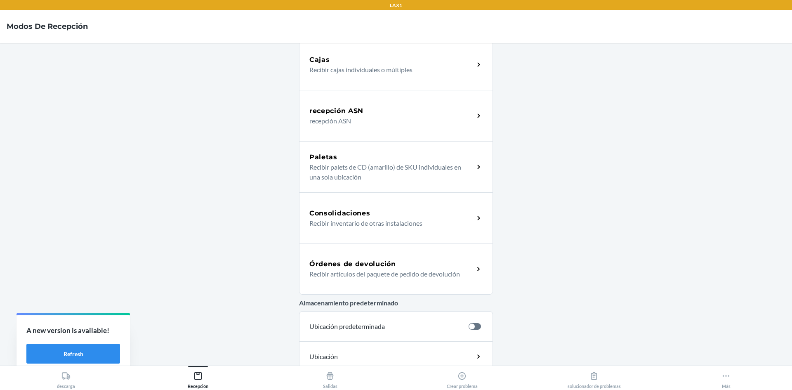
click at [395, 251] on div "Órdenes de devolución Recibir artículos del paquete de pedido de devolución" at bounding box center [396, 268] width 194 height 51
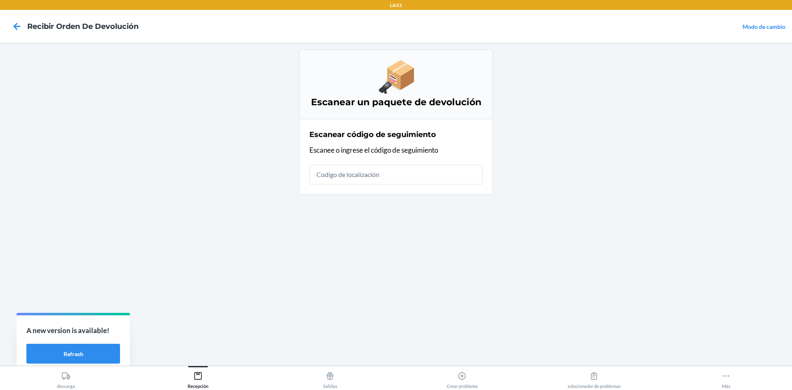
click at [417, 170] on input "text" at bounding box center [395, 175] width 173 height 20
type input "HATCHFACTORYSEAL"
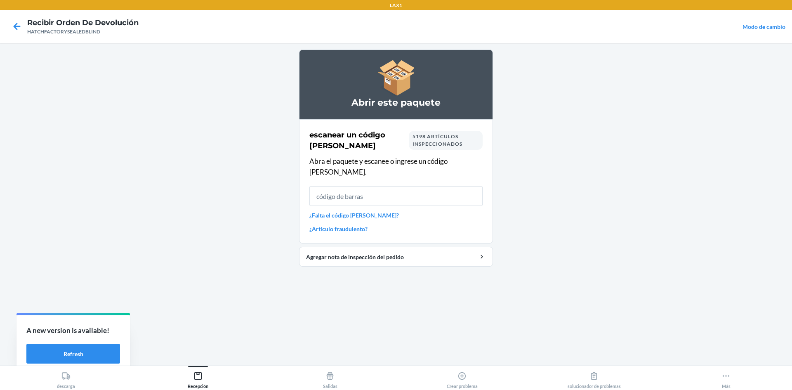
click at [386, 187] on input "text" at bounding box center [395, 196] width 173 height 20
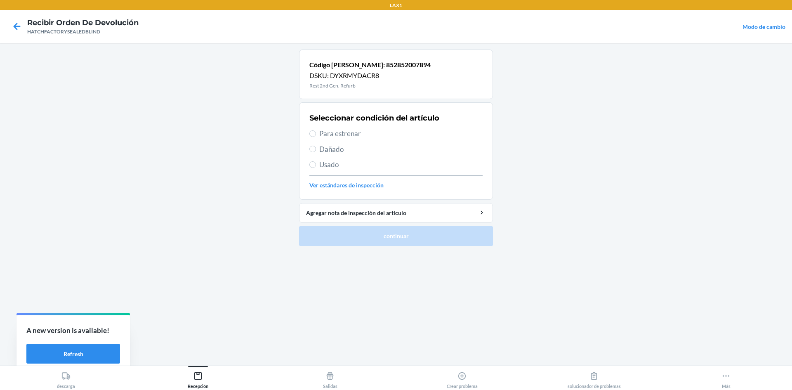
click at [319, 151] on label "Dañado" at bounding box center [395, 149] width 173 height 11
click at [316, 151] on input "Dañado" at bounding box center [312, 149] width 7 height 7
radio input "true"
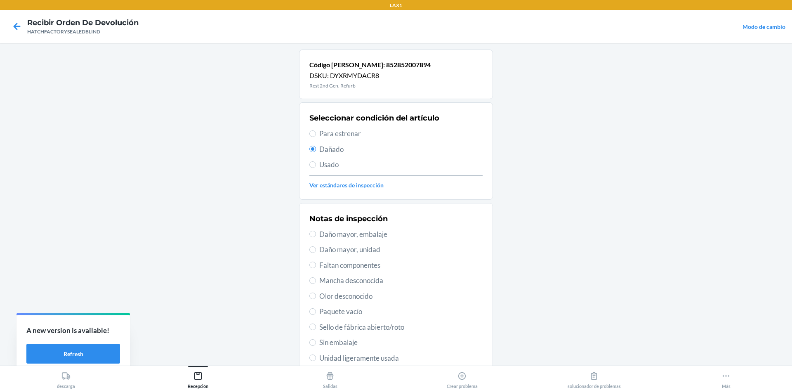
click at [339, 248] on span "Daño mayor, unidad" at bounding box center [400, 249] width 163 height 11
click at [316, 248] on input "Daño mayor, unidad" at bounding box center [312, 249] width 7 height 7
radio input "true"
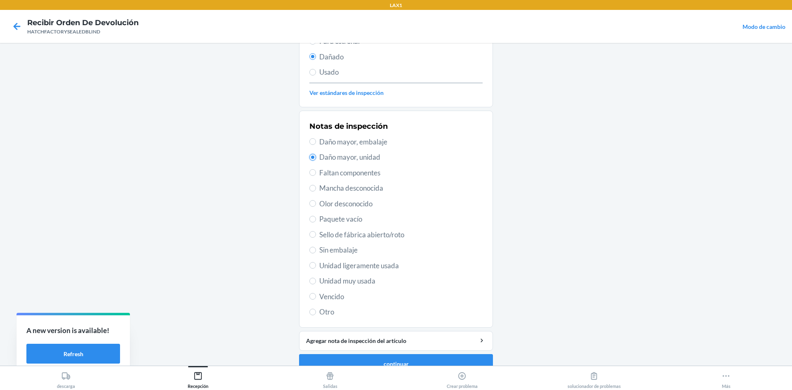
scroll to position [107, 0]
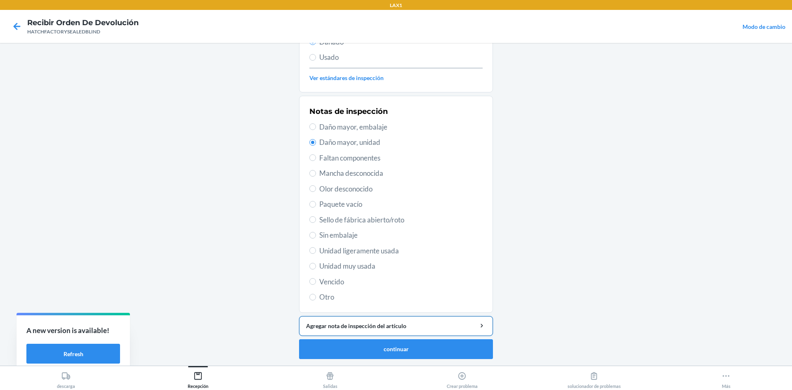
click at [348, 326] on div "Agregar nota de inspección del artículo" at bounding box center [396, 325] width 180 height 9
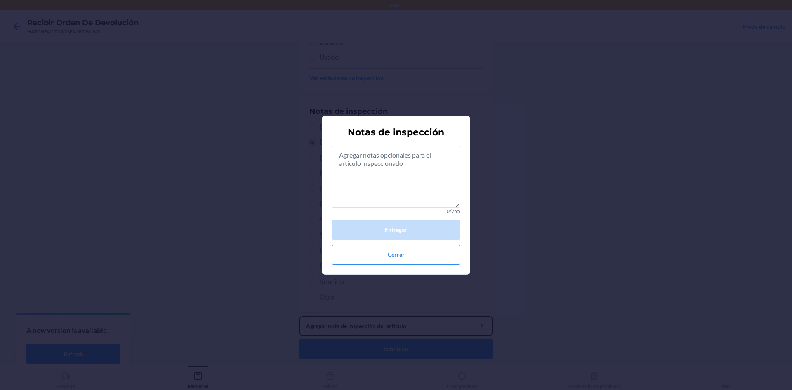
click at [299, 316] on button "Agregar nota de inspección del artículo" at bounding box center [396, 326] width 194 height 20
click at [379, 168] on textarea at bounding box center [396, 177] width 128 height 62
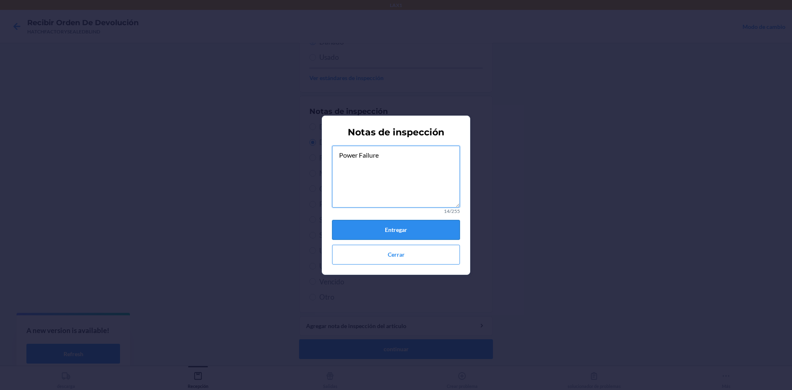
type textarea "Power Failure"
click at [413, 232] on button "Entregar" at bounding box center [396, 230] width 128 height 20
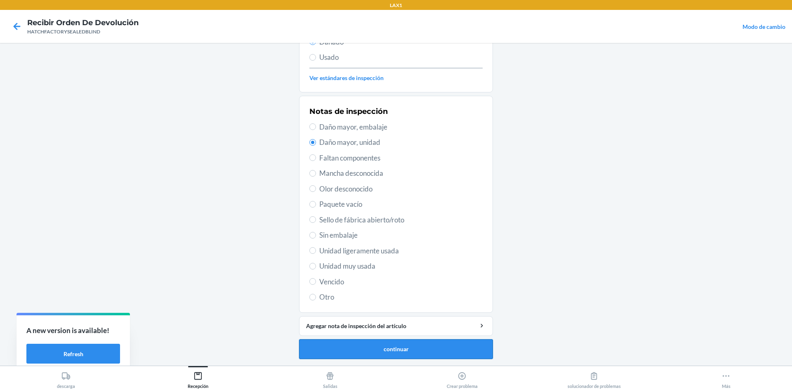
click at [384, 350] on button "continuar" at bounding box center [396, 349] width 194 height 20
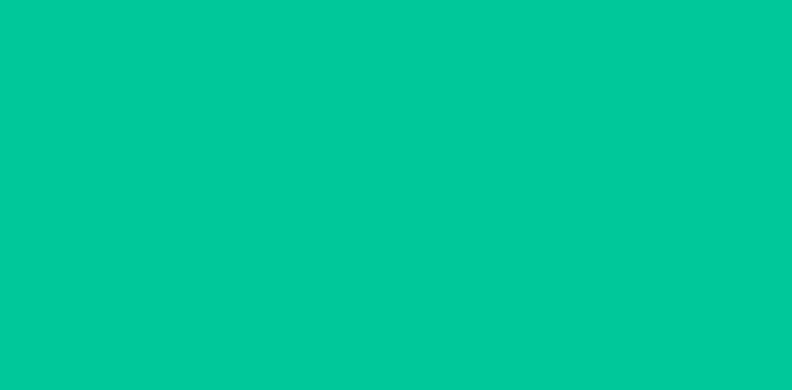
scroll to position [60, 0]
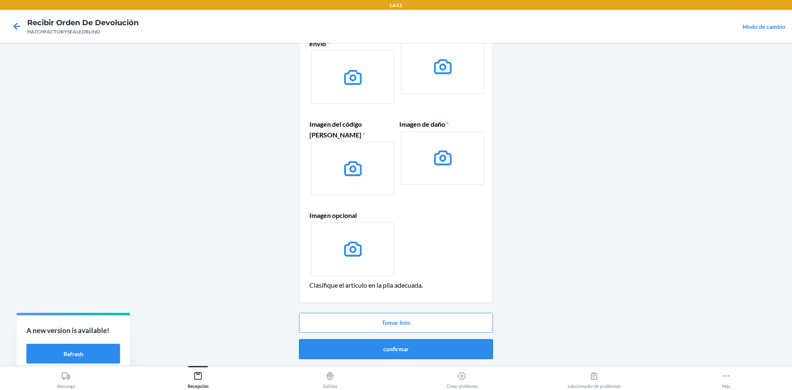
click at [419, 349] on button "confirmar" at bounding box center [396, 349] width 194 height 20
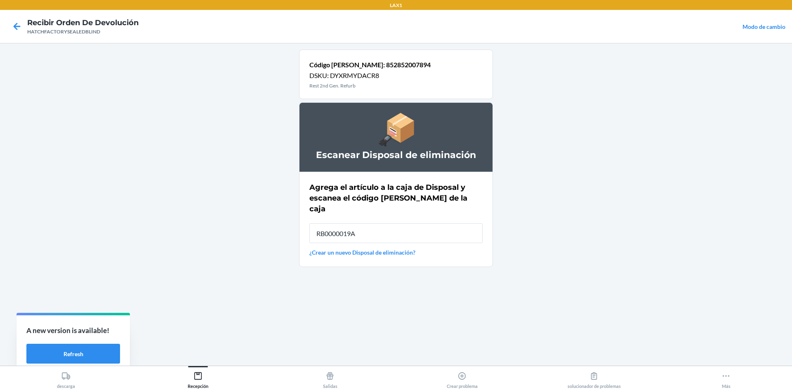
type input "RB0000019A4"
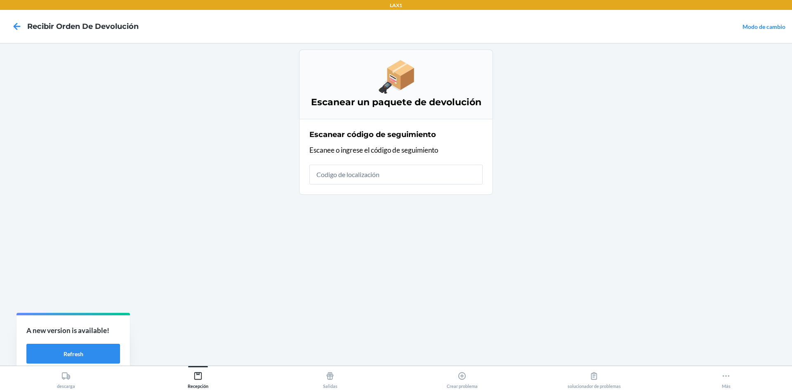
click at [457, 177] on input "text" at bounding box center [395, 175] width 173 height 20
type input "HATCHFACTORYSEA"
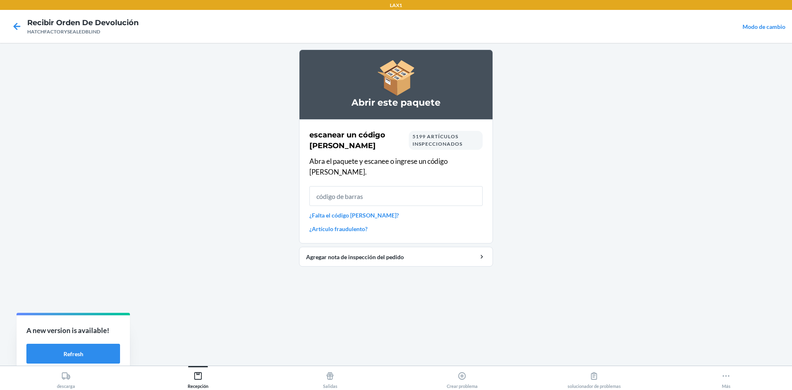
click at [423, 187] on input "text" at bounding box center [395, 196] width 173 height 20
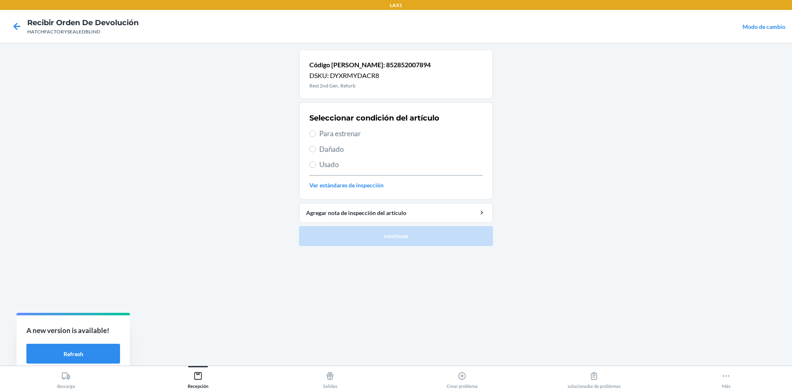
click at [331, 151] on span "Dañado" at bounding box center [400, 149] width 163 height 11
click at [316, 151] on input "Dañado" at bounding box center [312, 149] width 7 height 7
radio input "true"
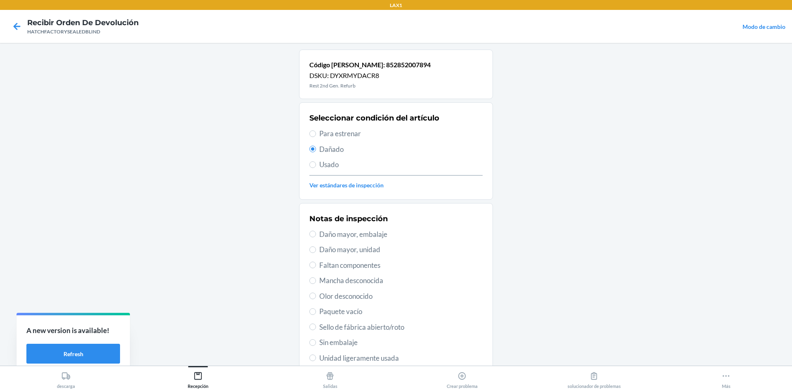
click at [356, 249] on span "Daño mayor, unidad" at bounding box center [400, 249] width 163 height 11
click at [316, 249] on input "Daño mayor, unidad" at bounding box center [312, 249] width 7 height 7
radio input "true"
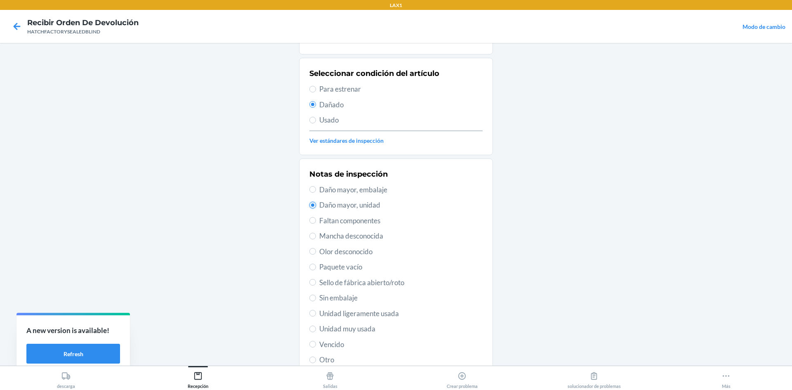
scroll to position [107, 0]
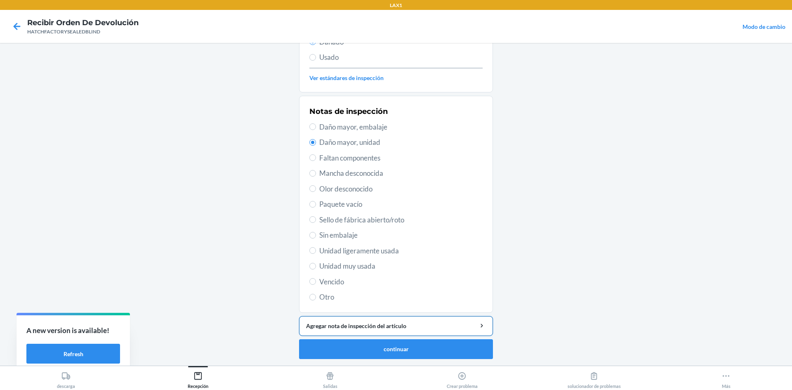
click at [400, 328] on div "Agregar nota de inspección del artículo" at bounding box center [396, 325] width 180 height 9
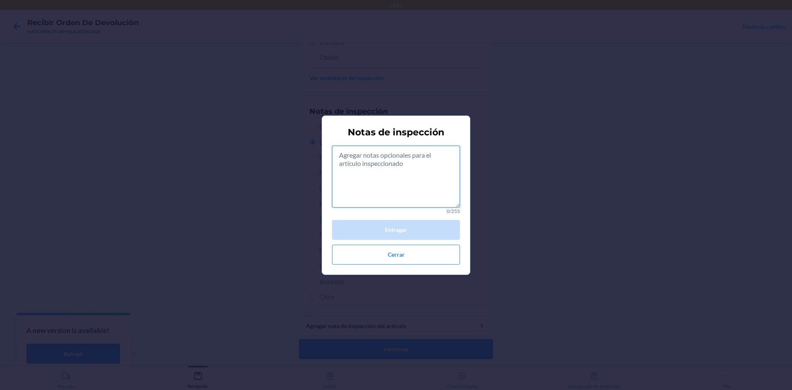
click at [411, 199] on textarea at bounding box center [396, 177] width 128 height 62
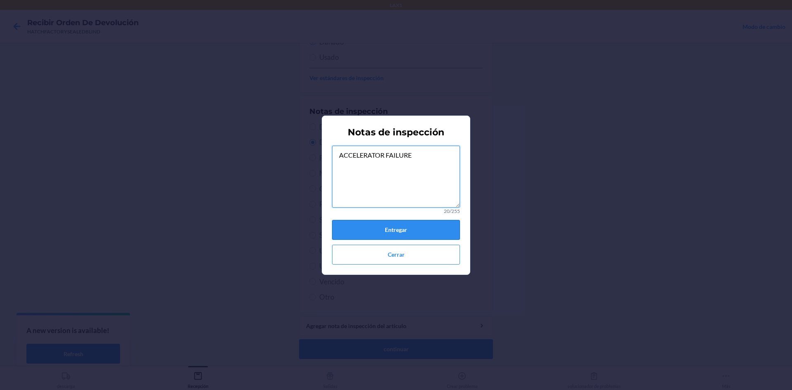
type textarea "ACCELERATOR FAILURE"
click at [354, 223] on button "Entregar" at bounding box center [396, 230] width 128 height 20
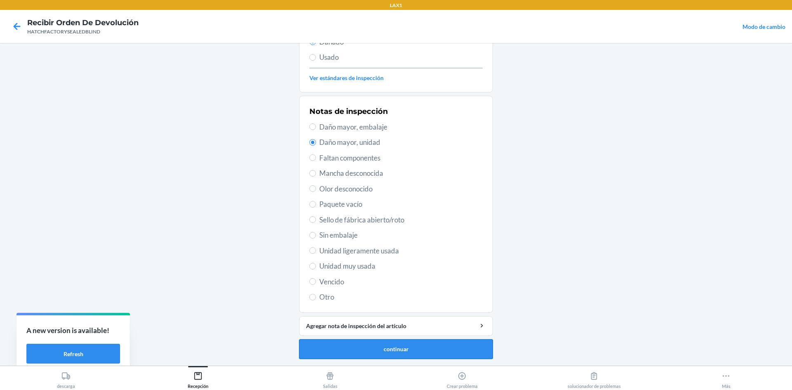
click at [407, 347] on button "continuar" at bounding box center [396, 349] width 194 height 20
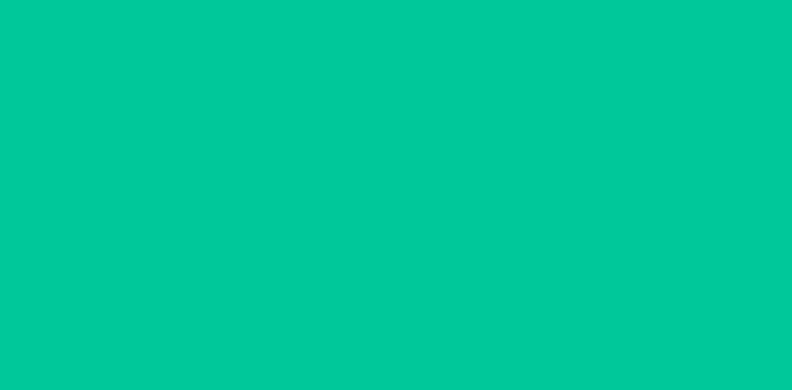
scroll to position [60, 0]
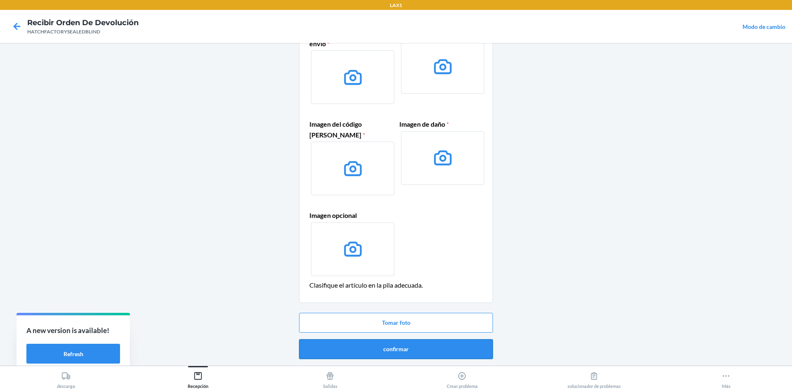
click at [446, 350] on button "confirmar" at bounding box center [396, 349] width 194 height 20
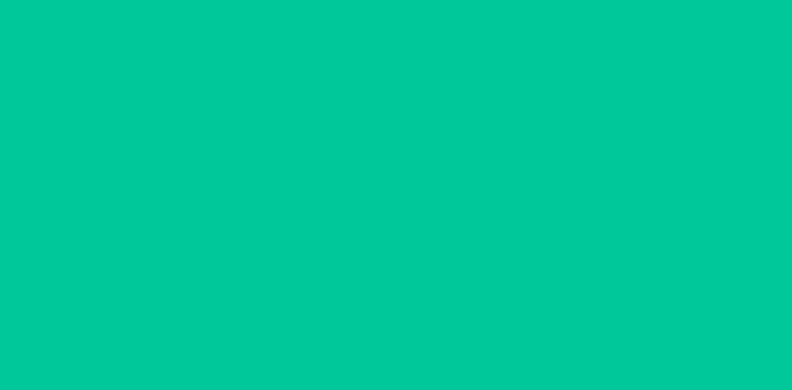
scroll to position [0, 0]
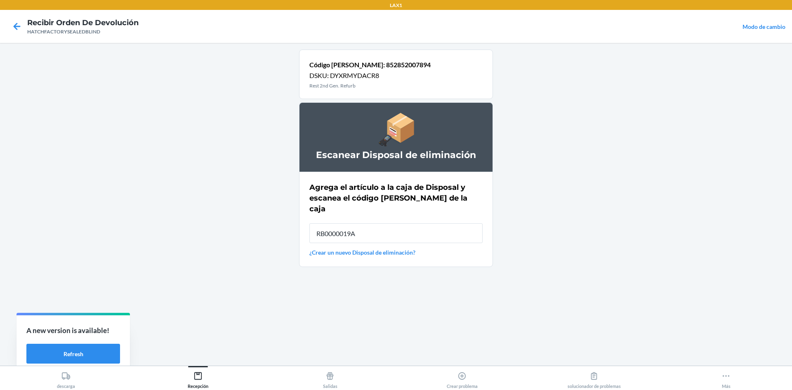
type input "RB0000019A4"
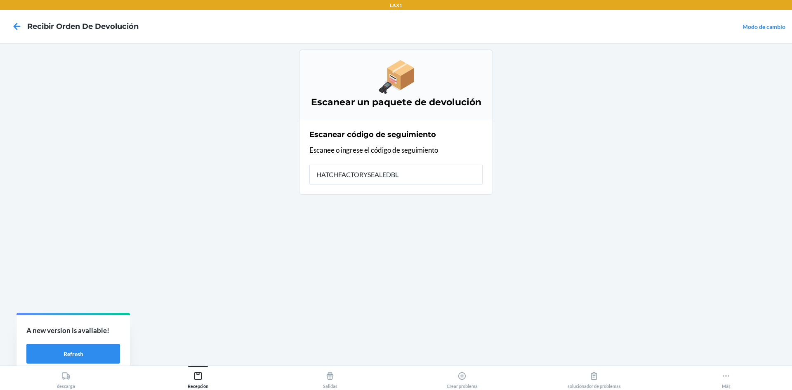
type input "HATCHFACTORYSEALEDBLI"
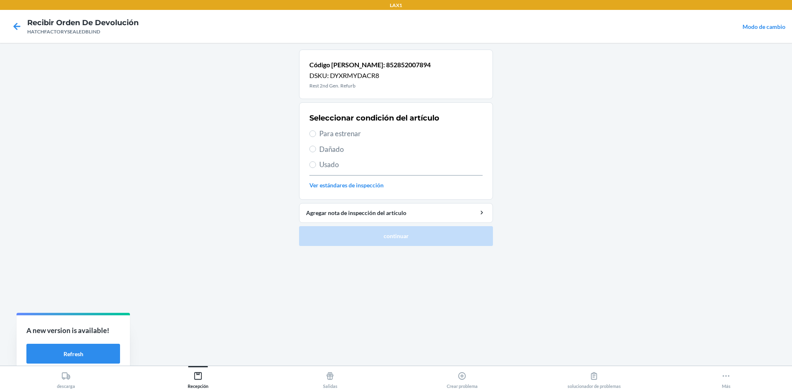
drag, startPoint x: 323, startPoint y: 150, endPoint x: 336, endPoint y: 168, distance: 22.4
click at [323, 149] on span "Dañado" at bounding box center [400, 149] width 163 height 11
click at [316, 149] on input "Dañado" at bounding box center [312, 149] width 7 height 7
radio input "true"
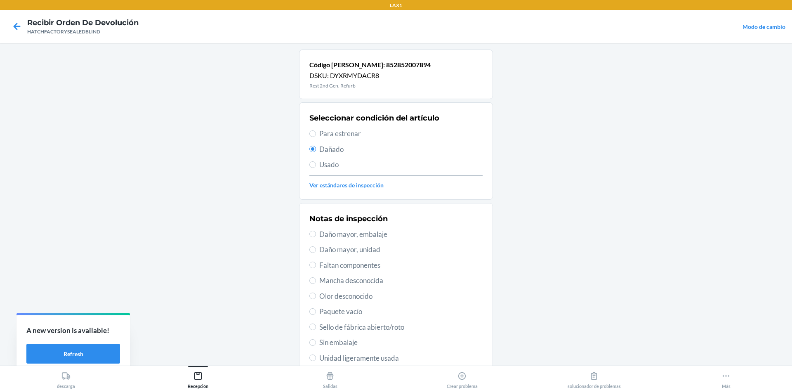
click at [347, 251] on span "Daño mayor, unidad" at bounding box center [400, 249] width 163 height 11
click at [316, 251] on input "Daño mayor, unidad" at bounding box center [312, 249] width 7 height 7
radio input "true"
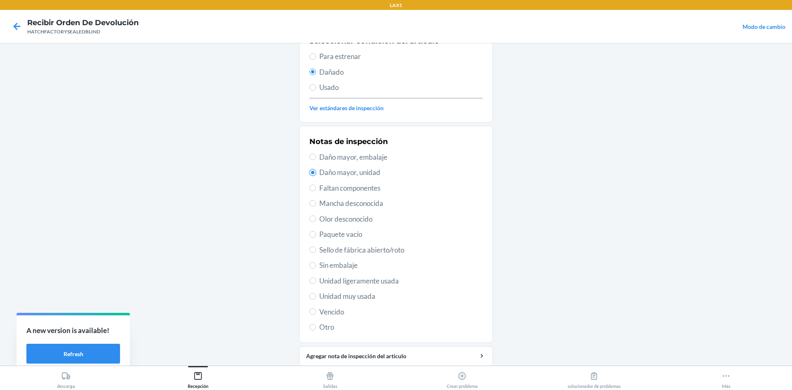
scroll to position [82, 0]
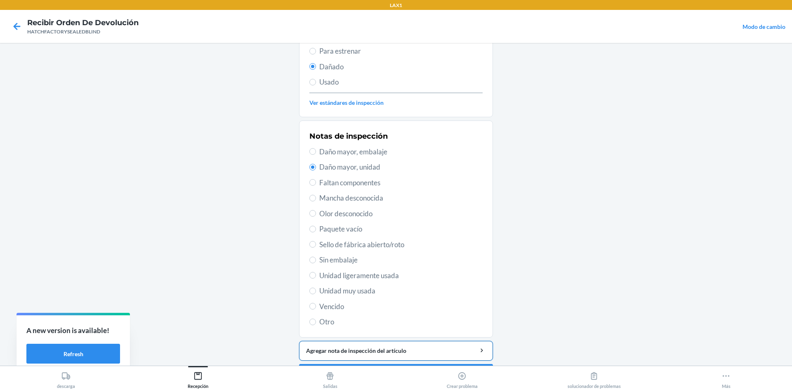
click at [406, 348] on div "Agregar nota de inspección del artículo" at bounding box center [396, 350] width 180 height 9
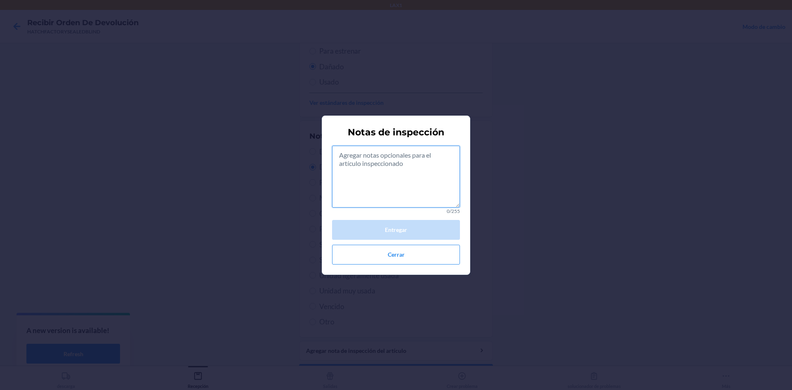
click at [407, 169] on textarea at bounding box center [396, 177] width 128 height 62
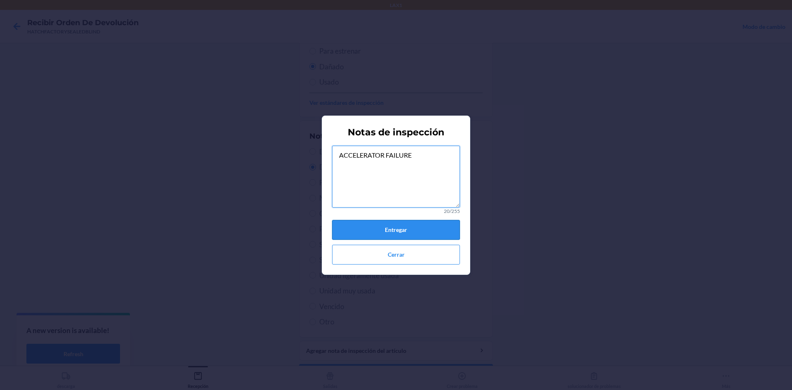
type textarea "ACCELERATOR FAILURE"
click at [410, 232] on button "Entregar" at bounding box center [396, 230] width 128 height 20
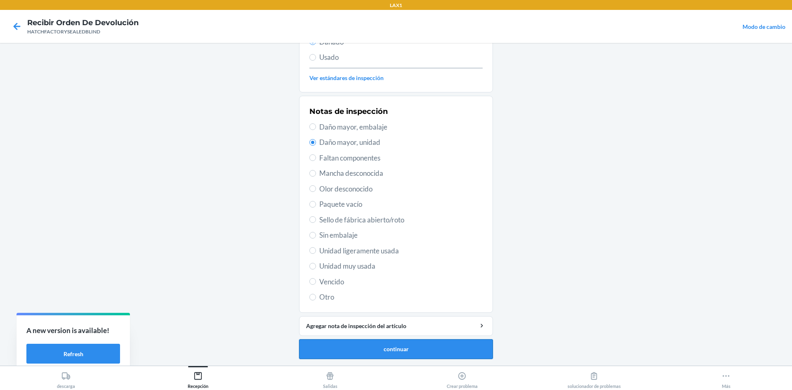
click at [430, 350] on button "continuar" at bounding box center [396, 349] width 194 height 20
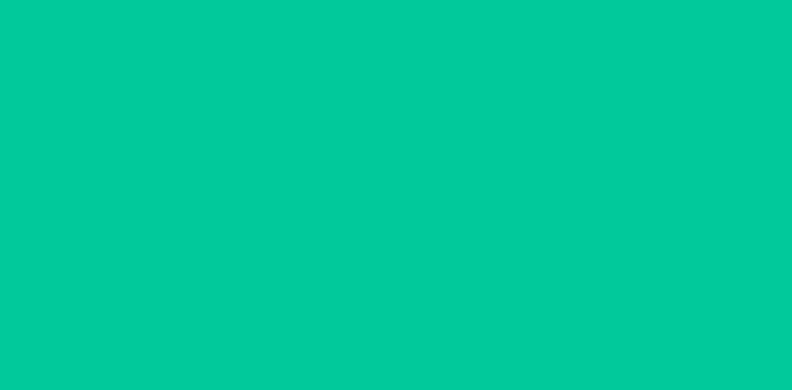
scroll to position [60, 0]
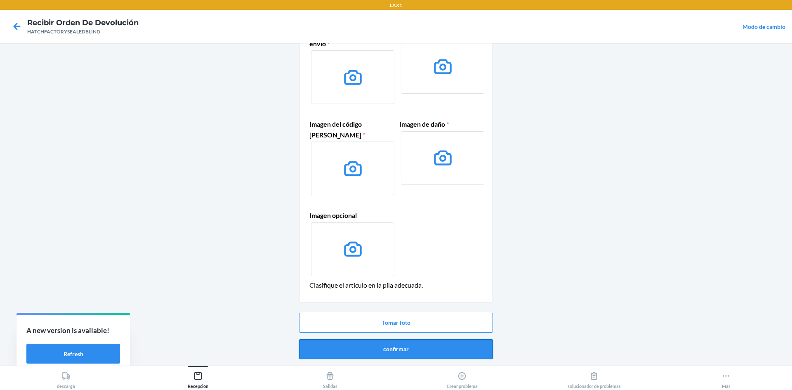
click at [437, 346] on button "confirmar" at bounding box center [396, 349] width 194 height 20
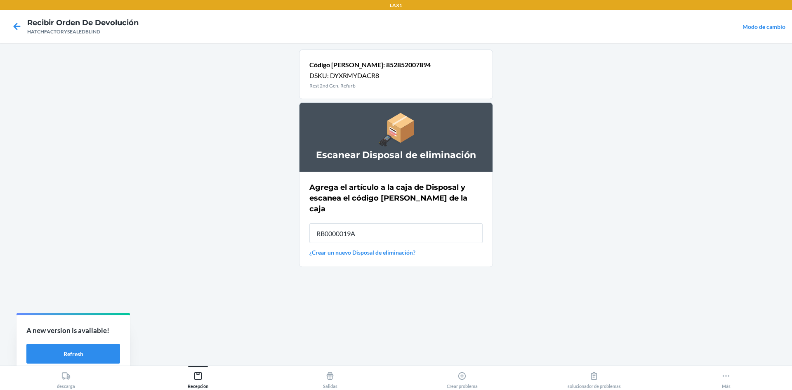
type input "RB0000019A4"
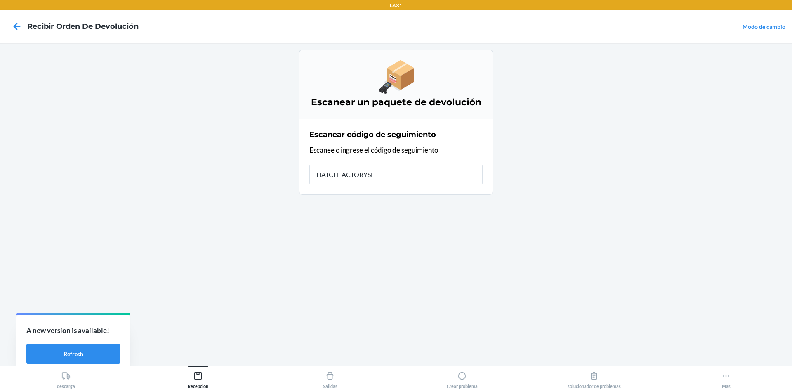
type input "HATCHFACTORYSEA"
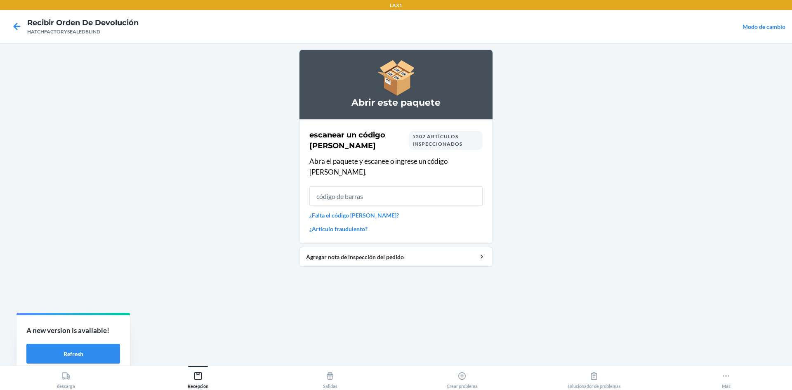
click at [383, 186] on input "text" at bounding box center [395, 196] width 173 height 20
type input "HATCHFAC"
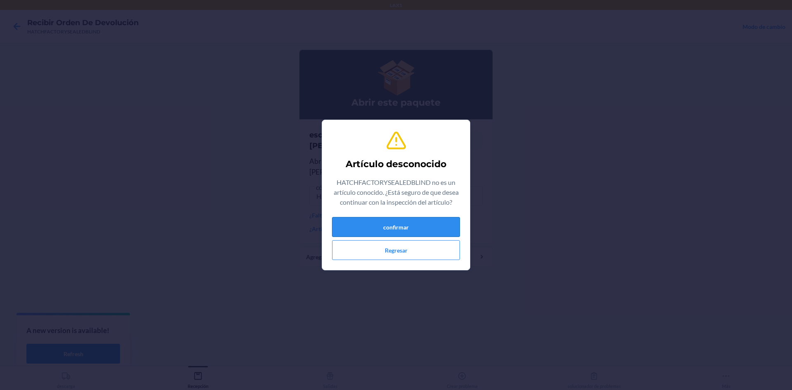
click at [376, 226] on button "confirmar" at bounding box center [396, 227] width 128 height 20
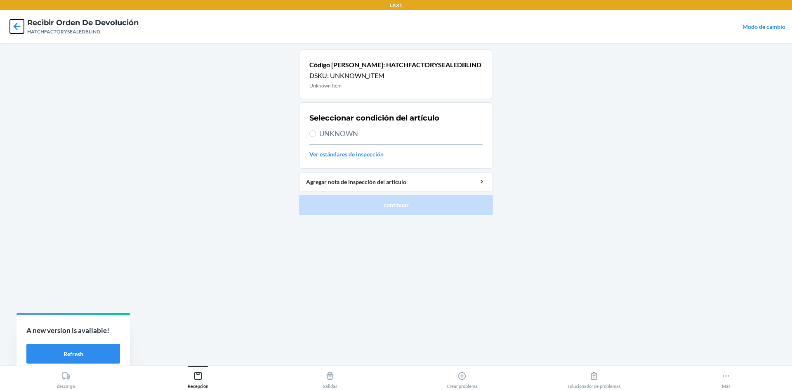
click at [14, 21] on icon at bounding box center [17, 26] width 14 height 14
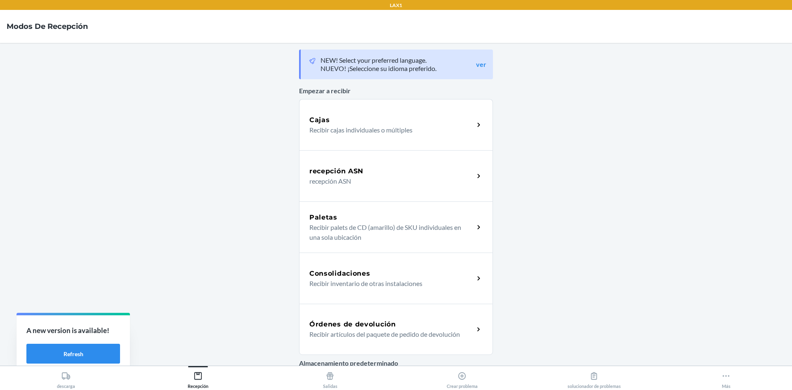
click at [411, 321] on div "Órdenes de devolución" at bounding box center [391, 324] width 165 height 10
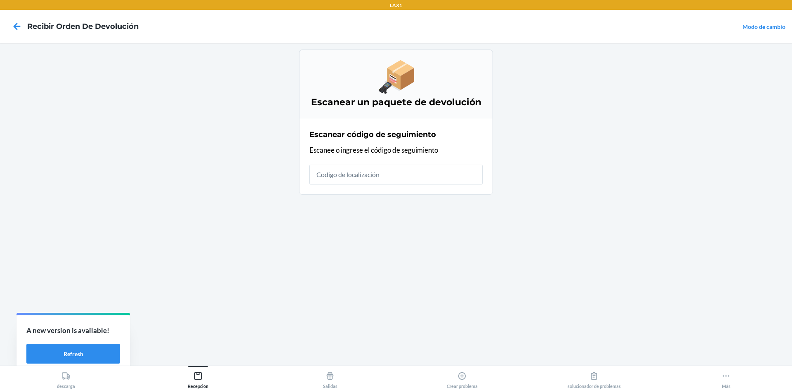
click at [436, 176] on input "text" at bounding box center [395, 175] width 173 height 20
type input "HATCHFACTORYSEALE"
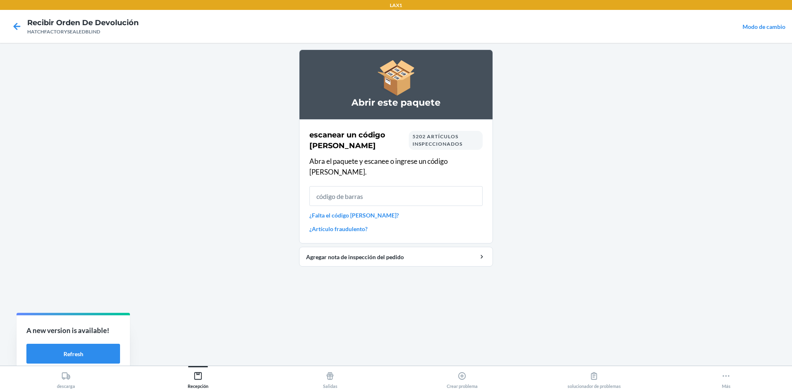
click at [435, 189] on input "text" at bounding box center [395, 196] width 173 height 20
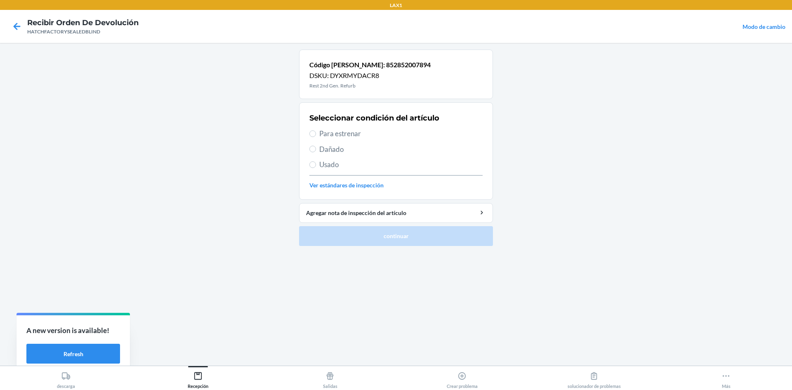
click at [339, 151] on span "Dañado" at bounding box center [400, 149] width 163 height 11
click at [316, 151] on input "Dañado" at bounding box center [312, 149] width 7 height 7
radio input "true"
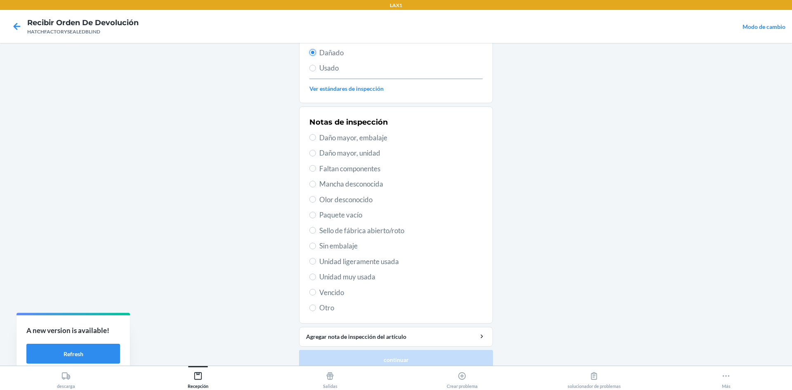
scroll to position [107, 0]
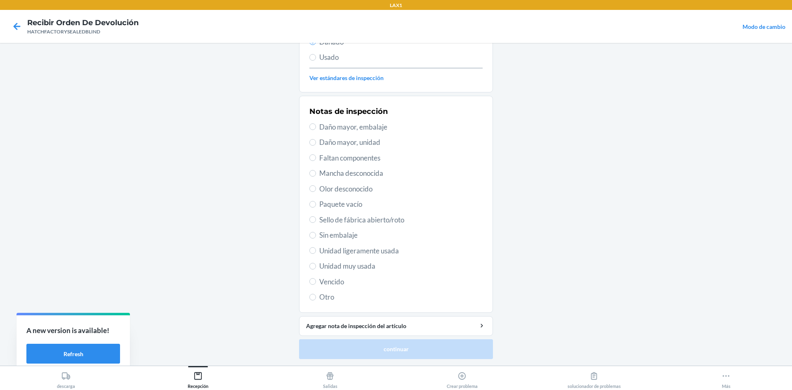
click at [374, 146] on span "Daño mayor, unidad" at bounding box center [400, 142] width 163 height 11
click at [316, 146] on input "Daño mayor, unidad" at bounding box center [312, 142] width 7 height 7
radio input "true"
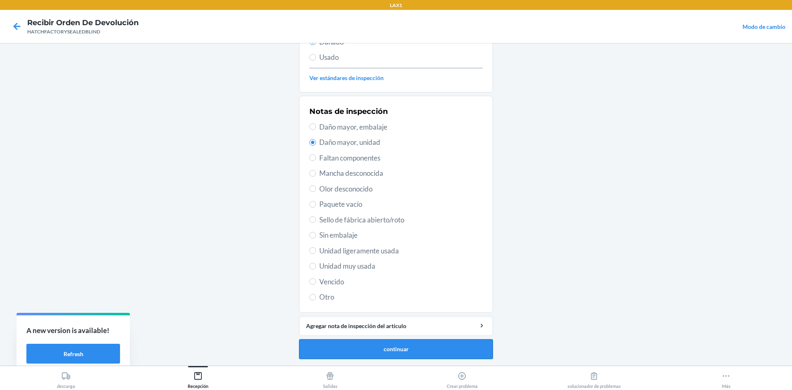
click at [446, 348] on button "continuar" at bounding box center [396, 349] width 194 height 20
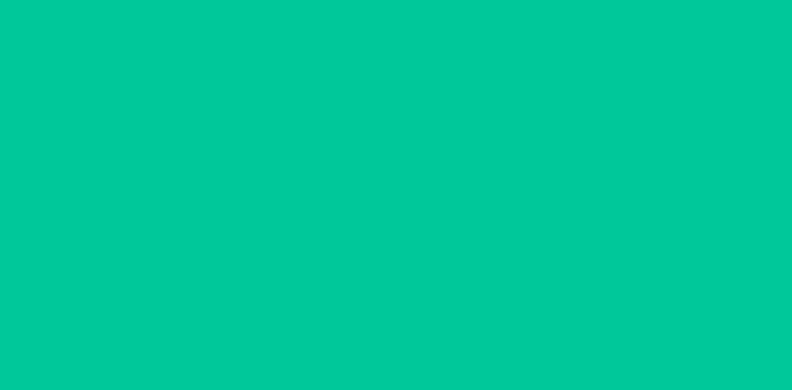
scroll to position [60, 0]
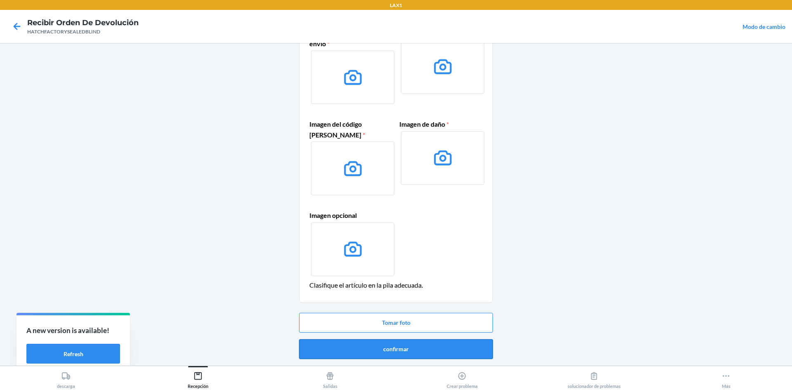
click at [340, 344] on button "confirmar" at bounding box center [396, 349] width 194 height 20
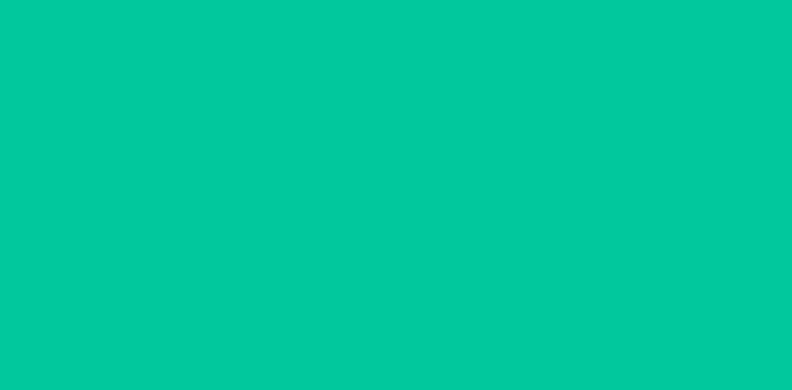
scroll to position [0, 0]
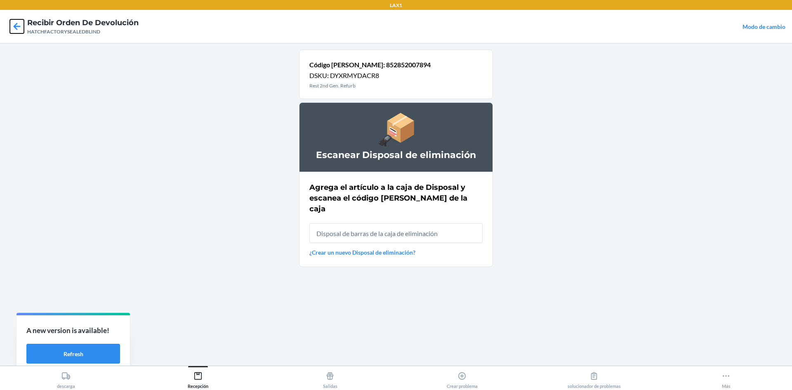
click at [19, 22] on icon at bounding box center [17, 26] width 14 height 14
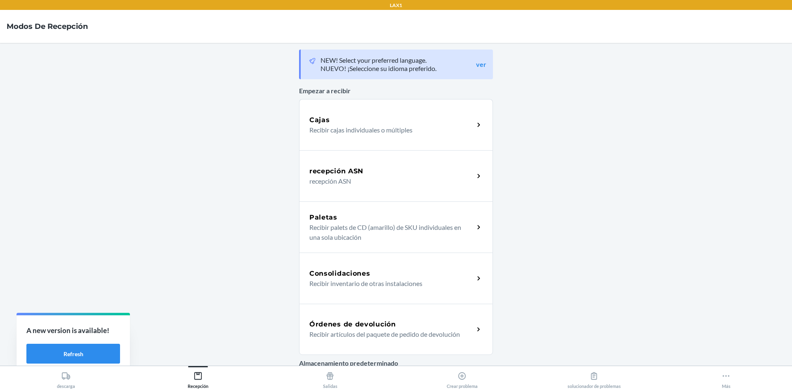
click at [403, 323] on div "Órdenes de devolución" at bounding box center [391, 324] width 165 height 10
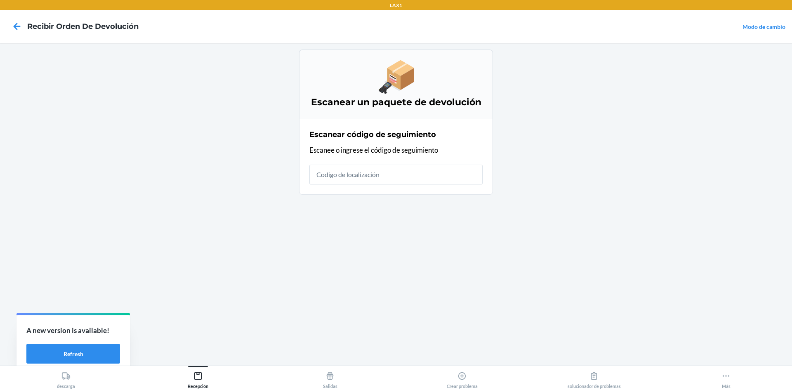
click at [425, 177] on input "text" at bounding box center [395, 175] width 173 height 20
type input "HATCHFACTORYS"
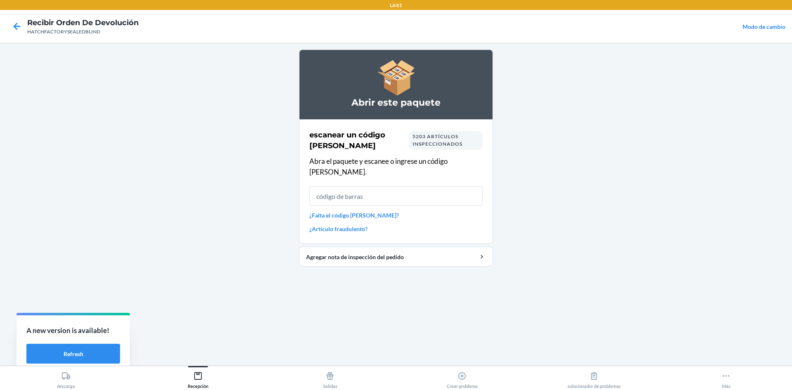
click at [432, 186] on input "text" at bounding box center [395, 196] width 173 height 20
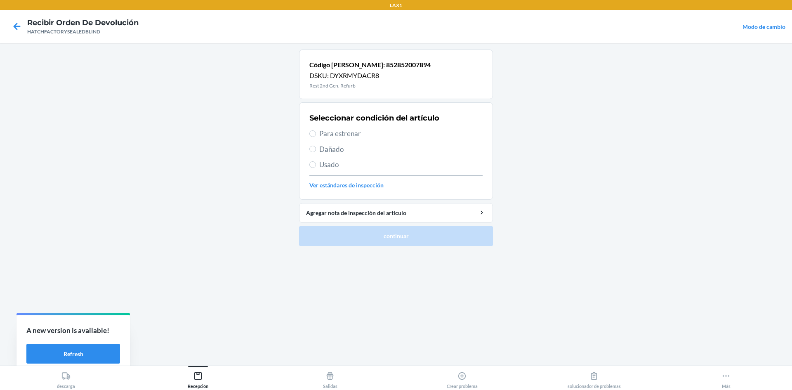
click at [331, 148] on span "Dañado" at bounding box center [400, 149] width 163 height 11
click at [316, 148] on input "Dañado" at bounding box center [312, 149] width 7 height 7
radio input "true"
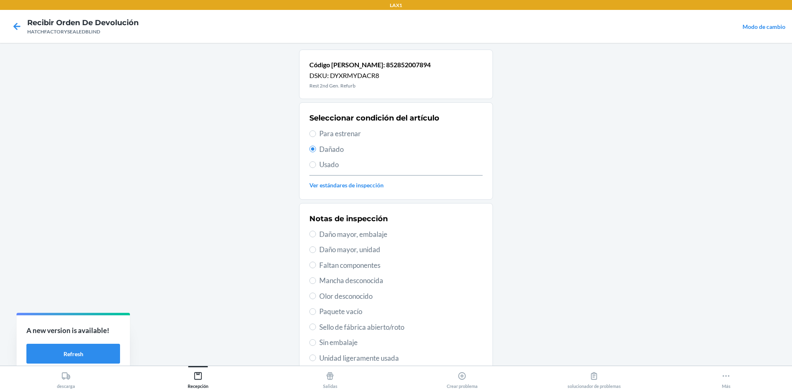
click at [350, 252] on span "Daño mayor, unidad" at bounding box center [400, 249] width 163 height 11
click at [316, 252] on input "Daño mayor, unidad" at bounding box center [312, 249] width 7 height 7
radio input "true"
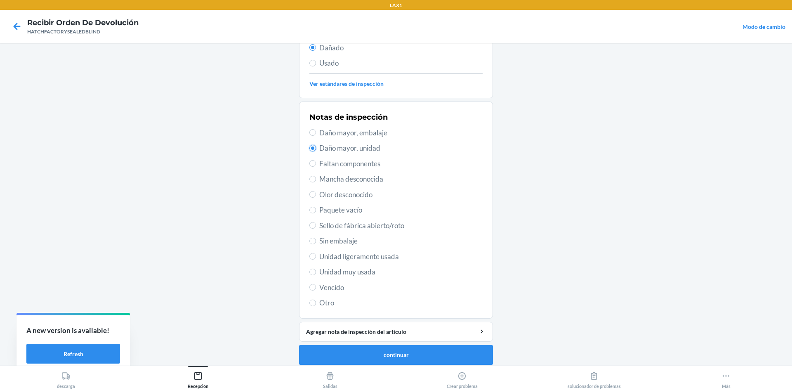
scroll to position [107, 0]
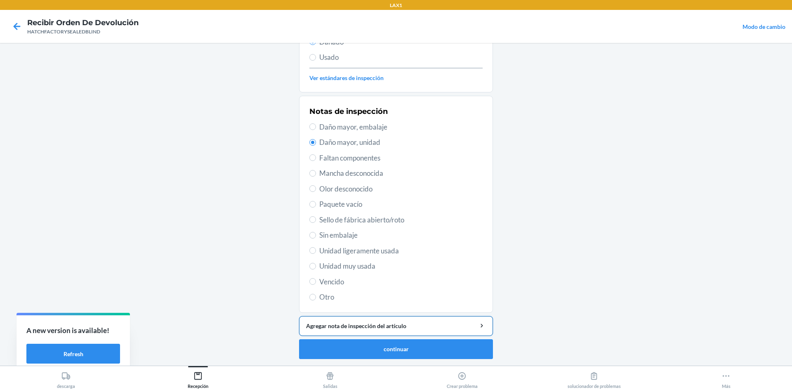
click at [349, 324] on div "Agregar nota de inspección del artículo" at bounding box center [396, 325] width 180 height 9
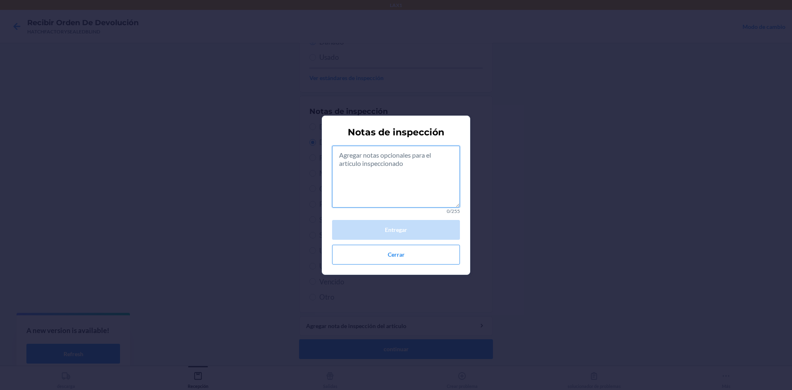
click at [395, 195] on textarea at bounding box center [396, 177] width 128 height 62
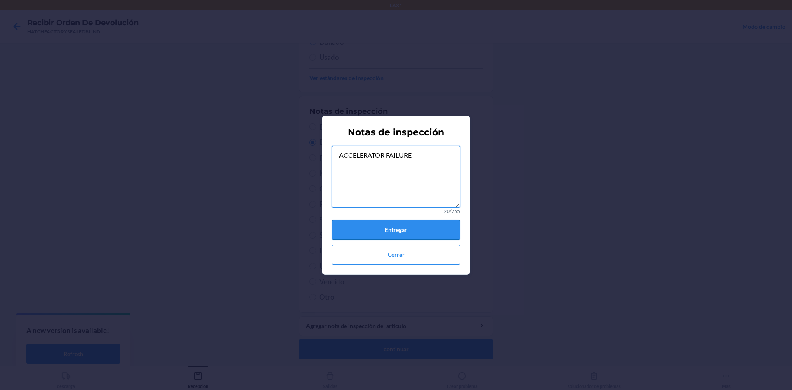
type textarea "ACCELERATOR FAILURE"
click at [403, 226] on button "Entregar" at bounding box center [396, 230] width 128 height 20
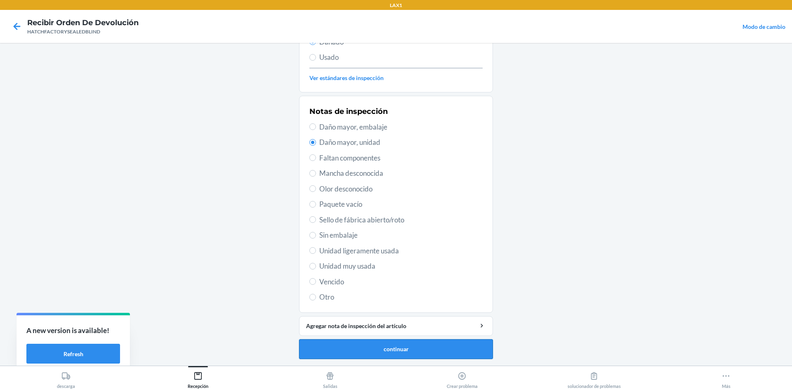
click at [375, 349] on button "continuar" at bounding box center [396, 349] width 194 height 20
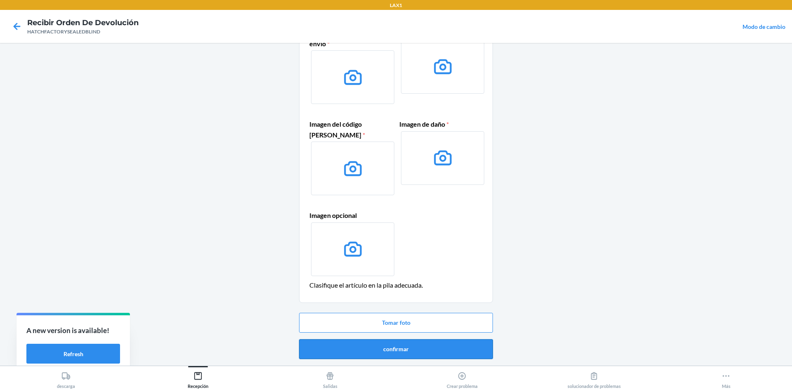
click at [426, 349] on button "confirmar" at bounding box center [396, 349] width 194 height 20
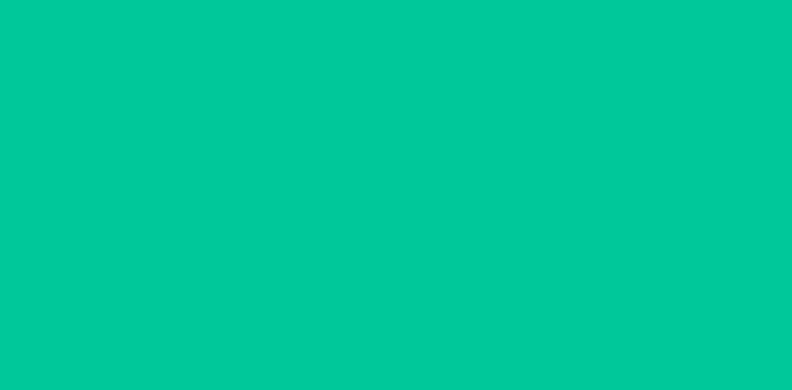
scroll to position [0, 0]
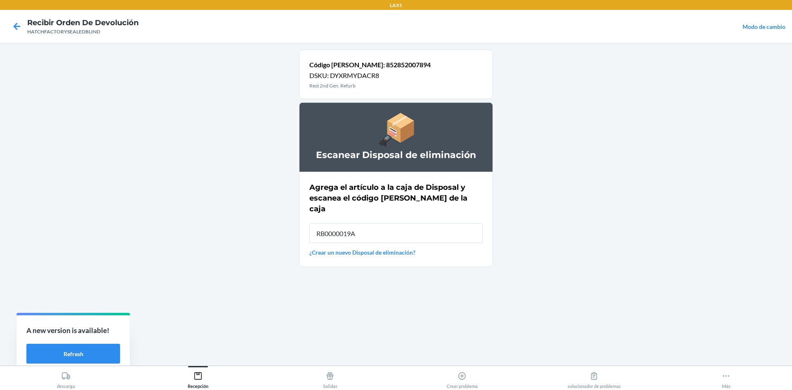
type input "RB0000019A4"
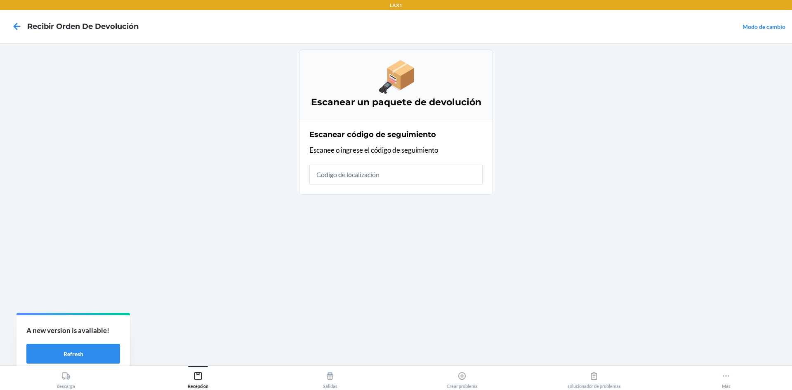
click at [471, 175] on input "text" at bounding box center [395, 175] width 173 height 20
type input "HATCHFACT"
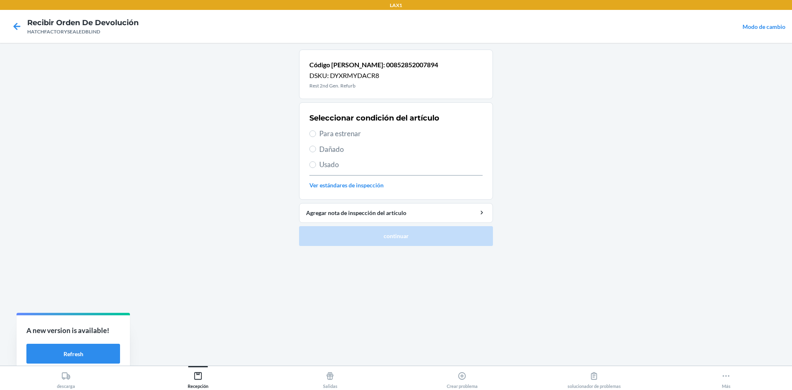
click at [318, 137] on label "Para estrenar" at bounding box center [395, 133] width 173 height 11
click at [316, 137] on input "Para estrenar" at bounding box center [312, 133] width 7 height 7
radio input "true"
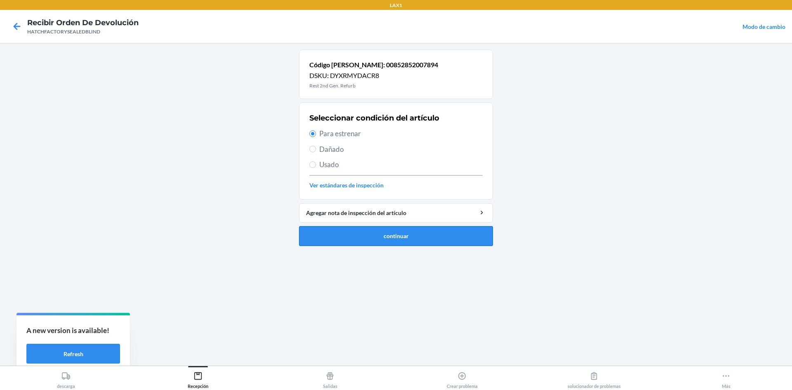
click at [365, 236] on button "continuar" at bounding box center [396, 236] width 194 height 20
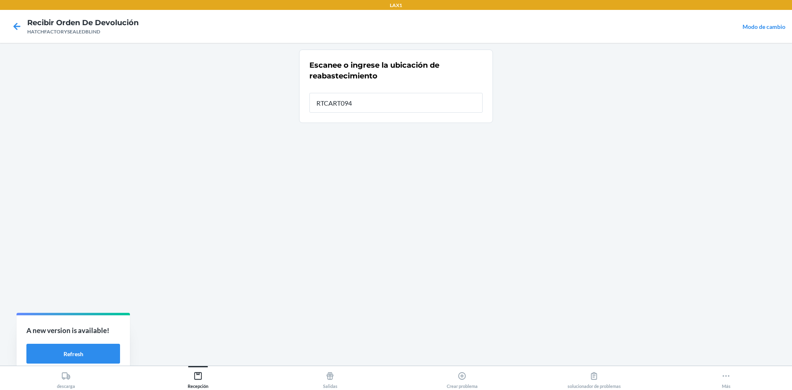
type input "RTCART094"
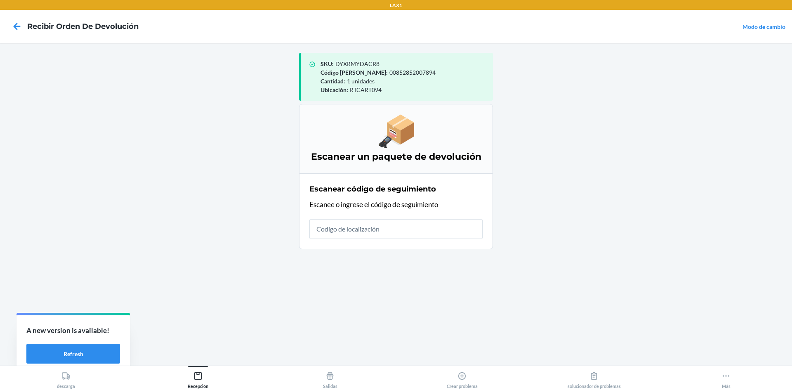
click at [407, 236] on input "text" at bounding box center [395, 229] width 173 height 20
type input "HATCHFACTORYSEAL"
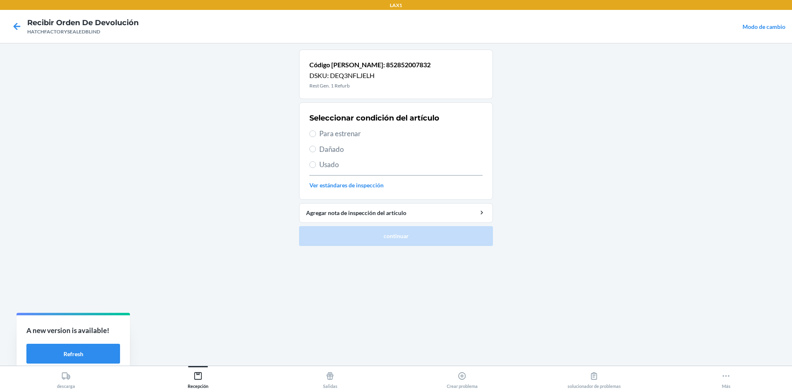
click at [337, 151] on span "Dañado" at bounding box center [400, 149] width 163 height 11
click at [316, 151] on input "Dañado" at bounding box center [312, 149] width 7 height 7
radio input "true"
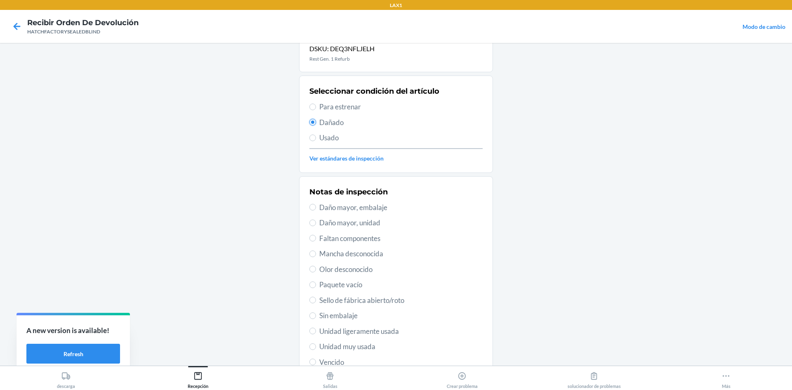
scroll to position [41, 0]
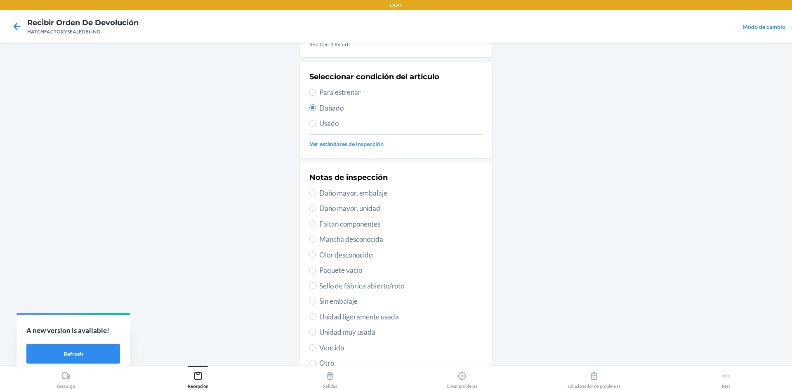
click at [370, 208] on span "Daño mayor, unidad" at bounding box center [400, 208] width 163 height 11
click at [316, 208] on input "Daño mayor, unidad" at bounding box center [312, 208] width 7 height 7
radio input "true"
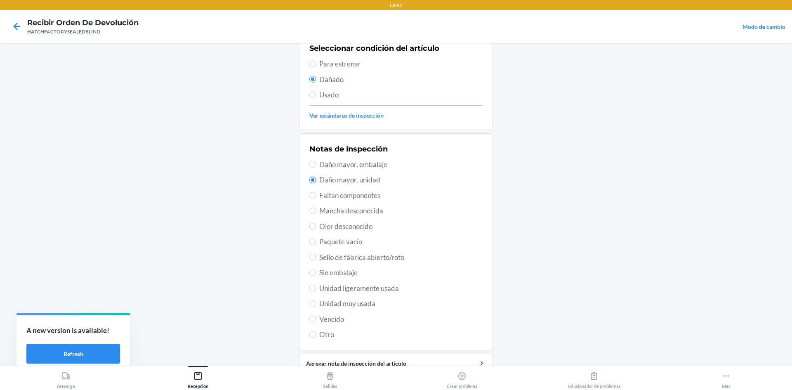
scroll to position [107, 0]
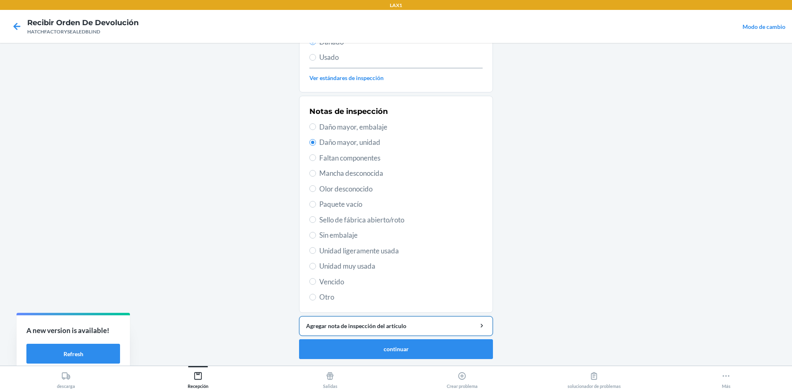
click at [369, 325] on div "Agregar nota de inspección del artículo" at bounding box center [396, 325] width 180 height 9
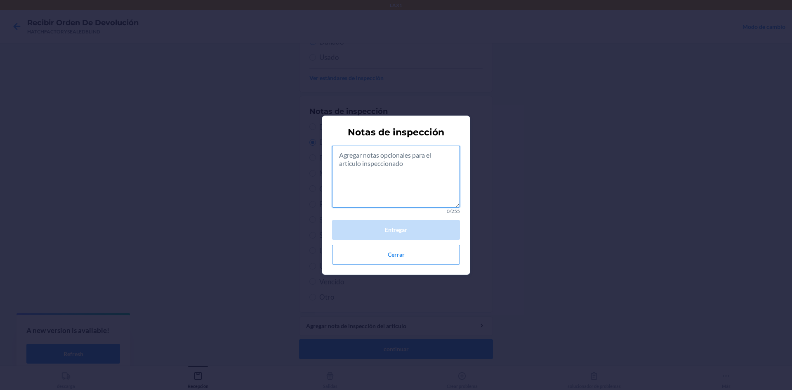
click at [378, 172] on textarea at bounding box center [396, 177] width 128 height 62
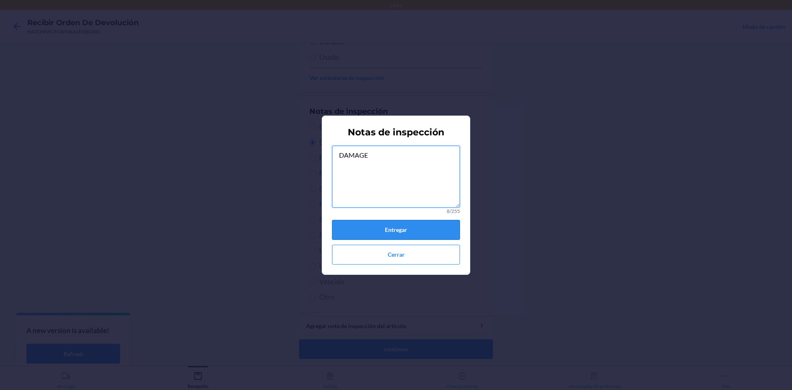
type textarea "DAMAGE"
click at [365, 228] on button "Entregar" at bounding box center [396, 230] width 128 height 20
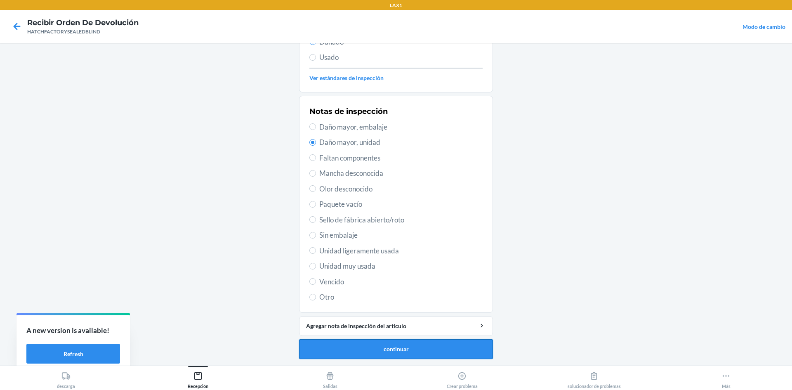
click at [407, 350] on button "continuar" at bounding box center [396, 349] width 194 height 20
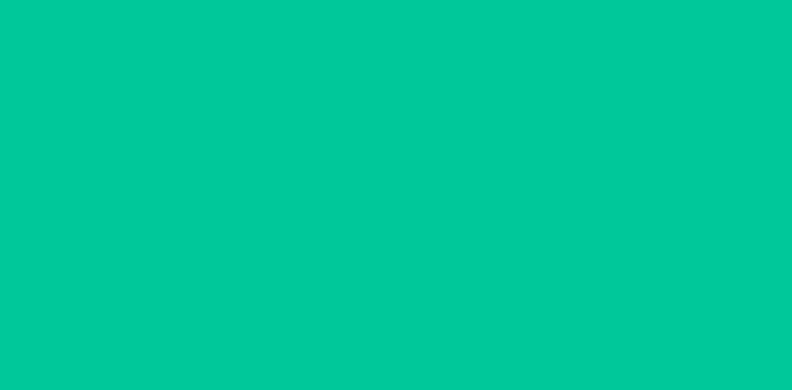
scroll to position [60, 0]
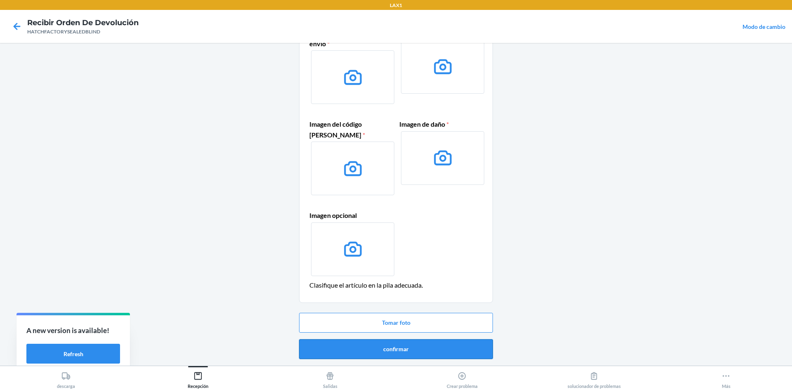
click at [400, 349] on button "confirmar" at bounding box center [396, 349] width 194 height 20
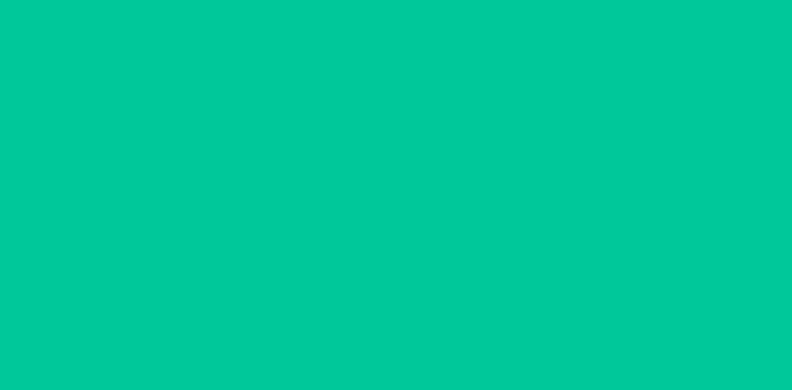
scroll to position [0, 0]
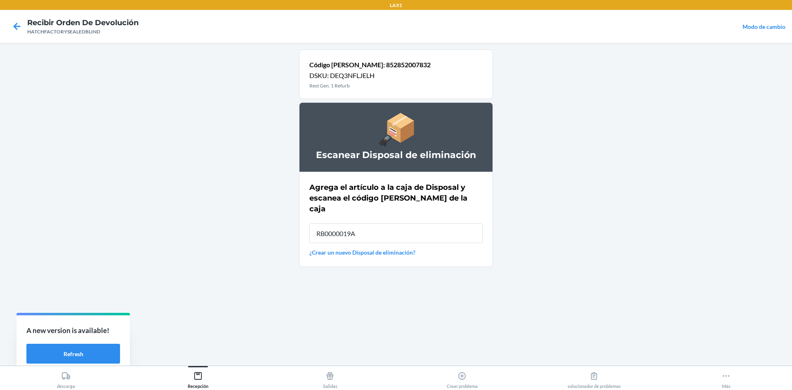
type input "RB0000019A4"
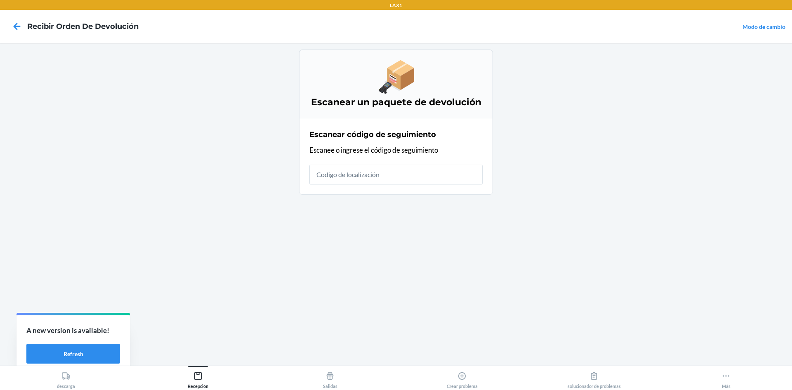
type input "\"
drag, startPoint x: 403, startPoint y: 169, endPoint x: 405, endPoint y: 174, distance: 6.1
click at [403, 168] on input "text" at bounding box center [395, 175] width 173 height 20
type input "HATCHFACTORYSEALEDB"
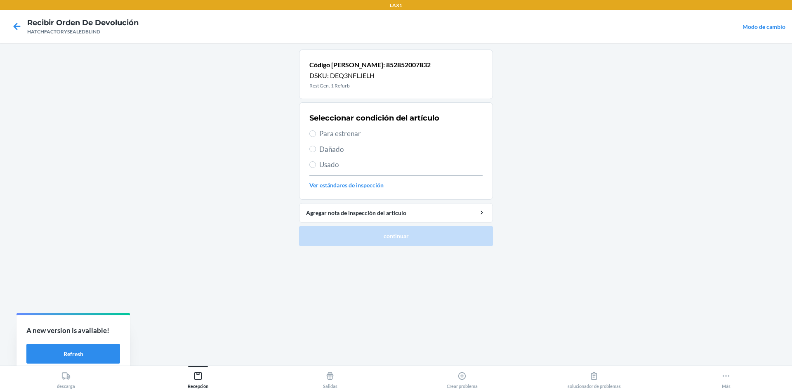
click at [319, 152] on span "Dañado" at bounding box center [400, 149] width 163 height 11
click at [316, 152] on input "Dañado" at bounding box center [312, 149] width 7 height 7
radio input "true"
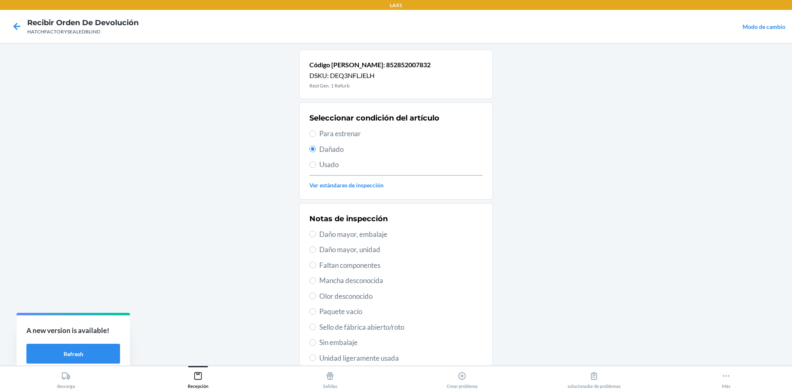
click at [346, 249] on span "Daño mayor, unidad" at bounding box center [400, 249] width 163 height 11
click at [316, 249] on input "Daño mayor, unidad" at bounding box center [312, 249] width 7 height 7
radio input "true"
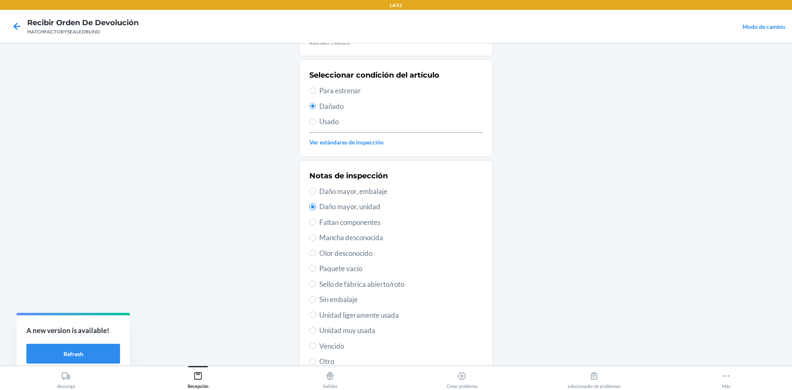
scroll to position [82, 0]
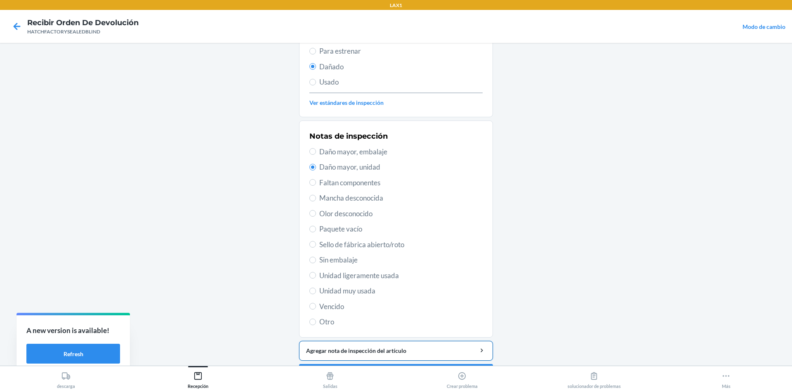
click at [367, 352] on div "Agregar nota de inspección del artículo" at bounding box center [396, 350] width 180 height 9
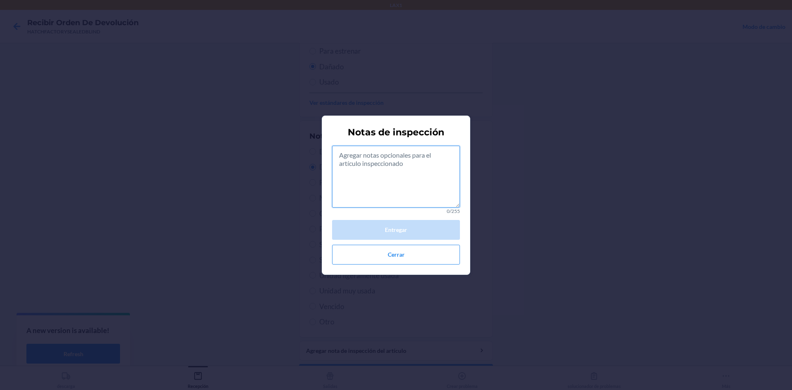
click at [428, 184] on textarea at bounding box center [396, 177] width 128 height 62
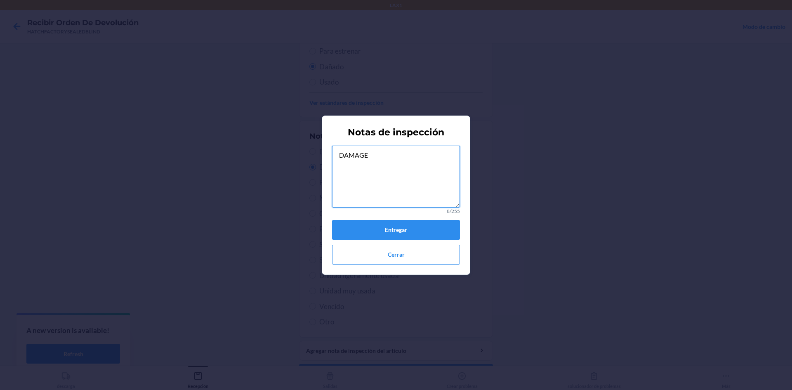
type textarea "DAMAGE"
click at [378, 238] on button "Entregar" at bounding box center [396, 230] width 128 height 20
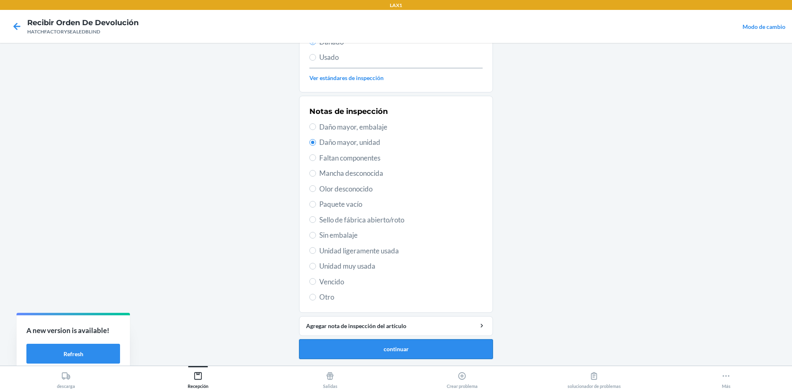
click at [411, 355] on button "continuar" at bounding box center [396, 349] width 194 height 20
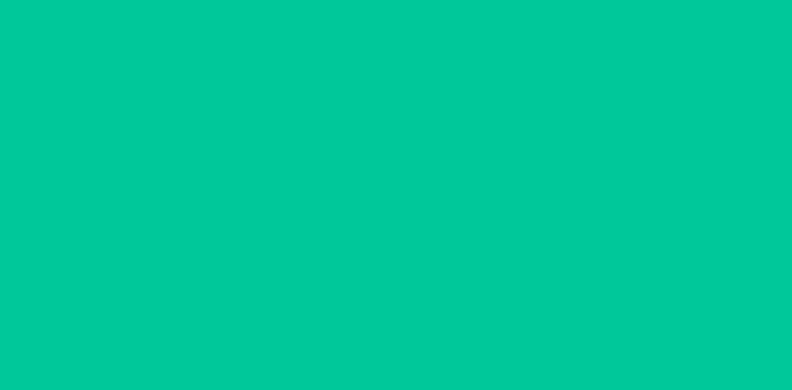
scroll to position [60, 0]
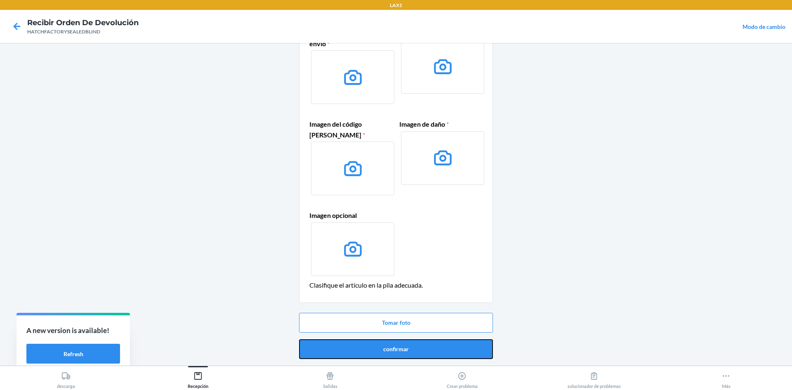
click at [450, 350] on button "confirmar" at bounding box center [396, 349] width 194 height 20
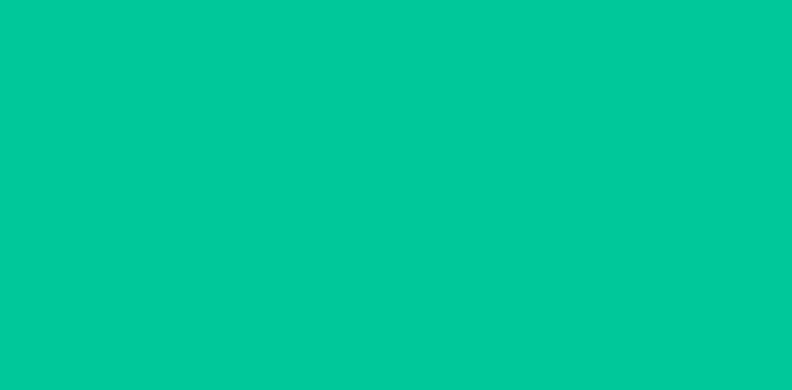
scroll to position [0, 0]
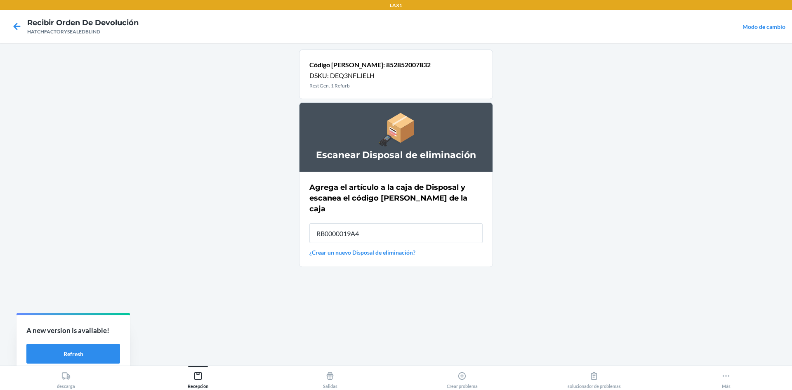
type input "RB0000019A4"
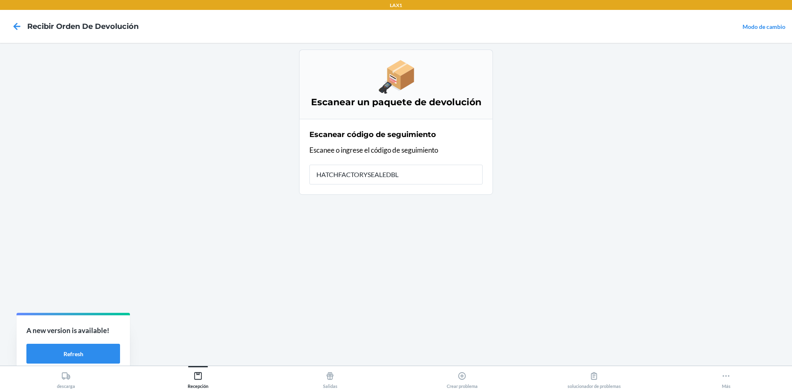
type input "HATCHFACTORYSEALEDBLI"
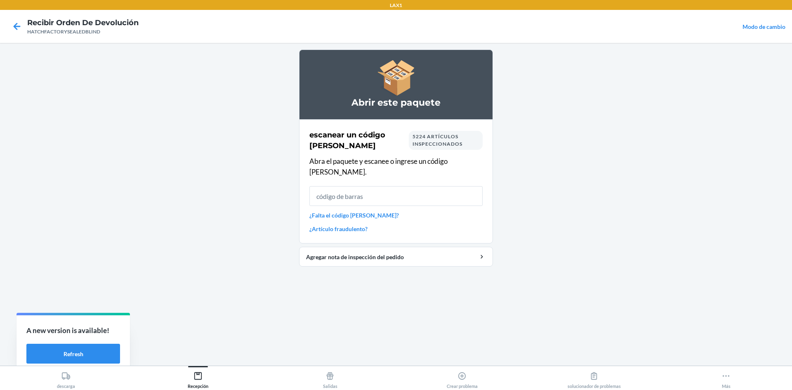
click at [360, 189] on input "text" at bounding box center [395, 196] width 173 height 20
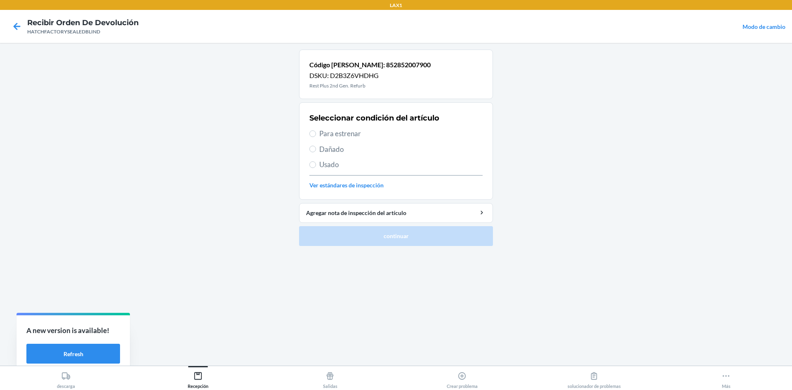
click at [318, 148] on label "Dañado" at bounding box center [395, 149] width 173 height 11
click at [316, 148] on input "Dañado" at bounding box center [312, 149] width 7 height 7
radio input "true"
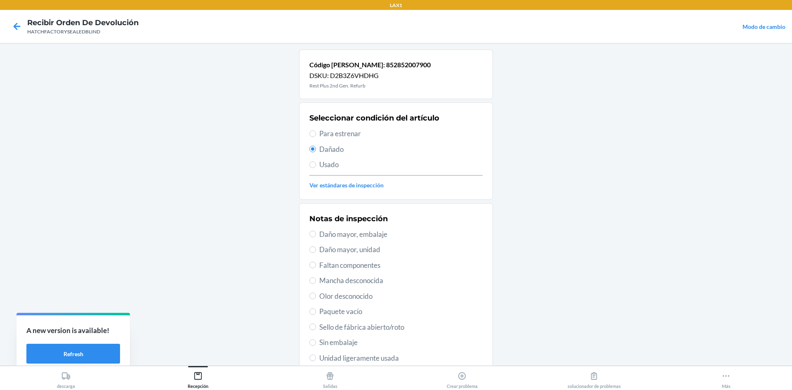
click at [332, 248] on span "Daño mayor, unidad" at bounding box center [400, 249] width 163 height 11
click at [316, 248] on input "Daño mayor, unidad" at bounding box center [312, 249] width 7 height 7
radio input "true"
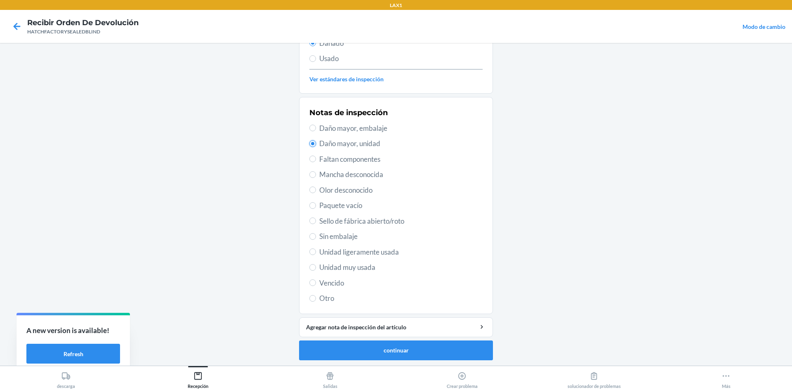
scroll to position [107, 0]
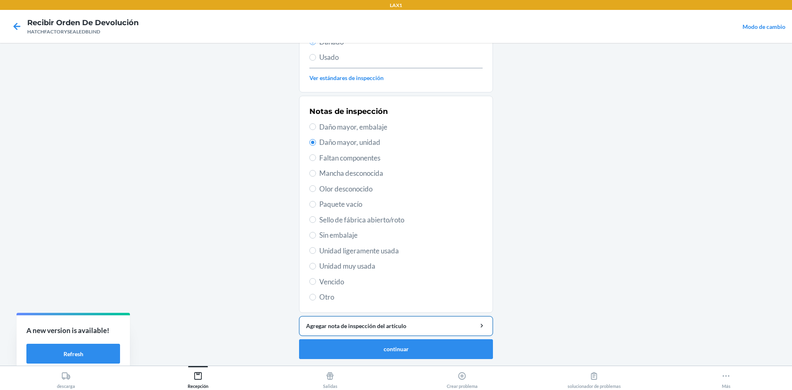
click at [375, 326] on div "Agregar nota de inspección del artículo" at bounding box center [396, 325] width 180 height 9
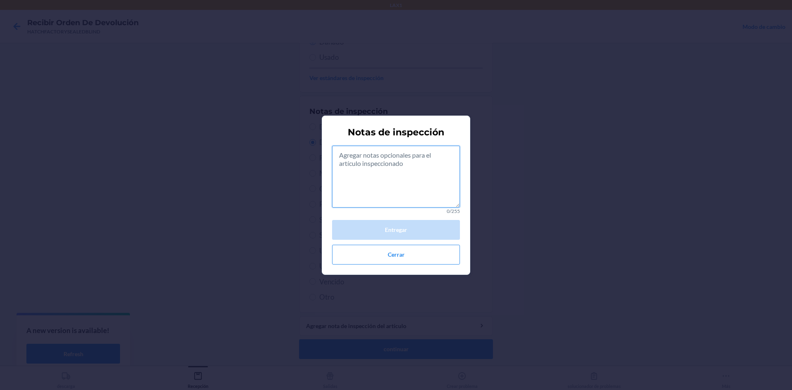
click at [424, 195] on textarea at bounding box center [396, 177] width 128 height 62
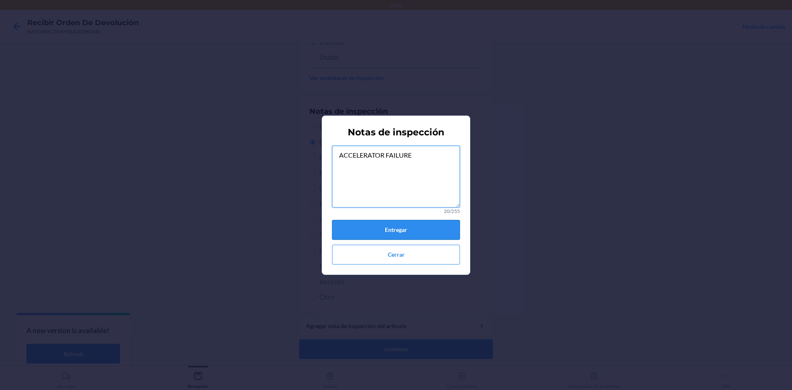
type textarea "ACCELERATOR FAILURE"
click at [414, 231] on button "Entregar" at bounding box center [396, 230] width 128 height 20
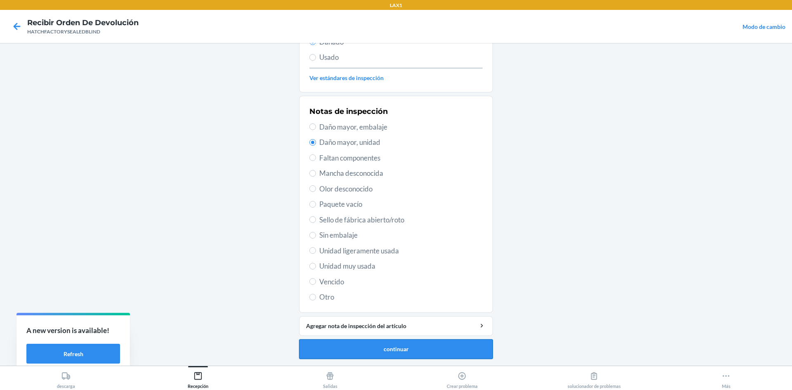
click at [403, 351] on button "continuar" at bounding box center [396, 349] width 194 height 20
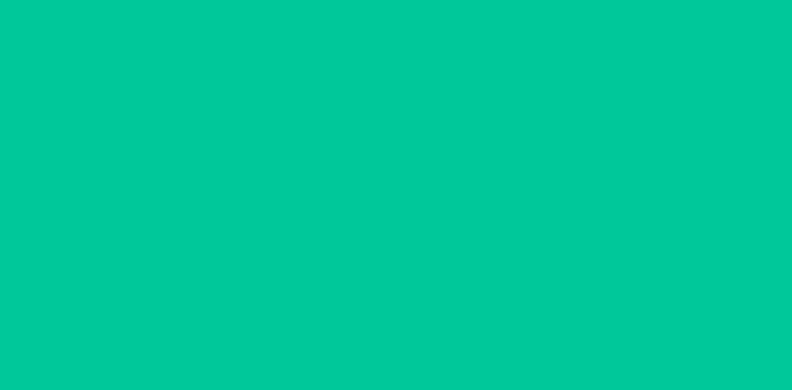
scroll to position [60, 0]
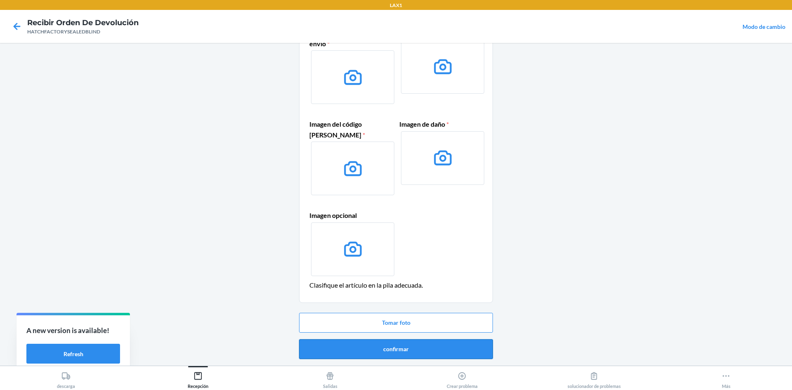
click at [420, 347] on button "confirmar" at bounding box center [396, 349] width 194 height 20
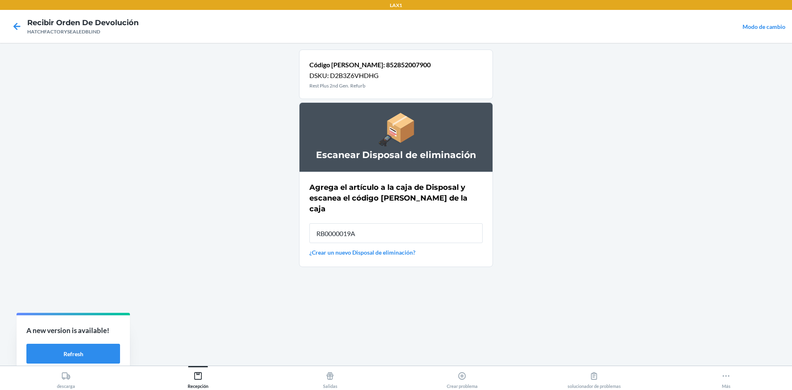
type input "RB0000019A4"
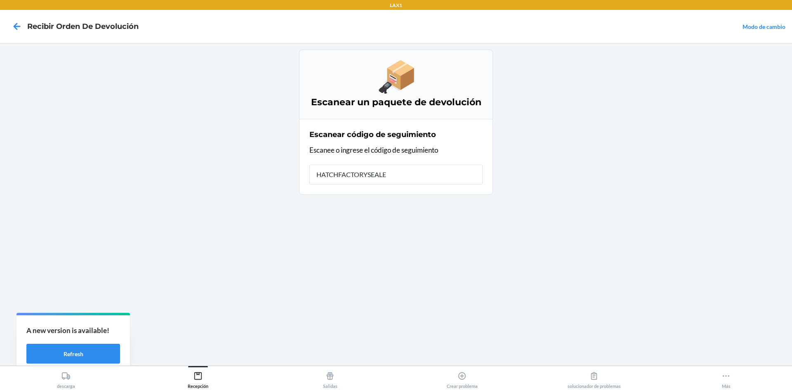
type input "HATCHFACTORYSEALED"
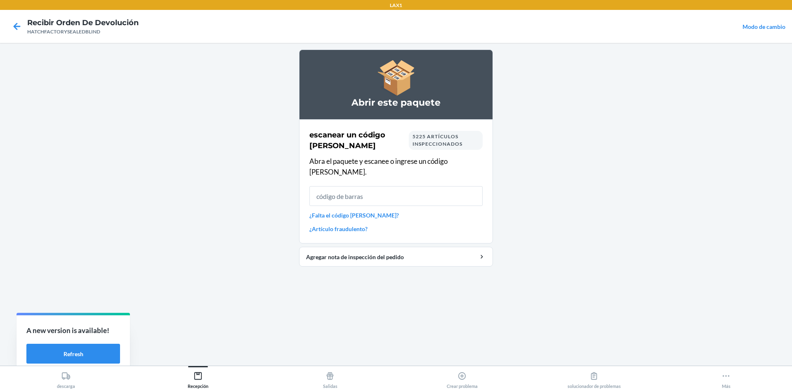
click at [398, 186] on input "text" at bounding box center [395, 196] width 173 height 20
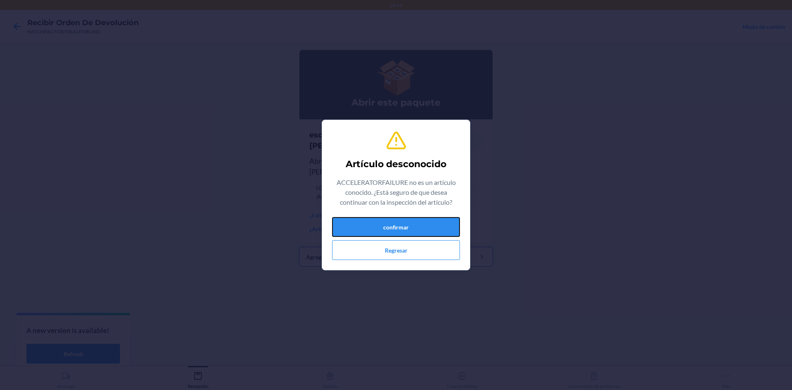
click at [390, 228] on button "confirmar" at bounding box center [396, 227] width 128 height 20
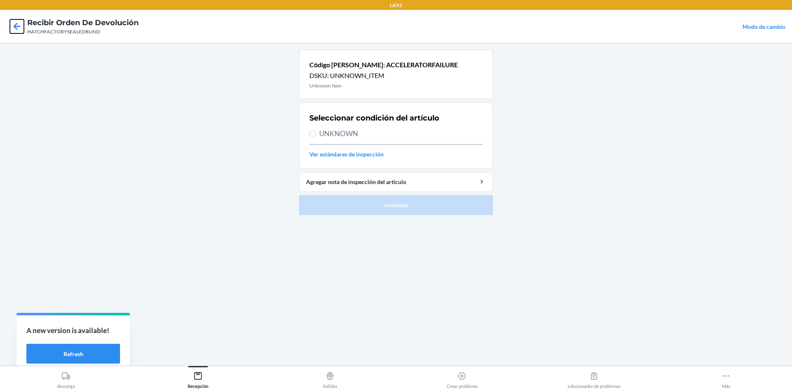
click at [17, 26] on icon at bounding box center [17, 26] width 14 height 14
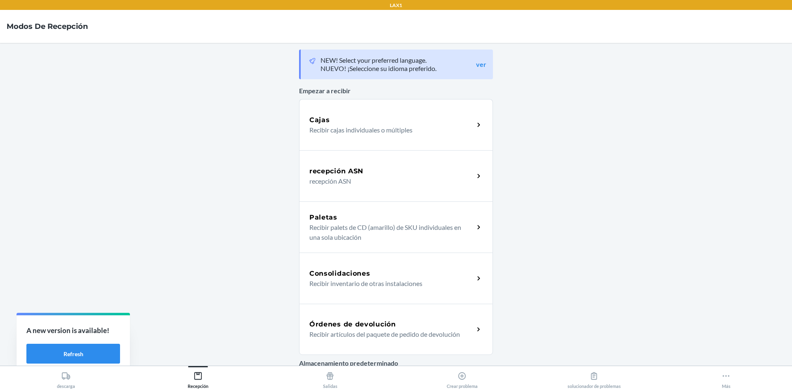
click at [386, 322] on h5 "Órdenes de devolución" at bounding box center [352, 324] width 87 height 10
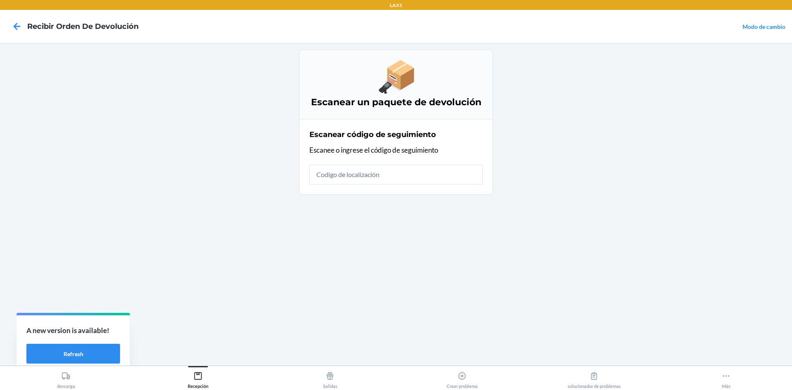
click at [420, 178] on input "text" at bounding box center [395, 175] width 173 height 20
type input "HATCHFACTORY"
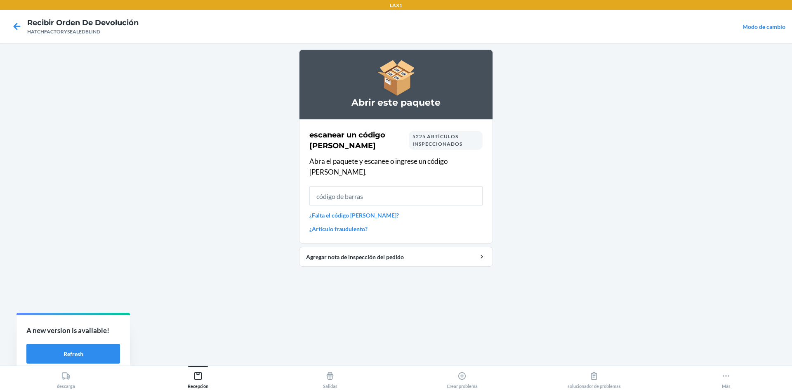
click at [422, 186] on input "text" at bounding box center [395, 196] width 173 height 20
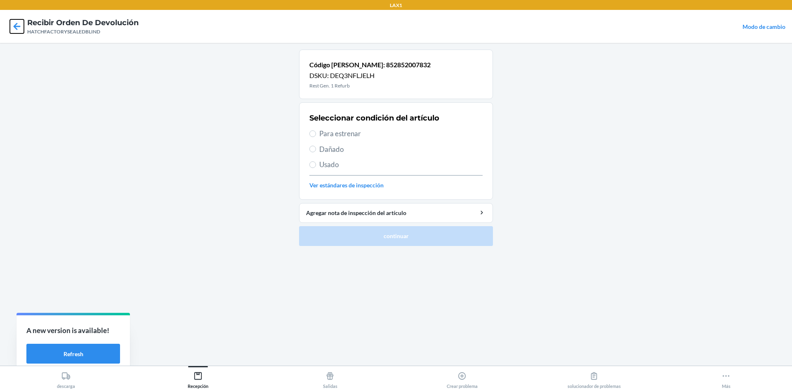
click at [19, 26] on icon at bounding box center [17, 26] width 14 height 14
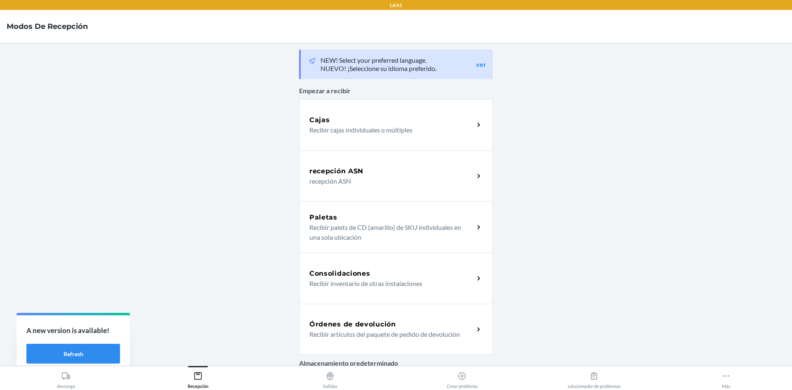
click at [447, 329] on div "Órdenes de devolución" at bounding box center [391, 324] width 165 height 10
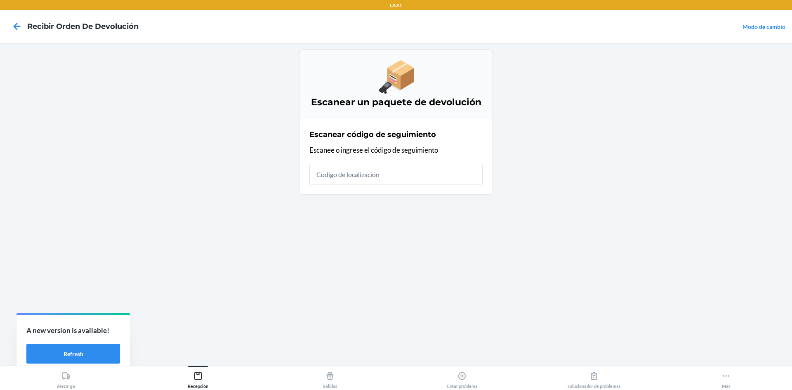
click at [449, 177] on input "text" at bounding box center [395, 175] width 173 height 20
type input "HATCHFACTORYSEALEDBLIND"
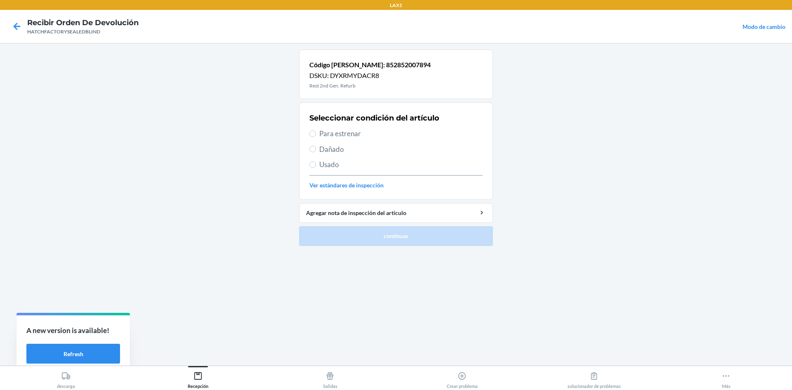
click at [327, 149] on span "Dañado" at bounding box center [400, 149] width 163 height 11
click at [316, 149] on input "Dañado" at bounding box center [312, 149] width 7 height 7
radio input "true"
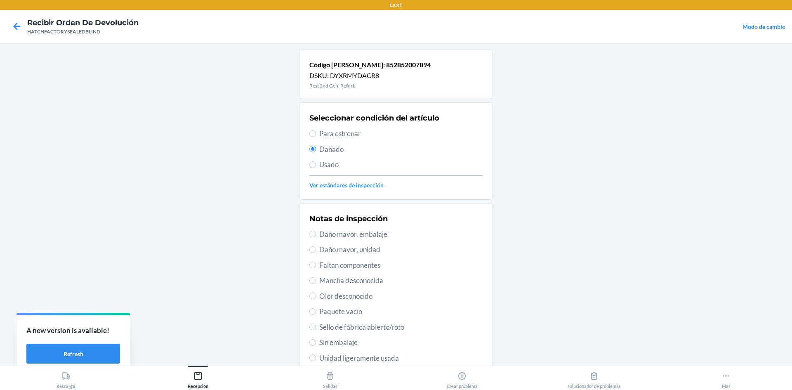
click at [341, 252] on span "Daño mayor, unidad" at bounding box center [400, 249] width 163 height 11
click at [316, 252] on input "Daño mayor, unidad" at bounding box center [312, 249] width 7 height 7
radio input "true"
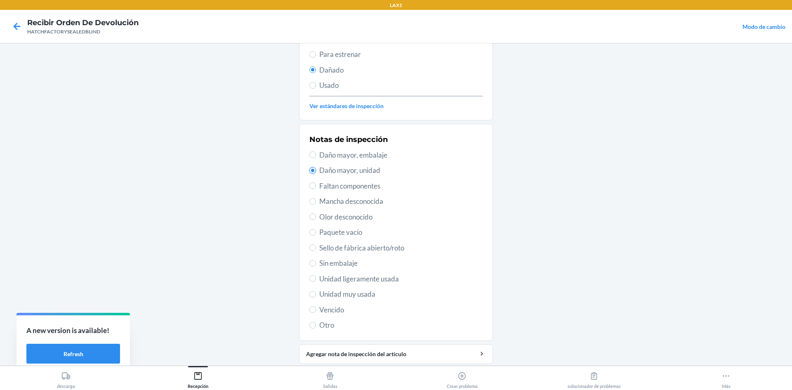
scroll to position [82, 0]
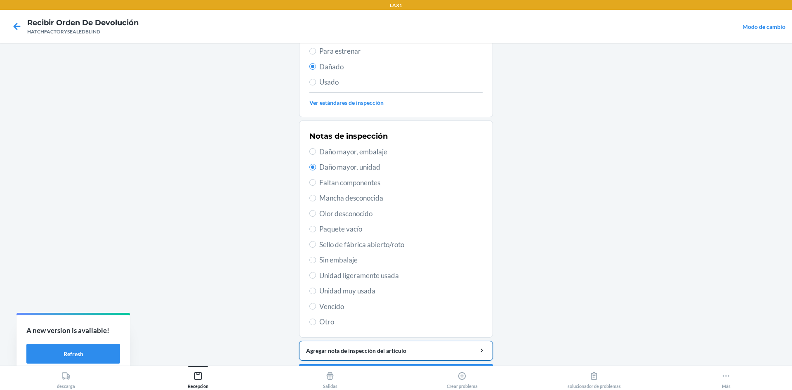
click at [351, 348] on div "Agregar nota de inspección del artículo" at bounding box center [396, 350] width 180 height 9
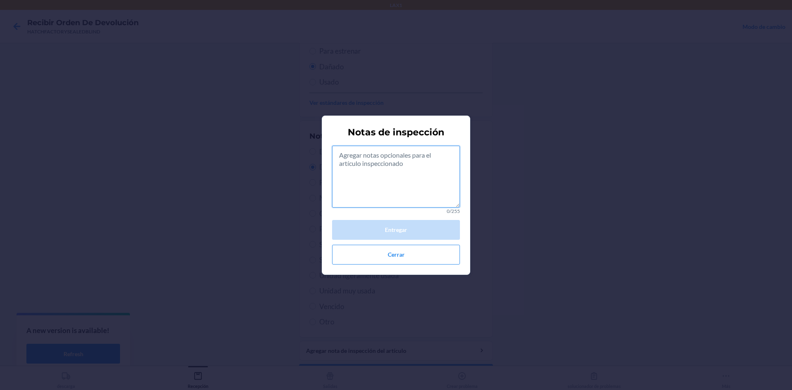
click at [411, 183] on textarea at bounding box center [396, 177] width 128 height 62
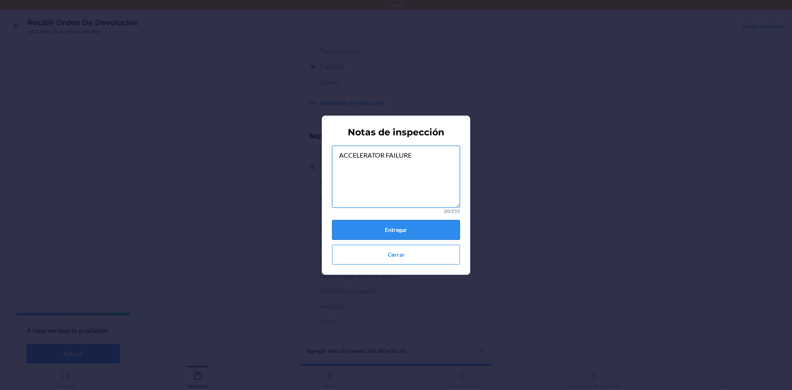
type textarea "ACCELERATOR FAILURE"
click at [402, 229] on button "Entregar" at bounding box center [396, 230] width 128 height 20
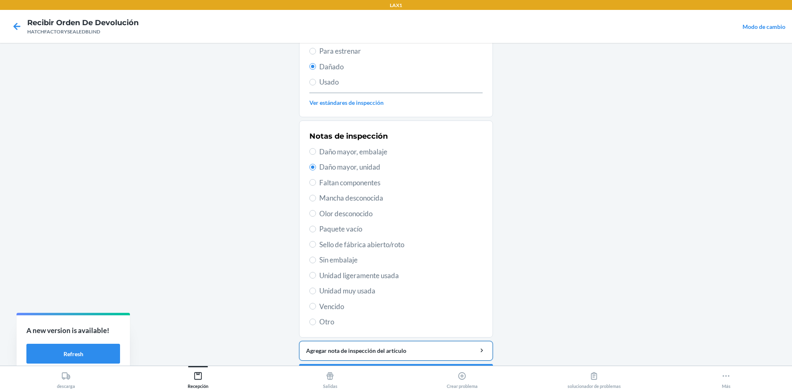
click at [388, 352] on div "Agregar nota de inspección del artículo" at bounding box center [396, 350] width 180 height 9
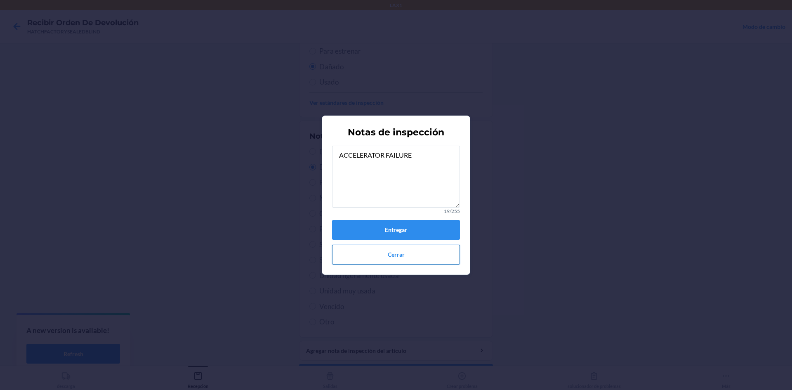
click at [438, 260] on button "Cerrar" at bounding box center [396, 255] width 128 height 20
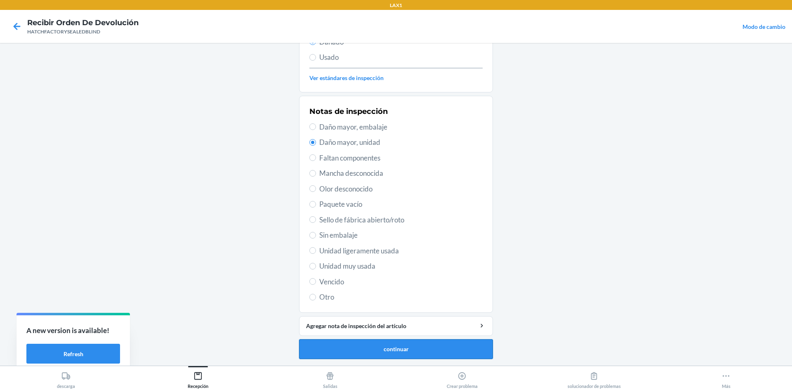
click at [426, 348] on button "continuar" at bounding box center [396, 349] width 194 height 20
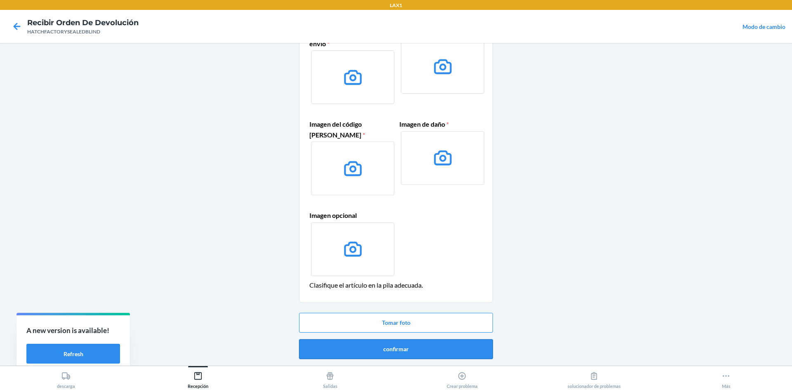
click at [412, 345] on button "confirmar" at bounding box center [396, 349] width 194 height 20
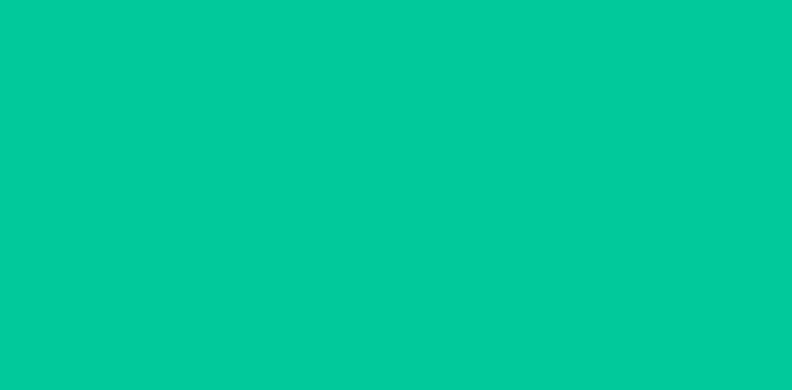
scroll to position [0, 0]
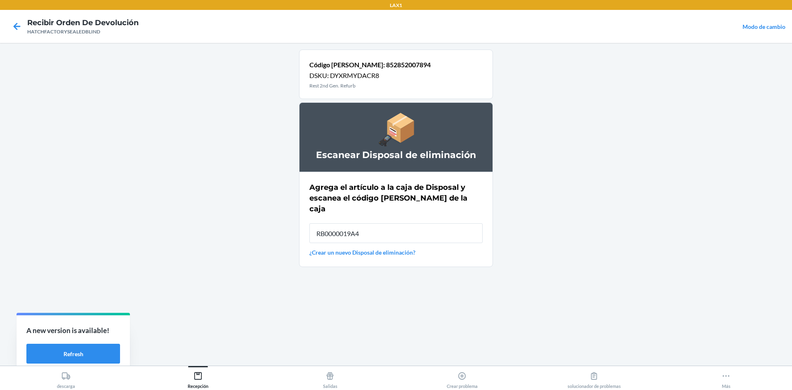
type input "RB0000019A4"
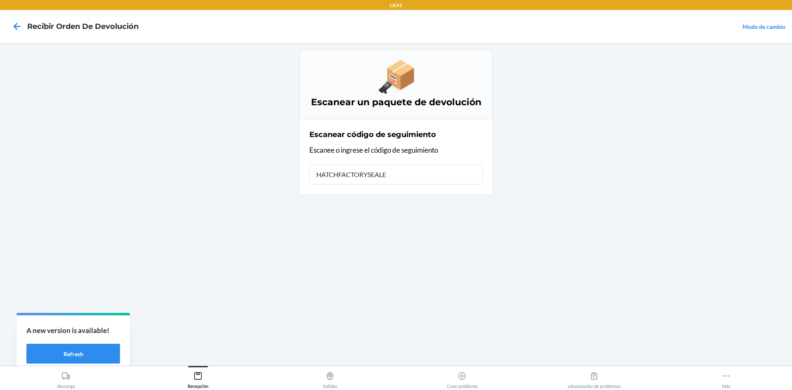
type input "HATCHFACTORYSEALED"
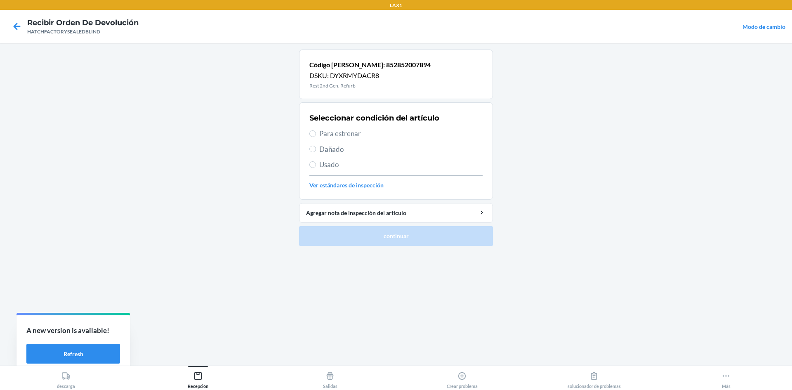
click at [325, 152] on span "Dañado" at bounding box center [400, 149] width 163 height 11
click at [316, 152] on input "Dañado" at bounding box center [312, 149] width 7 height 7
radio input "true"
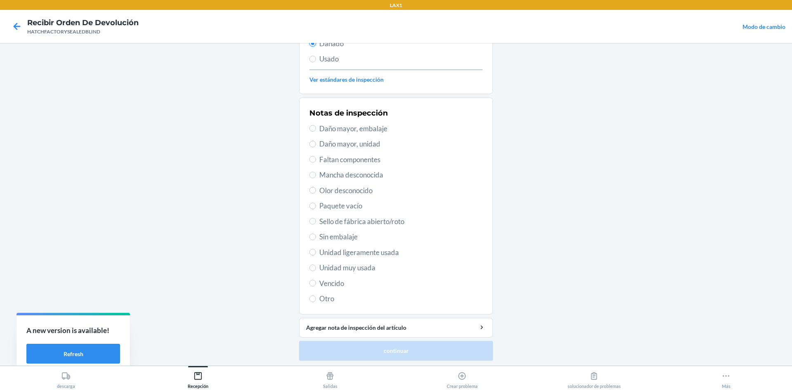
scroll to position [107, 0]
click at [345, 141] on span "Daño mayor, unidad" at bounding box center [400, 142] width 163 height 11
click at [316, 141] on input "Daño mayor, unidad" at bounding box center [312, 142] width 7 height 7
radio input "true"
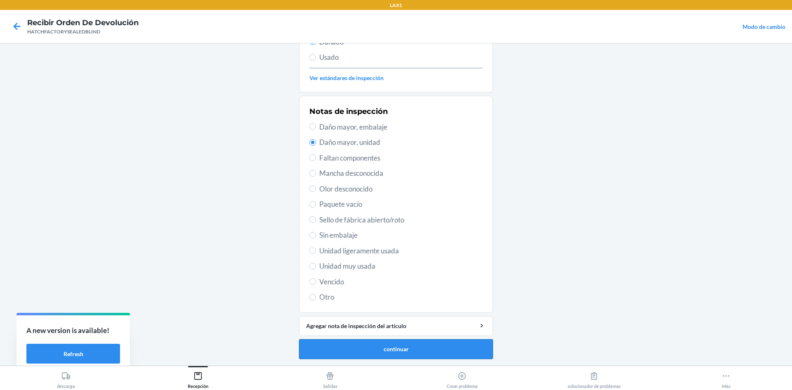
click at [330, 354] on button "continuar" at bounding box center [396, 349] width 194 height 20
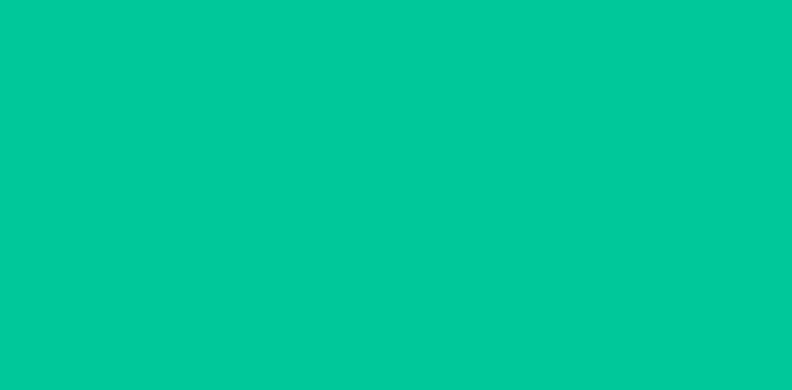
scroll to position [60, 0]
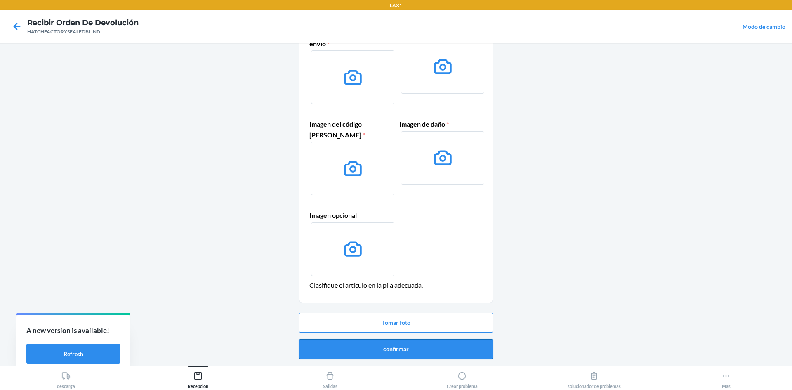
click at [378, 350] on button "confirmar" at bounding box center [396, 349] width 194 height 20
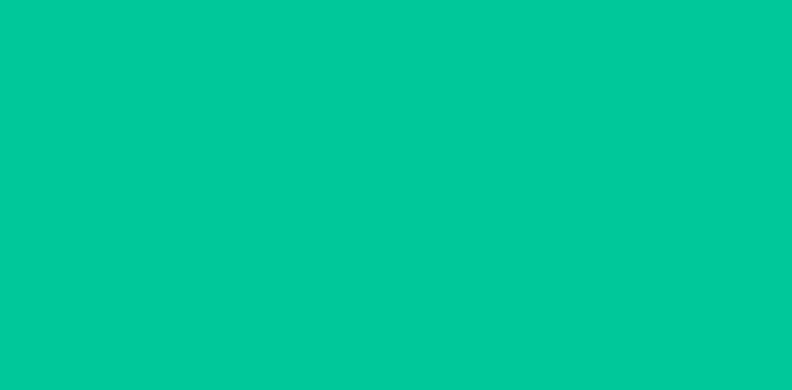
scroll to position [0, 0]
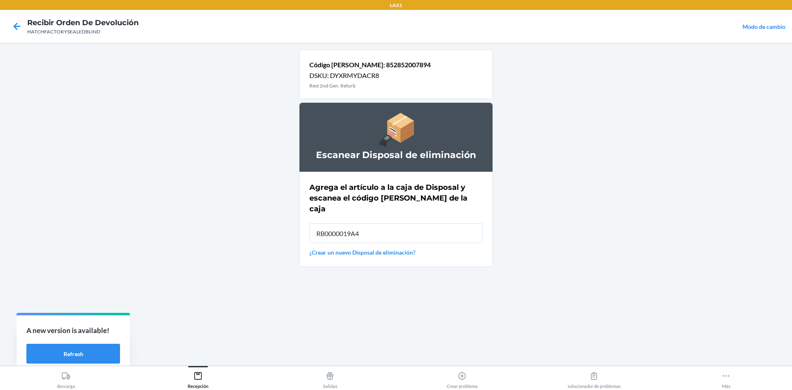
type input "RB0000019A4"
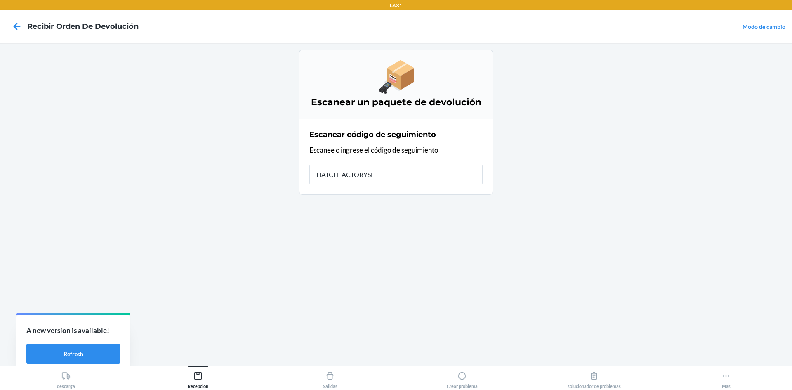
type input "HATCHFACTORYSEA"
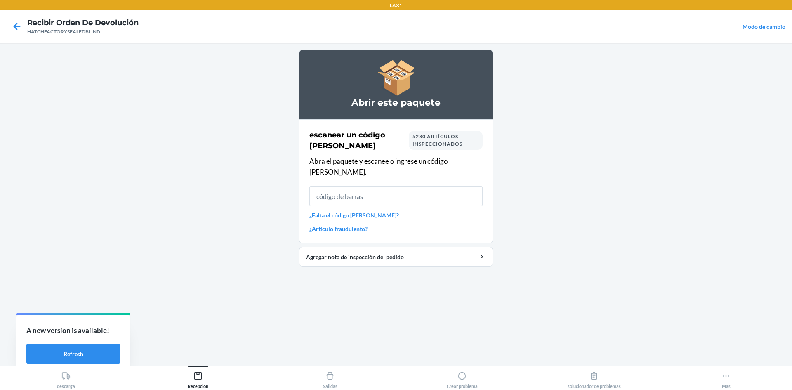
click at [365, 187] on input "text" at bounding box center [395, 196] width 173 height 20
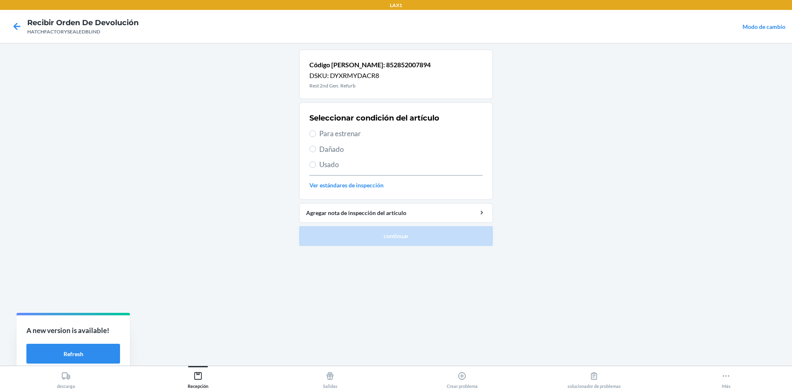
click at [308, 151] on section "Seleccionar condición del artículo Para estrenar Dañado Usado Ver estándares de…" at bounding box center [396, 150] width 194 height 97
click at [327, 147] on span "Dañado" at bounding box center [400, 149] width 163 height 11
click at [316, 147] on input "Dañado" at bounding box center [312, 149] width 7 height 7
radio input "true"
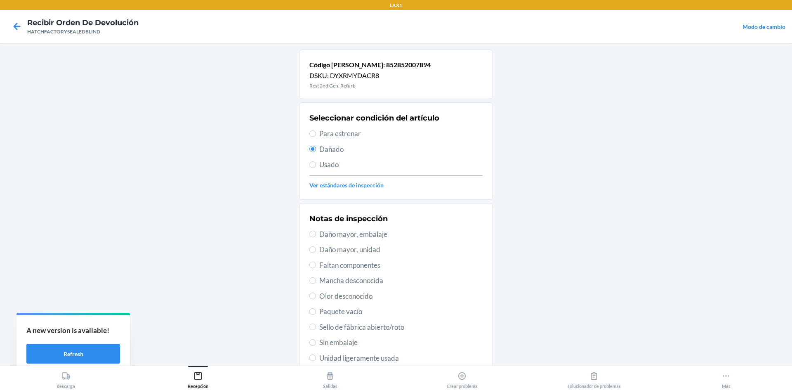
click at [351, 250] on span "Daño mayor, unidad" at bounding box center [400, 249] width 163 height 11
click at [316, 250] on input "Daño mayor, unidad" at bounding box center [312, 249] width 7 height 7
radio input "true"
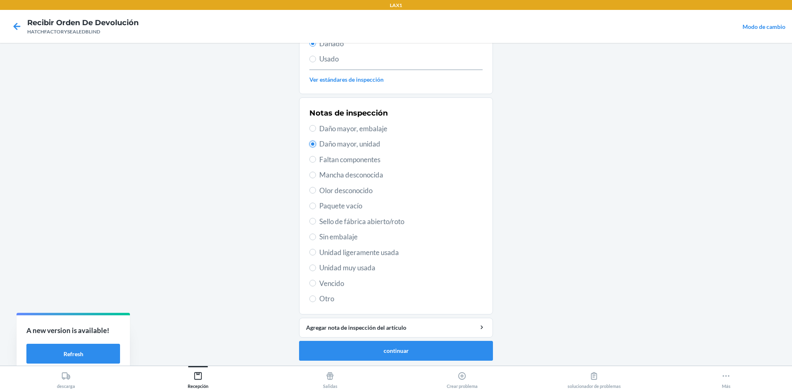
scroll to position [107, 0]
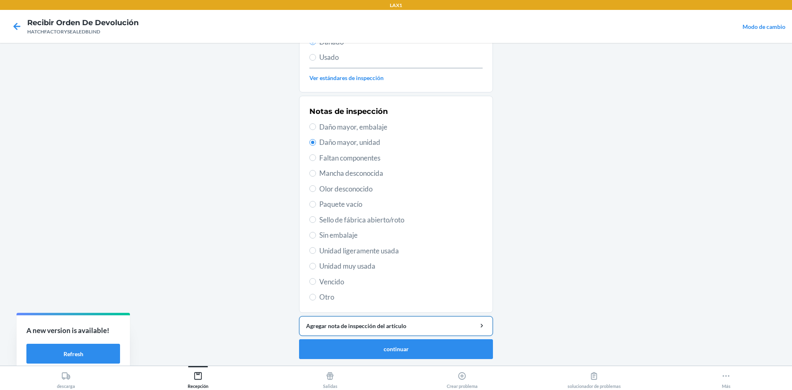
click at [346, 328] on div "Agregar nota de inspección del artículo" at bounding box center [396, 325] width 180 height 9
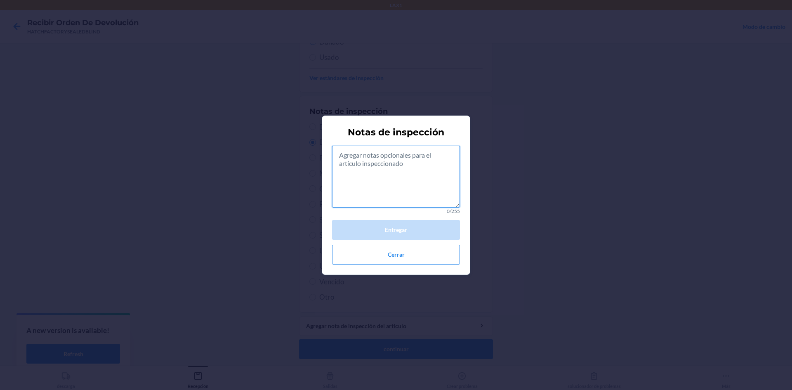
click at [421, 185] on textarea at bounding box center [396, 177] width 128 height 62
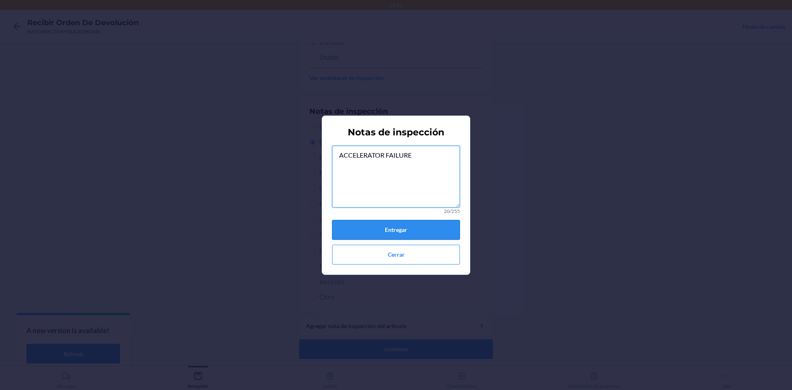
type textarea "ACCELERATOR FAILURE"
click at [405, 231] on button "Entregar" at bounding box center [396, 230] width 128 height 20
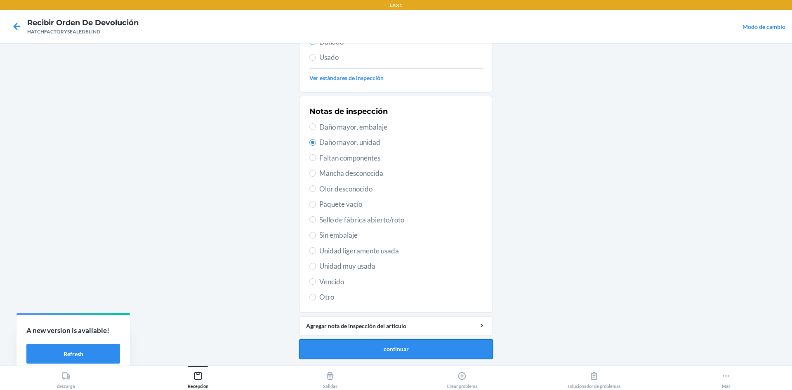
click at [370, 354] on button "continuar" at bounding box center [396, 349] width 194 height 20
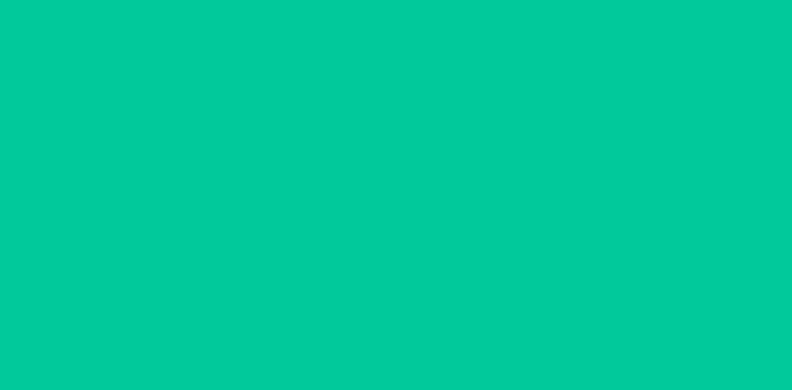
scroll to position [60, 0]
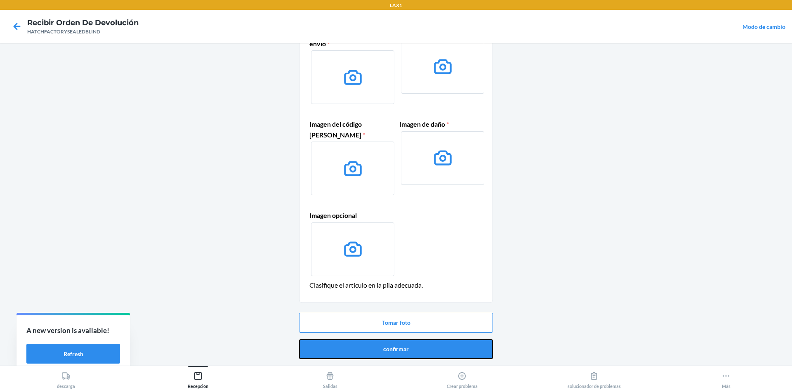
drag, startPoint x: 374, startPoint y: 348, endPoint x: 375, endPoint y: 293, distance: 54.4
click at [374, 347] on button "confirmar" at bounding box center [396, 349] width 194 height 20
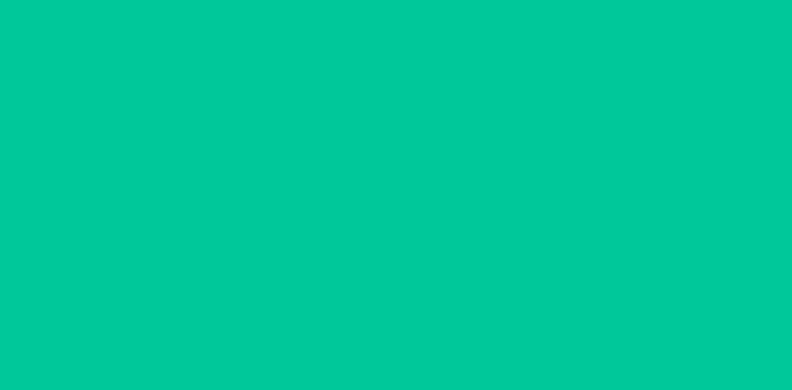
scroll to position [0, 0]
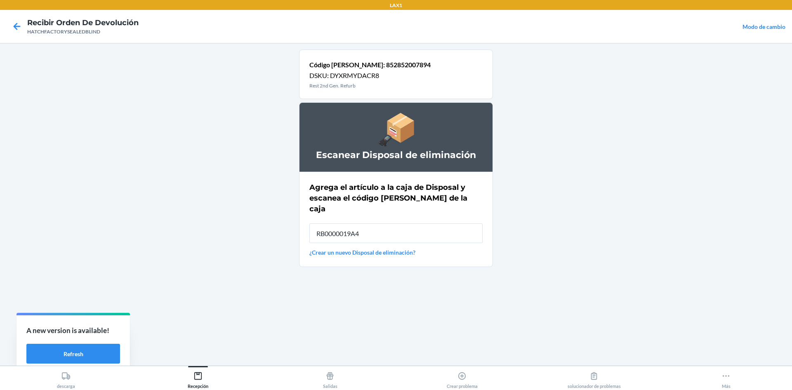
type input "RB0000019A4"
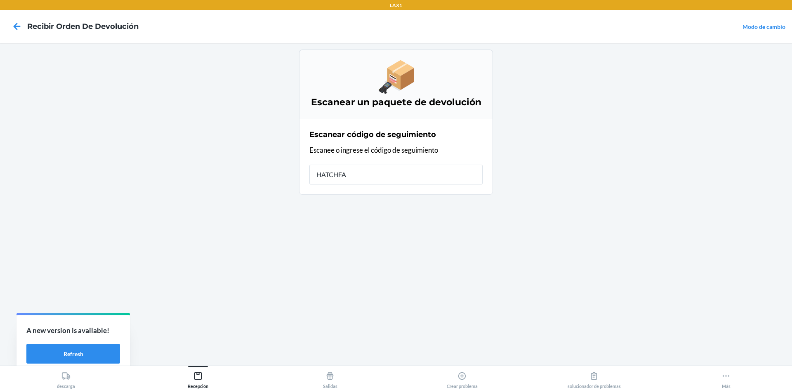
type input "HATCHFAC"
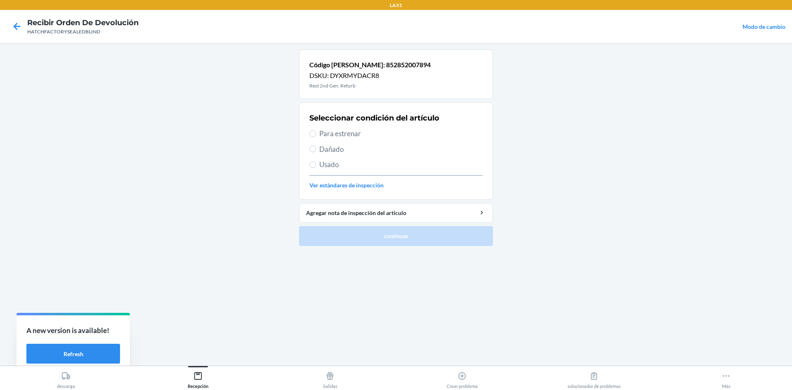
click at [328, 149] on span "Dañado" at bounding box center [400, 149] width 163 height 11
click at [316, 149] on input "Dañado" at bounding box center [312, 149] width 7 height 7
radio input "true"
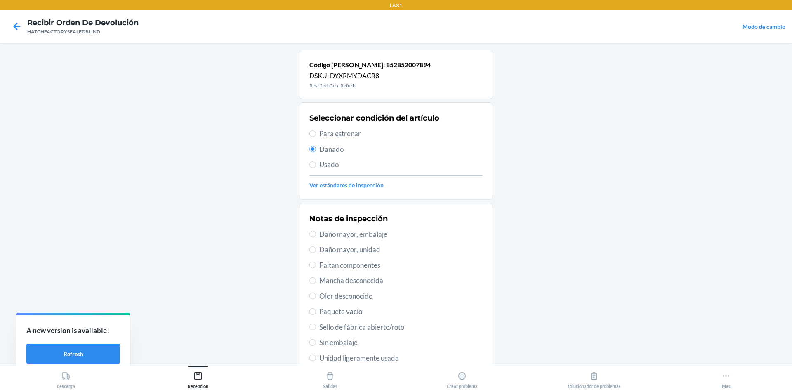
click at [326, 249] on span "Daño mayor, unidad" at bounding box center [400, 249] width 163 height 11
click at [316, 249] on input "Daño mayor, unidad" at bounding box center [312, 249] width 7 height 7
radio input "true"
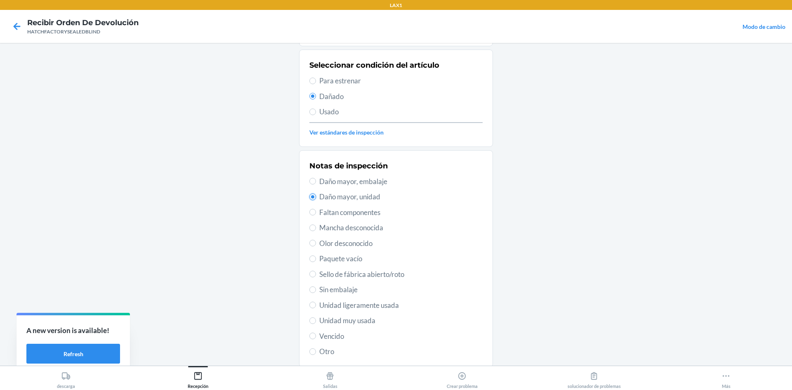
scroll to position [107, 0]
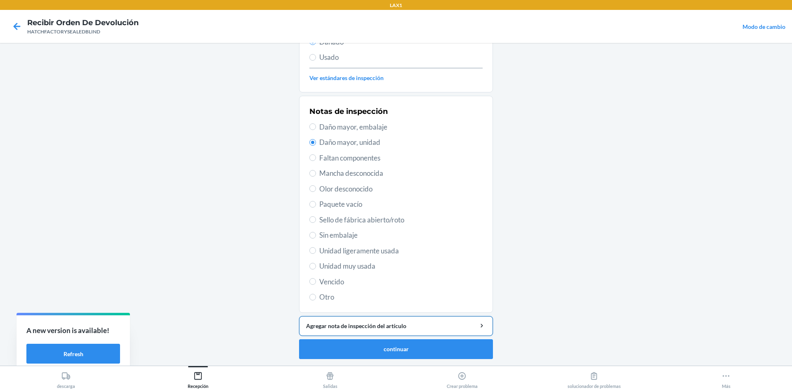
click at [342, 327] on div "Agregar nota de inspección del artículo" at bounding box center [396, 325] width 180 height 9
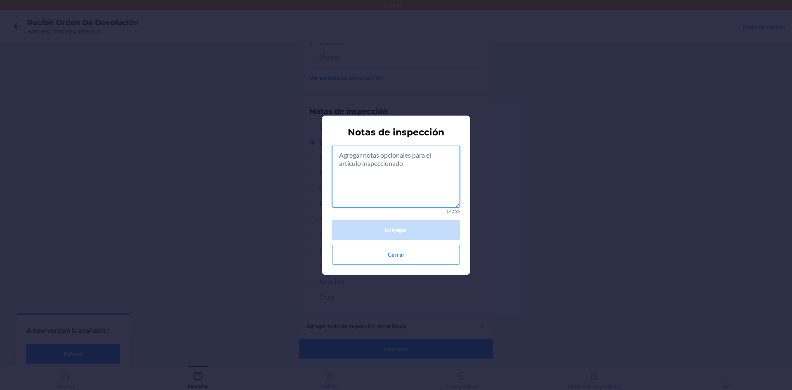
click at [408, 183] on textarea at bounding box center [396, 177] width 128 height 62
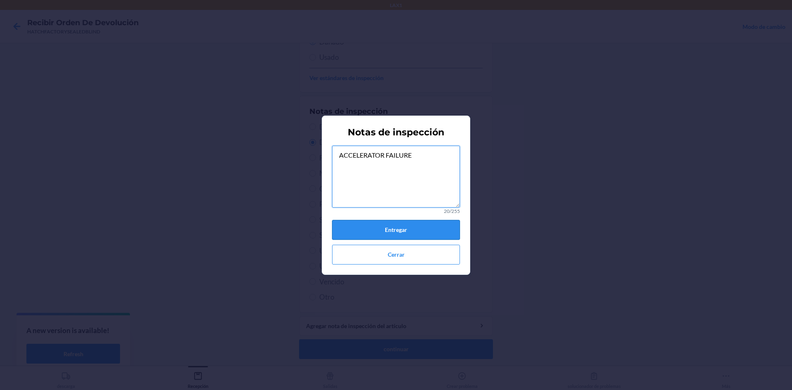
type textarea "ACCELERATOR FAILURE"
click at [387, 234] on button "Entregar" at bounding box center [396, 230] width 128 height 20
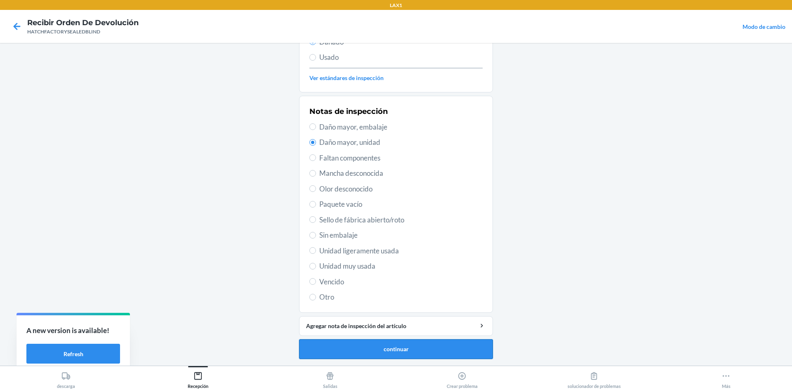
click at [363, 349] on button "continuar" at bounding box center [396, 349] width 194 height 20
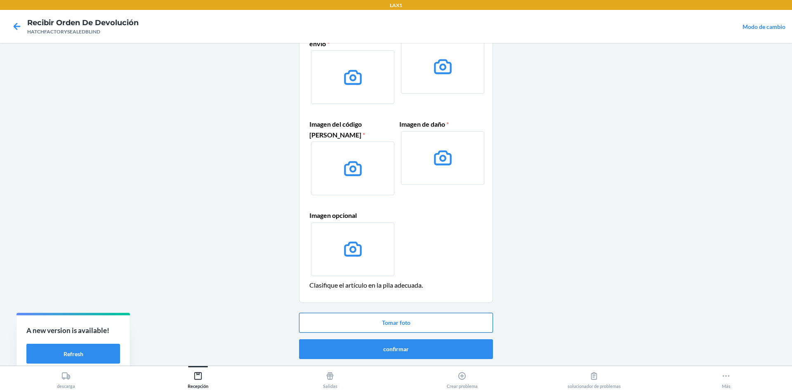
click at [380, 323] on button "Tomar foto" at bounding box center [396, 323] width 194 height 20
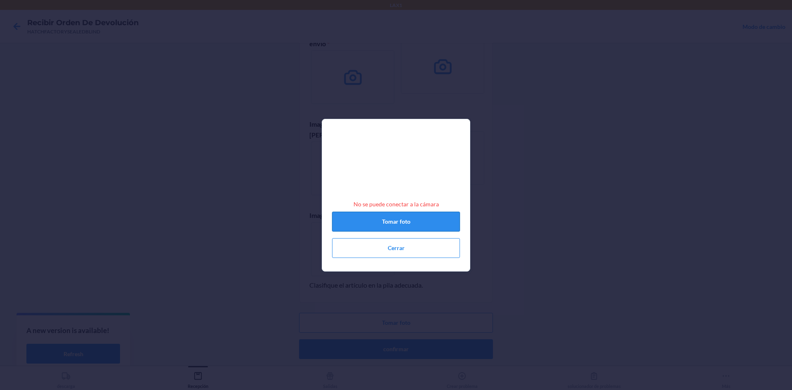
click at [405, 223] on button "Tomar foto" at bounding box center [396, 222] width 128 height 20
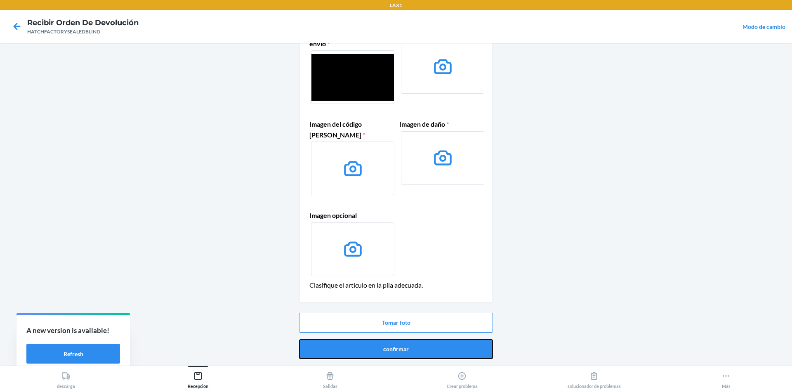
click at [381, 349] on button "confirmar" at bounding box center [396, 349] width 194 height 20
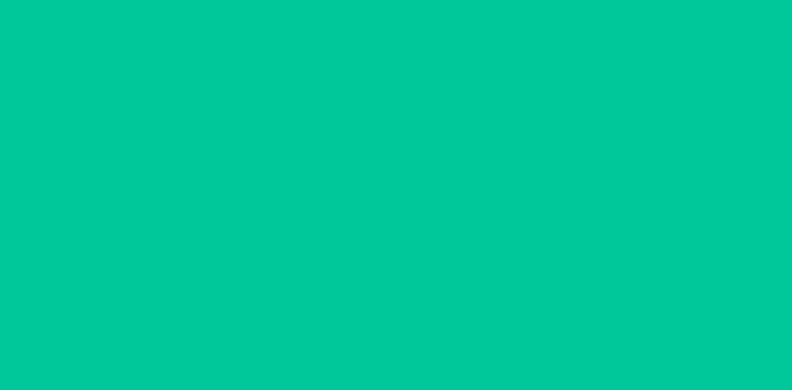
scroll to position [0, 0]
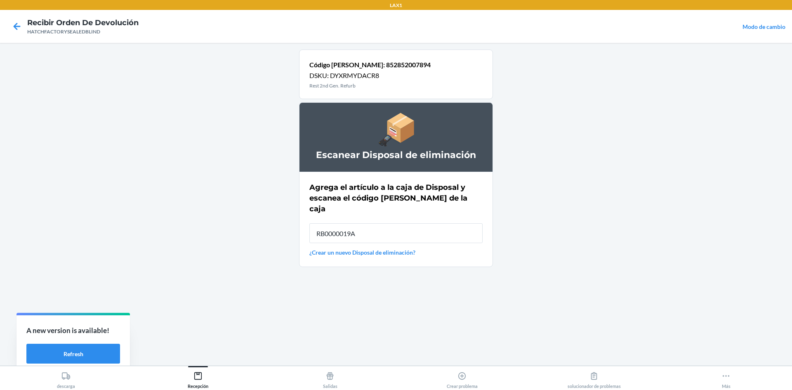
type input "RB0000019A4"
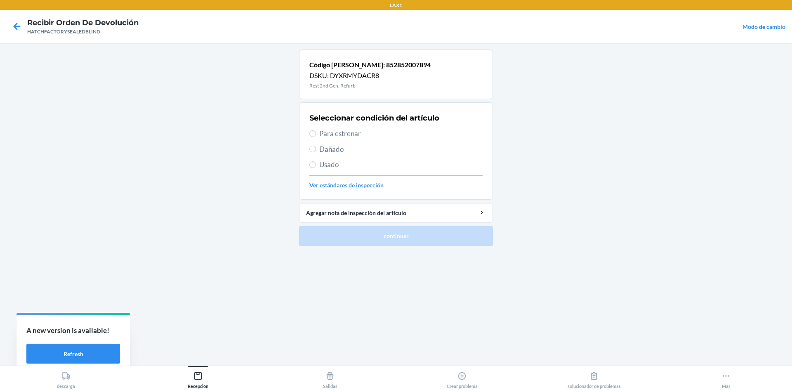
click at [325, 136] on span "Para estrenar" at bounding box center [400, 133] width 163 height 11
click at [316, 136] on input "Para estrenar" at bounding box center [312, 133] width 7 height 7
radio input "true"
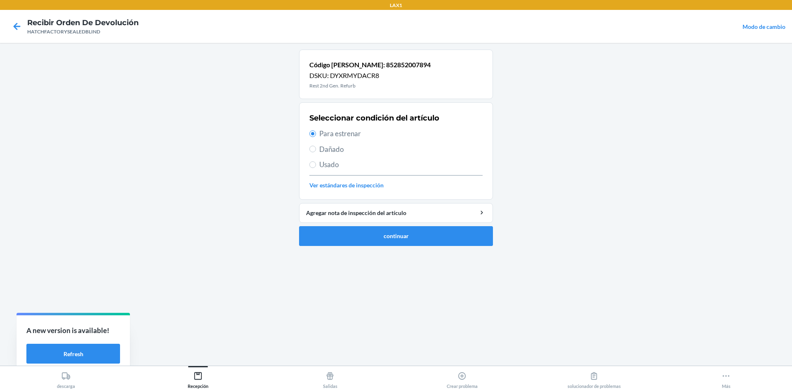
click at [318, 149] on label "Dañado" at bounding box center [395, 149] width 173 height 11
click at [316, 149] on input "Dañado" at bounding box center [312, 149] width 7 height 7
radio input "true"
radio input "false"
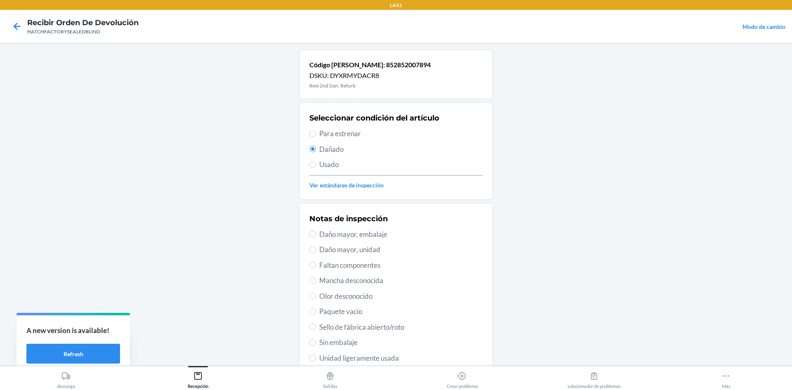
click at [332, 248] on span "Daño mayor, unidad" at bounding box center [400, 249] width 163 height 11
click at [316, 248] on input "Daño mayor, unidad" at bounding box center [312, 249] width 7 height 7
radio input "true"
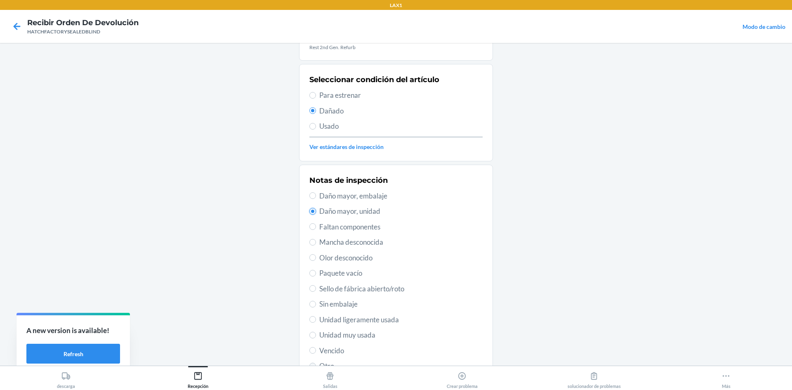
scroll to position [107, 0]
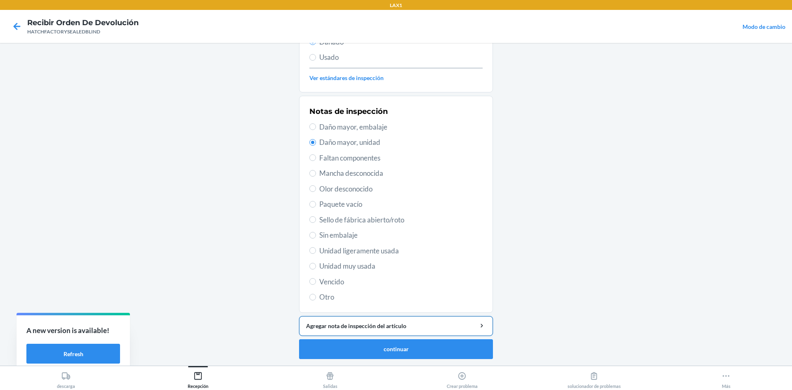
click at [348, 323] on div "Agregar nota de inspección del artículo" at bounding box center [396, 325] width 180 height 9
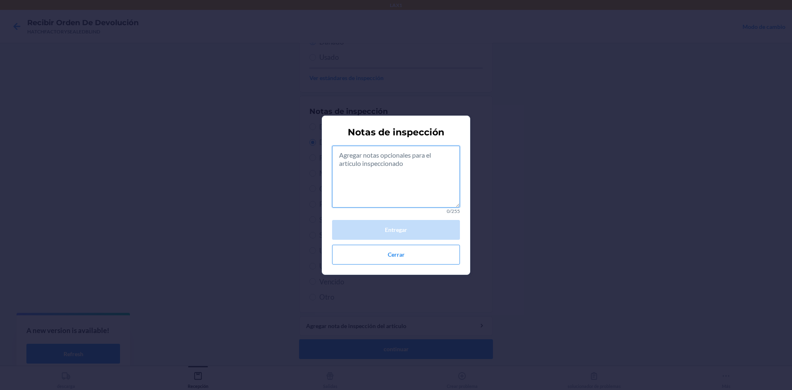
click at [419, 185] on textarea at bounding box center [396, 177] width 128 height 62
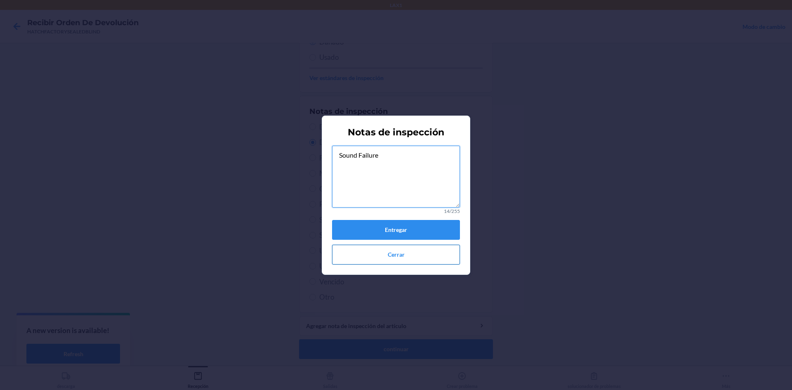
type textarea "Sound Failure"
click at [385, 254] on button "Cerrar" at bounding box center [396, 255] width 128 height 20
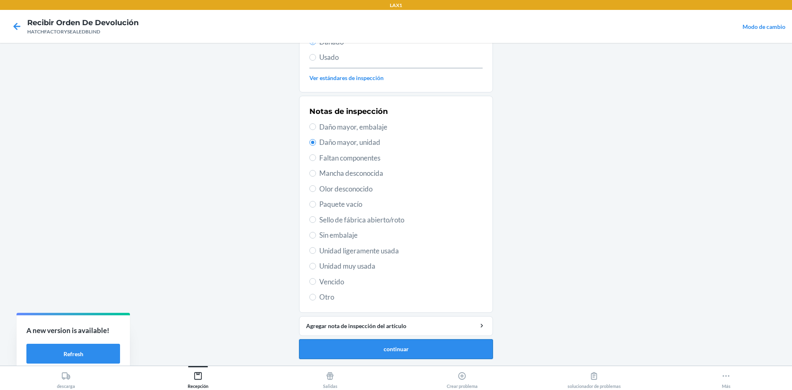
click at [334, 354] on button "continuar" at bounding box center [396, 349] width 194 height 20
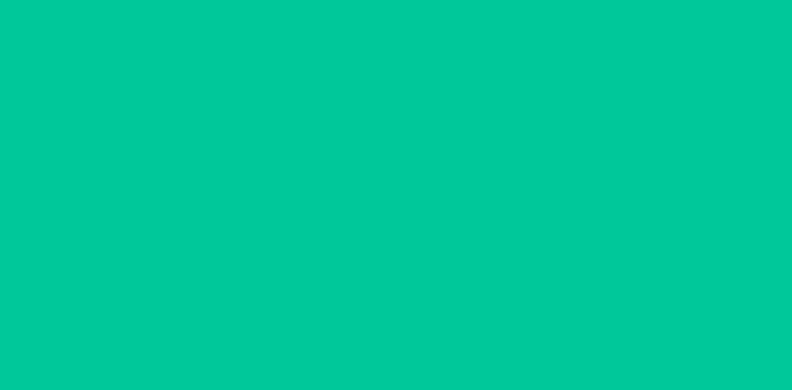
scroll to position [60, 0]
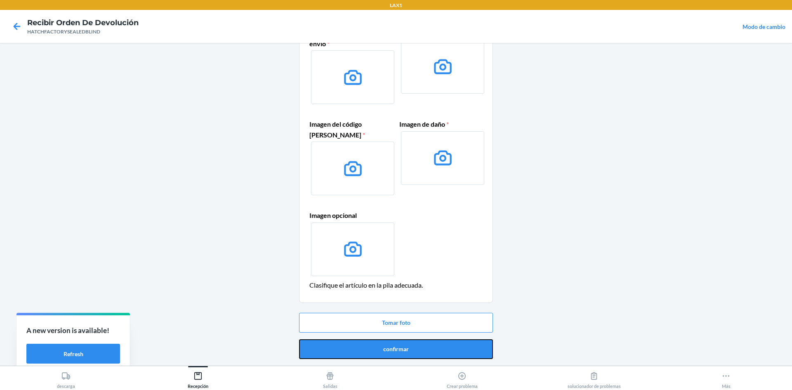
drag, startPoint x: 360, startPoint y: 345, endPoint x: 364, endPoint y: 336, distance: 9.4
click at [360, 344] on button "confirmar" at bounding box center [396, 349] width 194 height 20
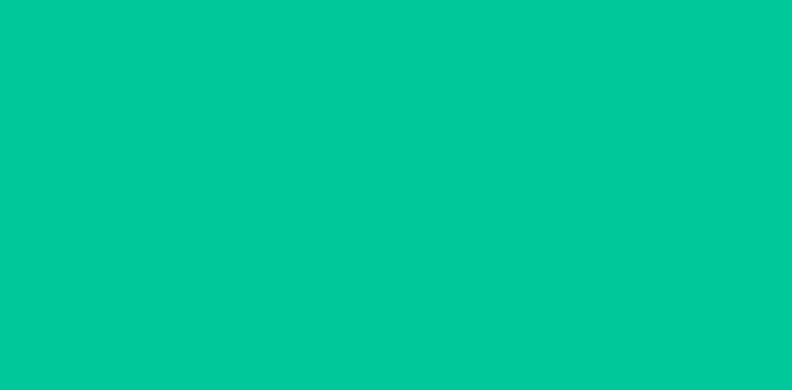
scroll to position [0, 0]
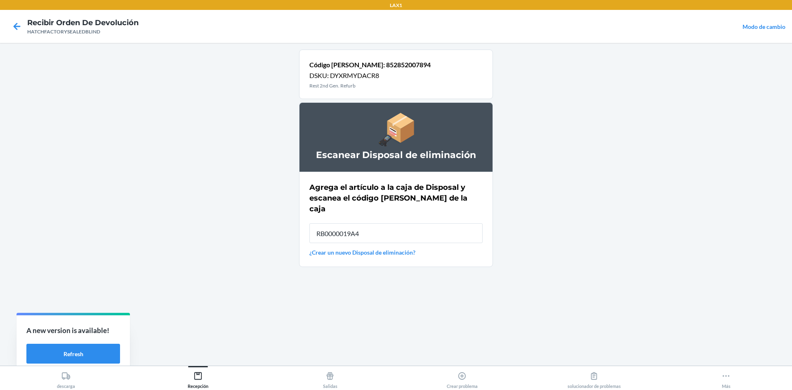
type input "RB0000019A4"
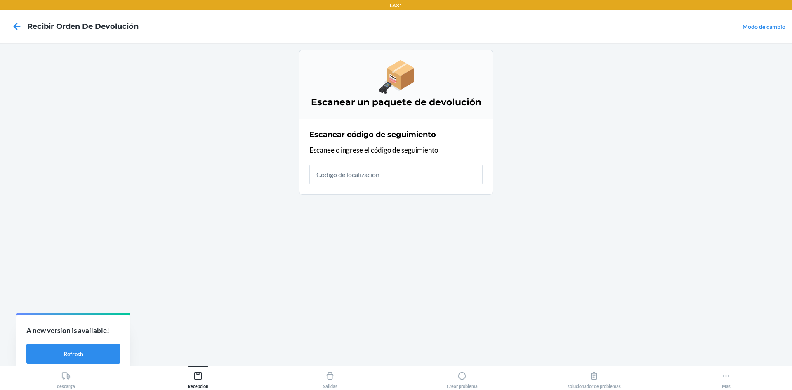
click at [379, 175] on input "text" at bounding box center [395, 175] width 173 height 20
type input "HATCHFACTORYSEA"
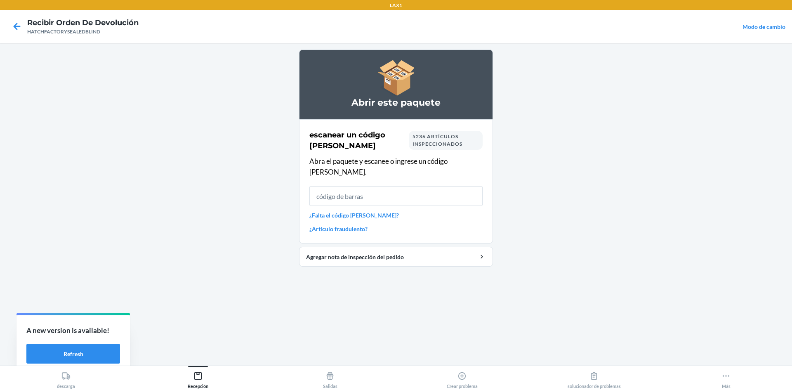
click at [420, 191] on input "text" at bounding box center [395, 196] width 173 height 20
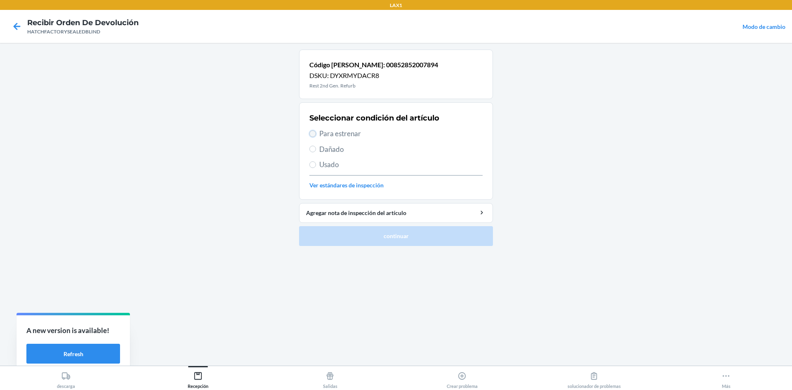
click at [313, 135] on input "Para estrenar" at bounding box center [312, 133] width 7 height 7
radio input "true"
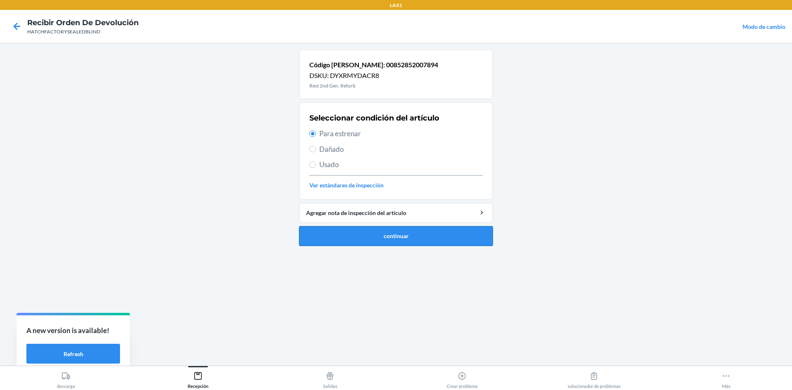
click at [360, 240] on button "continuar" at bounding box center [396, 236] width 194 height 20
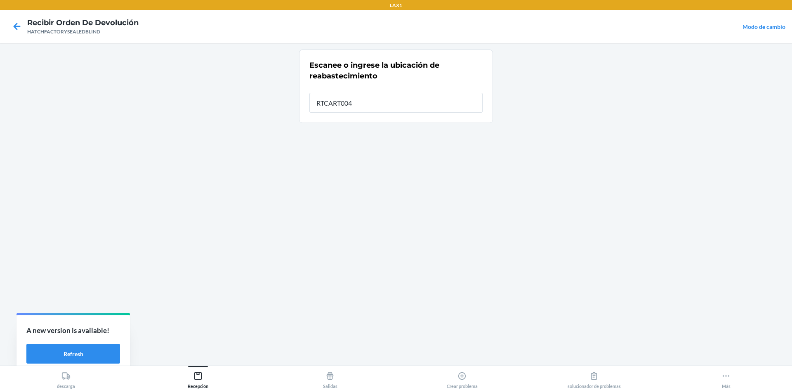
type input "RTCART004"
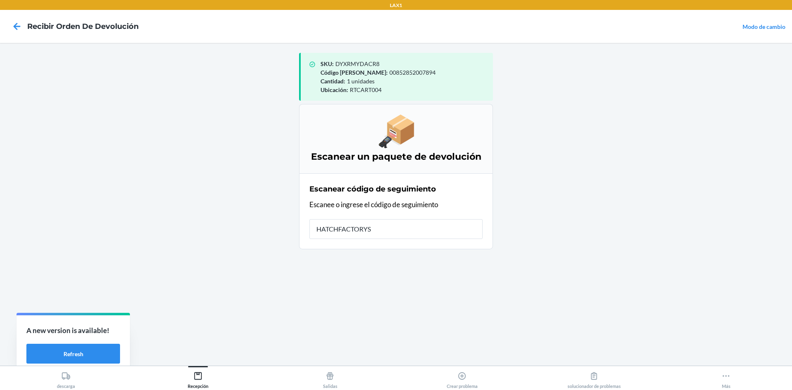
type input "HATCHFACTORYSE"
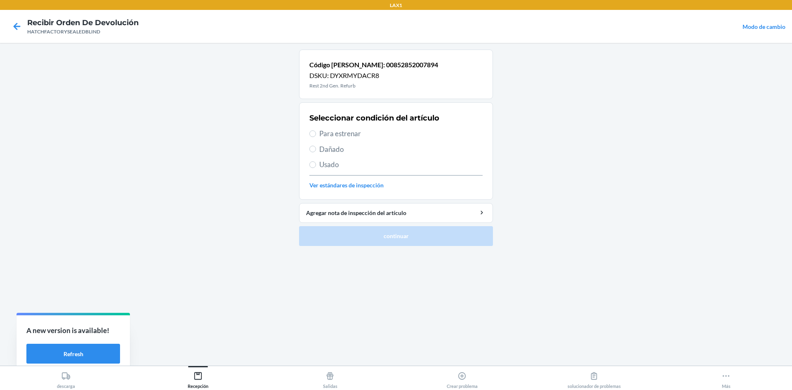
click at [323, 138] on span "Para estrenar" at bounding box center [400, 133] width 163 height 11
click at [316, 137] on input "Para estrenar" at bounding box center [312, 133] width 7 height 7
radio input "true"
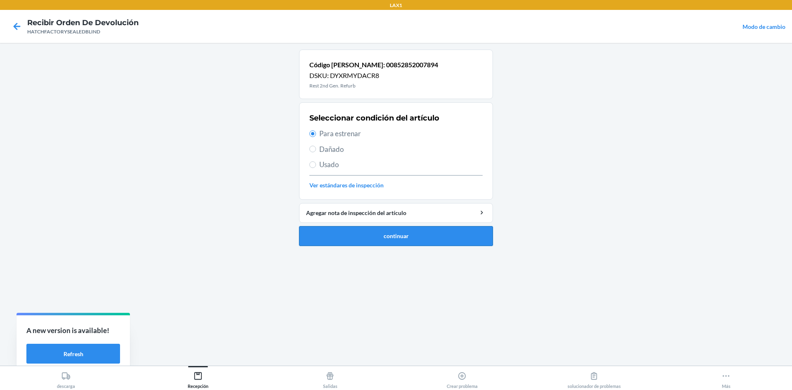
click at [335, 236] on button "continuar" at bounding box center [396, 236] width 194 height 20
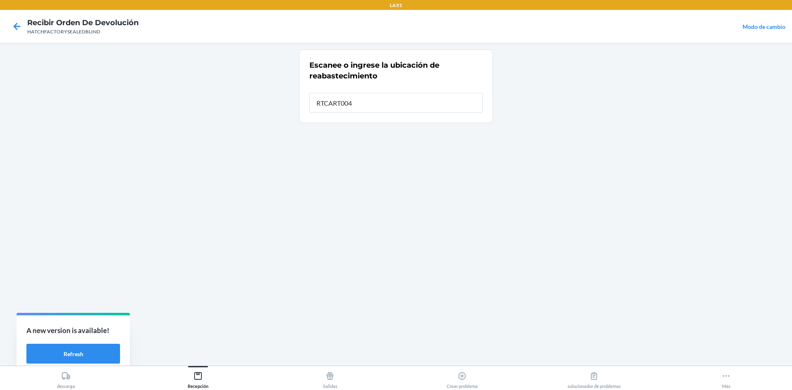
type input "RTCART004"
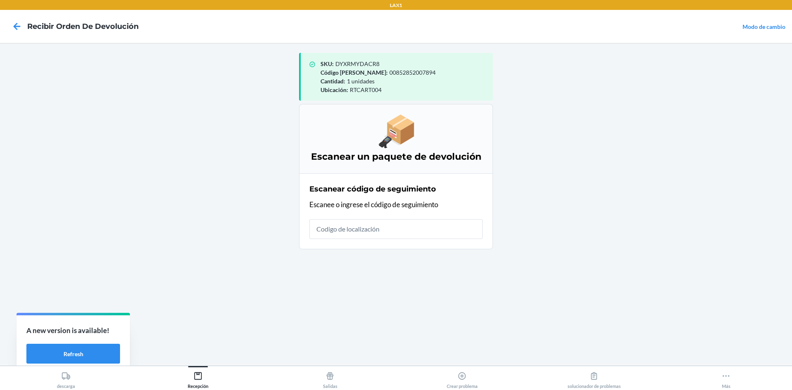
drag, startPoint x: 376, startPoint y: 121, endPoint x: 528, endPoint y: 174, distance: 160.8
click at [528, 174] on main "SKU : DYXRMYDACR8 Código [PERSON_NAME] : 00852852007894 Cantidad : 1 unidades U…" at bounding box center [396, 204] width 792 height 323
